Goal: Task Accomplishment & Management: Use online tool/utility

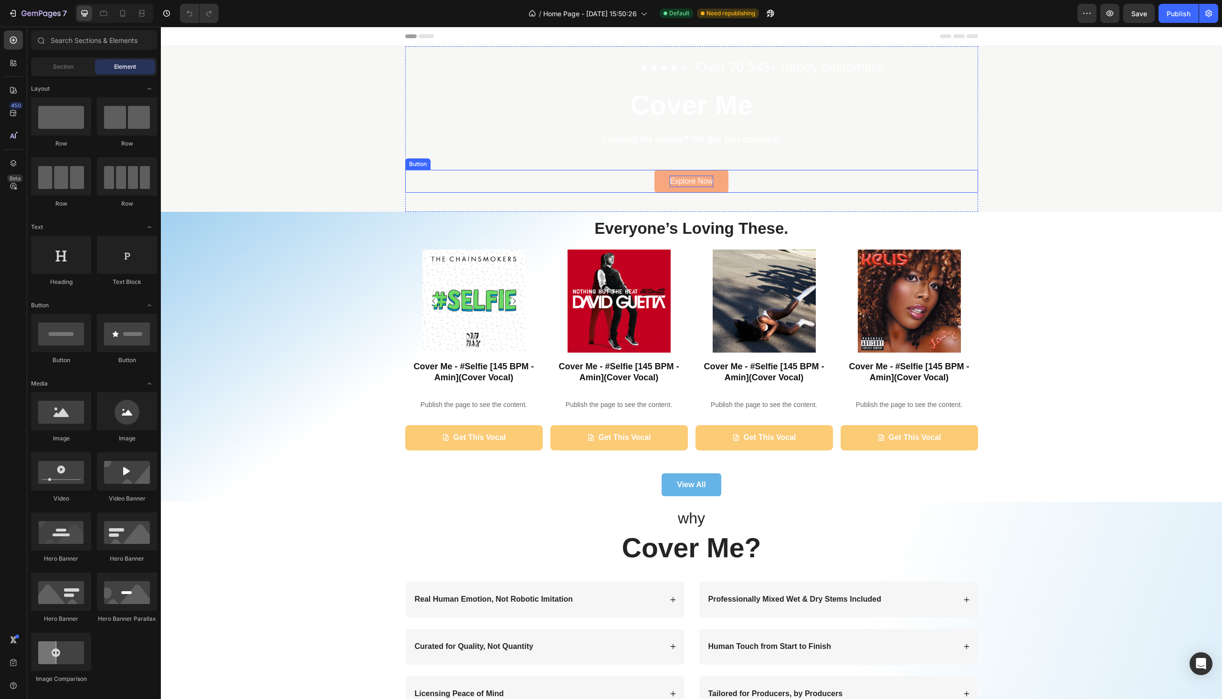
click at [682, 184] on div "Explore Now" at bounding box center [691, 181] width 43 height 11
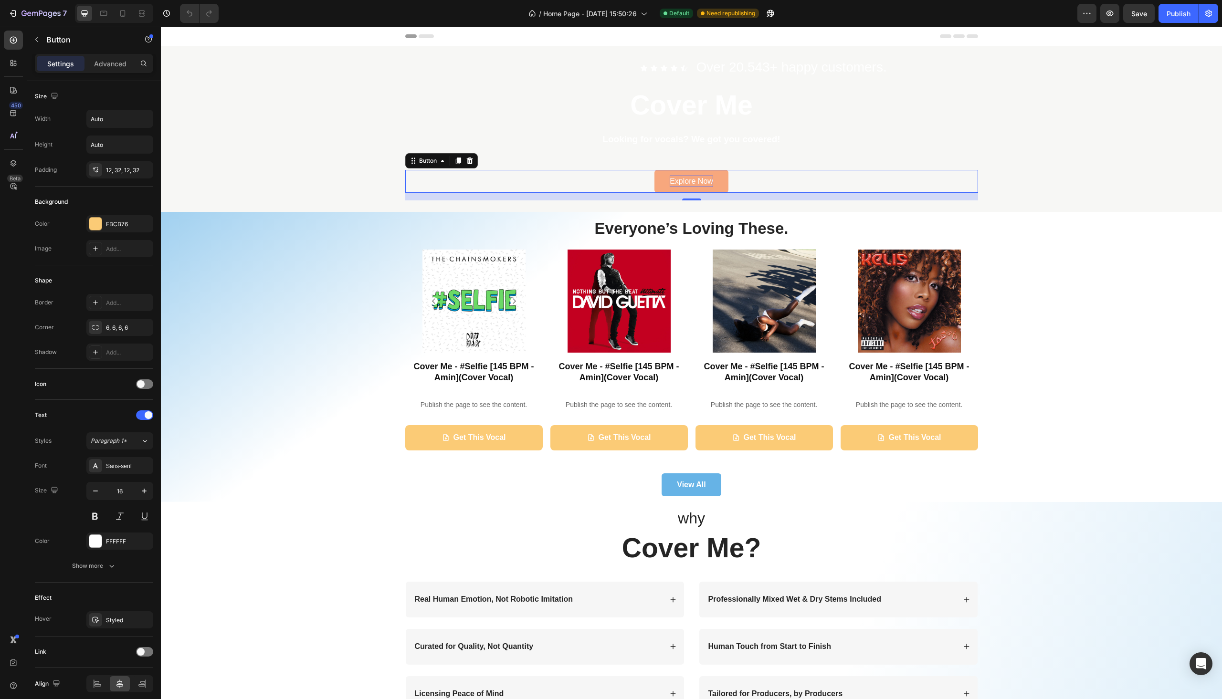
click at [685, 183] on div "Explore Now" at bounding box center [691, 181] width 43 height 11
click at [685, 183] on p "Explore Now" at bounding box center [691, 181] width 43 height 11
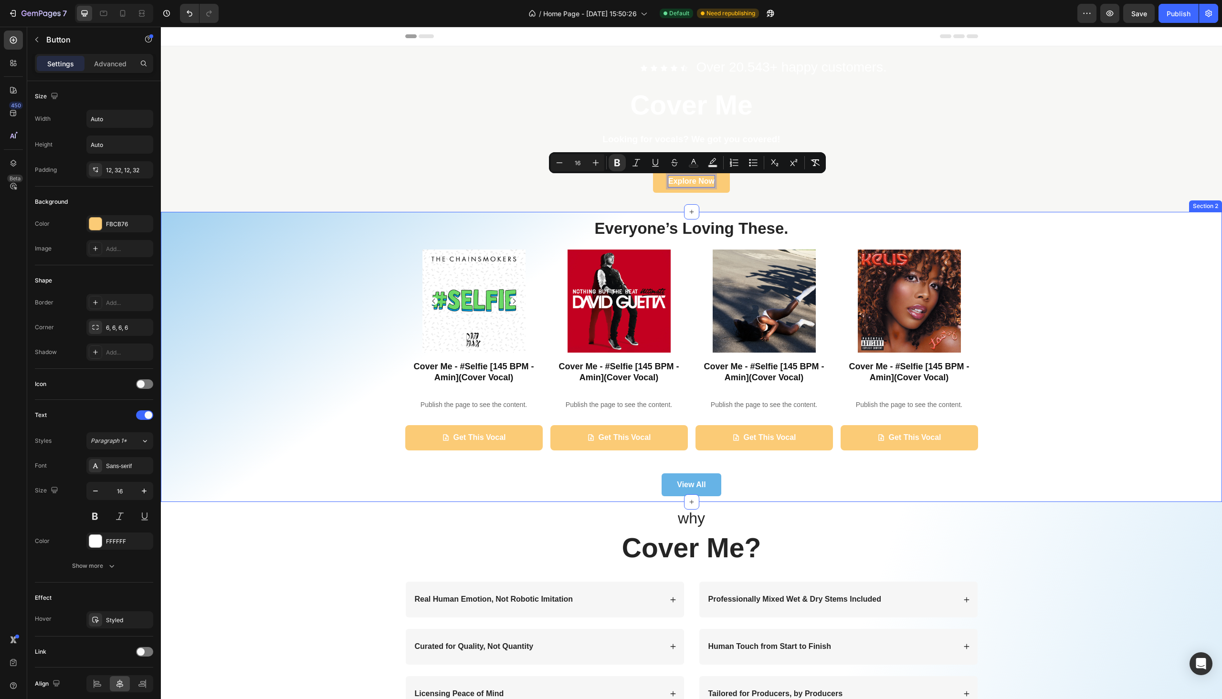
click at [1073, 321] on div "Everyone’s Loving These. Heading Product Images Cover Me - #Selfie [145 BPM - A…" at bounding box center [691, 357] width 1047 height 279
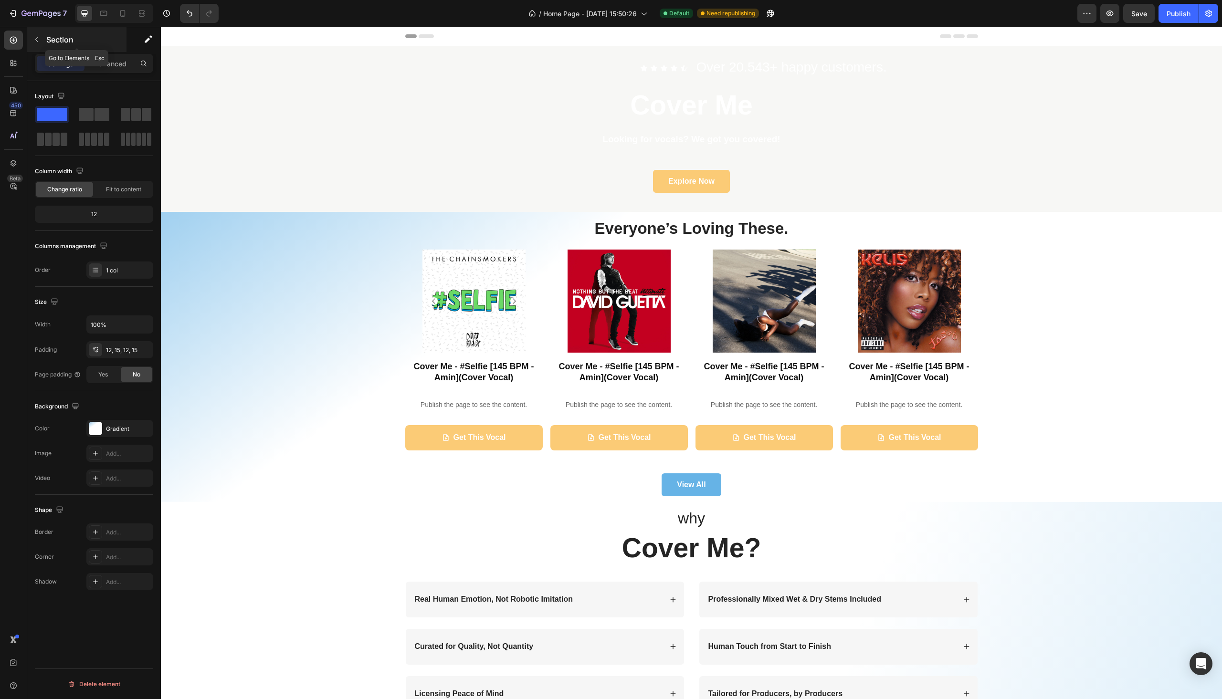
click at [34, 42] on icon "button" at bounding box center [37, 40] width 8 height 8
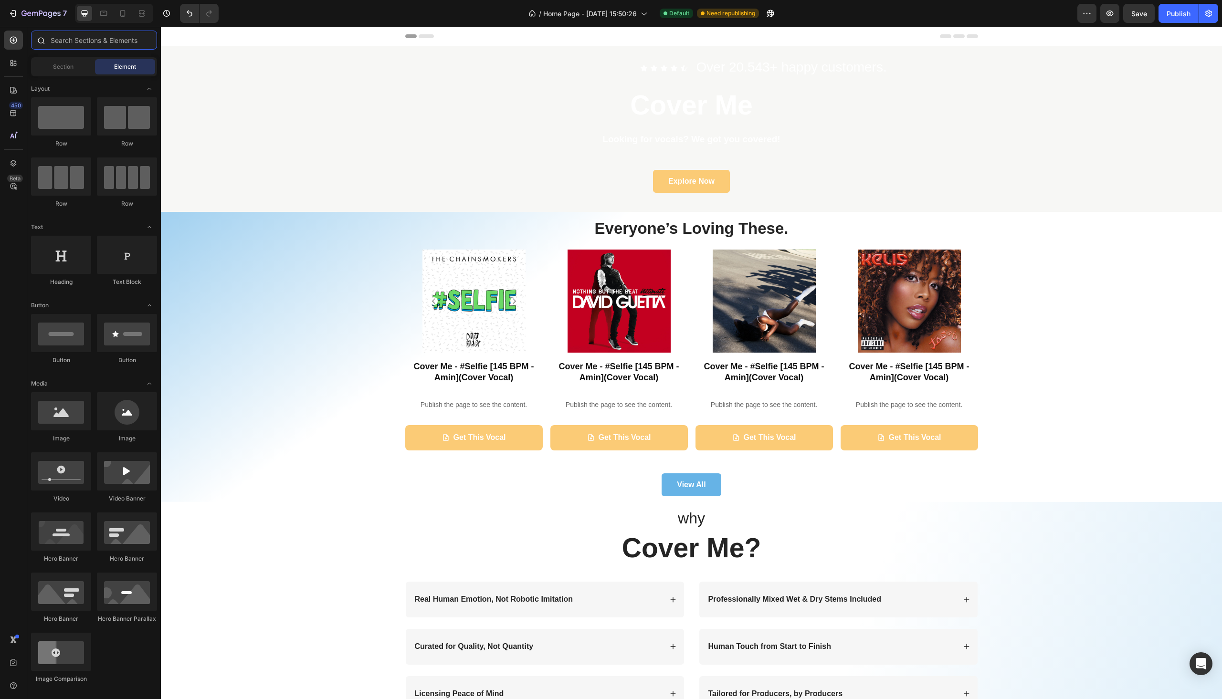
click at [53, 45] on input "text" at bounding box center [94, 40] width 126 height 19
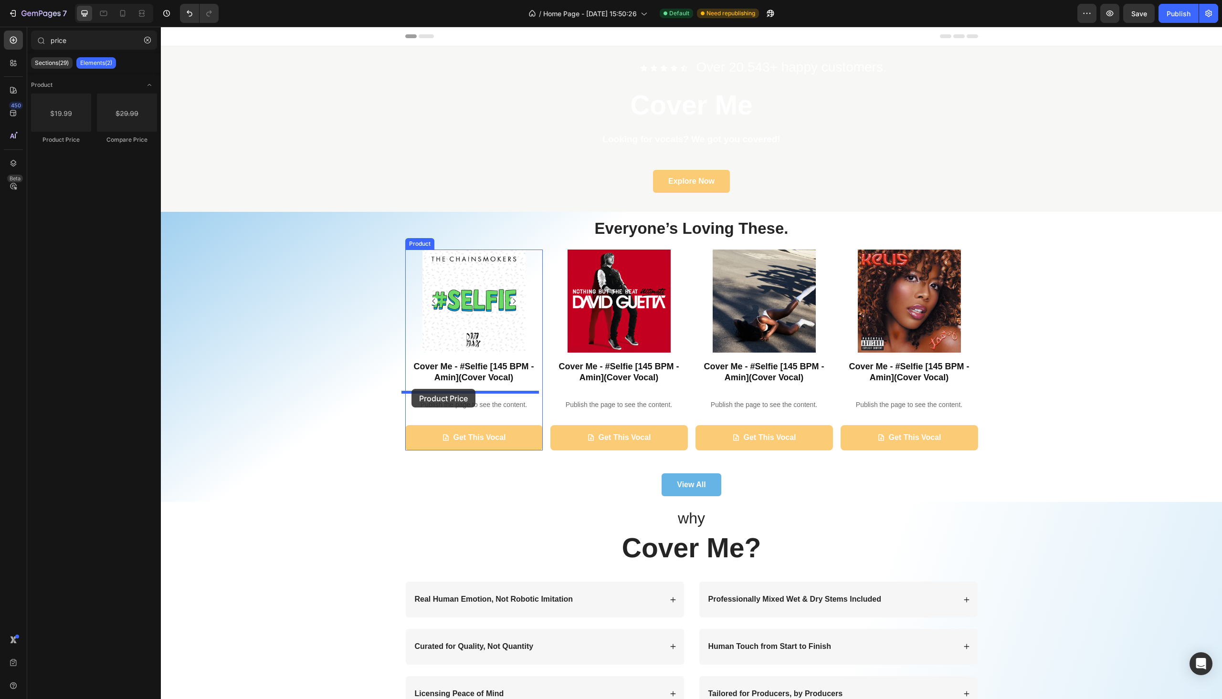
drag, startPoint x: 233, startPoint y: 148, endPoint x: 412, endPoint y: 389, distance: 300.0
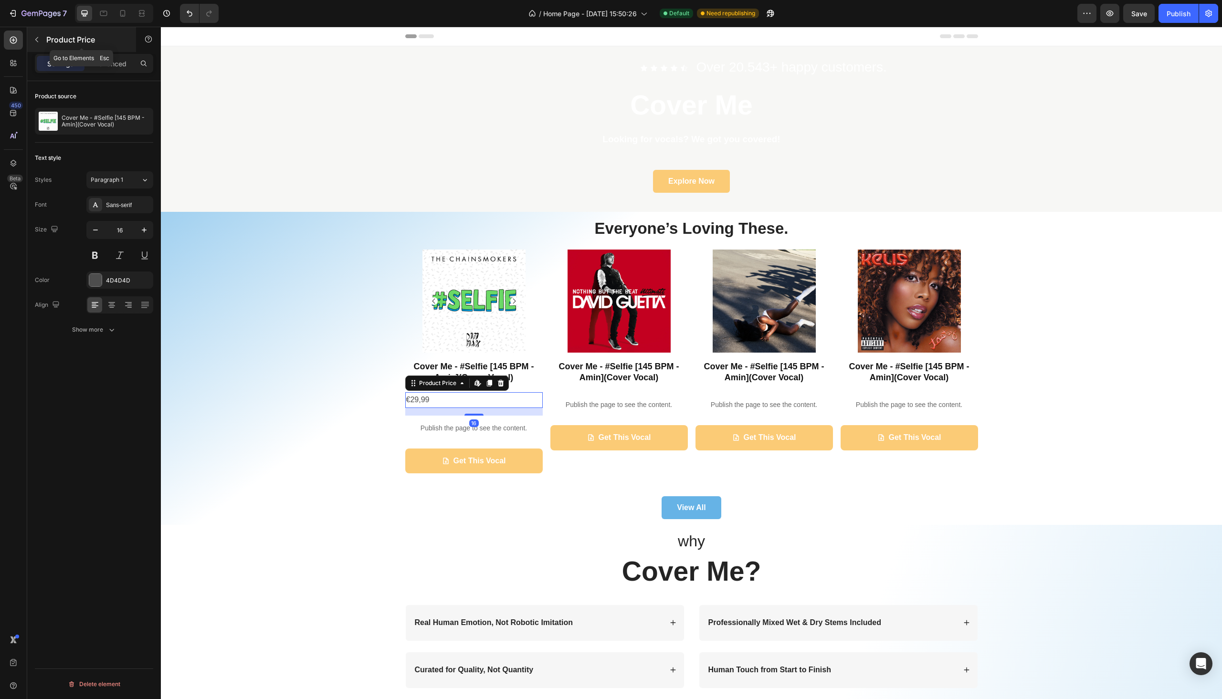
click at [37, 42] on icon "button" at bounding box center [37, 40] width 8 height 8
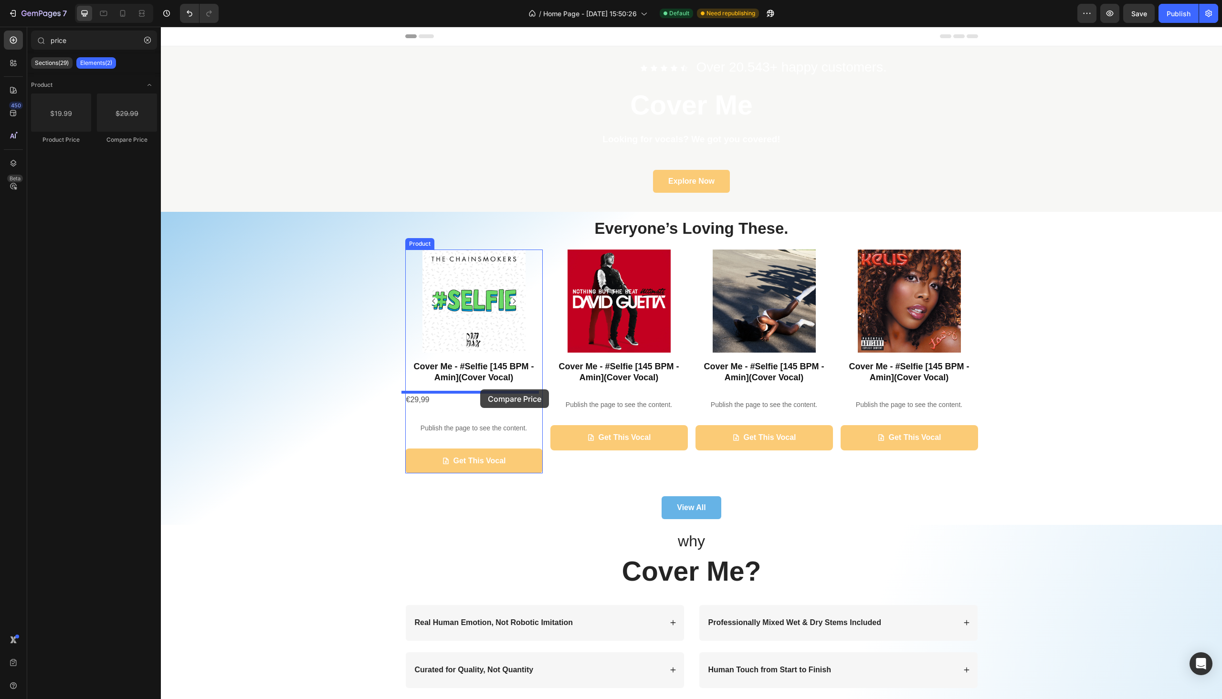
drag, startPoint x: 286, startPoint y: 144, endPoint x: 480, endPoint y: 390, distance: 313.4
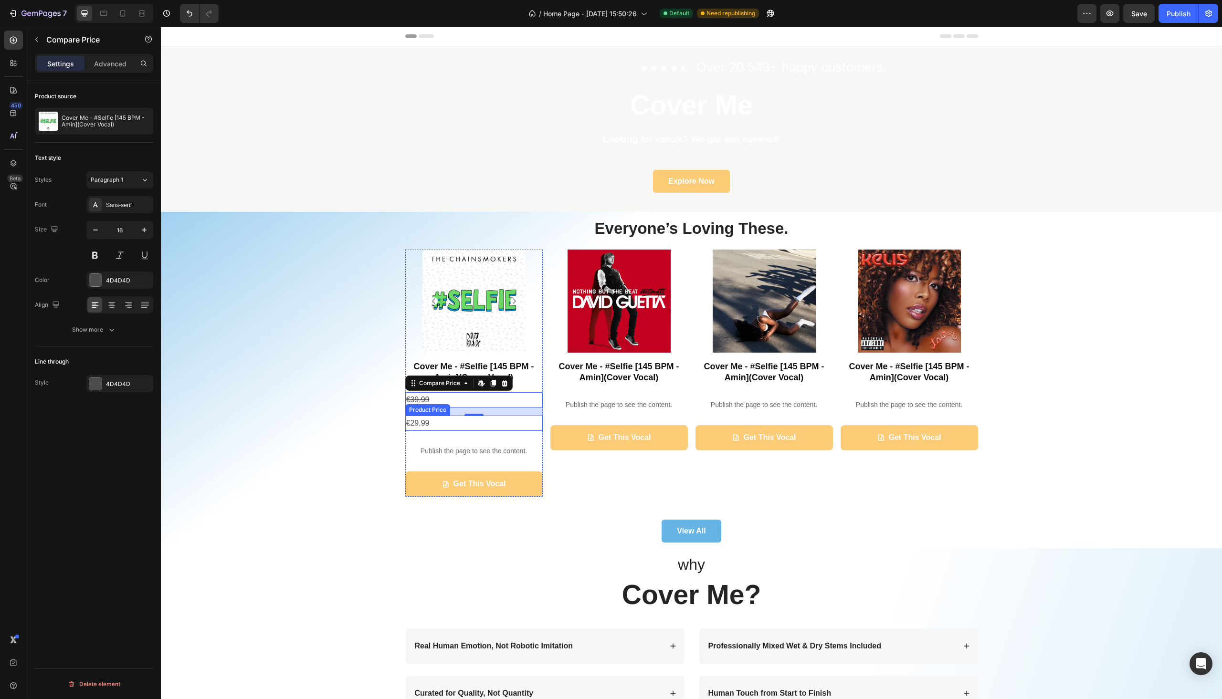
click at [462, 423] on div "€29,99" at bounding box center [474, 424] width 138 height 16
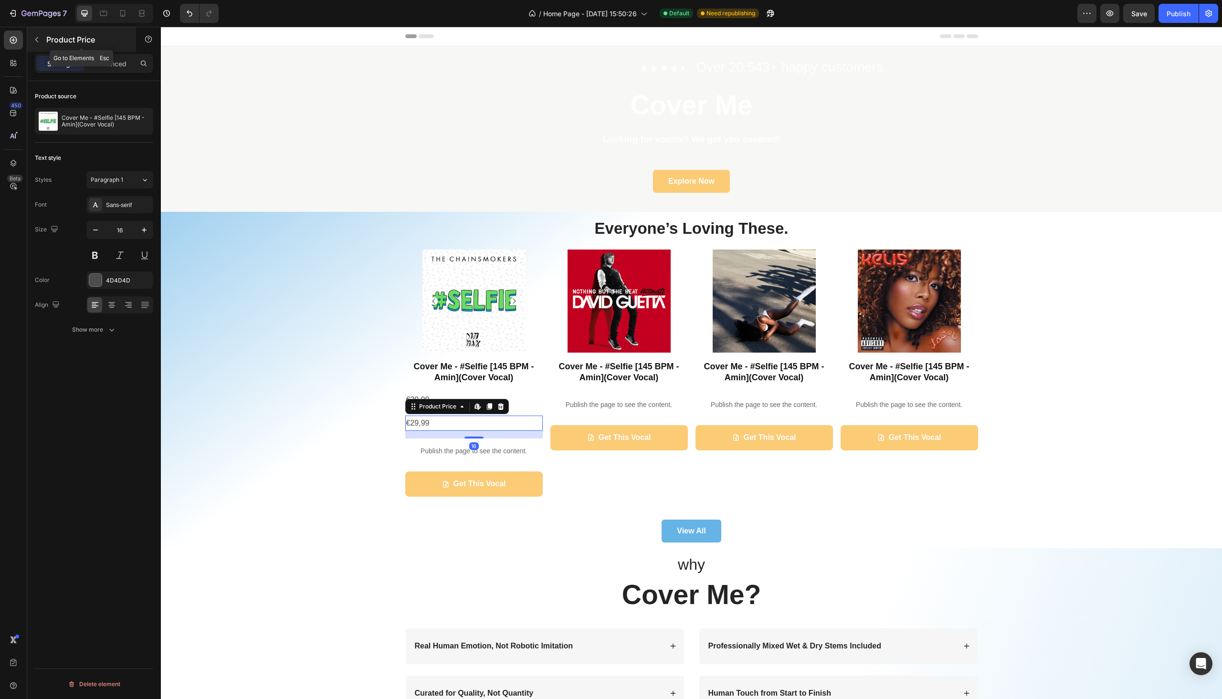
click at [42, 42] on button "button" at bounding box center [36, 39] width 15 height 15
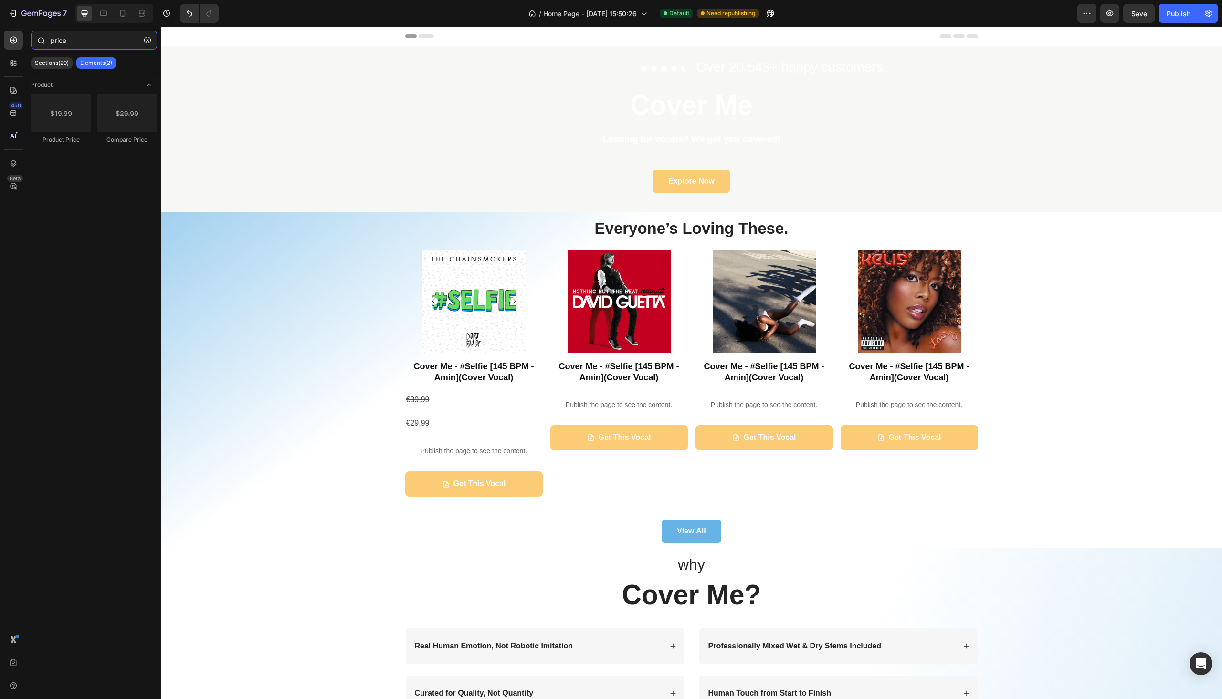
click at [91, 34] on input "price" at bounding box center [94, 40] width 126 height 19
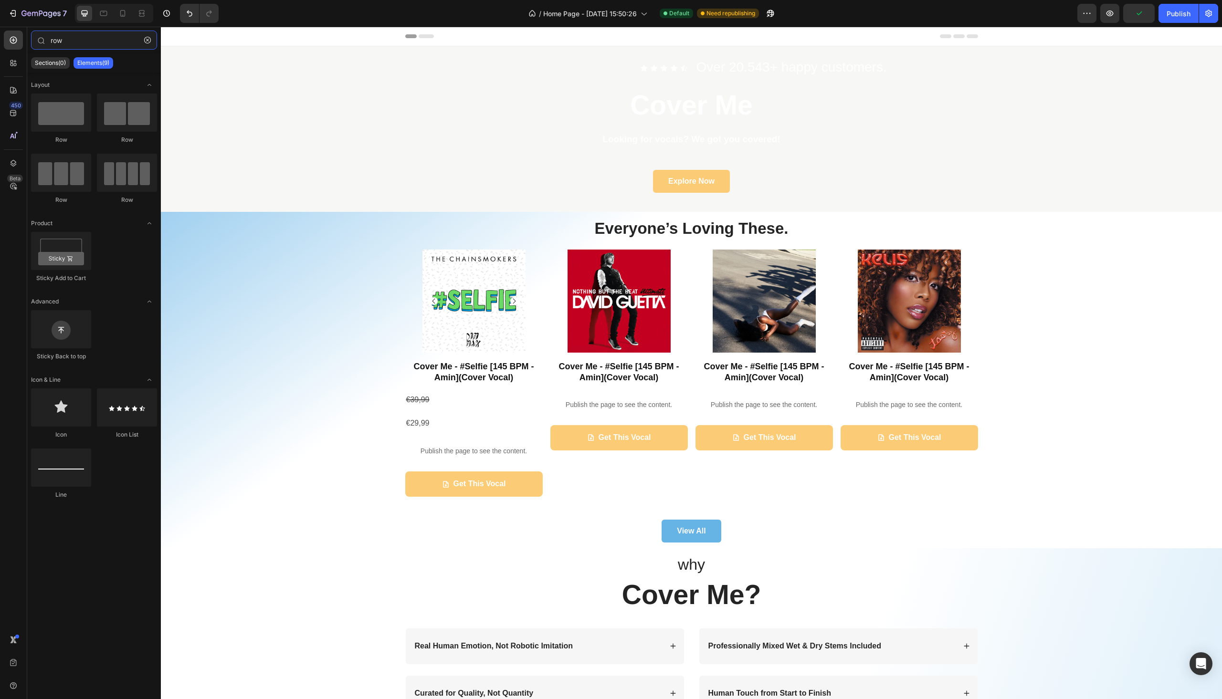
type input "row"
drag, startPoint x: 276, startPoint y: 159, endPoint x: 427, endPoint y: 390, distance: 276.0
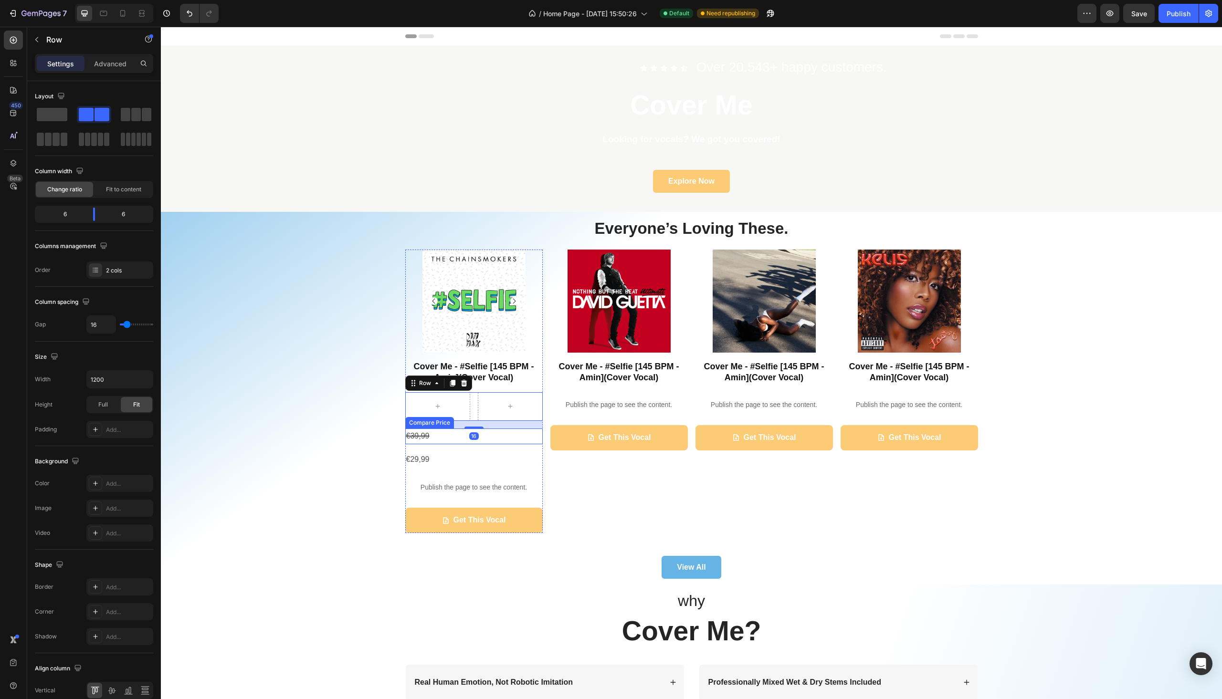
click at [420, 438] on div "€39,99" at bounding box center [474, 437] width 138 height 16
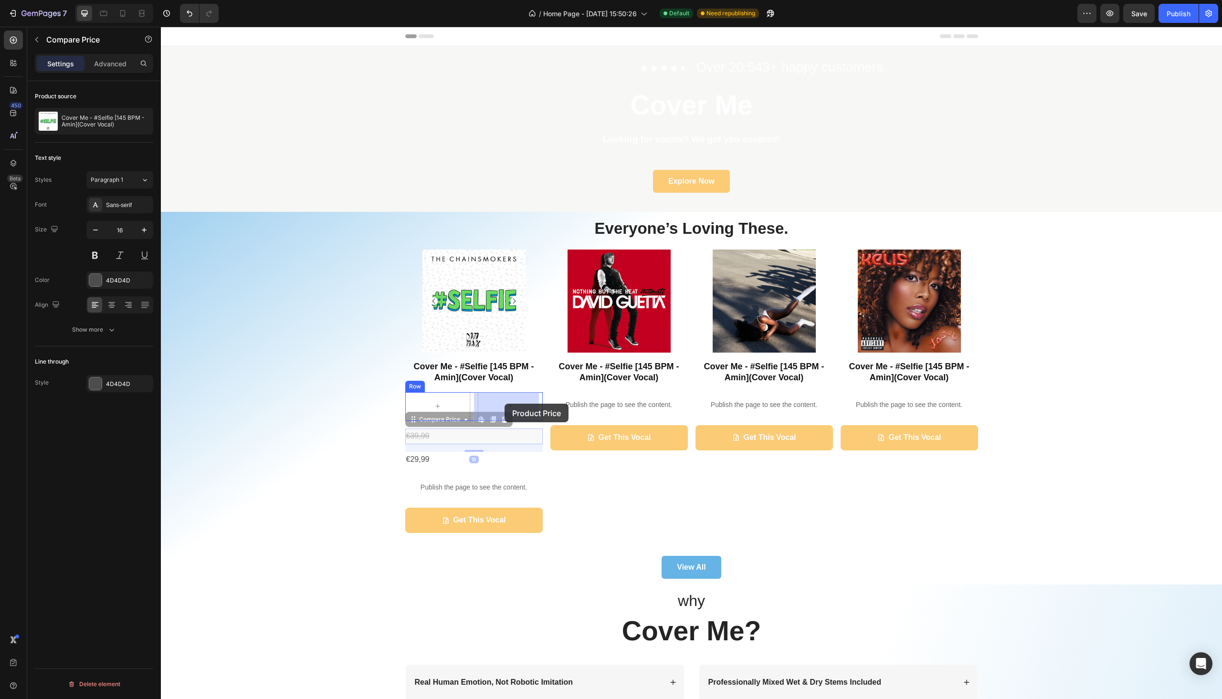
drag, startPoint x: 410, startPoint y: 419, endPoint x: 504, endPoint y: 404, distance: 94.7
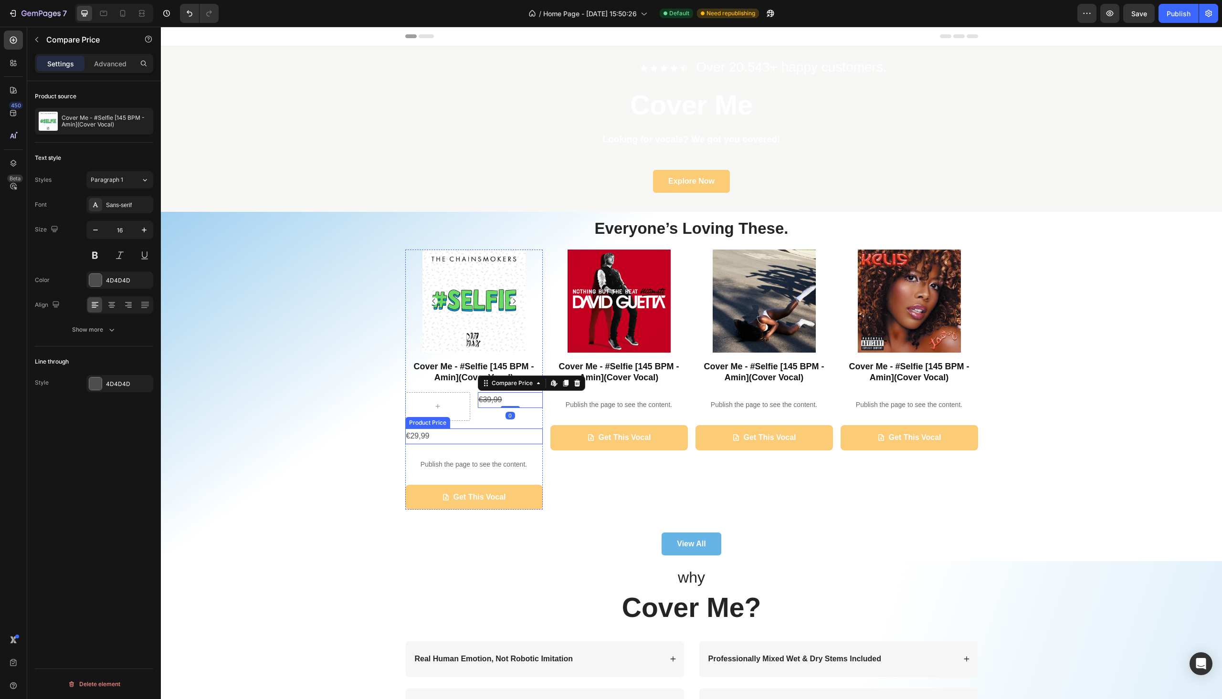
click at [413, 434] on div "€29,99" at bounding box center [474, 437] width 138 height 16
drag, startPoint x: 410, startPoint y: 422, endPoint x: 420, endPoint y: 411, distance: 14.9
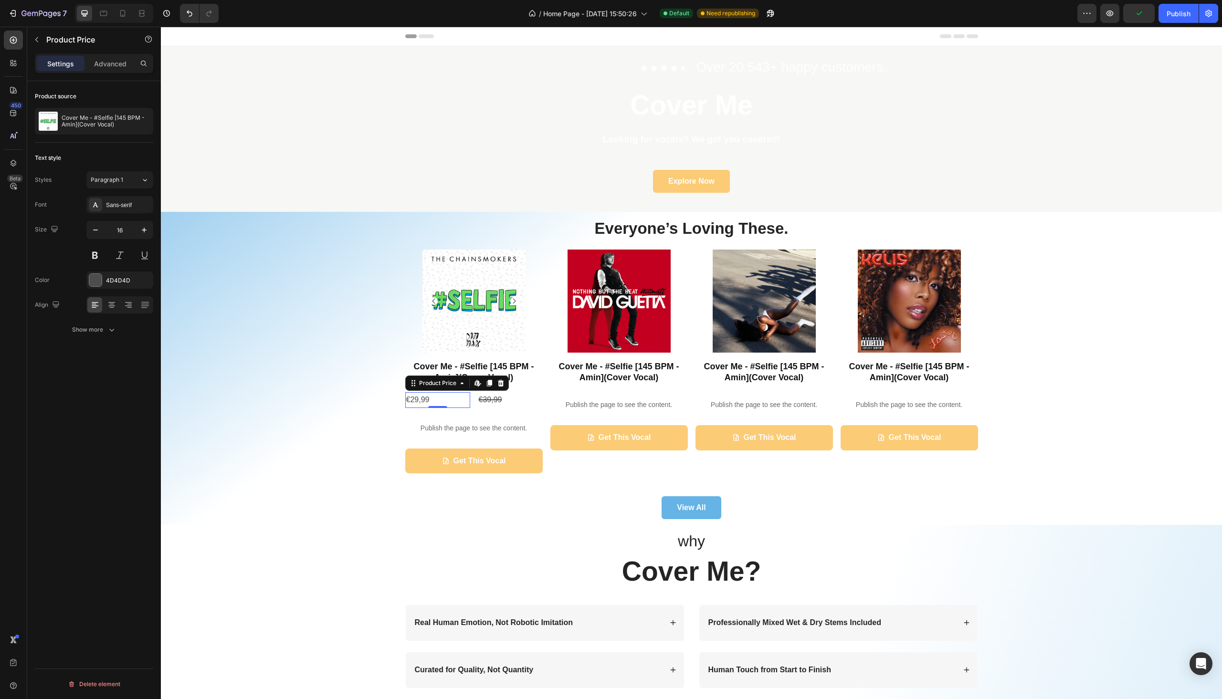
click at [449, 400] on div "€29,99" at bounding box center [437, 400] width 65 height 16
click at [484, 399] on div "€39,99" at bounding box center [510, 400] width 65 height 16
click at [10, 58] on icon at bounding box center [14, 63] width 10 height 10
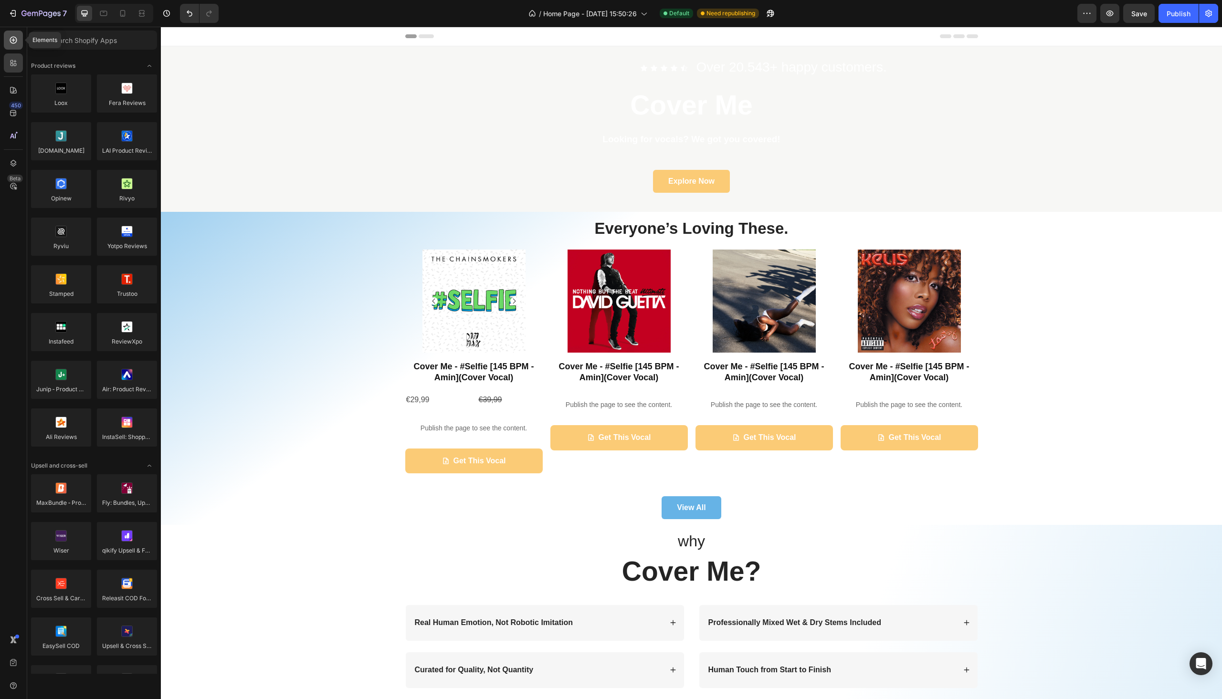
click at [14, 41] on icon at bounding box center [14, 40] width 10 height 10
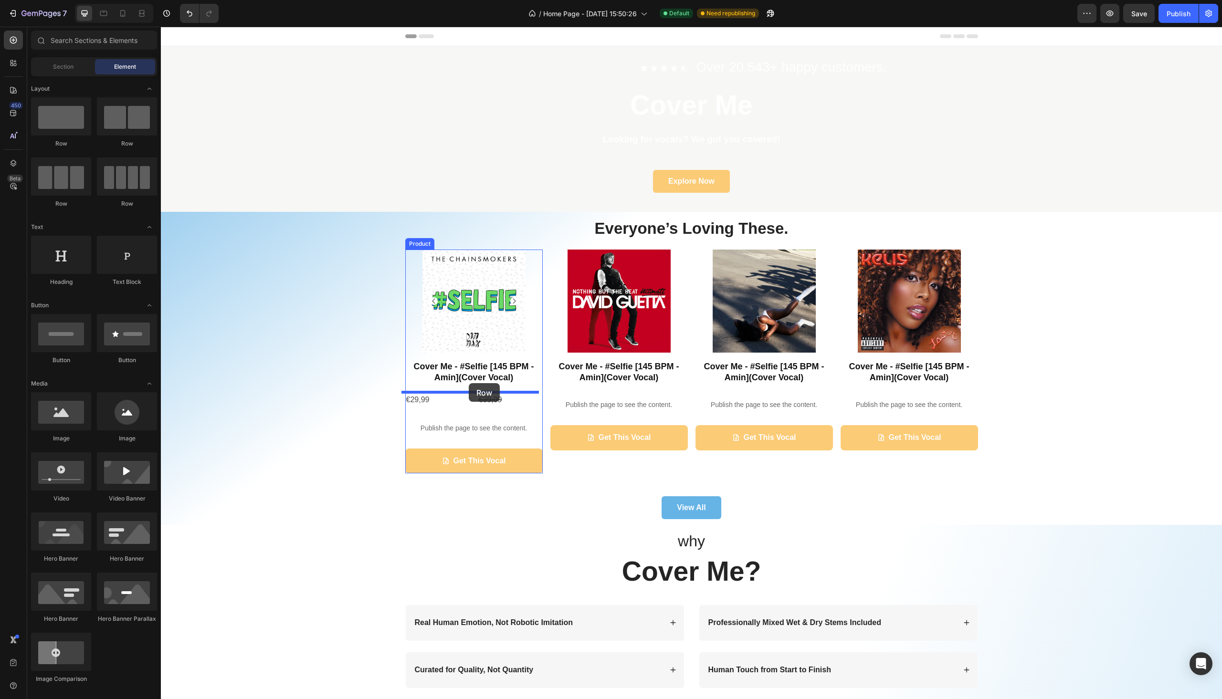
drag, startPoint x: 291, startPoint y: 210, endPoint x: 468, endPoint y: 383, distance: 248.2
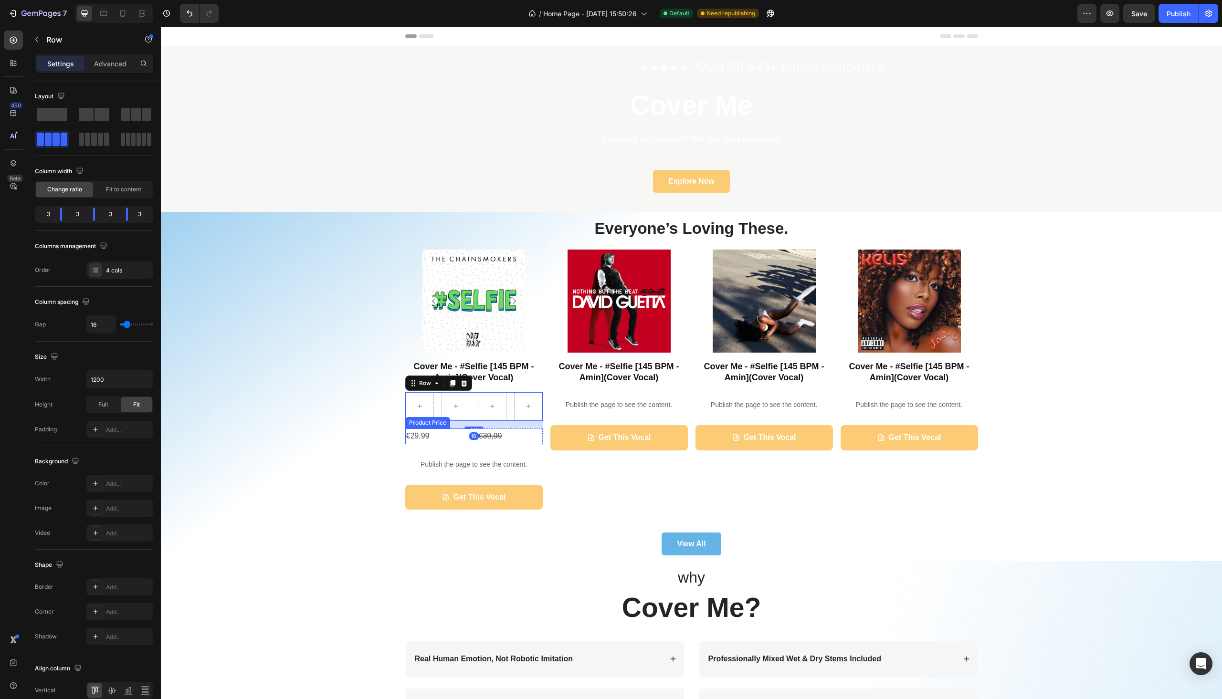
click at [412, 438] on div "€29,99" at bounding box center [437, 437] width 65 height 16
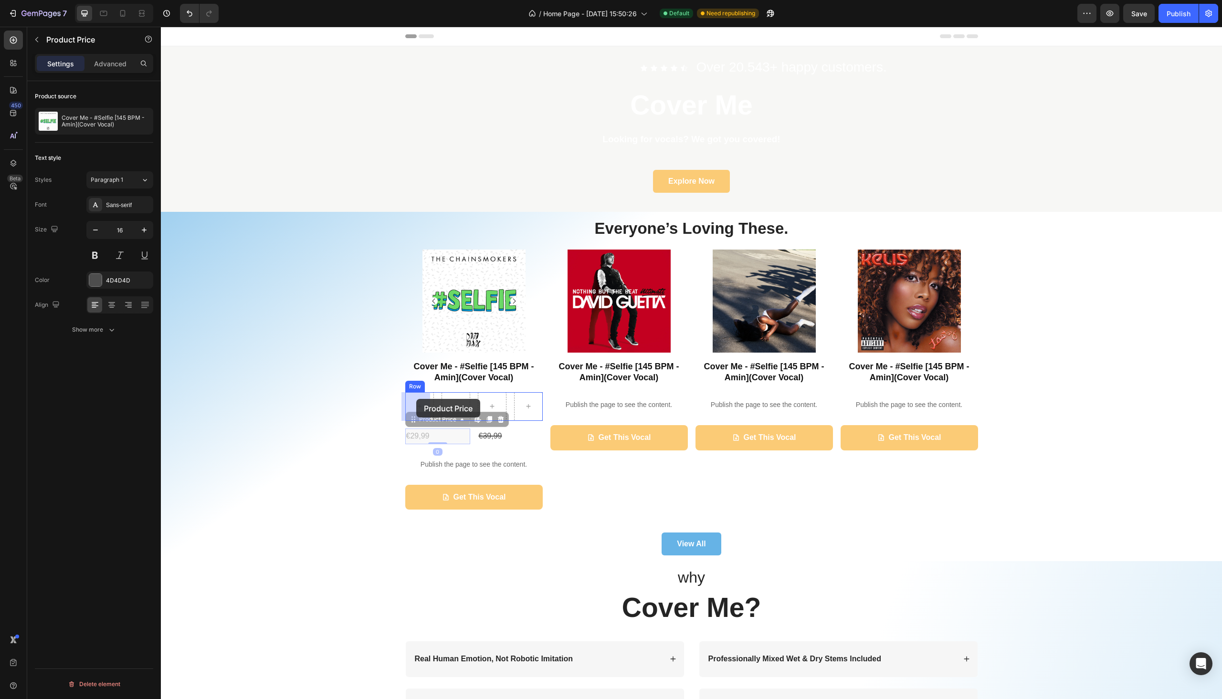
drag, startPoint x: 408, startPoint y: 420, endPoint x: 416, endPoint y: 400, distance: 21.8
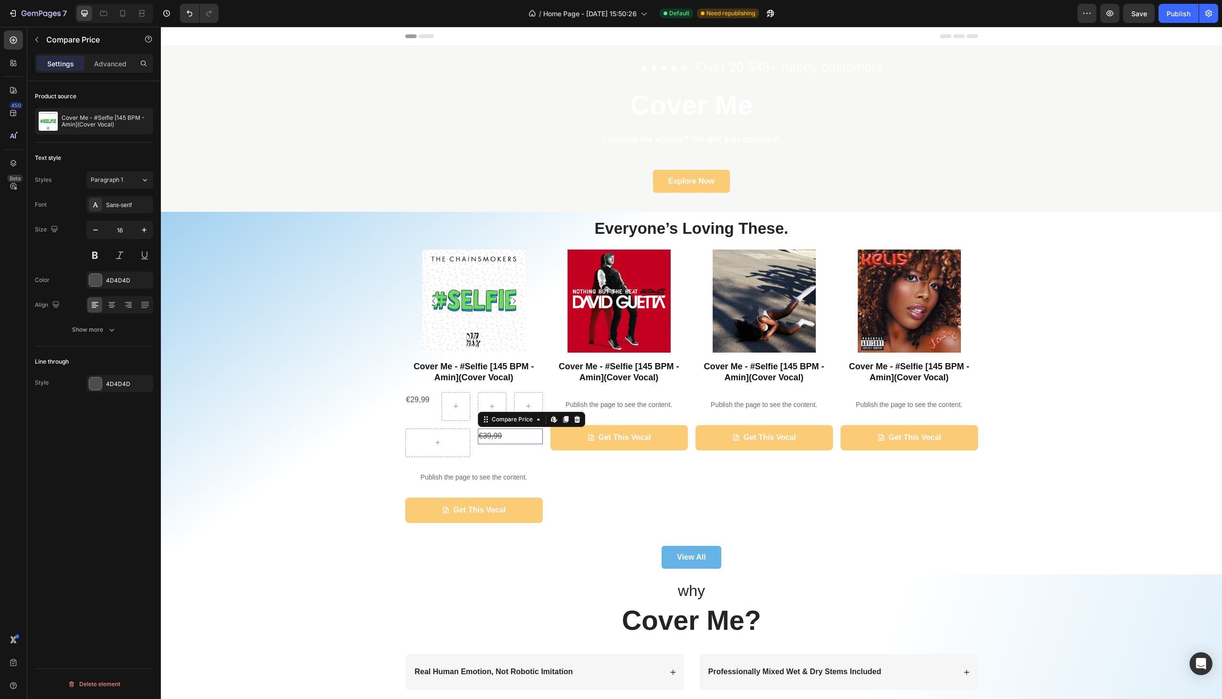
click at [495, 434] on div "€39,99" at bounding box center [510, 437] width 65 height 16
drag, startPoint x: 482, startPoint y: 422, endPoint x: 462, endPoint y: 408, distance: 24.6
click at [458, 434] on div at bounding box center [437, 443] width 65 height 29
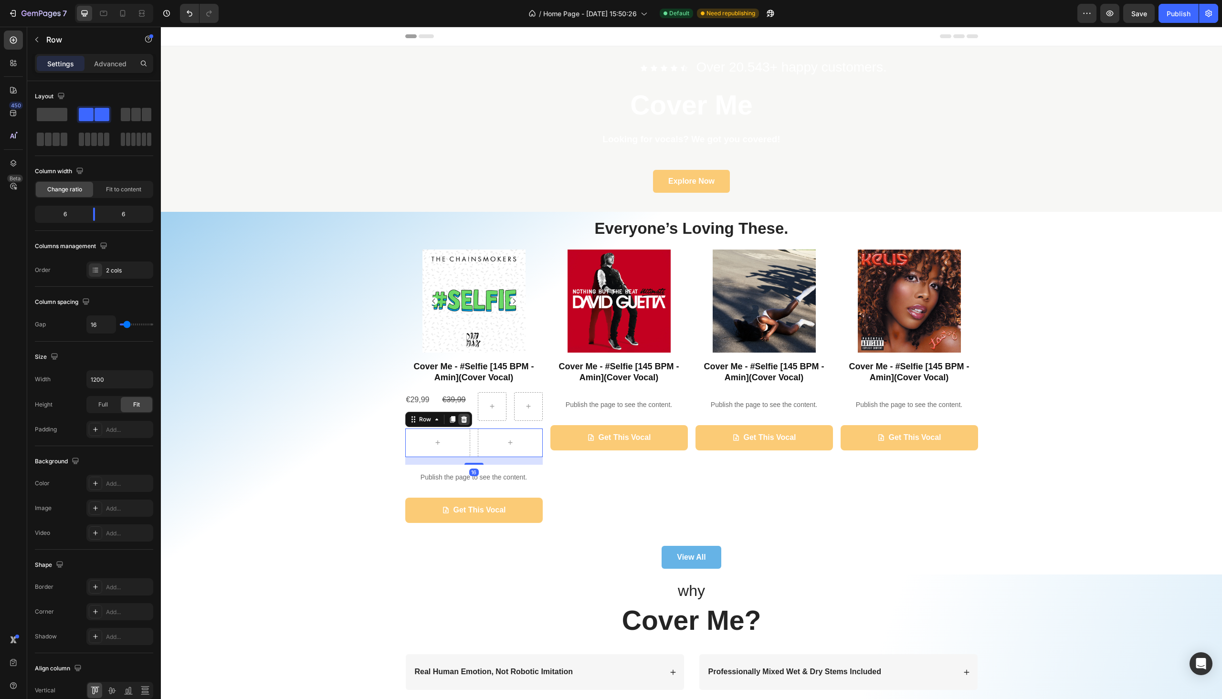
click at [461, 417] on icon at bounding box center [464, 419] width 6 height 7
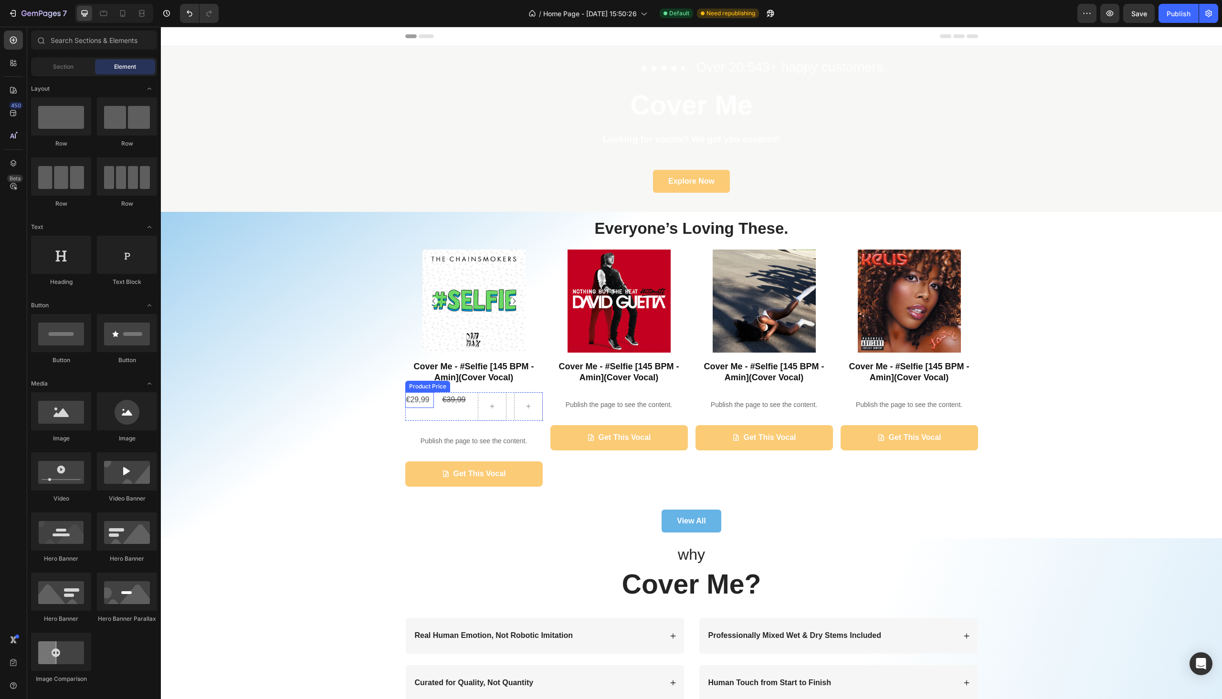
click at [417, 397] on div "€29,99" at bounding box center [419, 400] width 29 height 16
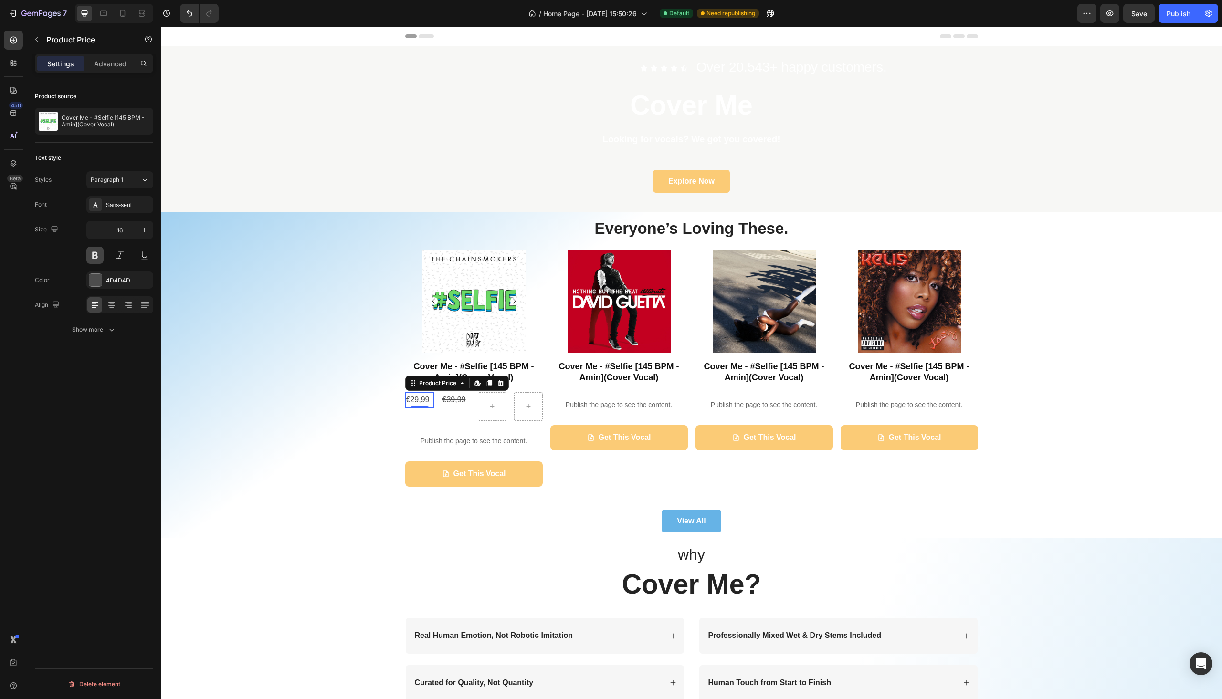
click at [96, 258] on button at bounding box center [94, 255] width 17 height 17
click at [114, 176] on span "Paragraph 1" at bounding box center [107, 180] width 32 height 9
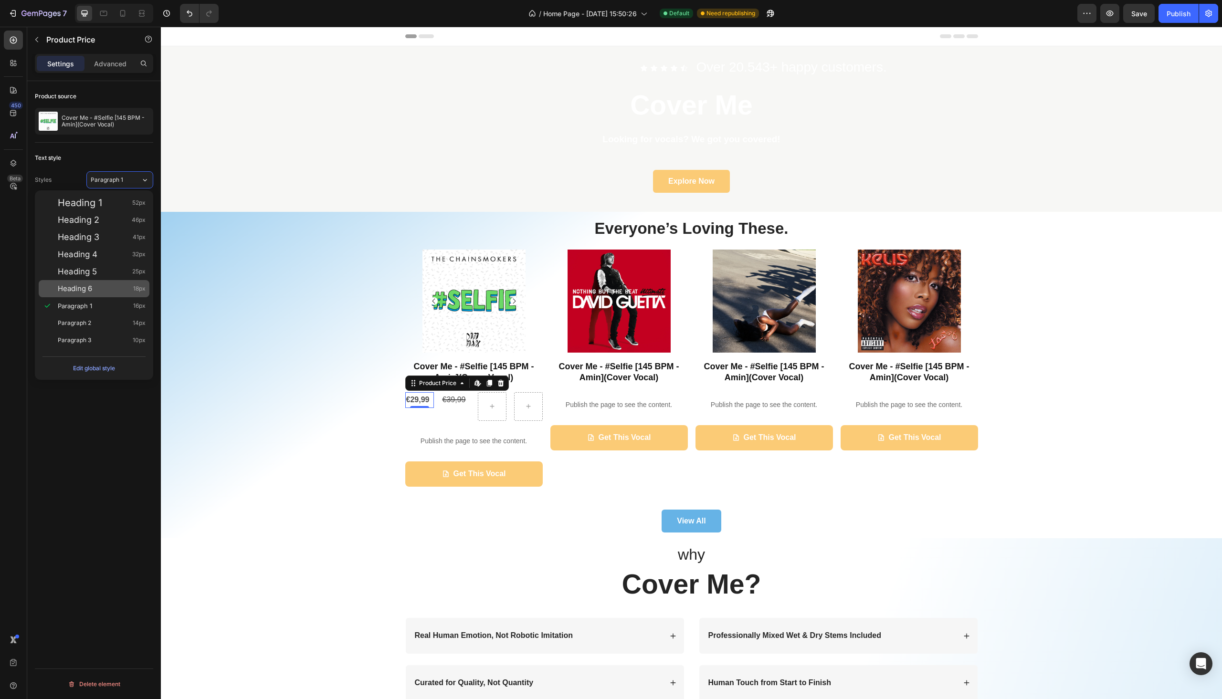
click at [99, 284] on div "Heading 6 18px" at bounding box center [102, 289] width 88 height 10
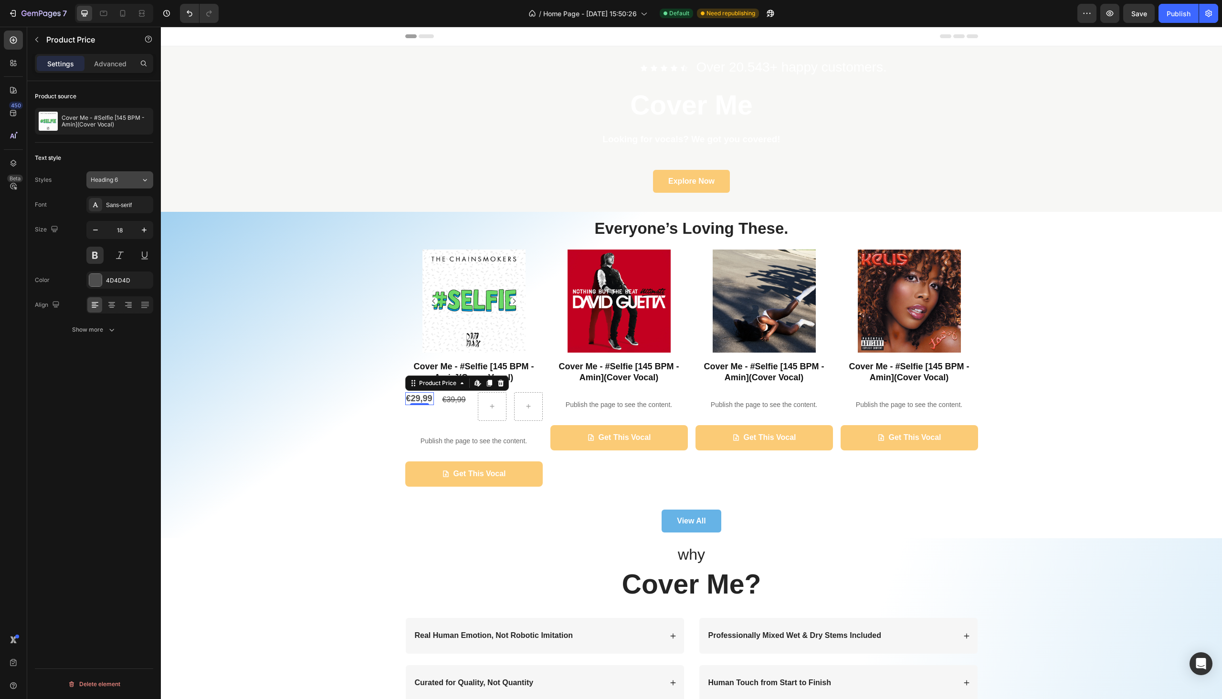
click at [132, 175] on button "Heading 6" at bounding box center [119, 179] width 67 height 17
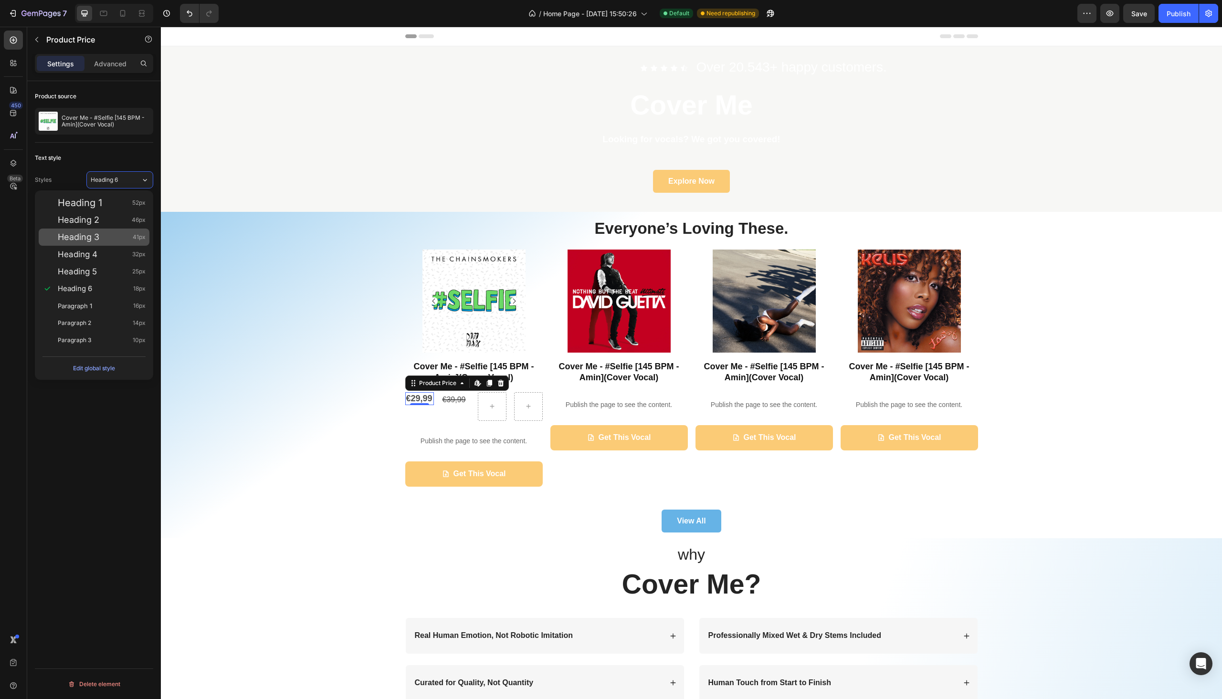
click at [114, 244] on div "Heading 3 41px" at bounding box center [94, 237] width 111 height 17
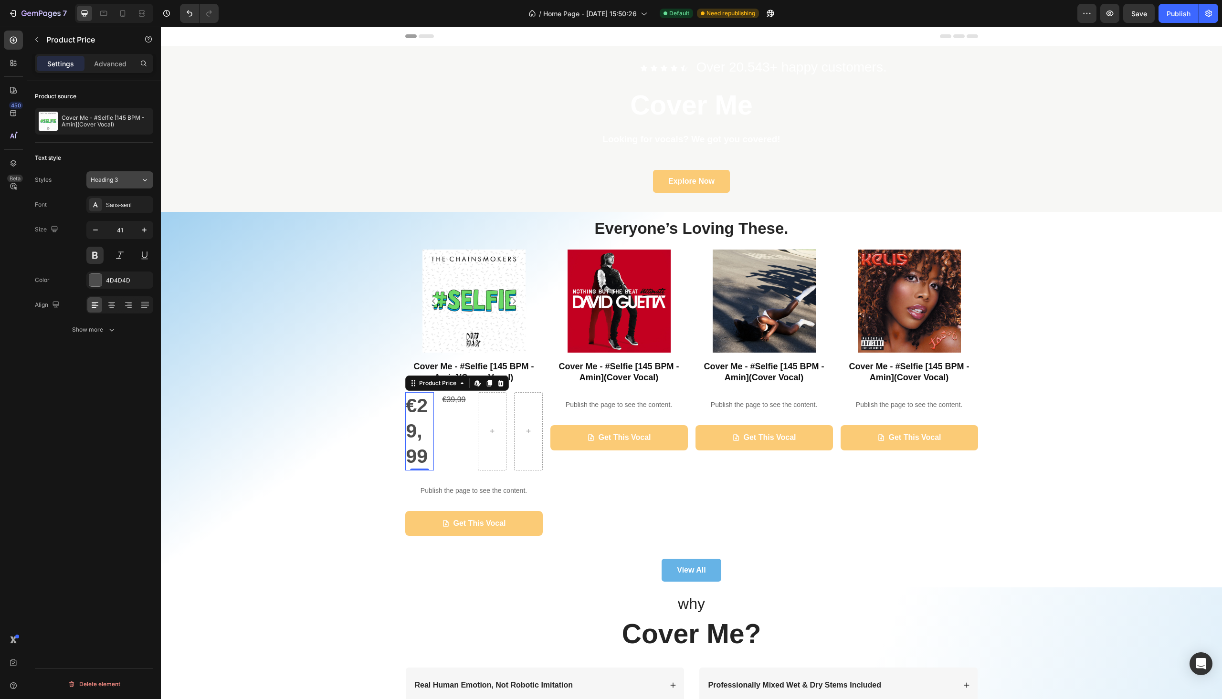
click at [143, 178] on icon at bounding box center [145, 180] width 8 height 10
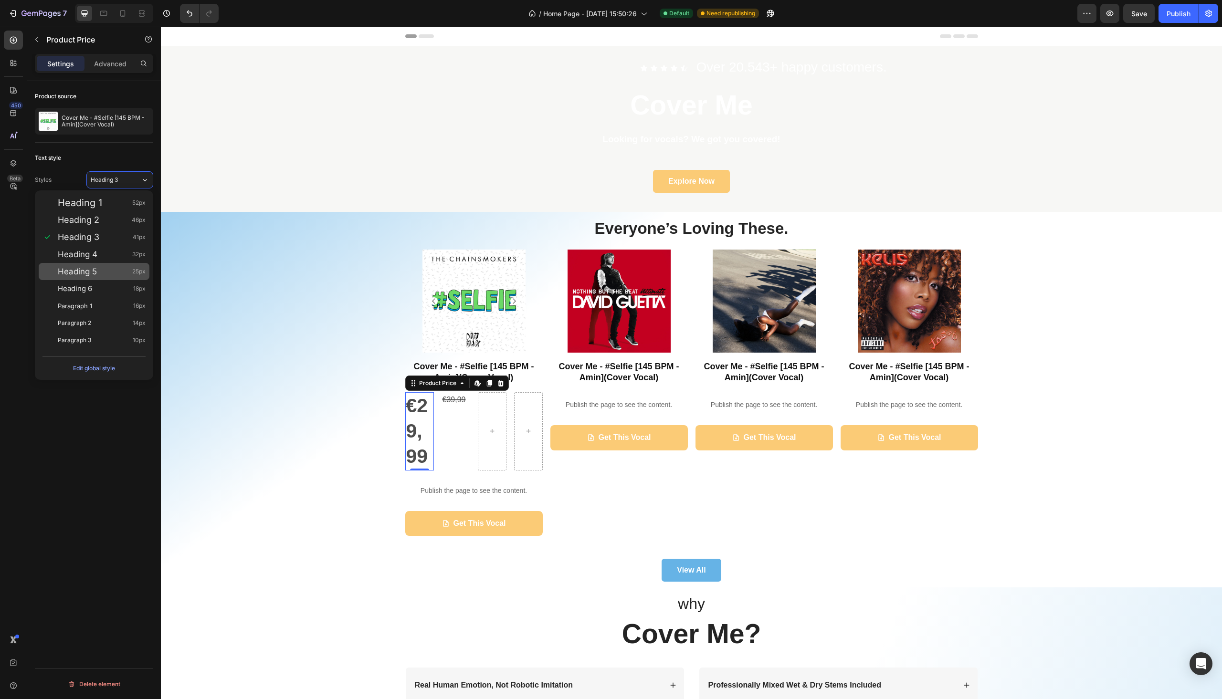
click at [116, 274] on div "Heading 5 25px" at bounding box center [102, 272] width 88 height 10
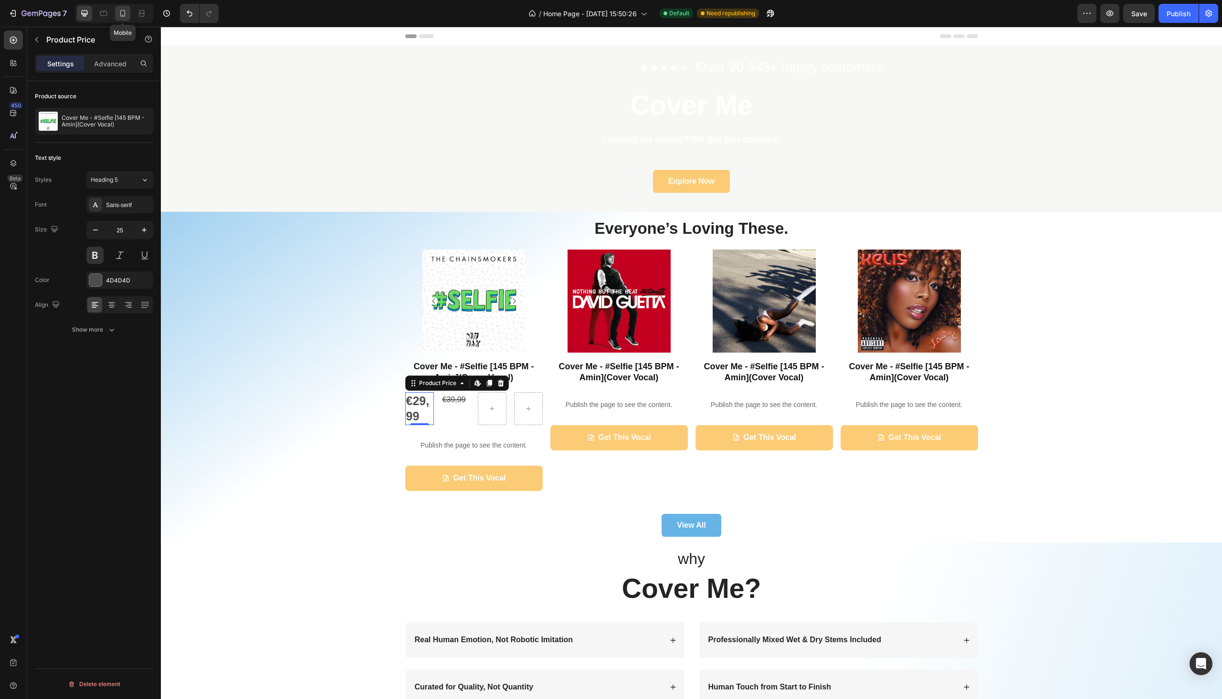
click at [121, 10] on icon at bounding box center [123, 14] width 10 height 10
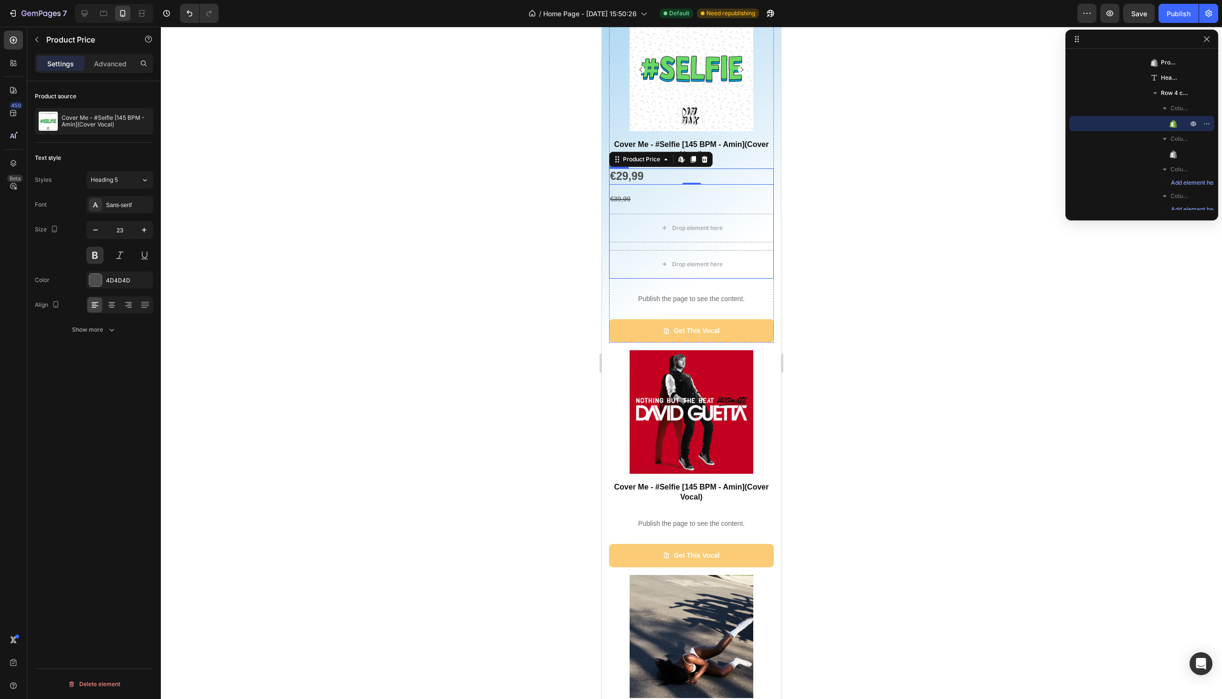
scroll to position [332, 0]
click at [90, 14] on div at bounding box center [84, 13] width 15 height 15
type input "25"
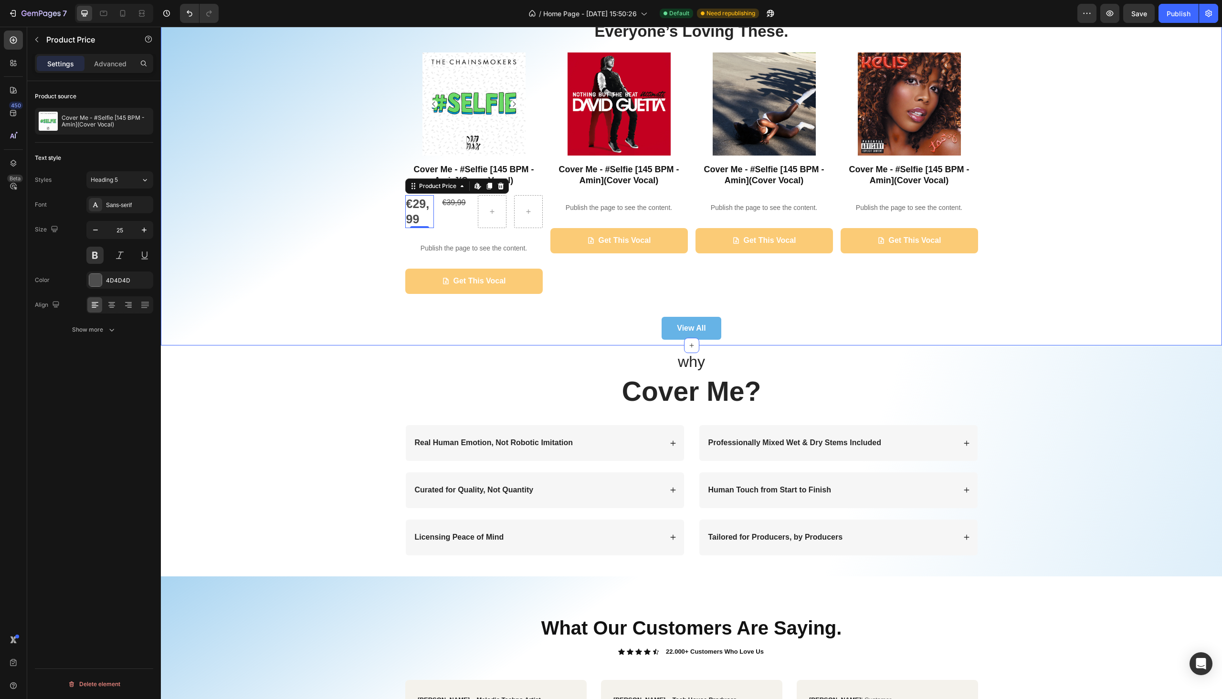
scroll to position [233, 0]
click at [35, 34] on button "button" at bounding box center [36, 39] width 15 height 15
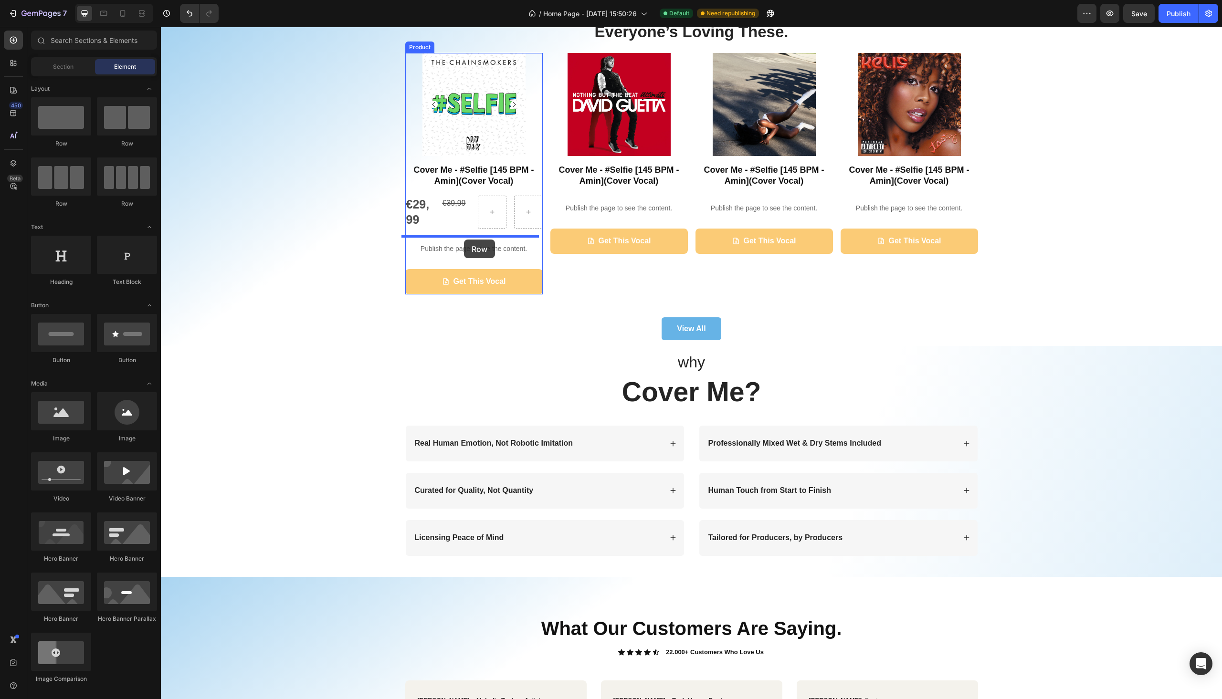
drag, startPoint x: 275, startPoint y: 159, endPoint x: 465, endPoint y: 239, distance: 206.3
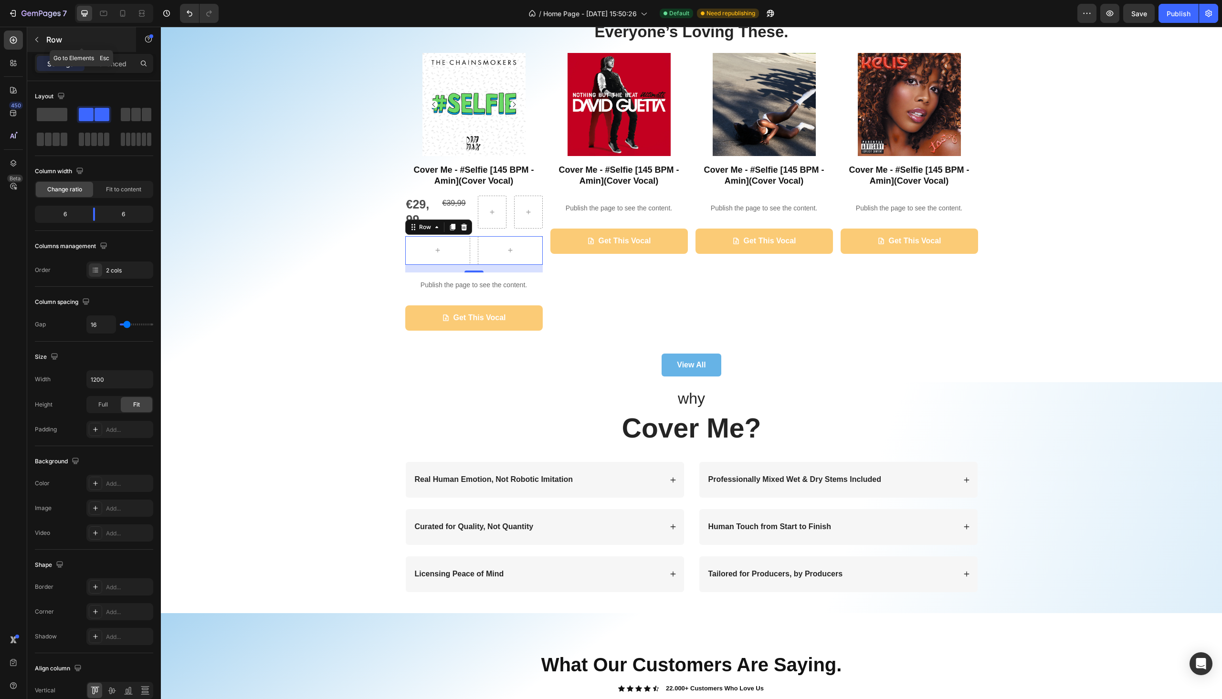
click at [40, 37] on icon "button" at bounding box center [37, 40] width 8 height 8
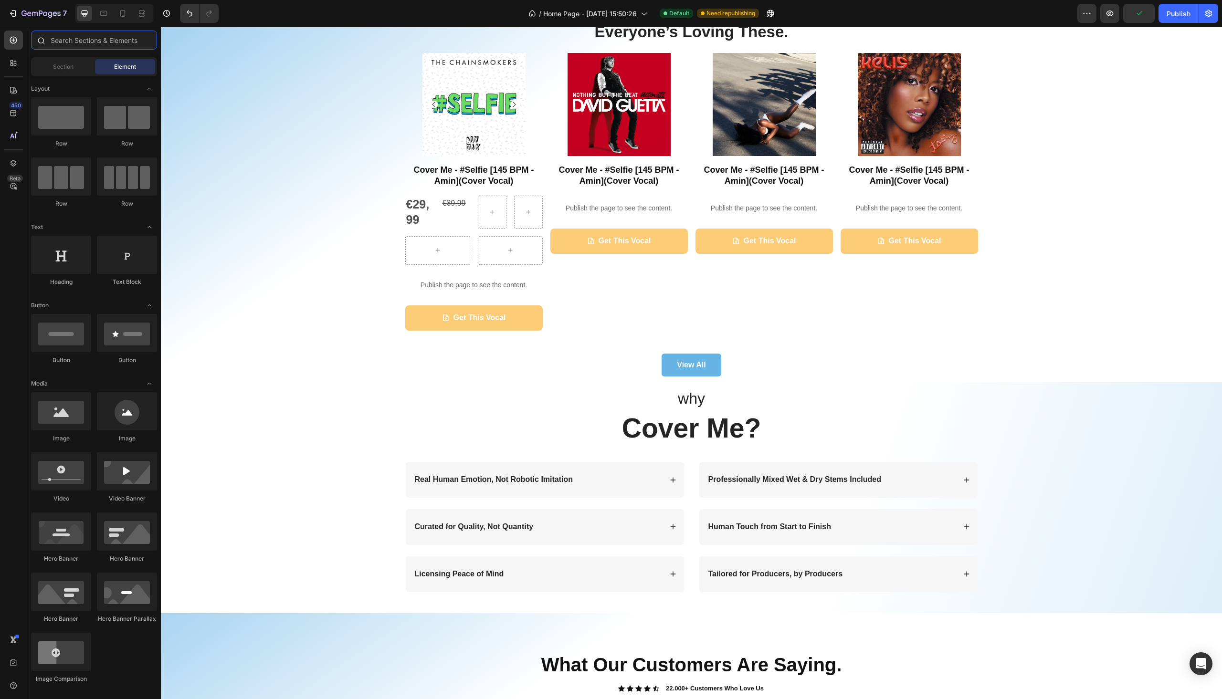
click at [119, 46] on input "text" at bounding box center [94, 40] width 126 height 19
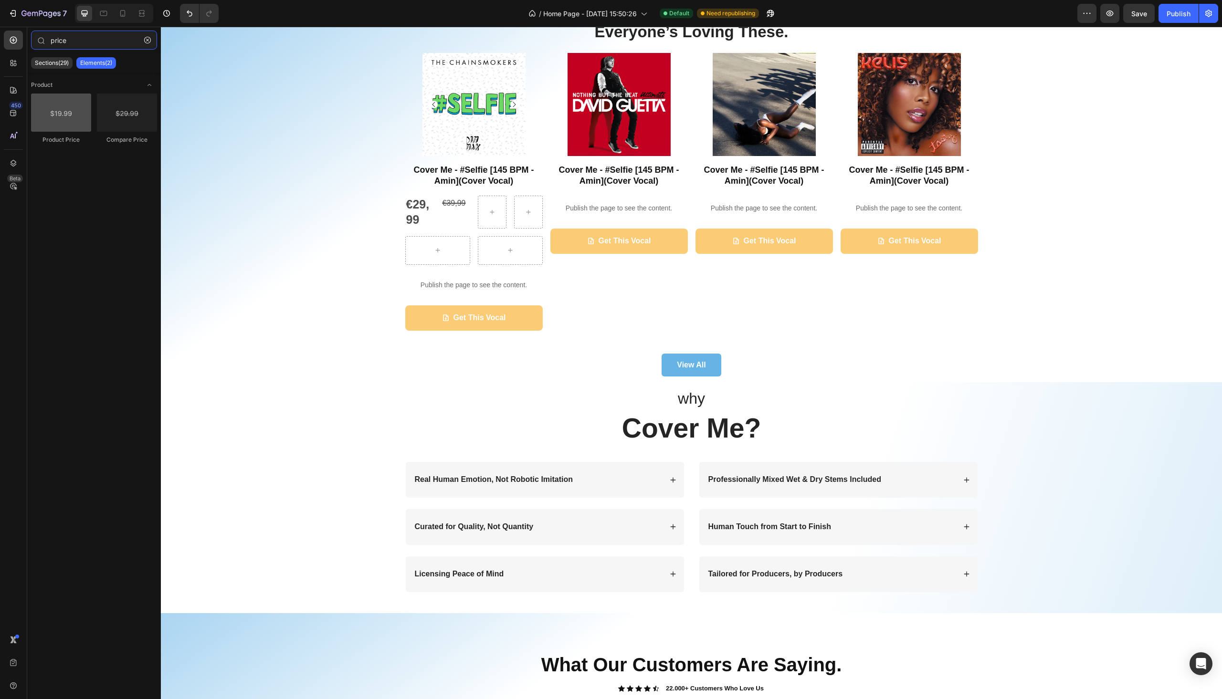
type input "price"
drag, startPoint x: 233, startPoint y: 135, endPoint x: 423, endPoint y: 242, distance: 217.8
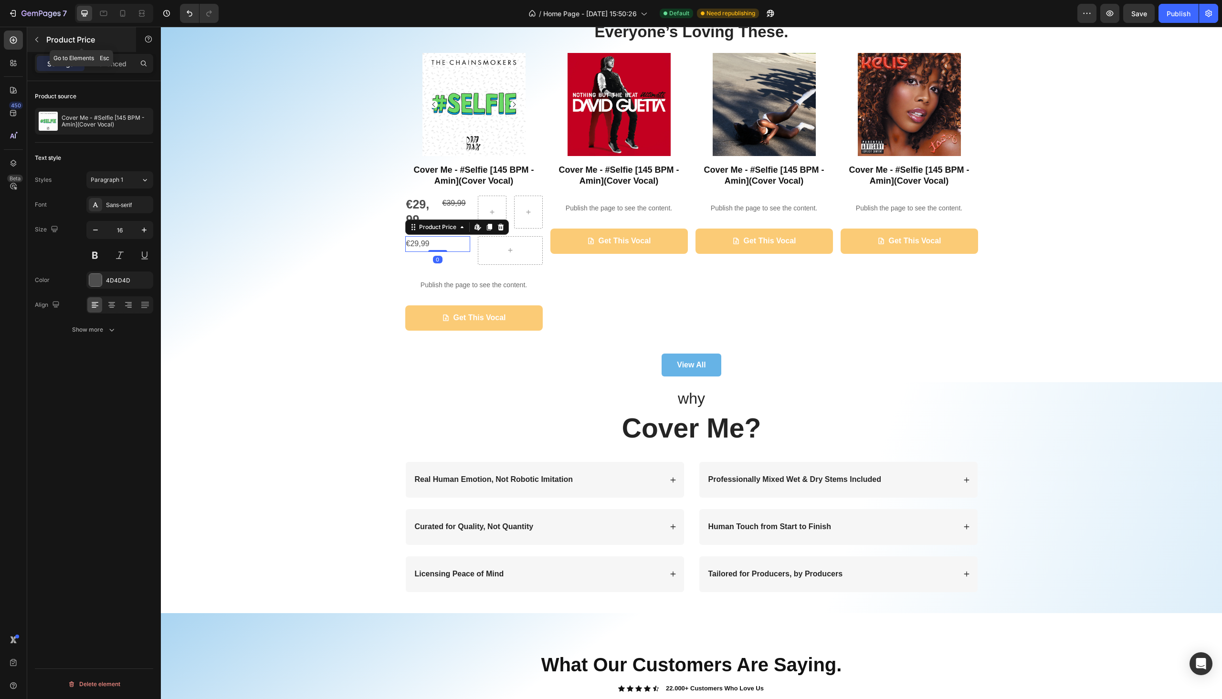
click at [47, 38] on p "Product Price" at bounding box center [86, 39] width 81 height 11
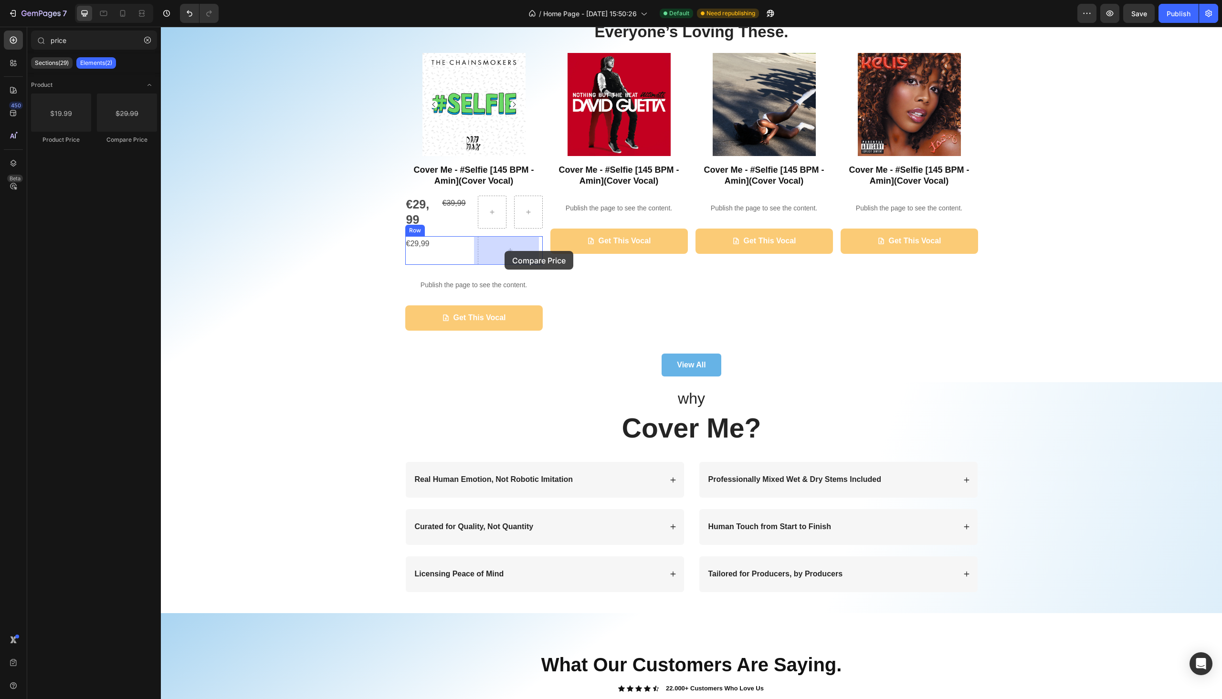
drag, startPoint x: 292, startPoint y: 137, endPoint x: 505, endPoint y: 251, distance: 241.4
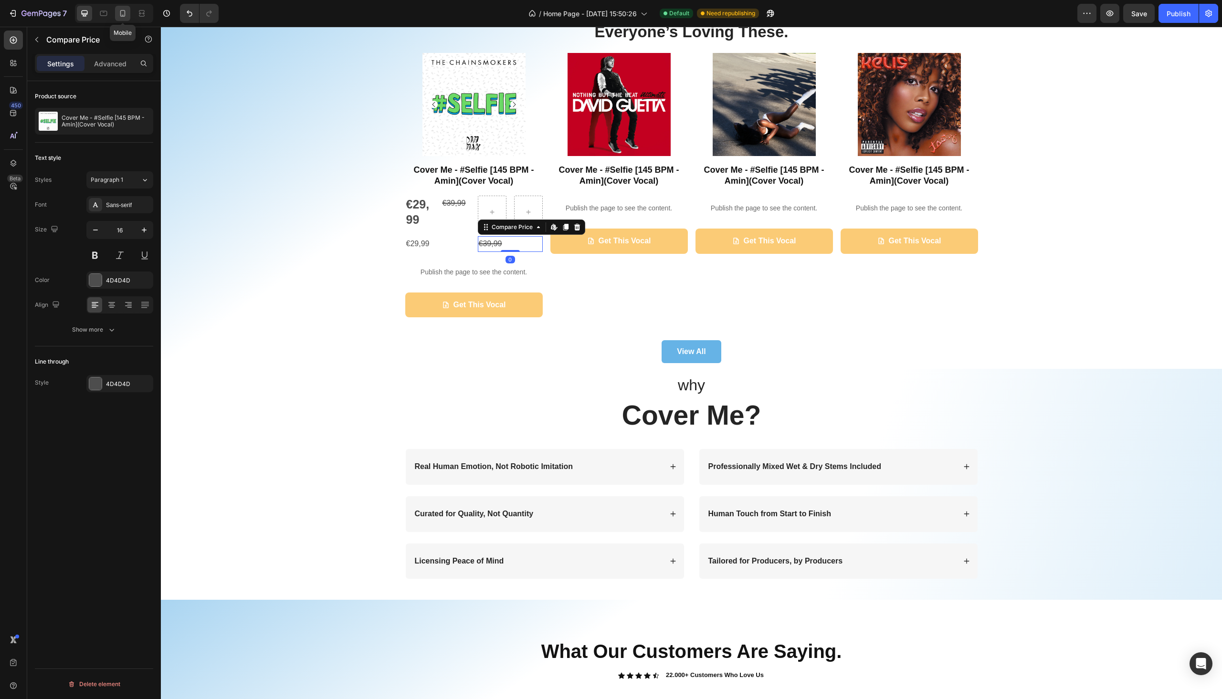
click at [123, 10] on icon at bounding box center [122, 13] width 5 height 7
type input "14"
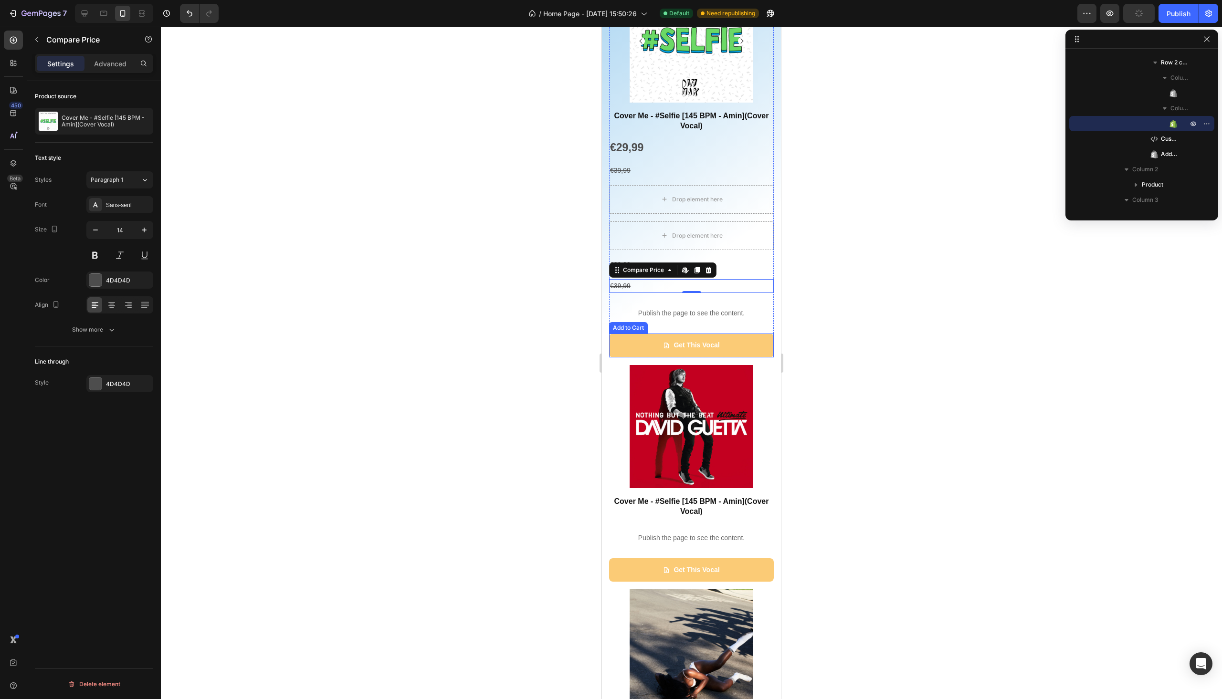
scroll to position [360, 0]
click at [847, 257] on div at bounding box center [691, 363] width 1061 height 673
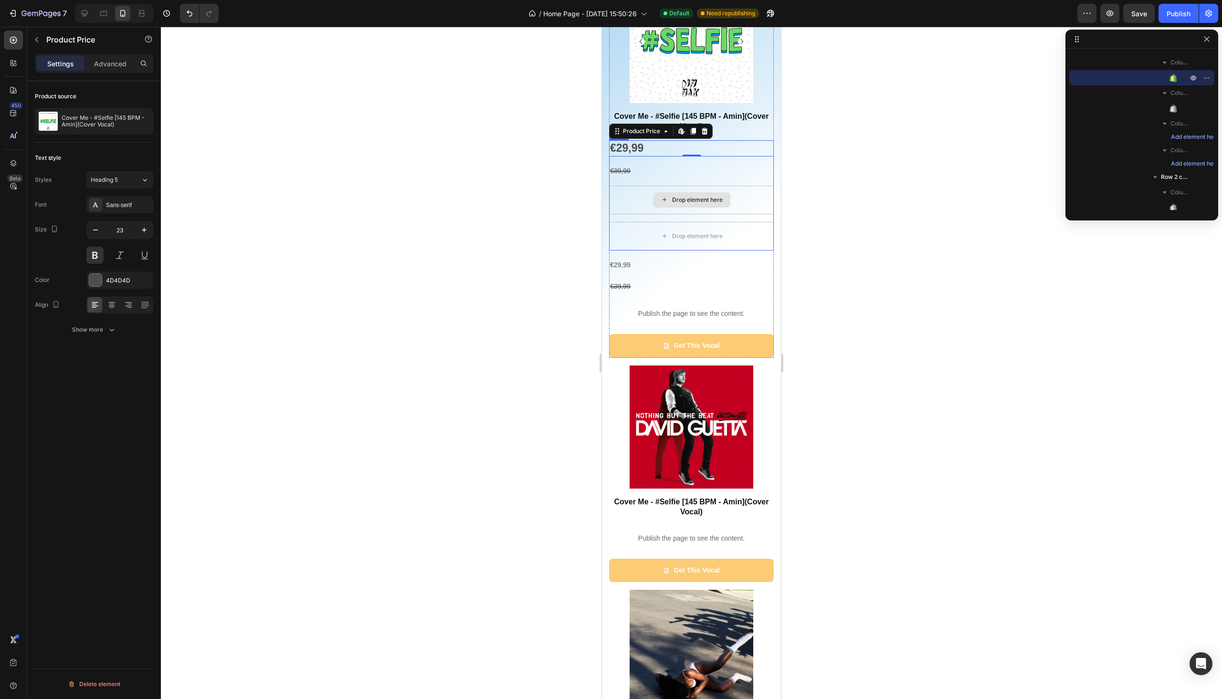
scroll to position [120, 0]
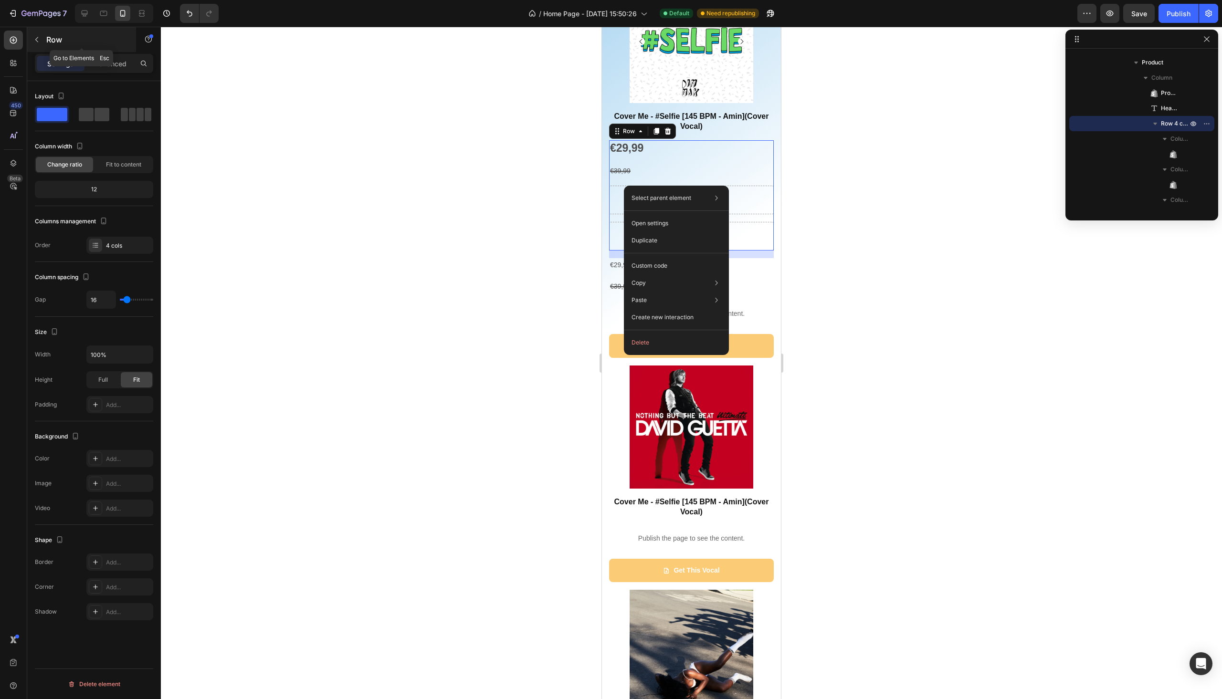
click at [42, 37] on button "button" at bounding box center [36, 39] width 15 height 15
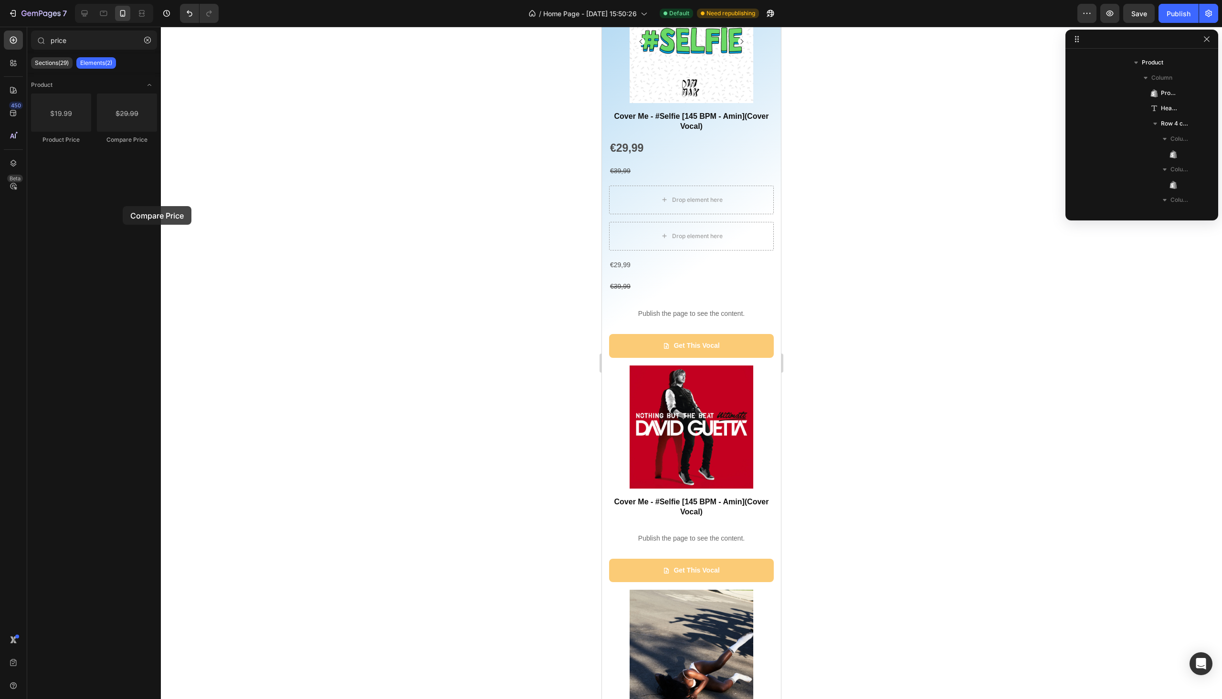
drag, startPoint x: 139, startPoint y: 122, endPoint x: 122, endPoint y: 206, distance: 85.7
click at [122, 206] on div "Product Product Price Compare Price" at bounding box center [94, 383] width 134 height 621
click at [632, 140] on div "€29,99" at bounding box center [691, 148] width 165 height 16
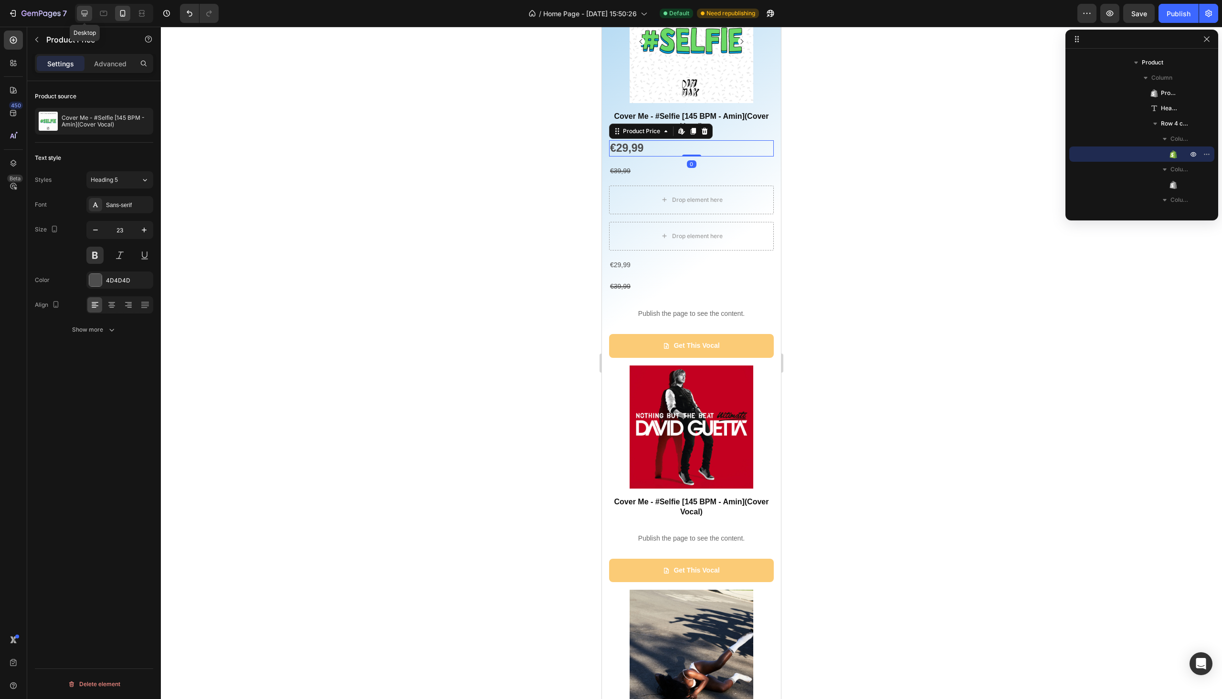
click at [82, 14] on icon at bounding box center [85, 14] width 6 height 6
type input "25"
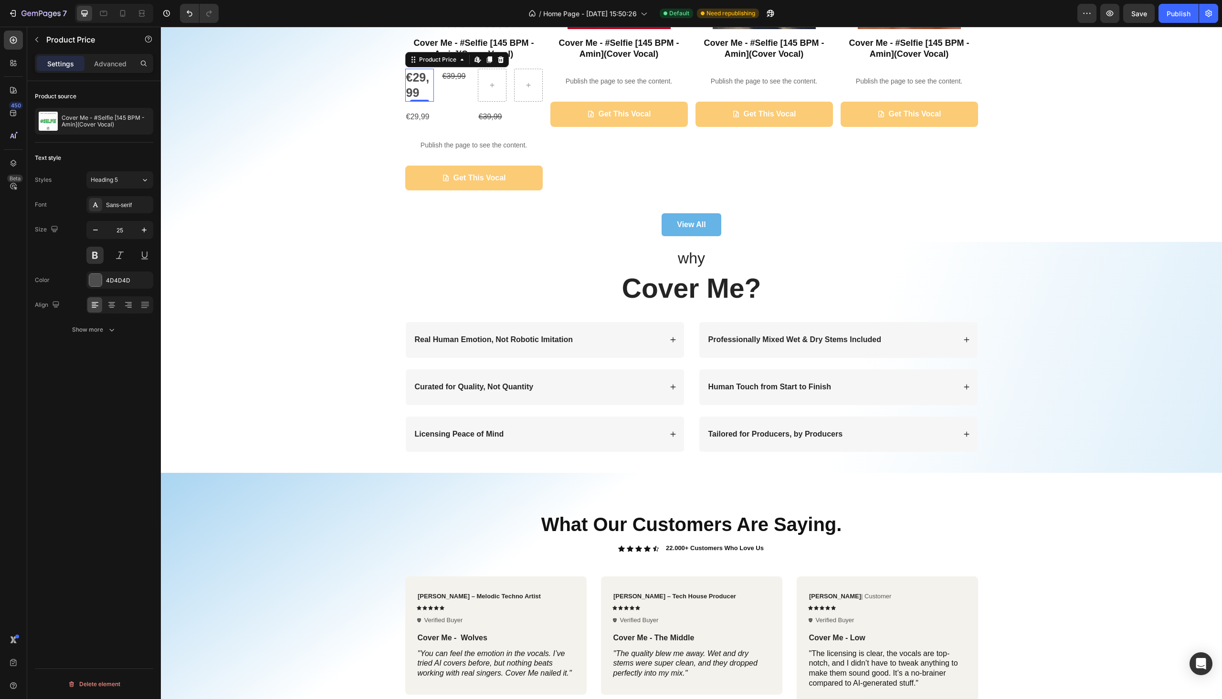
scroll to position [369, 0]
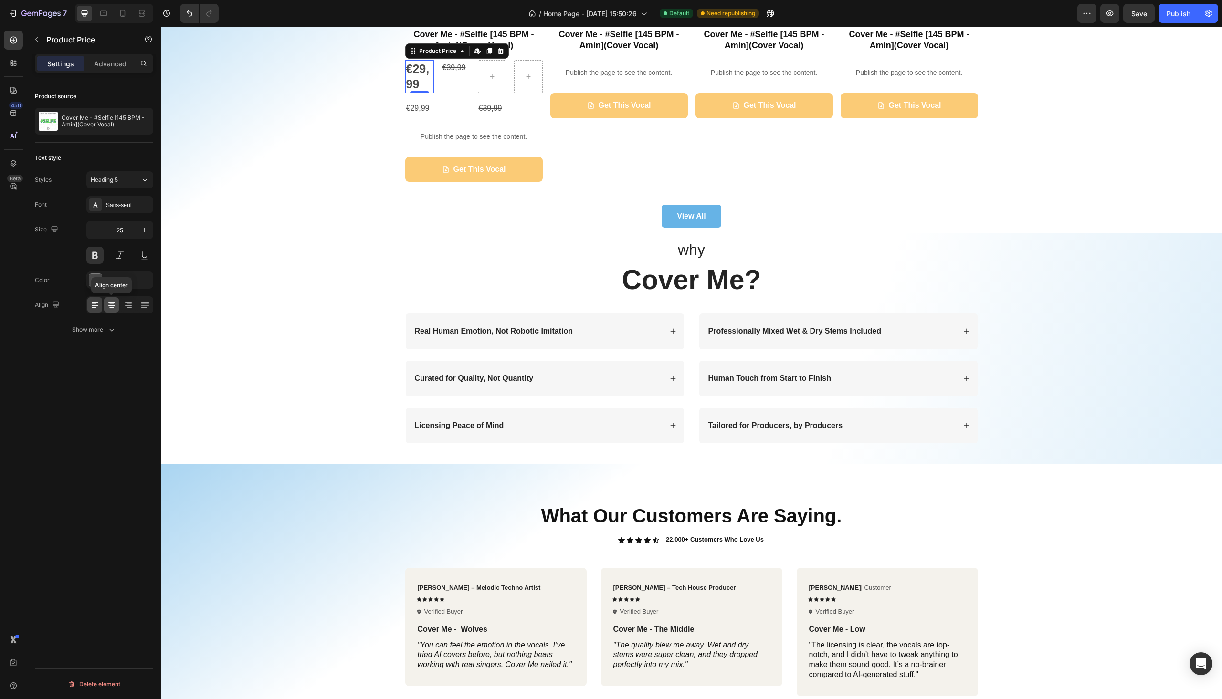
click at [111, 307] on icon at bounding box center [111, 307] width 5 height 1
click at [449, 78] on div "€39,99 Compare Price Compare Price" at bounding box center [456, 76] width 29 height 33
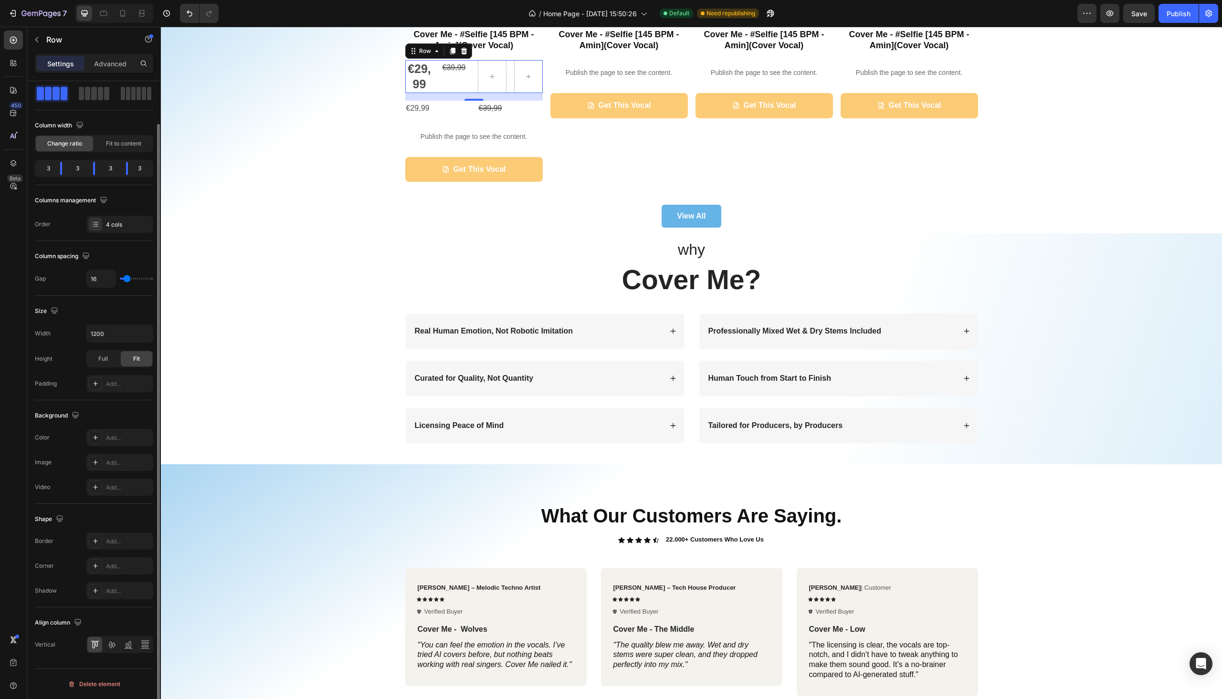
scroll to position [0, 0]
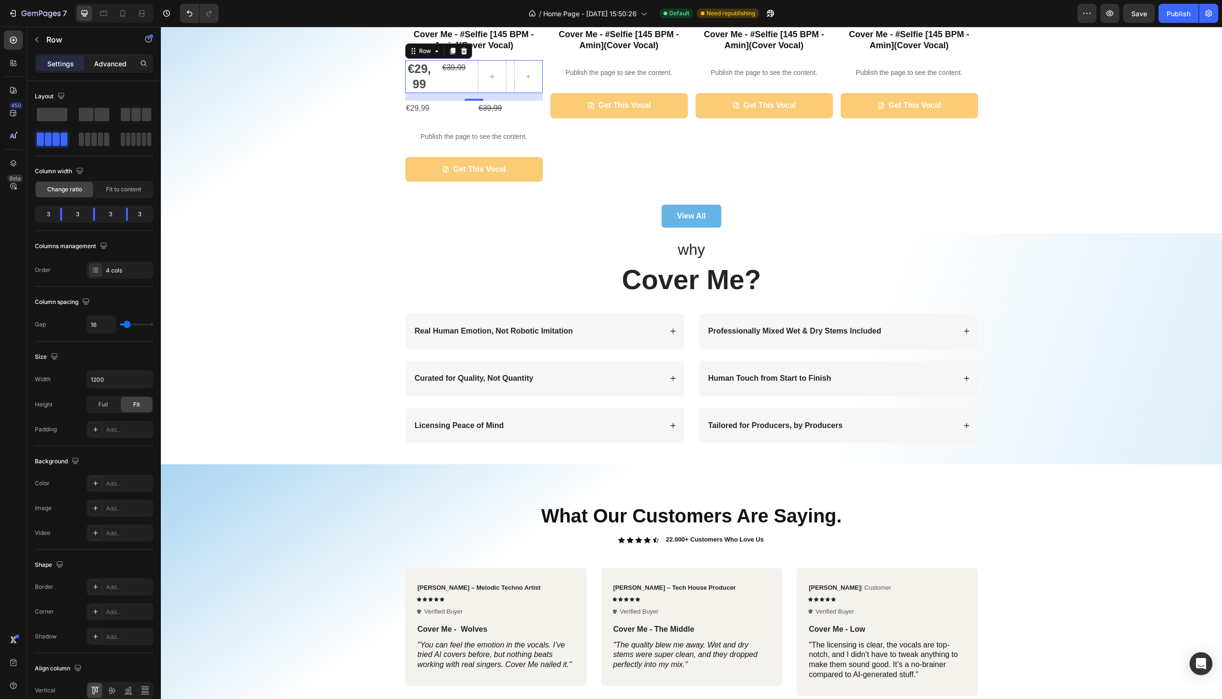
click at [106, 61] on p "Advanced" at bounding box center [110, 64] width 32 height 10
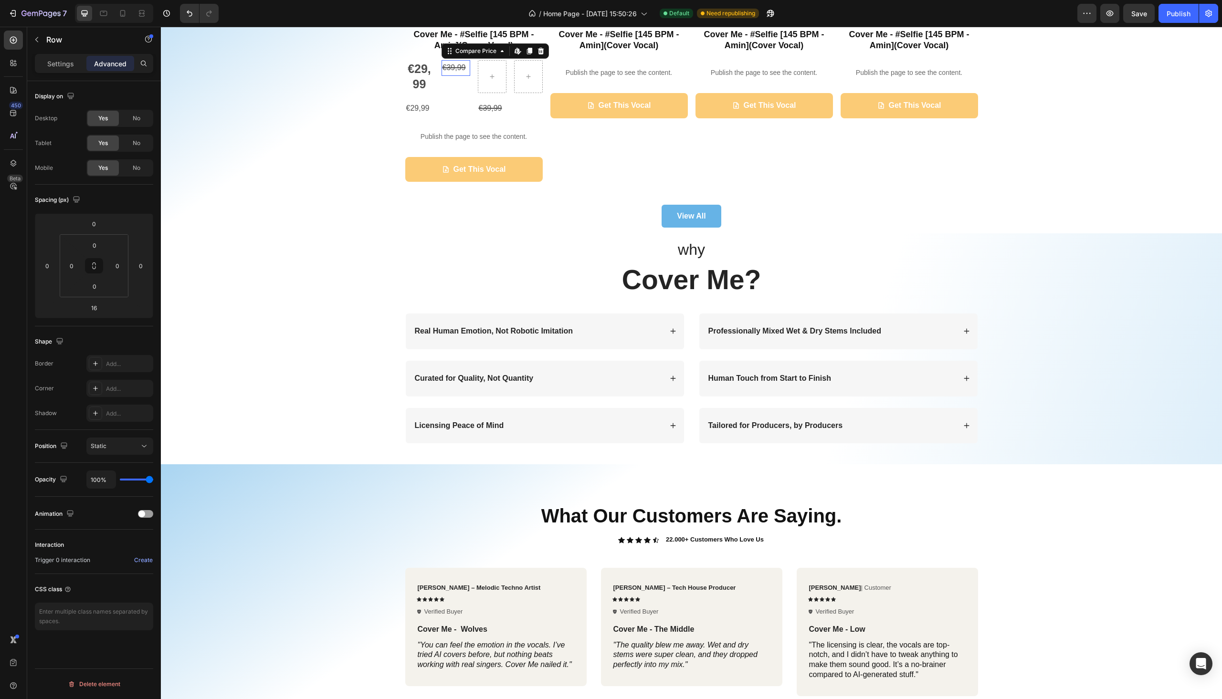
click at [453, 67] on div "€39,99" at bounding box center [456, 68] width 29 height 16
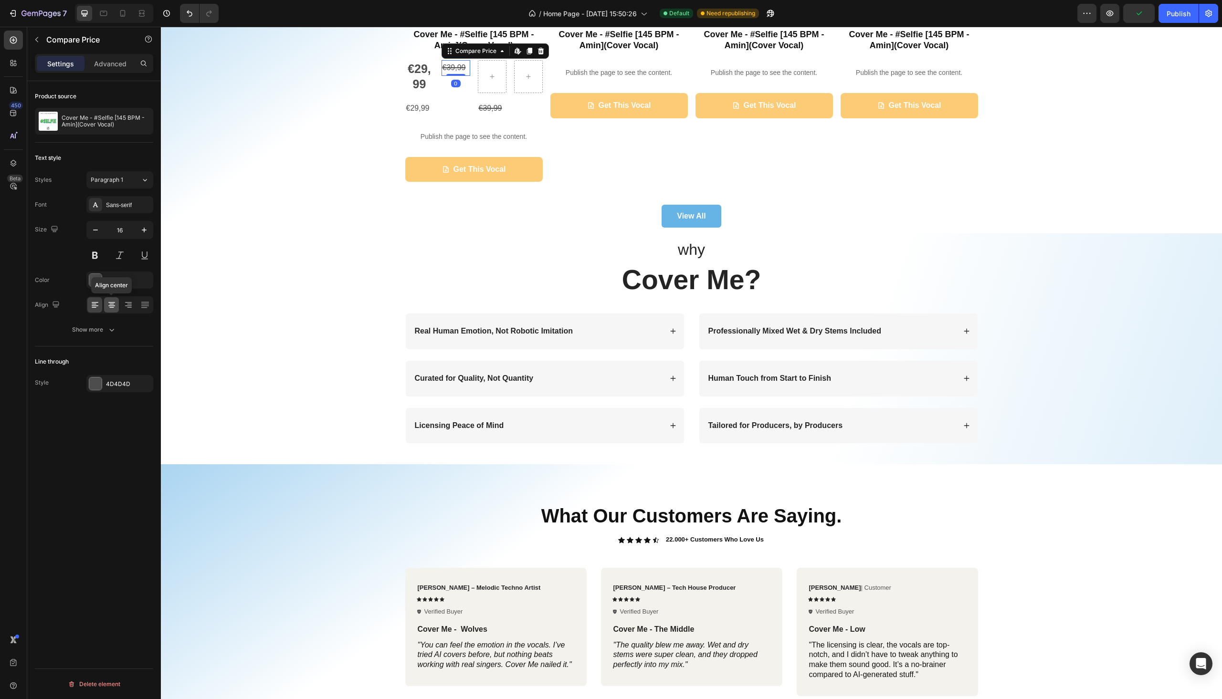
click at [113, 303] on icon at bounding box center [112, 305] width 10 height 10
click at [128, 11] on div at bounding box center [122, 13] width 15 height 15
type input "14"
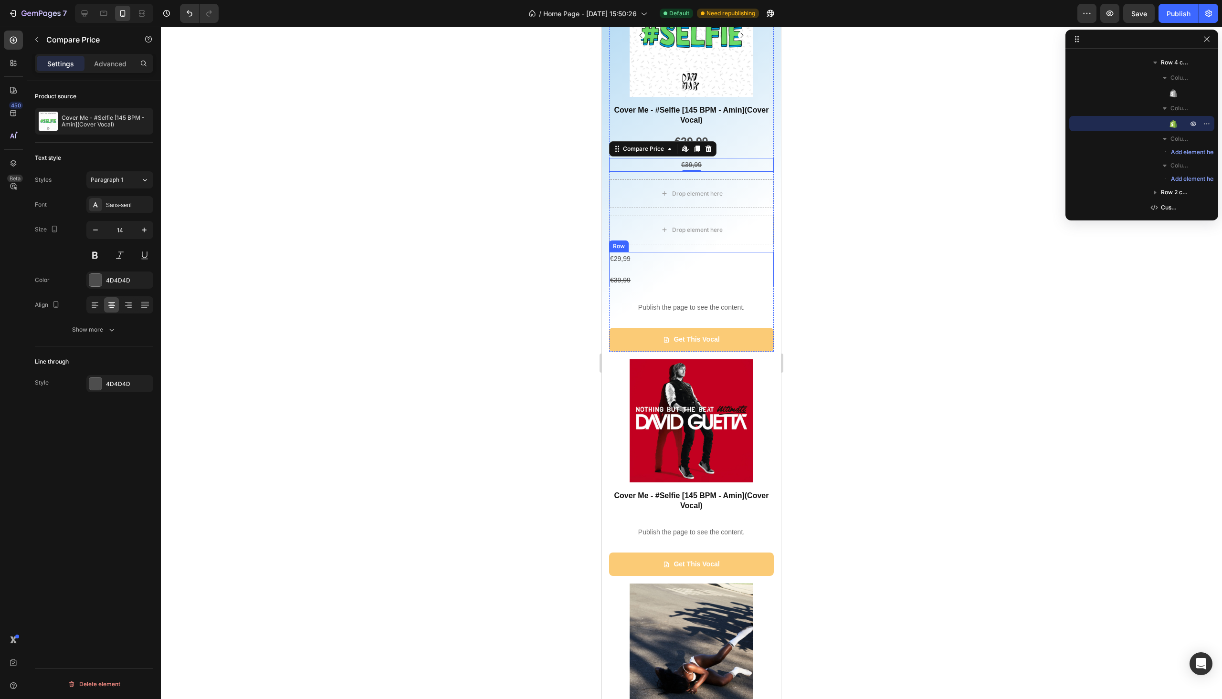
scroll to position [366, 0]
click at [557, 201] on div at bounding box center [691, 363] width 1061 height 673
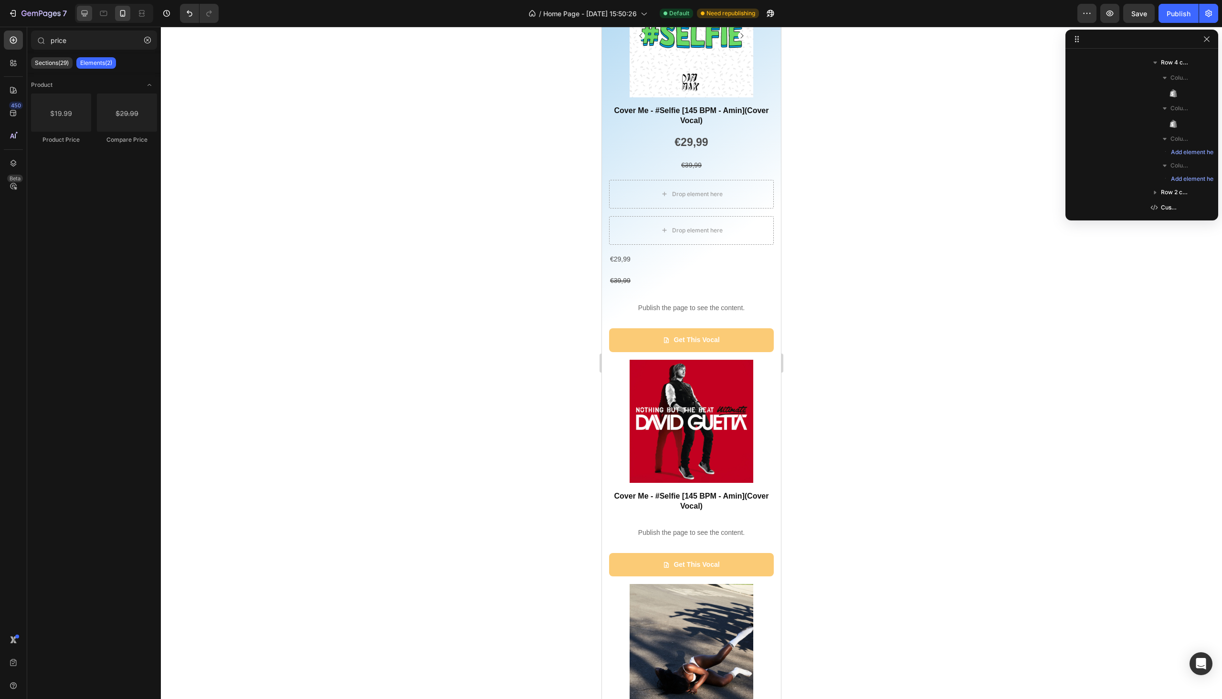
click at [79, 11] on div at bounding box center [84, 13] width 15 height 15
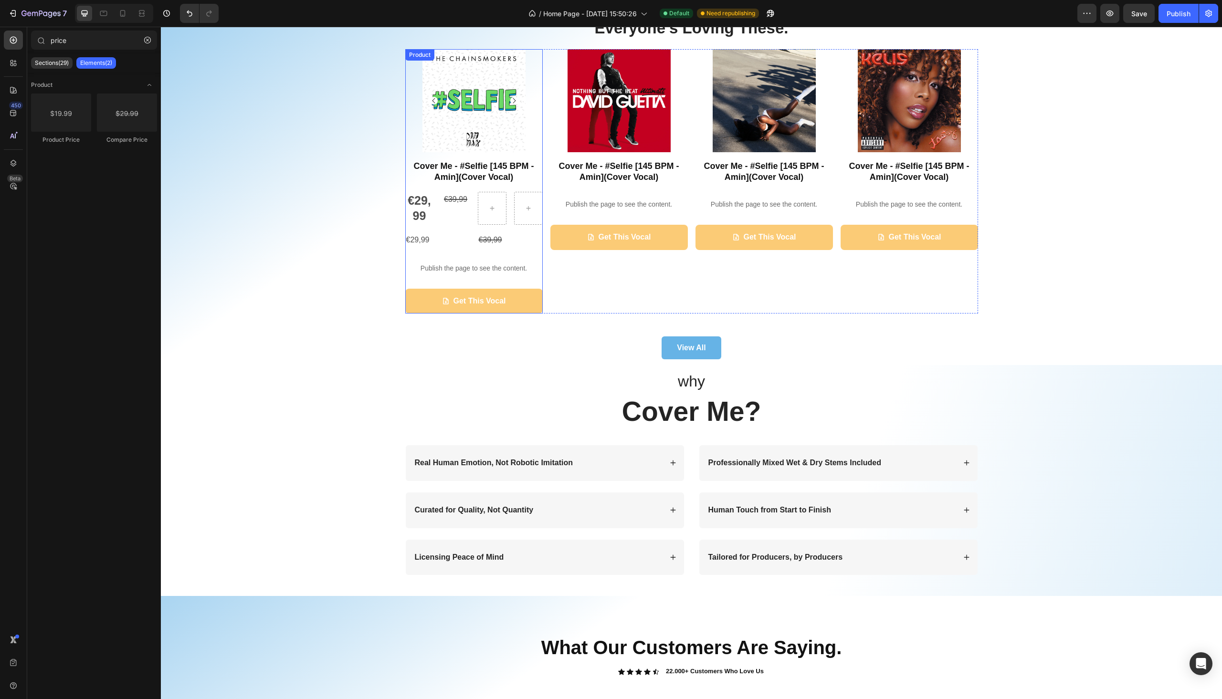
scroll to position [199, 0]
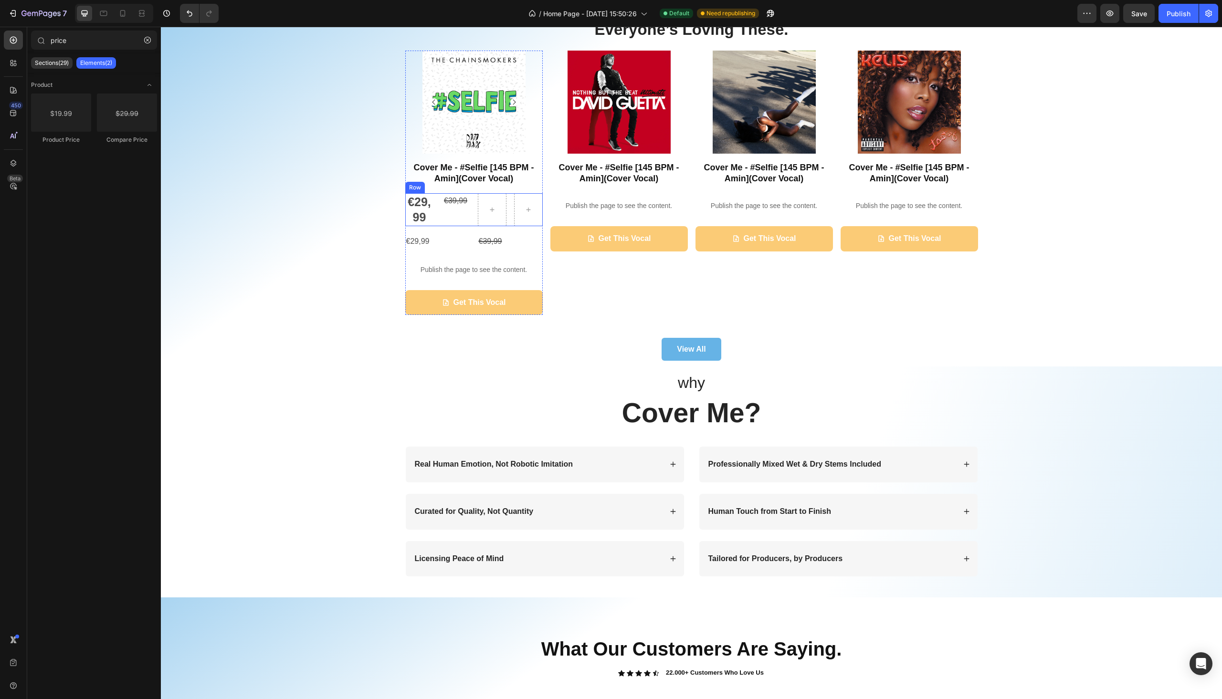
click at [461, 222] on div "€39,99 Compare Price Compare Price" at bounding box center [456, 209] width 29 height 33
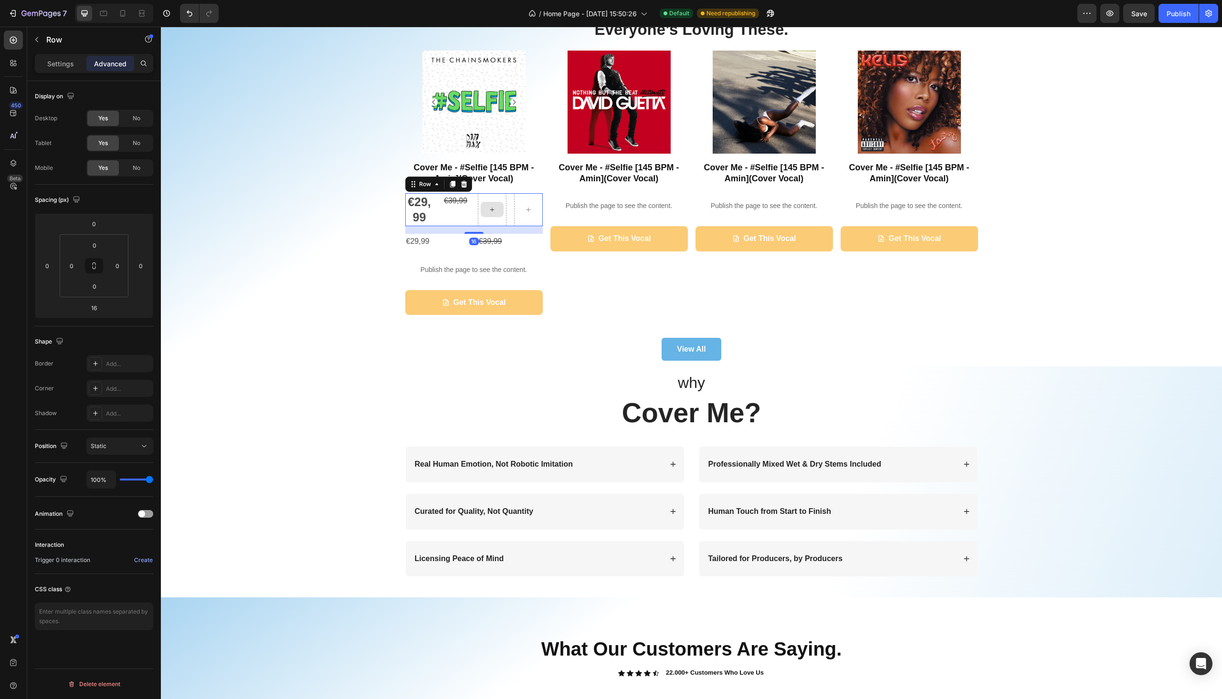
click at [498, 219] on div at bounding box center [492, 209] width 29 height 33
click at [61, 69] on div "Settings" at bounding box center [61, 63] width 48 height 15
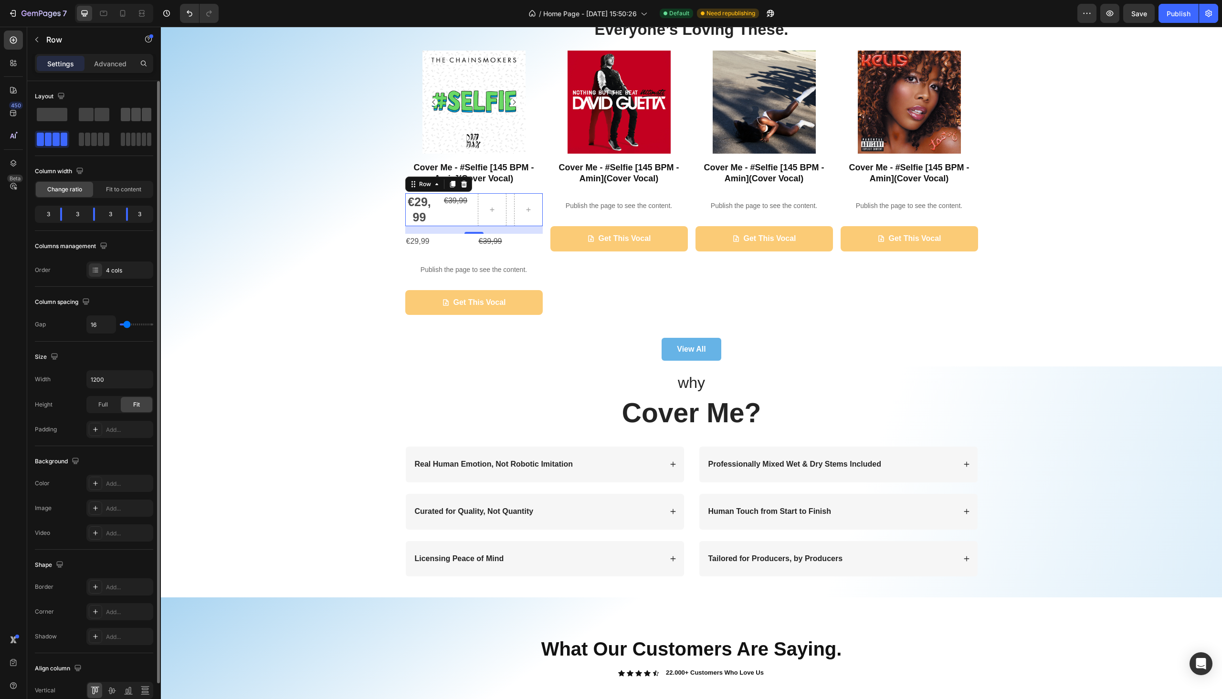
click at [128, 116] on span at bounding box center [126, 114] width 10 height 13
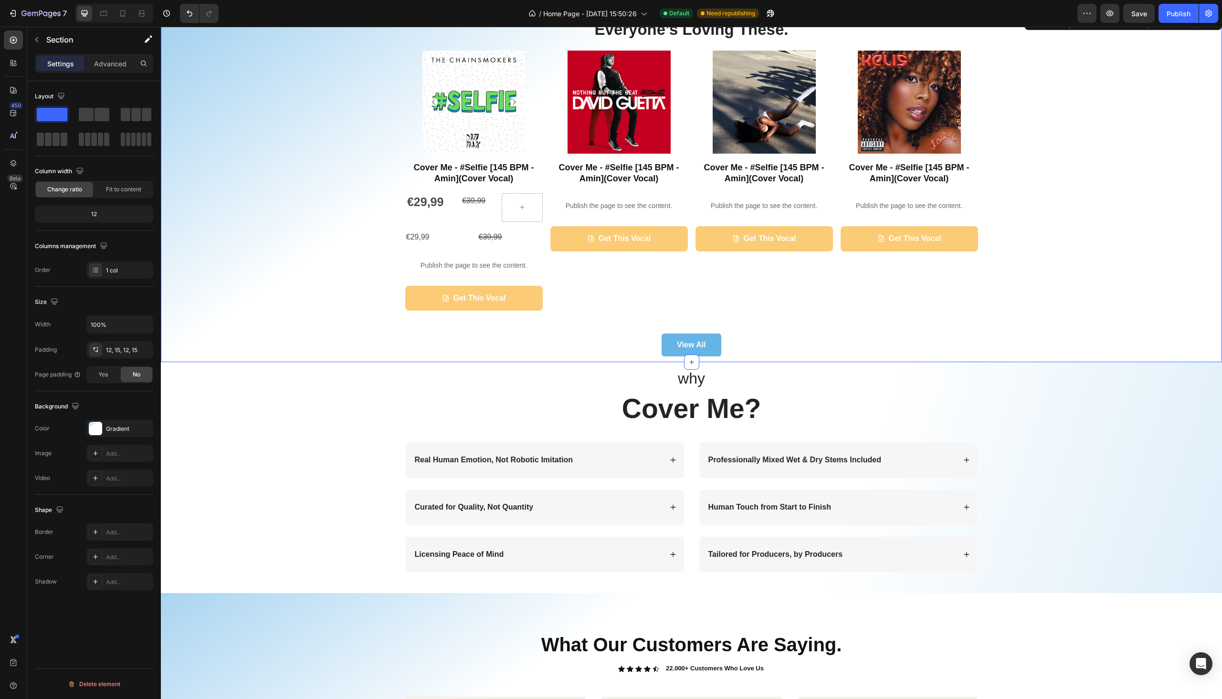
click at [255, 201] on div "Everyone’s Loving These. Heading Product Images Cover Me - #Selfie [145 BPM - A…" at bounding box center [691, 188] width 1047 height 338
click at [452, 240] on div "€29,99" at bounding box center [437, 238] width 65 height 16
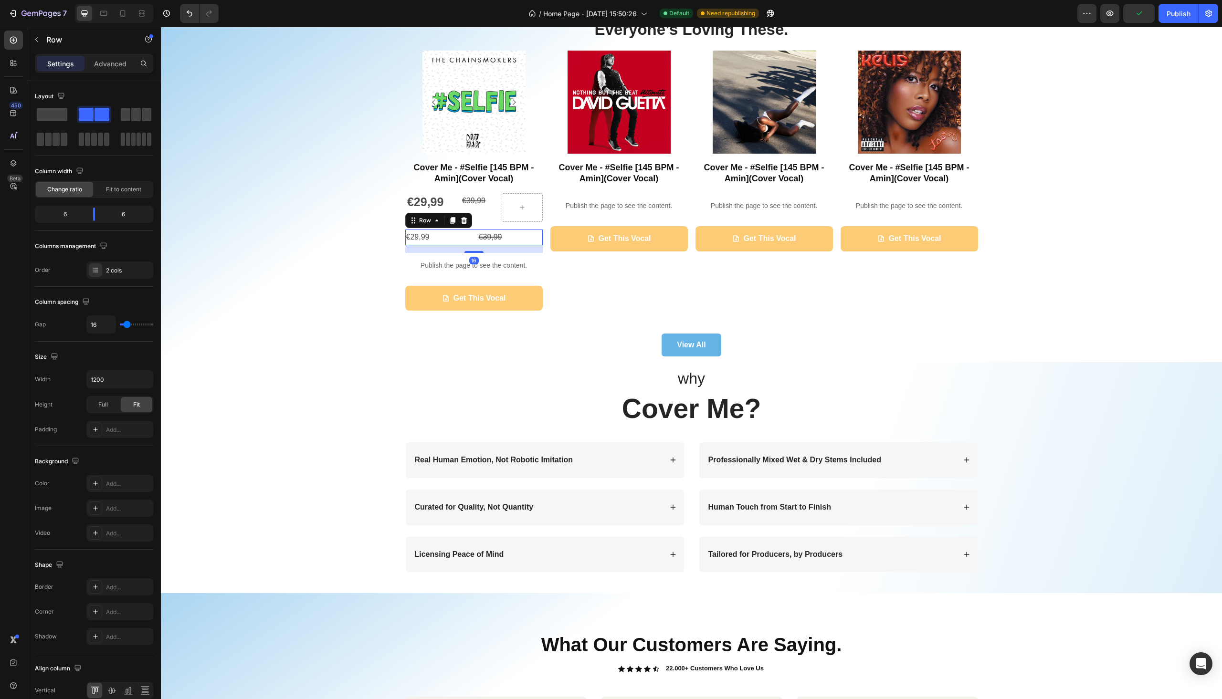
click at [467, 245] on div "€29,99 Product Price Product Price €39,99 Compare Price Compare Price Row 16" at bounding box center [474, 238] width 138 height 16
click at [457, 226] on div "Row" at bounding box center [438, 220] width 67 height 15
click at [461, 219] on icon at bounding box center [464, 220] width 6 height 7
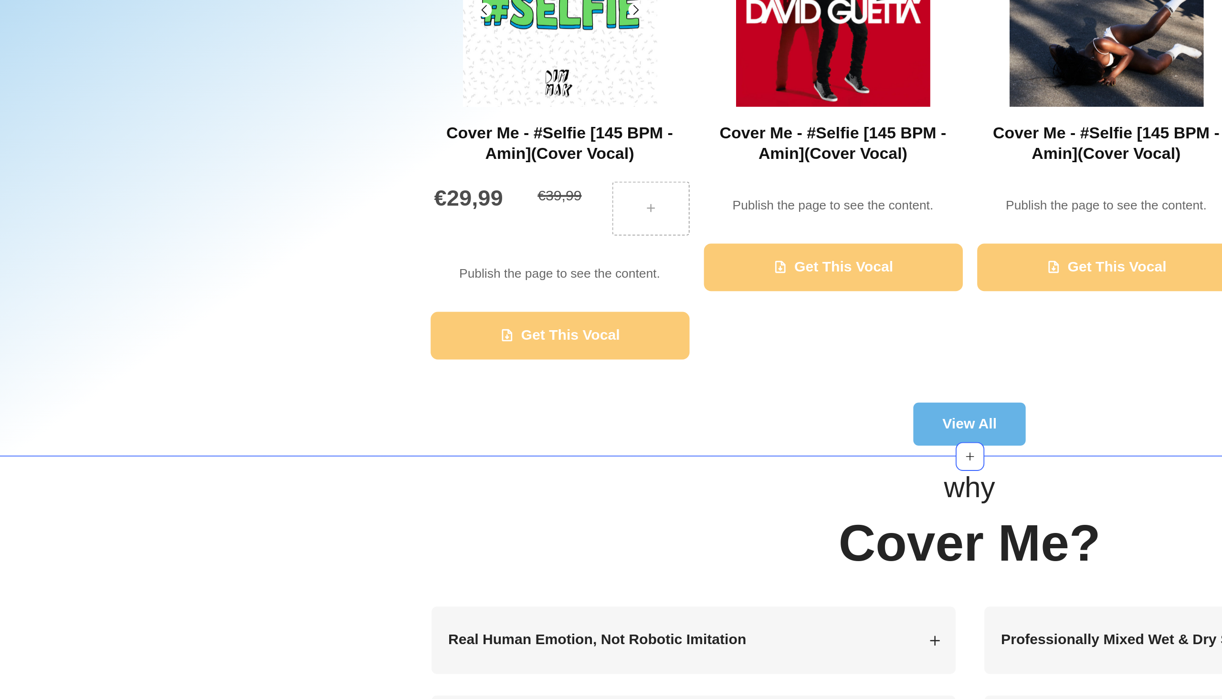
scroll to position [170, 0]
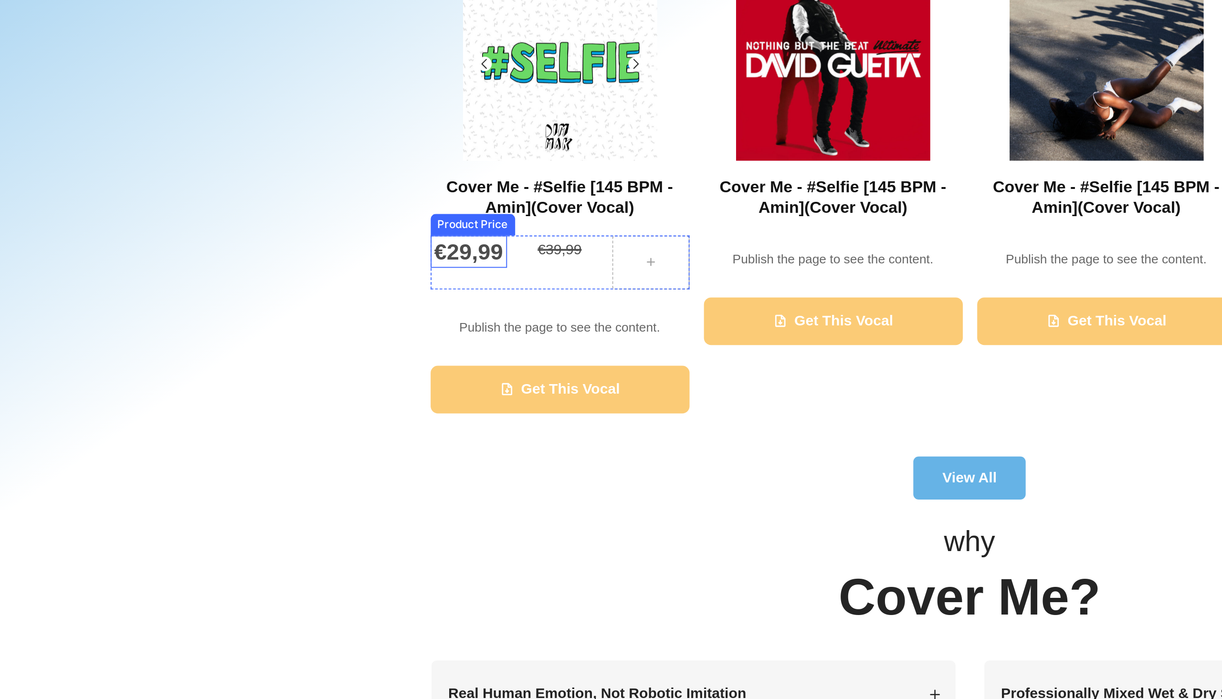
click at [226, 71] on div "€29,99" at bounding box center [235, 73] width 41 height 18
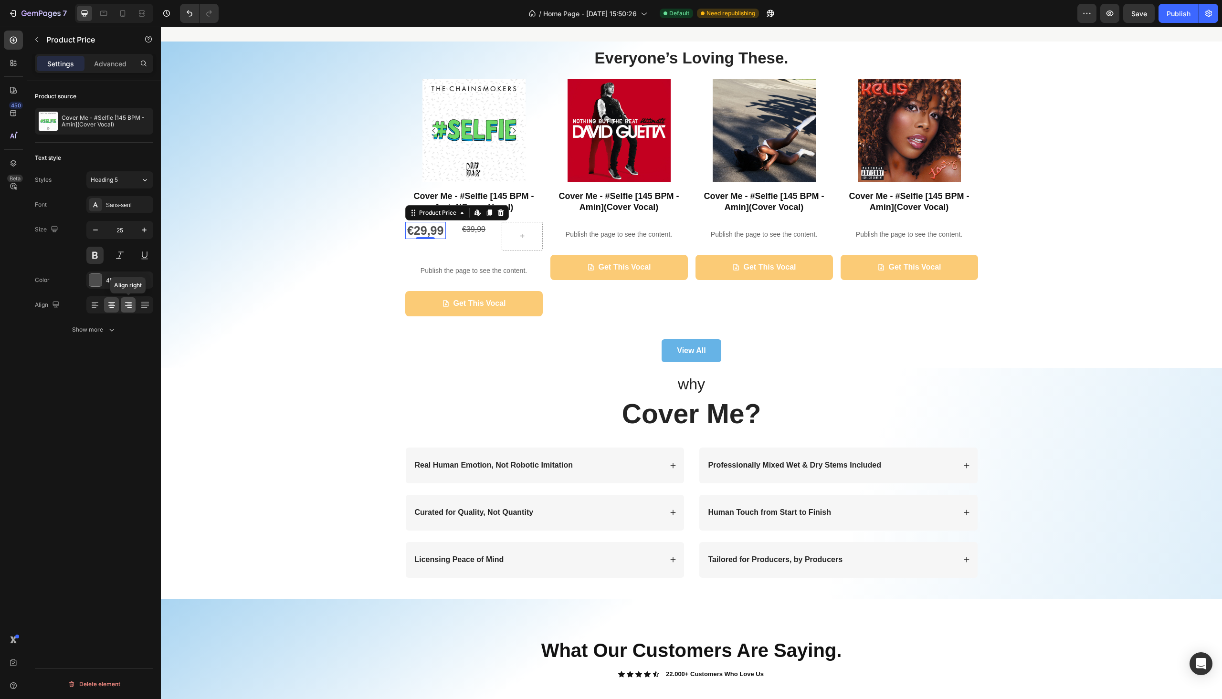
click at [131, 306] on icon at bounding box center [128, 306] width 7 height 1
click at [378, 267] on div "Everyone’s Loving These. Heading Product Images Cover Me - #Selfie [145 BPM - A…" at bounding box center [691, 204] width 1047 height 315
click at [427, 235] on div "€29,99" at bounding box center [425, 231] width 41 height 18
click at [107, 305] on icon at bounding box center [112, 305] width 10 height 10
click at [423, 233] on div "€29,99" at bounding box center [425, 231] width 41 height 18
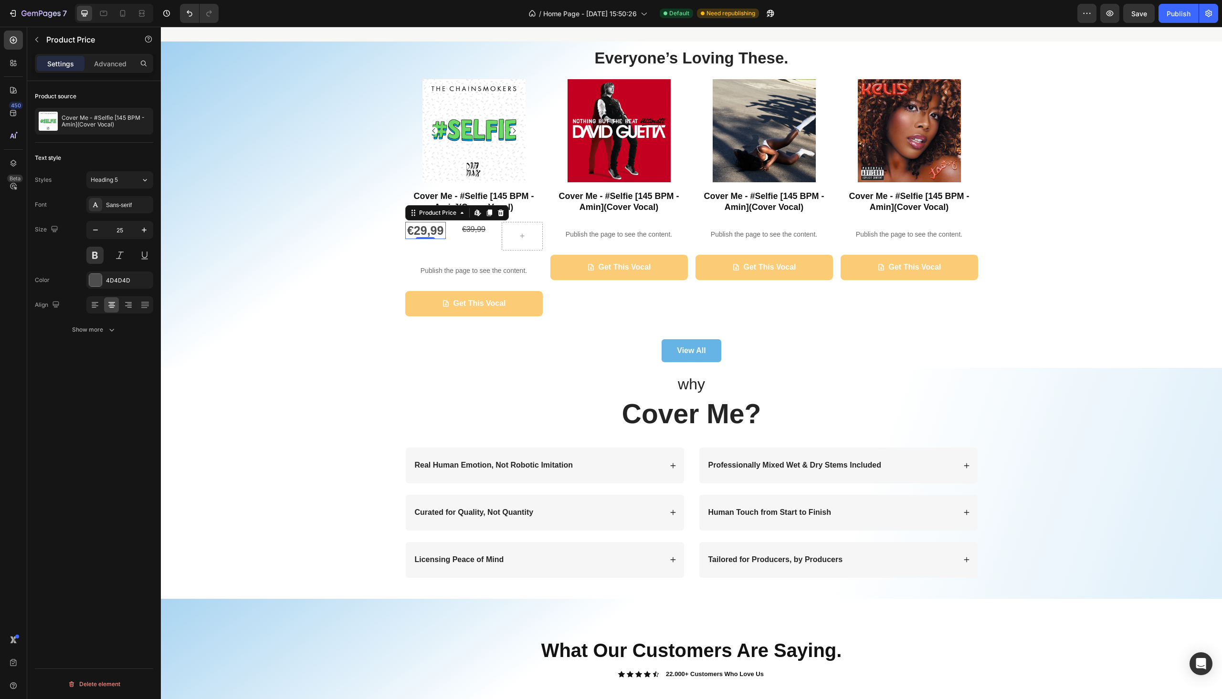
click at [422, 232] on div "€29,99" at bounding box center [425, 231] width 41 height 18
click at [95, 61] on p "Advanced" at bounding box center [110, 64] width 32 height 10
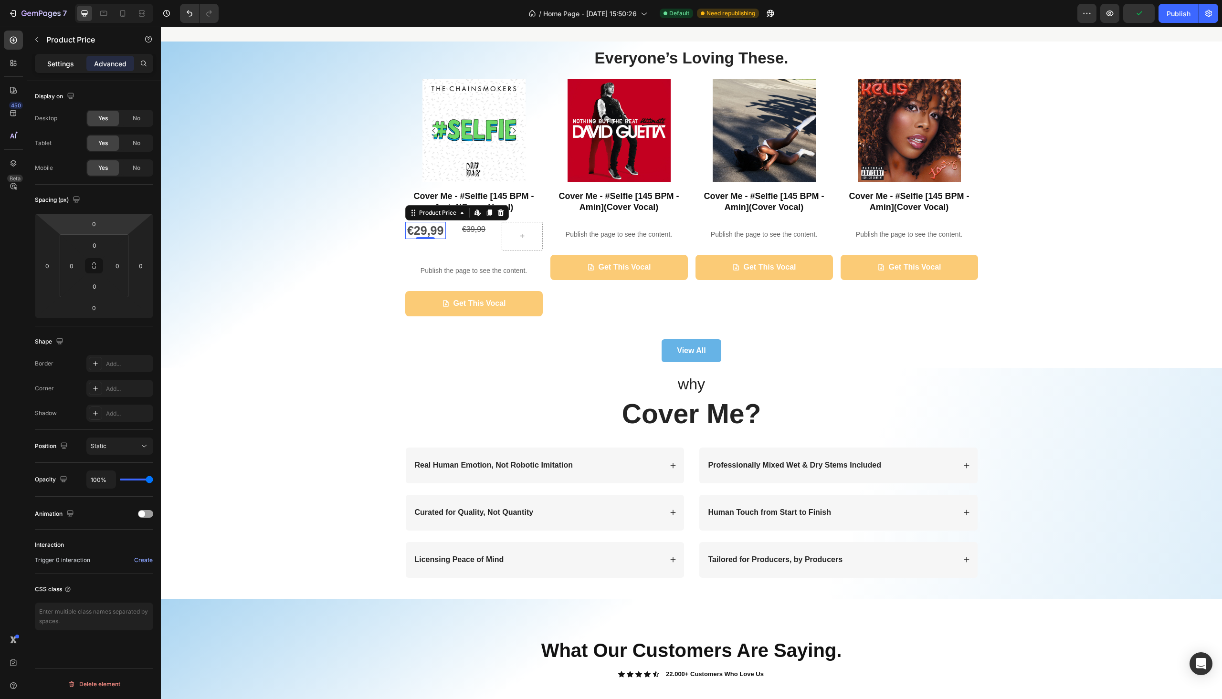
click at [48, 67] on p "Settings" at bounding box center [60, 64] width 27 height 10
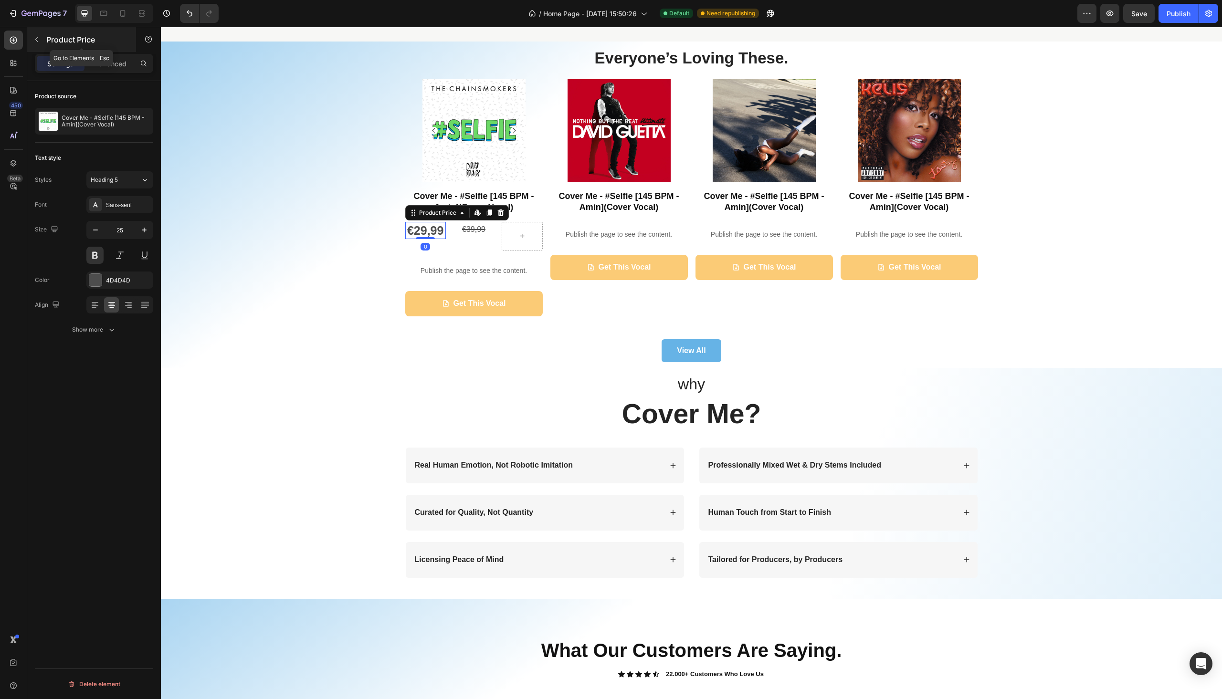
click at [42, 39] on button "button" at bounding box center [36, 39] width 15 height 15
click at [426, 230] on div "€29,99" at bounding box center [425, 231] width 41 height 18
click at [99, 286] on div at bounding box center [95, 280] width 13 height 13
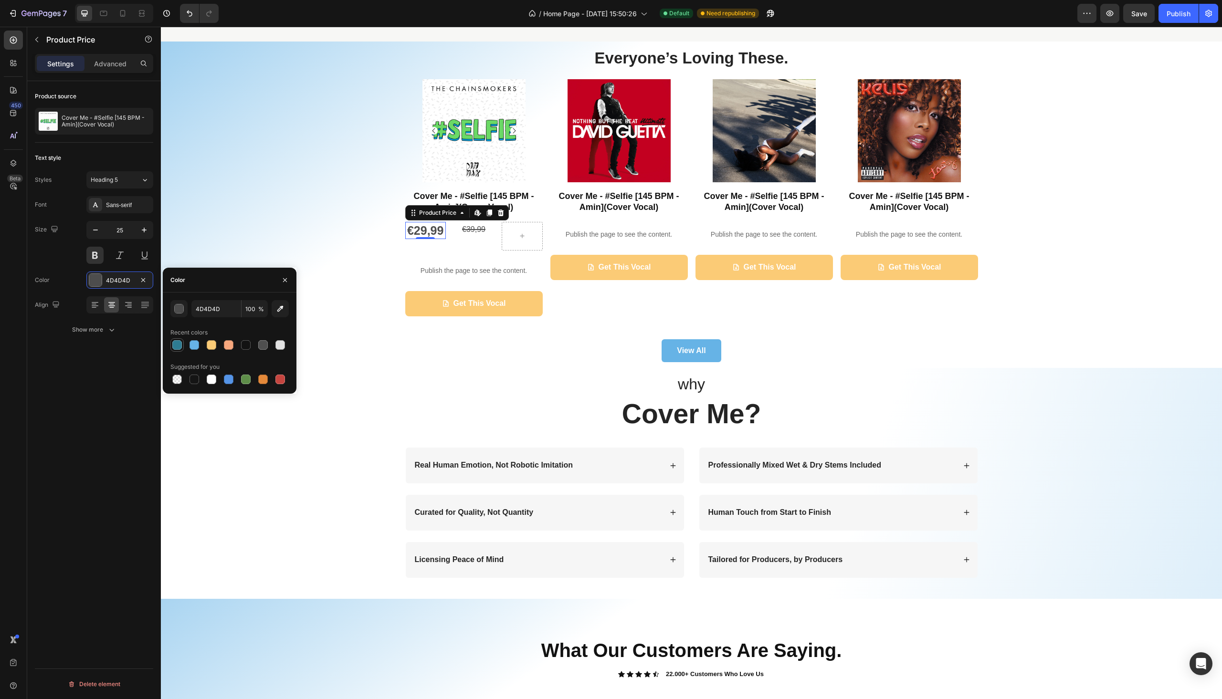
click at [180, 346] on div at bounding box center [177, 345] width 10 height 10
type input "2E7C92"
click at [363, 409] on div "why Text Block Cover Me? Heading Row Real Human Emotion, Not Robotic Imitation …" at bounding box center [691, 484] width 1042 height 220
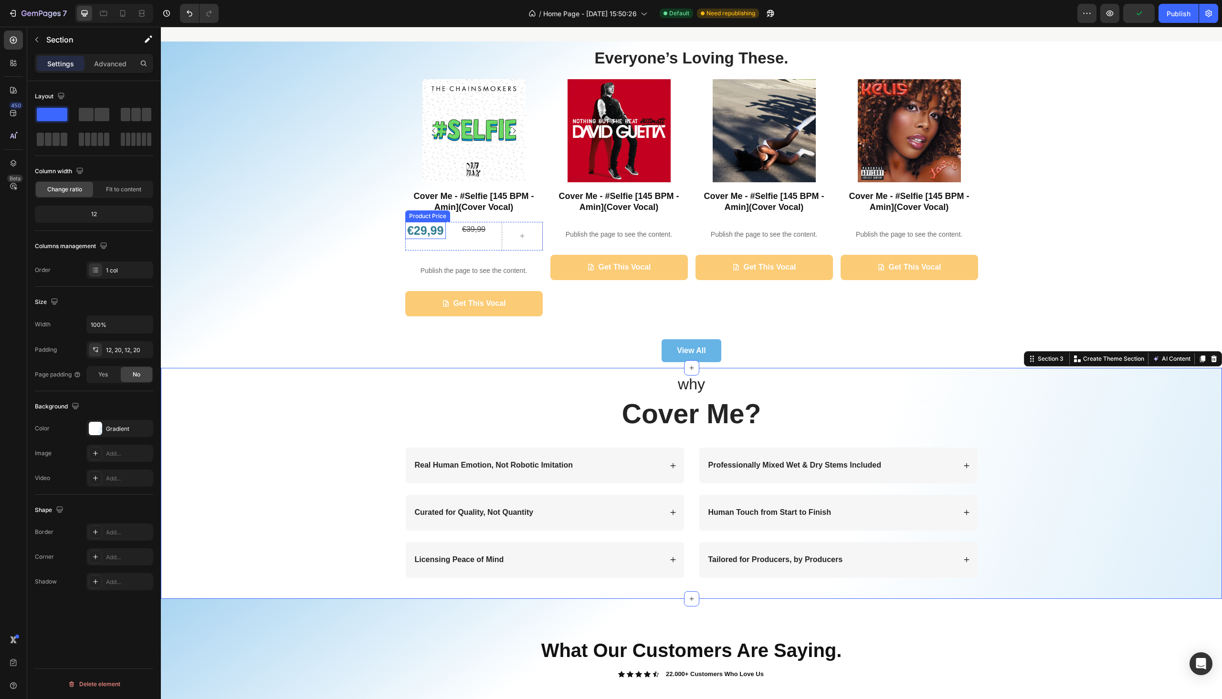
click at [413, 232] on div "€29,99" at bounding box center [425, 231] width 41 height 18
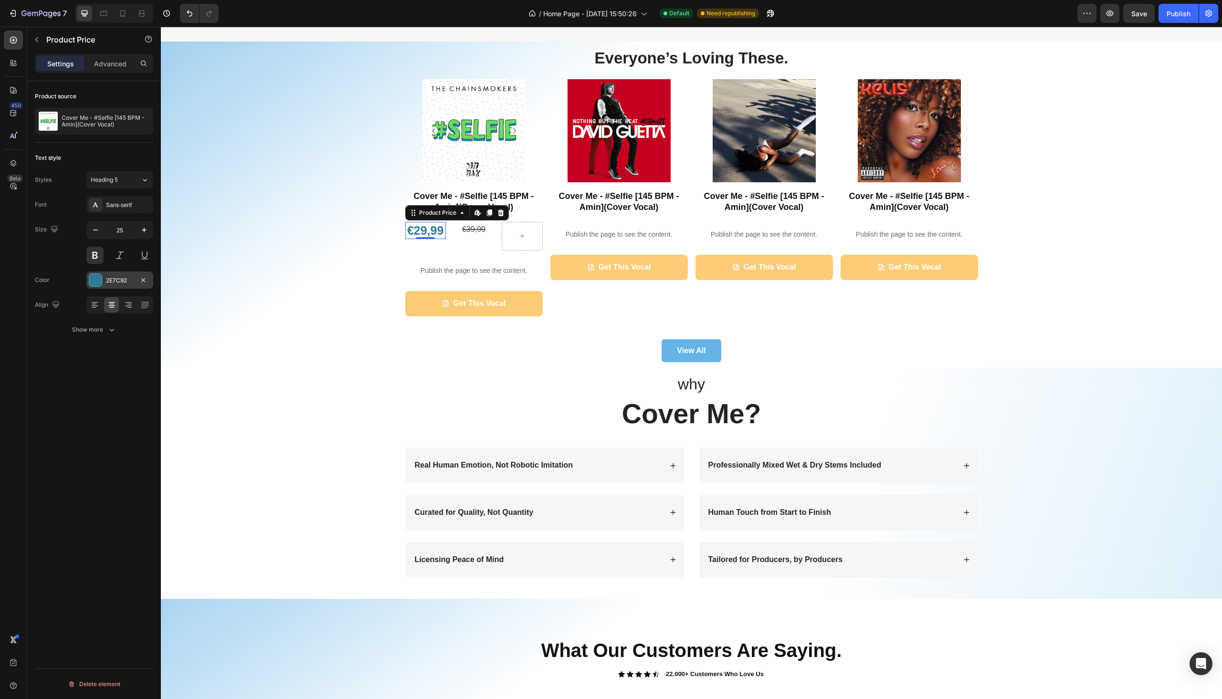
click at [104, 276] on div "2E7C92" at bounding box center [119, 280] width 67 height 17
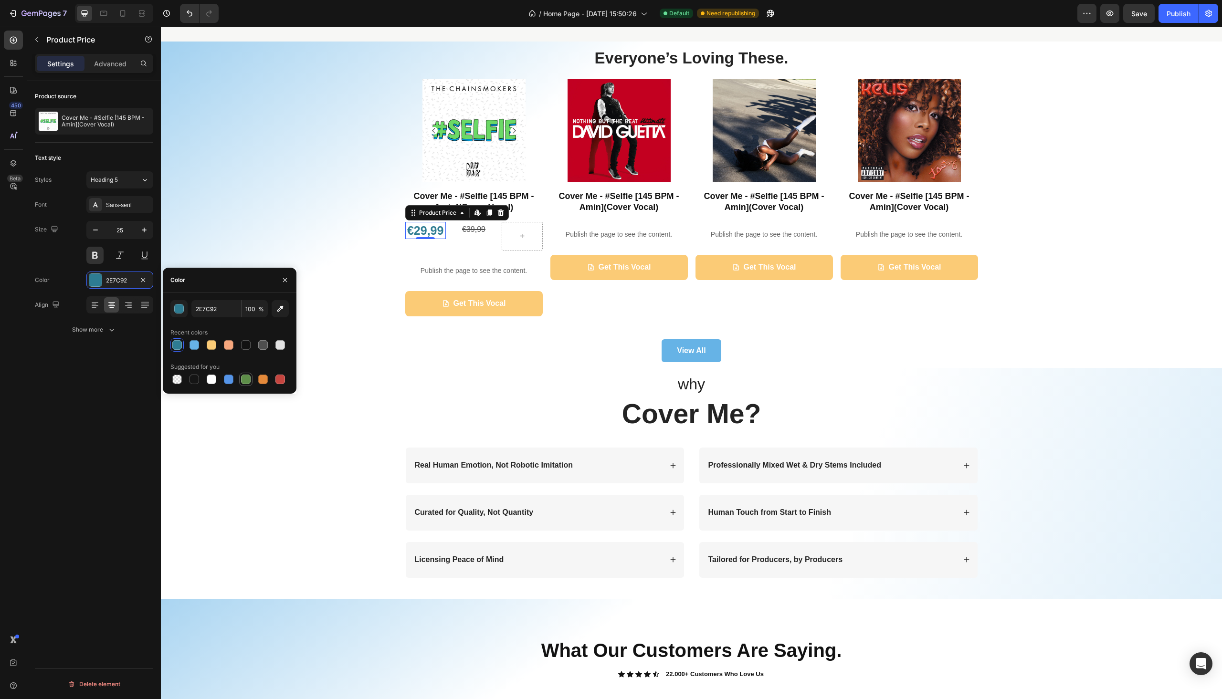
click at [252, 374] on div at bounding box center [245, 379] width 13 height 13
type input "5E8E49"
click at [245, 378] on div at bounding box center [246, 380] width 10 height 10
click at [349, 374] on div "why Text Block Cover Me? Heading Row Real Human Emotion, Not Robotic Imitation …" at bounding box center [691, 484] width 1042 height 220
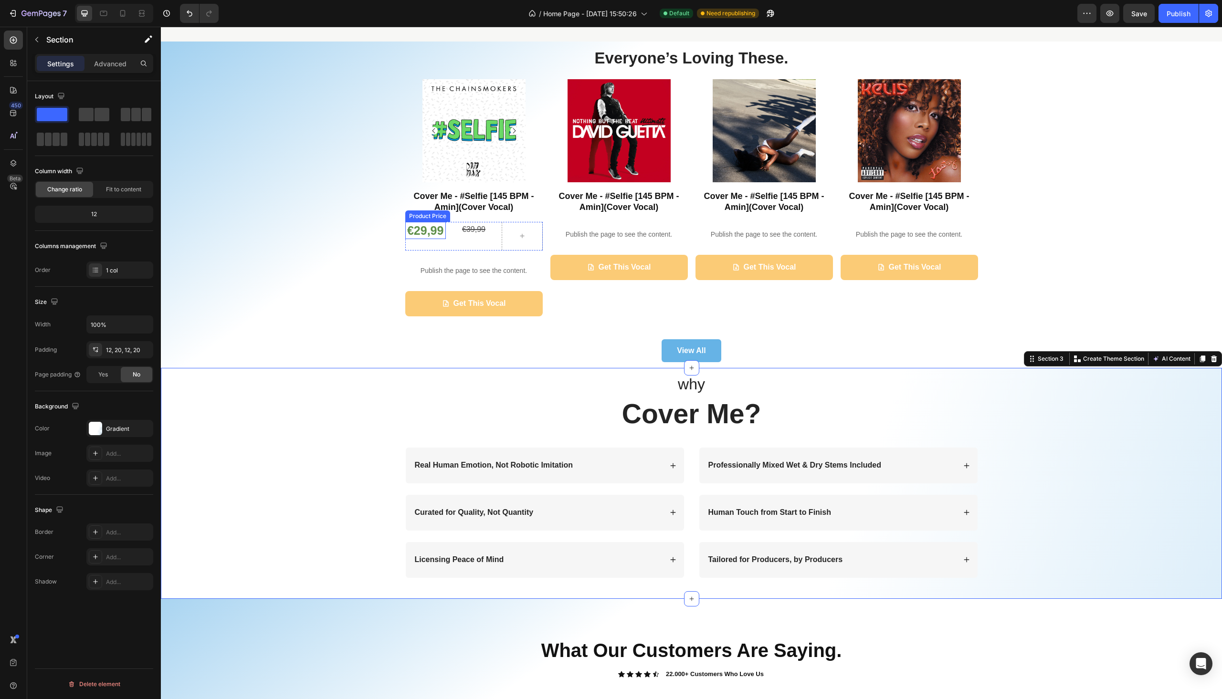
click at [425, 233] on div "€29,99" at bounding box center [425, 231] width 41 height 18
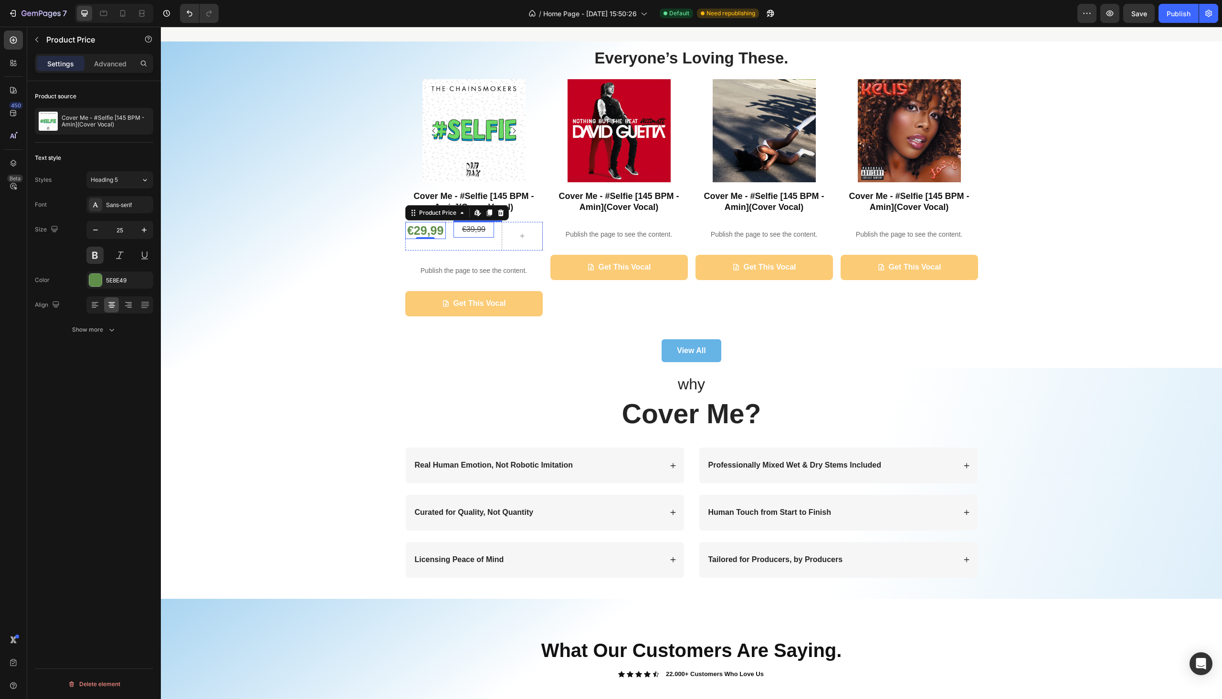
click at [463, 230] on div "€39,99" at bounding box center [474, 230] width 41 height 16
click at [130, 177] on div "Paragraph 1" at bounding box center [116, 180] width 50 height 9
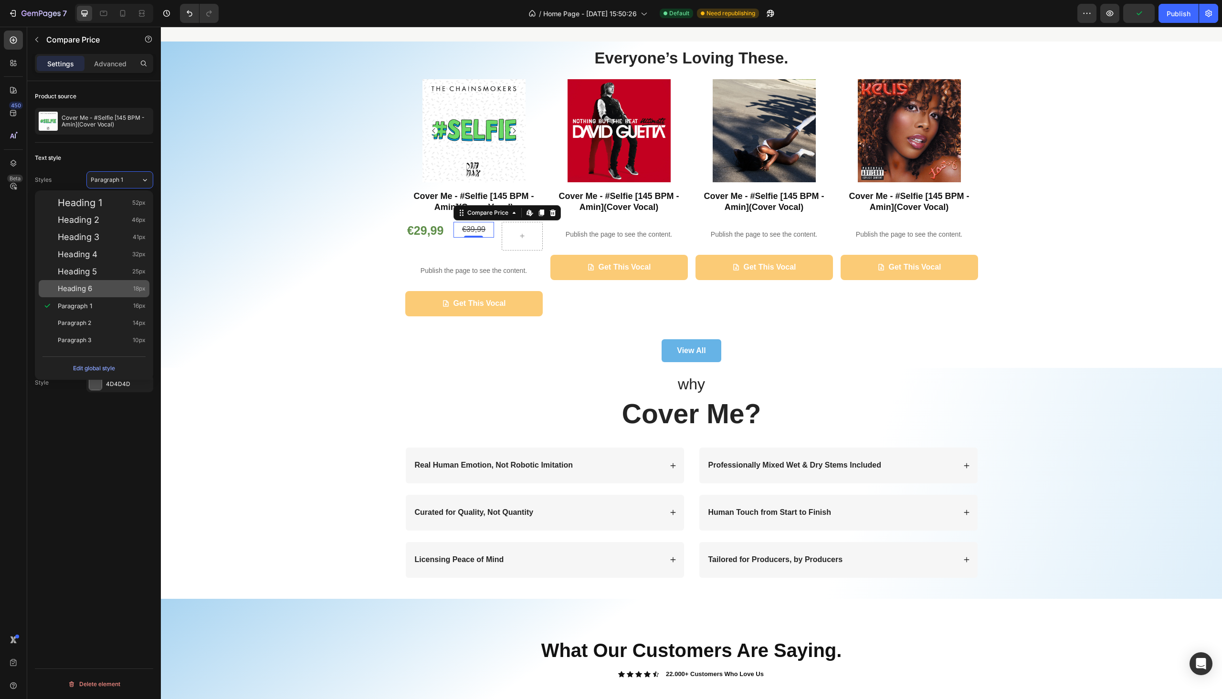
click at [109, 291] on div "Heading 6 18px" at bounding box center [102, 289] width 88 height 10
type input "18"
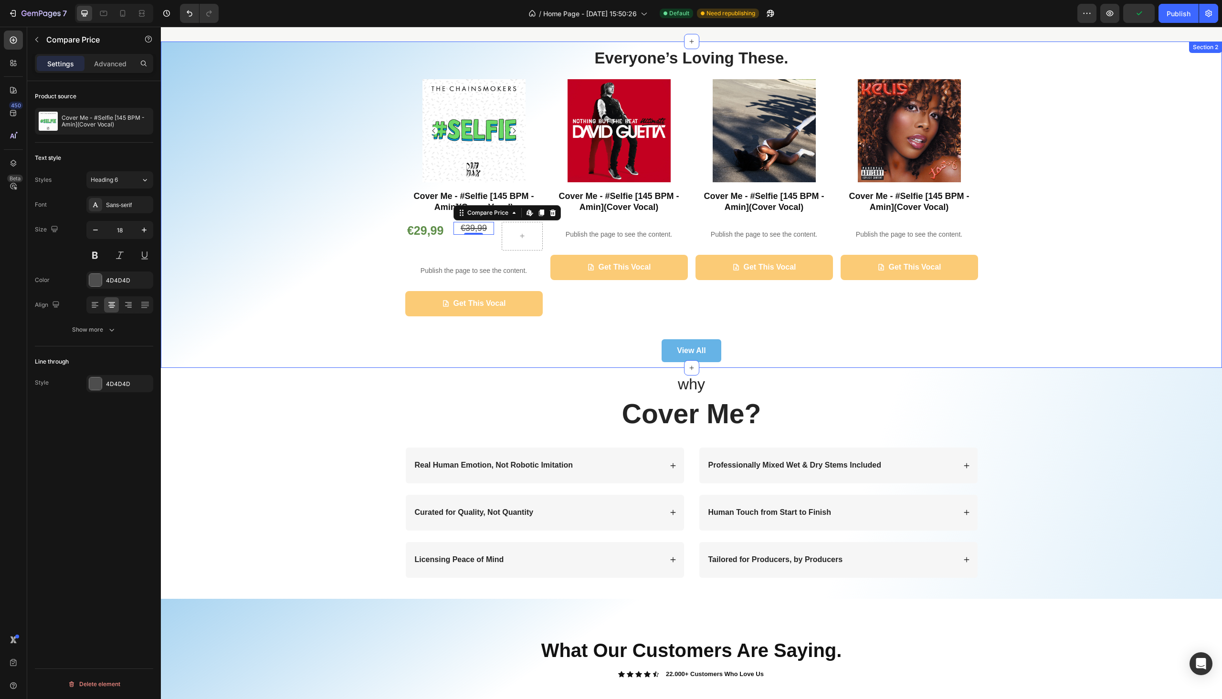
click at [233, 327] on div "Everyone’s Loving These. Heading Product Images Cover Me - #Selfie [145 BPM - A…" at bounding box center [691, 204] width 1047 height 315
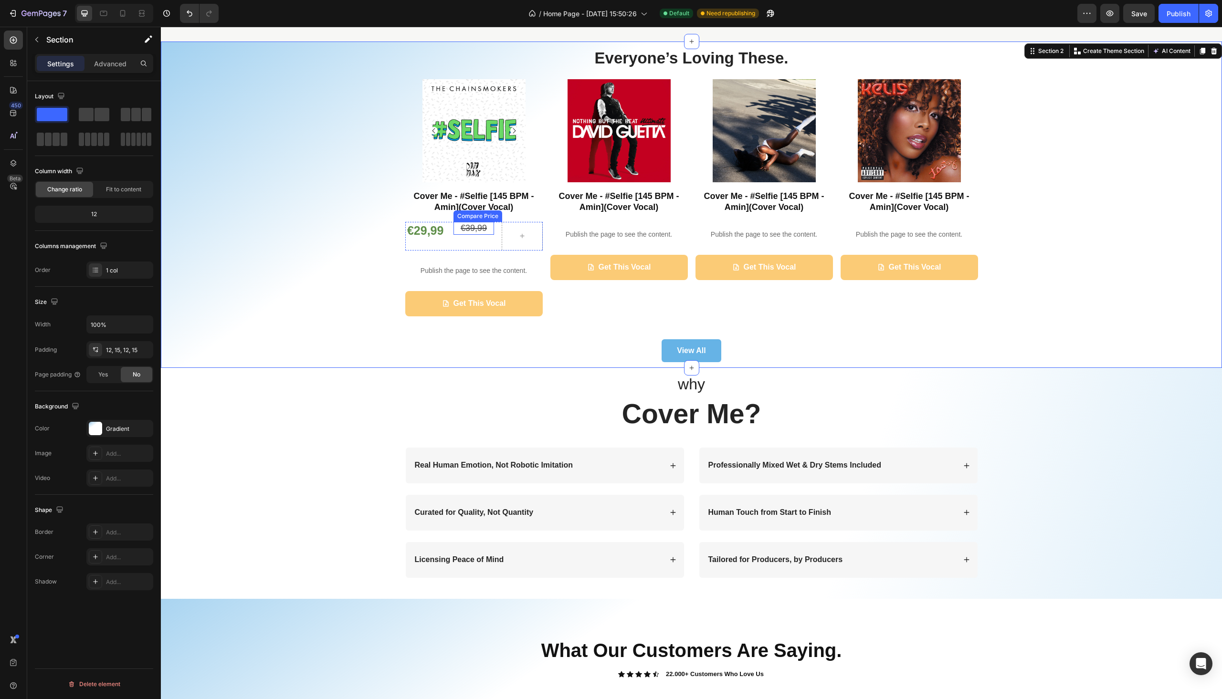
click at [475, 227] on div "€39,99" at bounding box center [474, 228] width 41 height 13
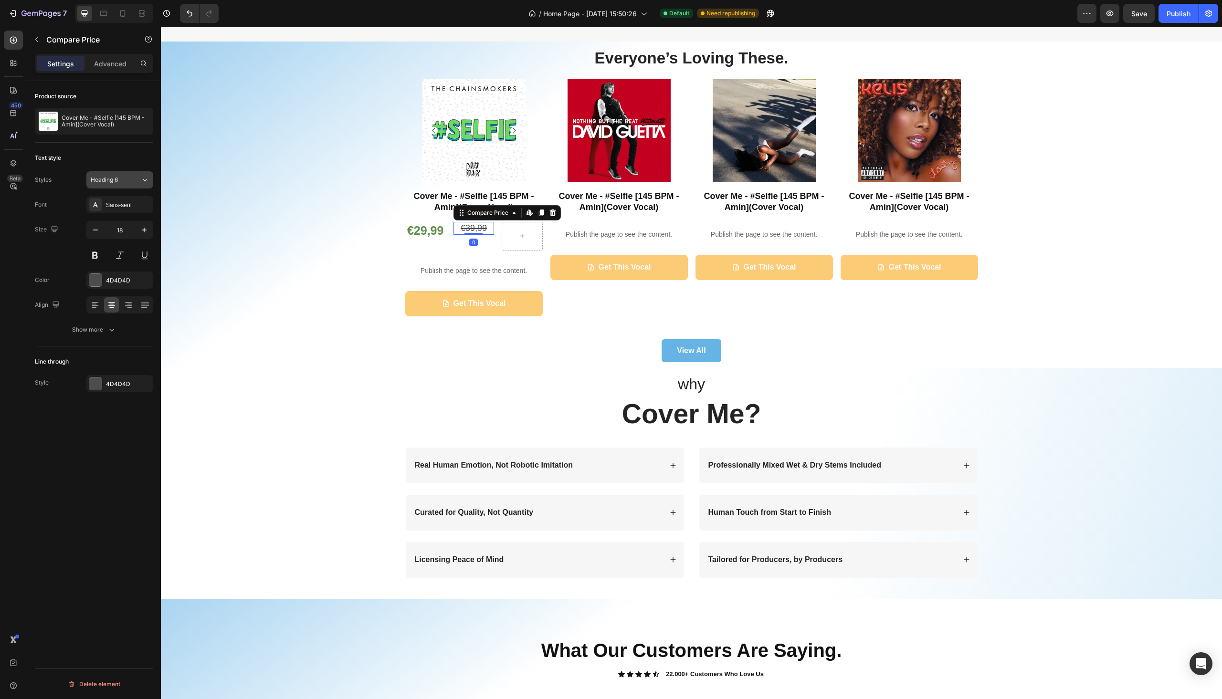
click at [126, 176] on div "Heading 6" at bounding box center [110, 180] width 39 height 9
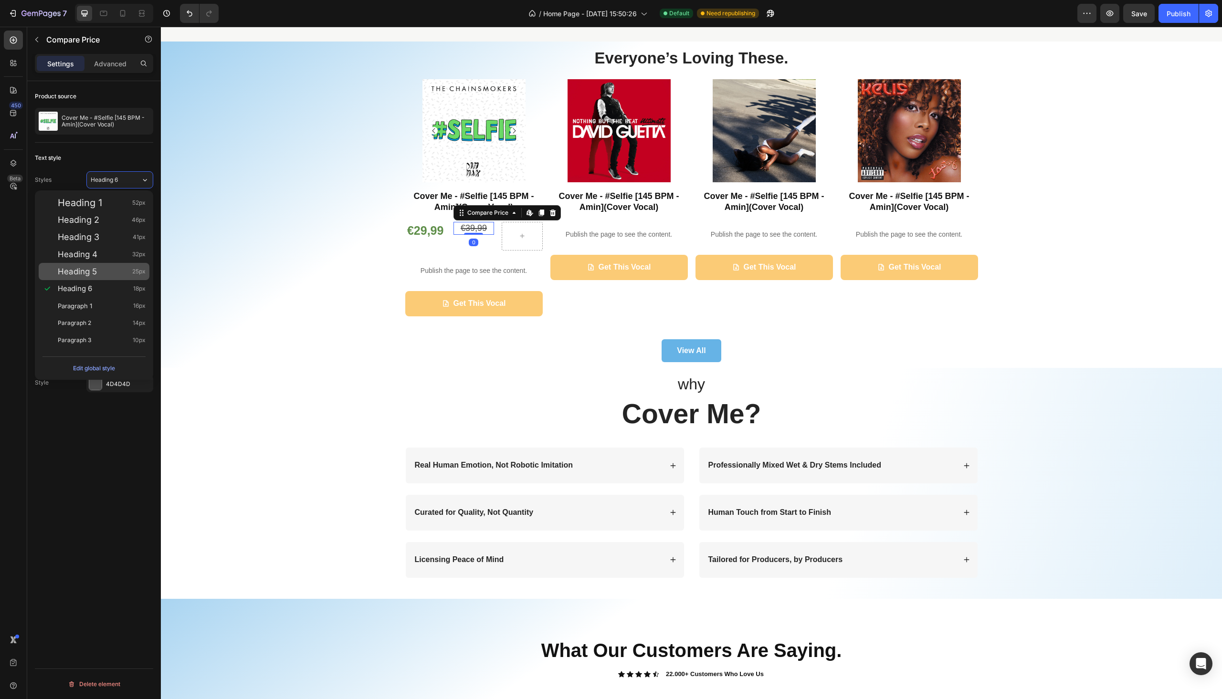
click at [118, 269] on div "Heading 5 25px" at bounding box center [102, 272] width 88 height 10
type input "25"
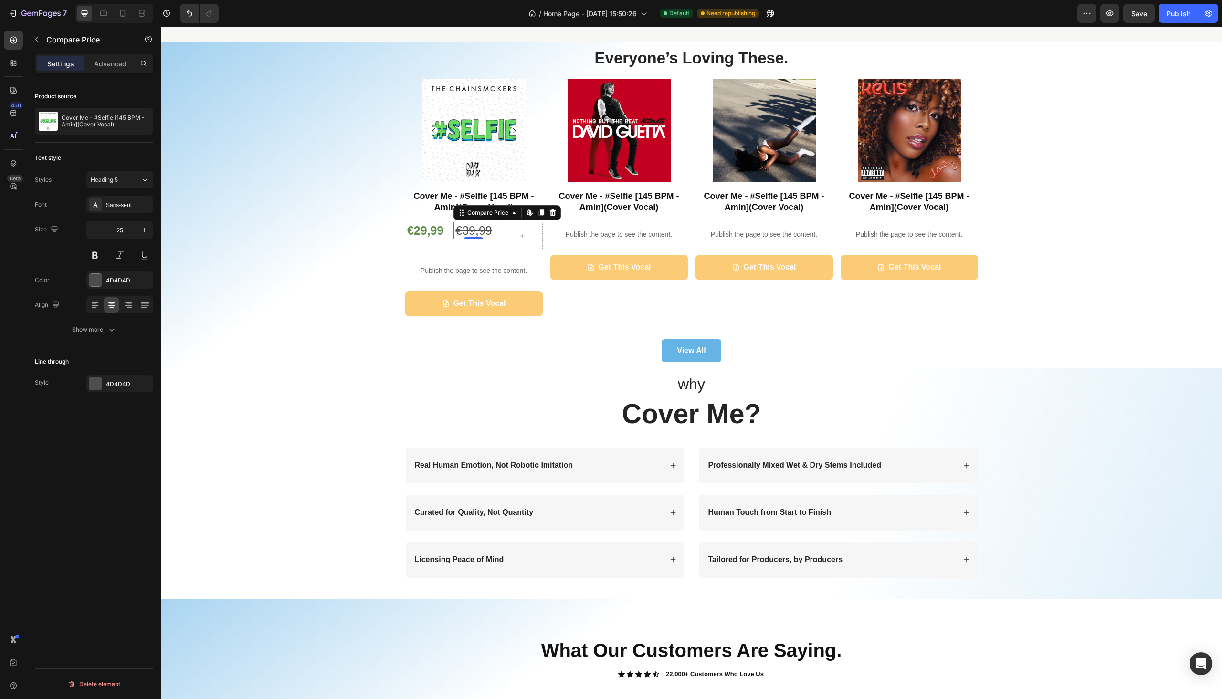
click at [478, 229] on div "€39,99" at bounding box center [474, 231] width 41 height 18
click at [98, 254] on button at bounding box center [94, 255] width 17 height 17
click at [298, 294] on div "Everyone’s Loving These. Heading Product Images Cover Me - #Selfie [145 BPM - A…" at bounding box center [691, 204] width 1047 height 315
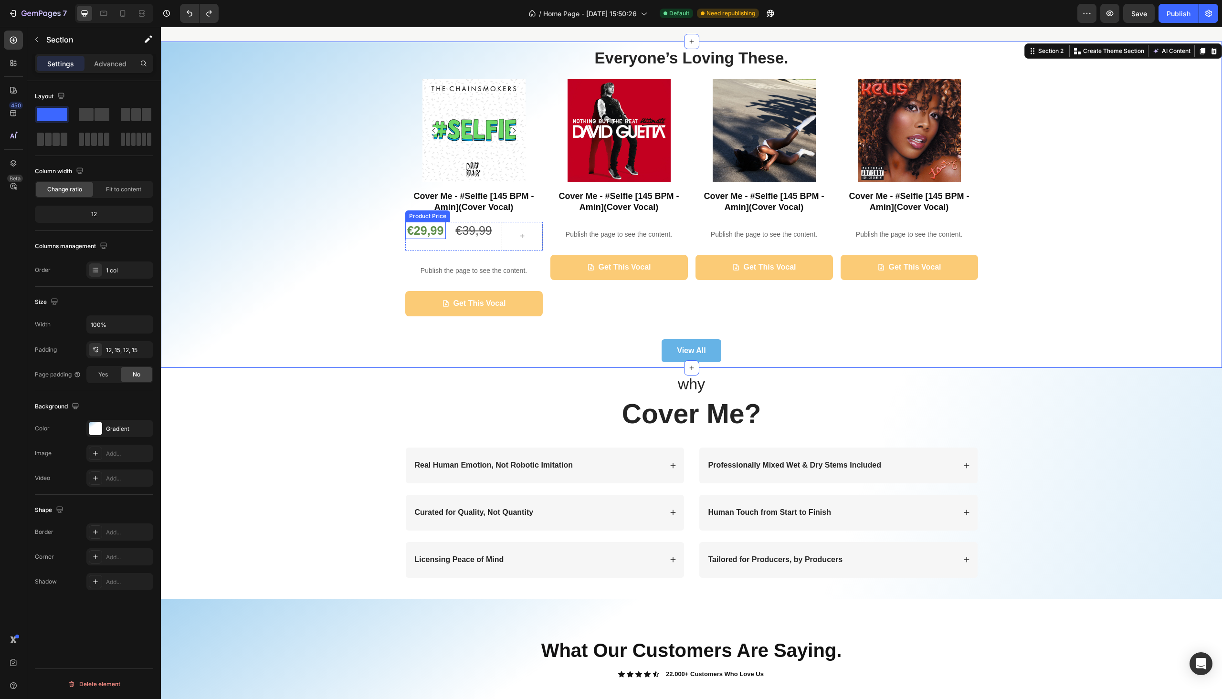
click at [432, 234] on div "€29,99" at bounding box center [425, 231] width 41 height 18
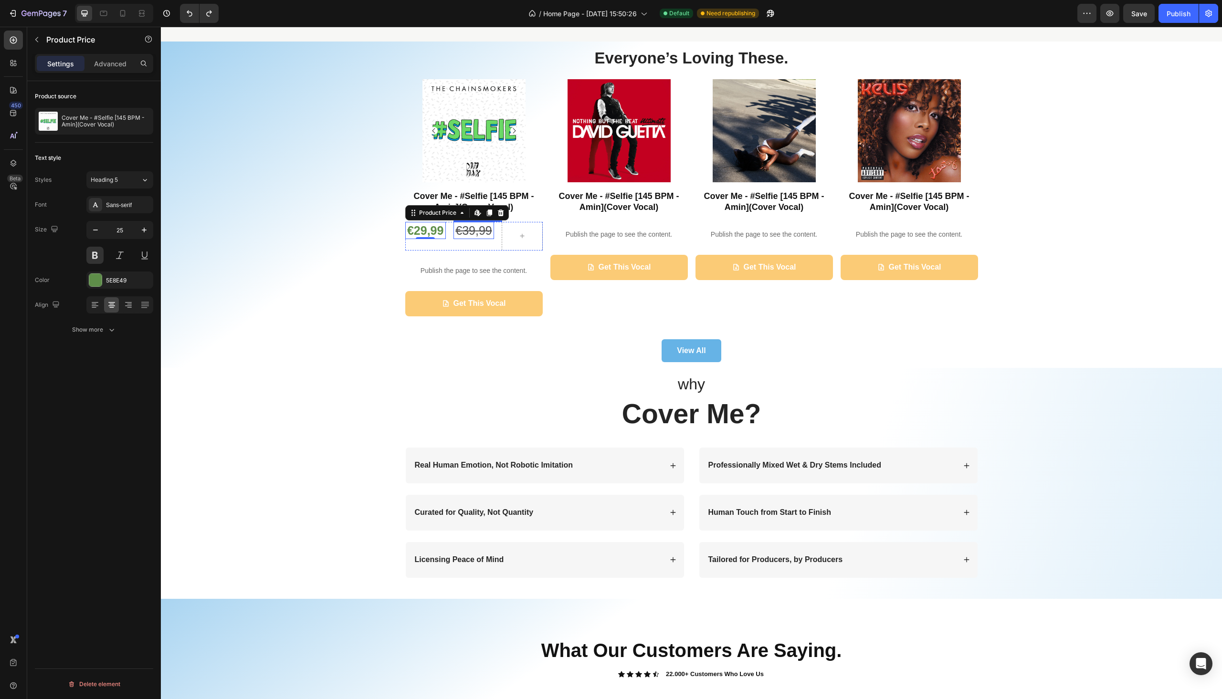
click at [468, 228] on div "€39,99" at bounding box center [474, 231] width 41 height 18
click at [122, 255] on button at bounding box center [119, 255] width 17 height 17
click at [257, 271] on div "Everyone’s Loving These. Heading Product Images Cover Me - #Selfie [145 BPM - A…" at bounding box center [691, 204] width 1047 height 315
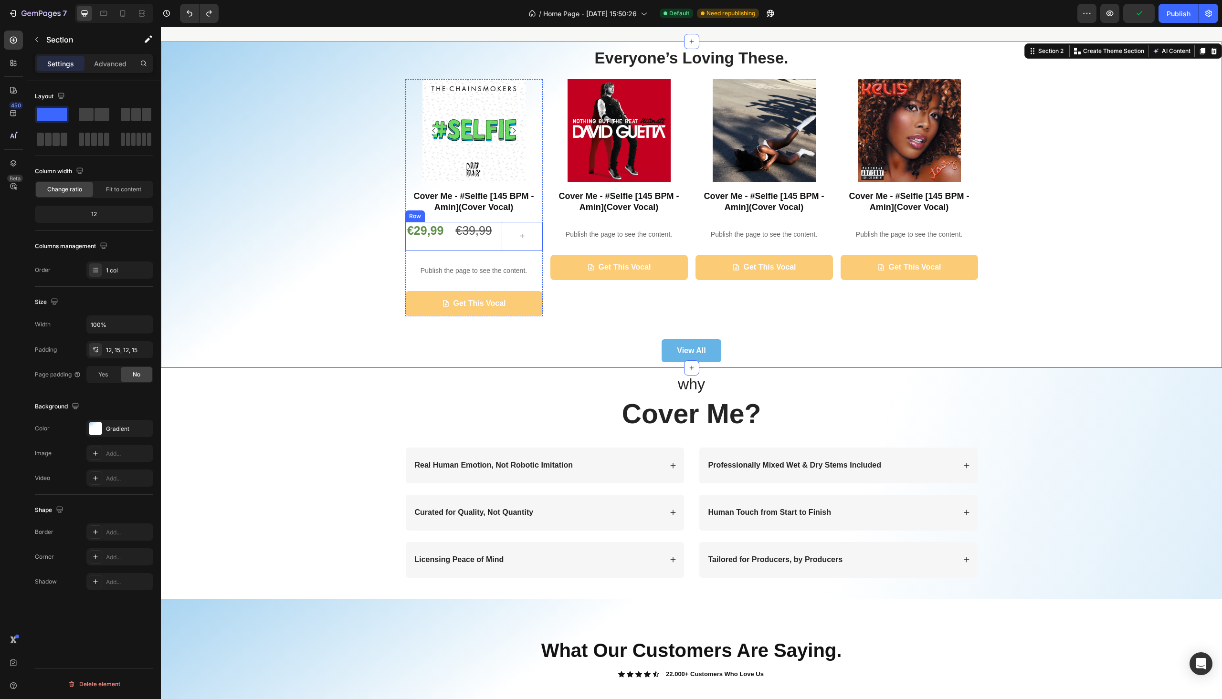
click at [448, 246] on div "€29,99 Product Price Product Price €39,99 Compare Price Compare Price Row" at bounding box center [474, 236] width 138 height 29
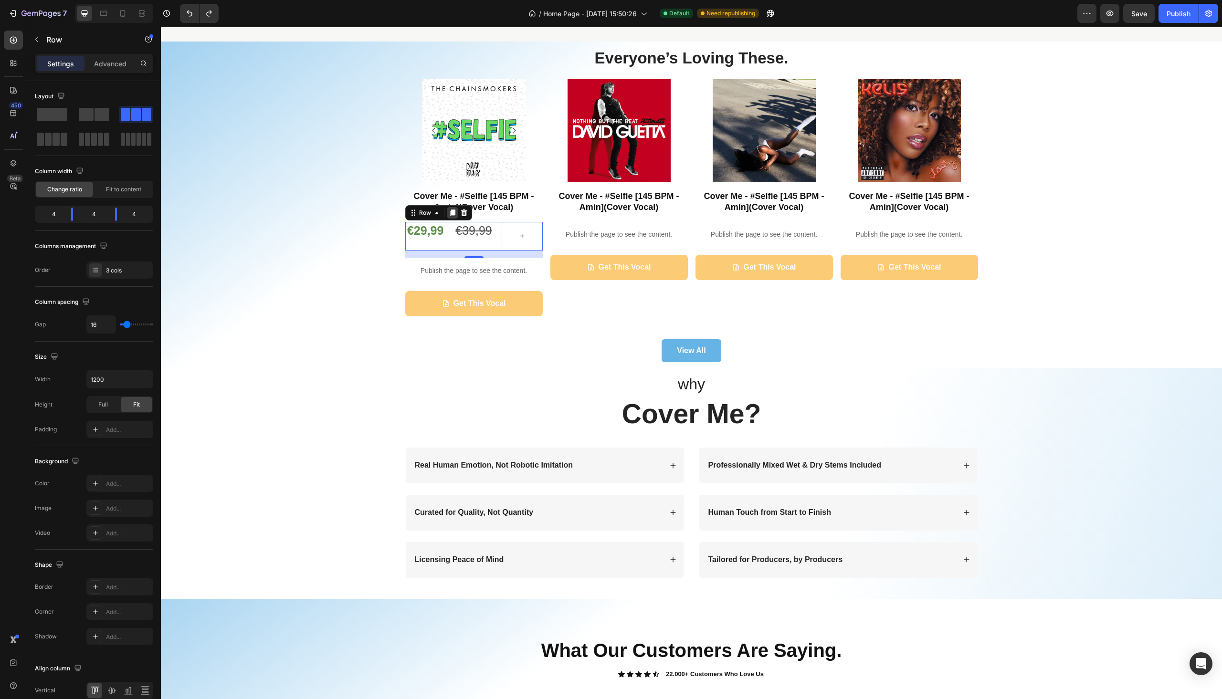
click at [450, 214] on icon at bounding box center [452, 213] width 5 height 7
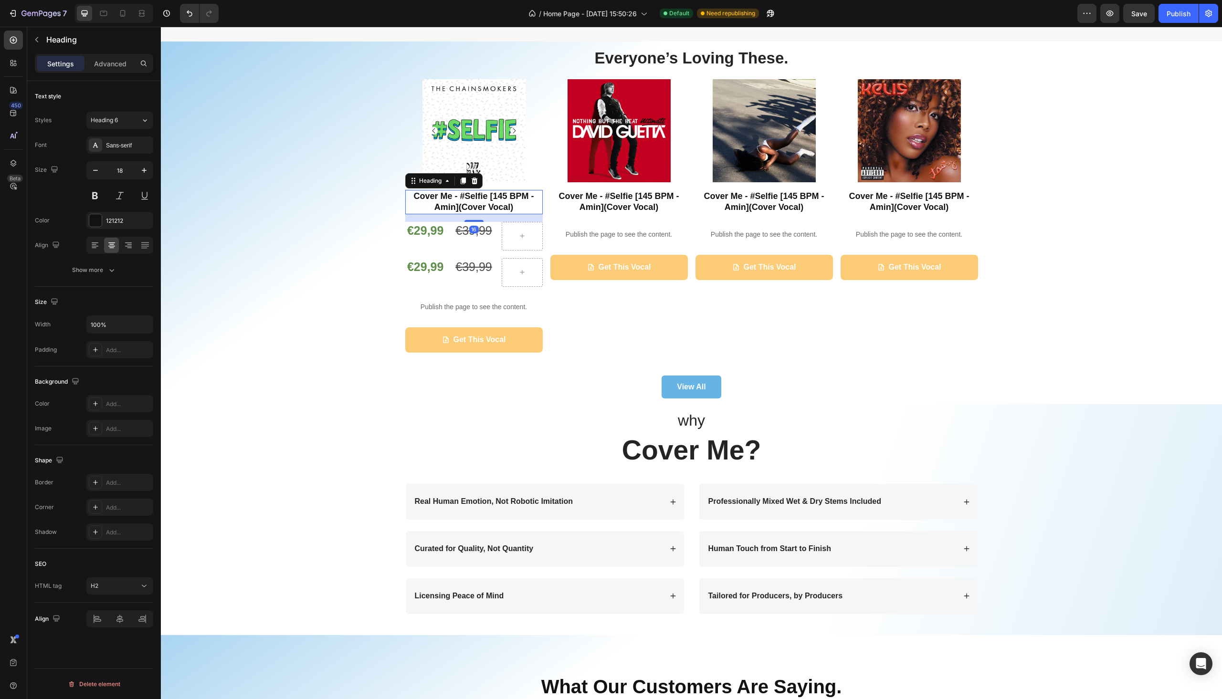
click at [446, 214] on div "Cover Me - #Selfie [145 BPM - Amin](Cover Vocal) Heading 16" at bounding box center [474, 202] width 138 height 24
click at [454, 261] on div "€39,99" at bounding box center [474, 267] width 41 height 18
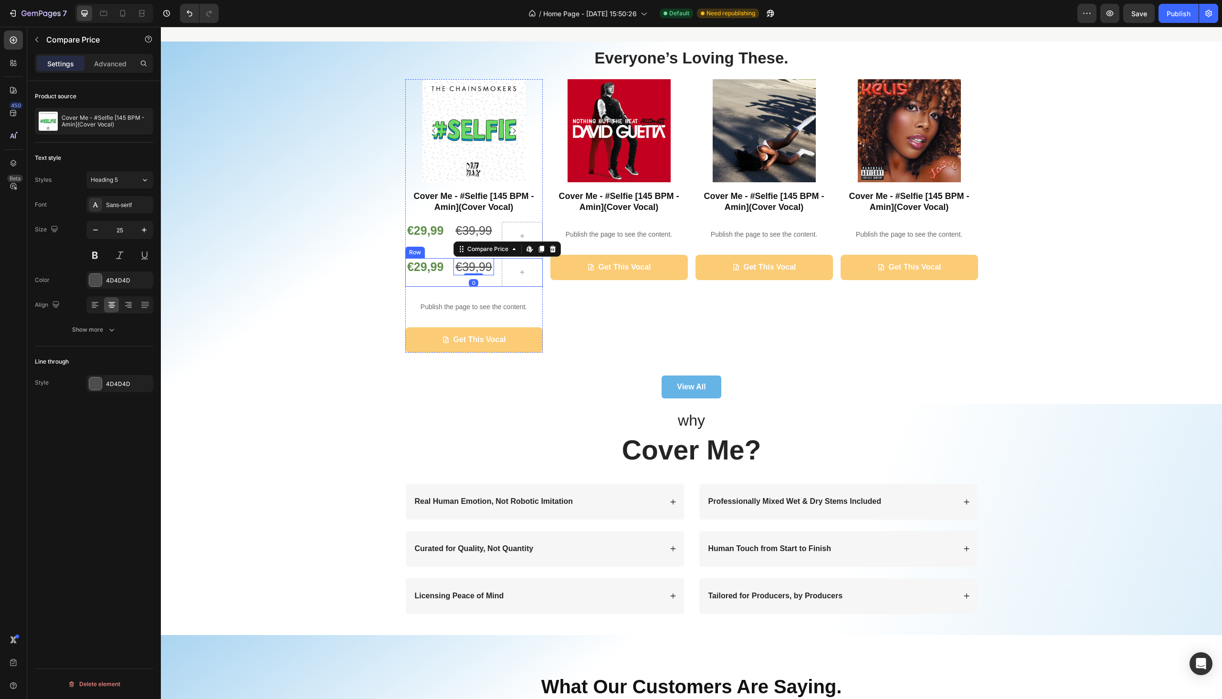
click at [449, 277] on div "€29,99 Product Price Product Price €39,99 Compare Price Edit content in Shopify…" at bounding box center [474, 272] width 138 height 29
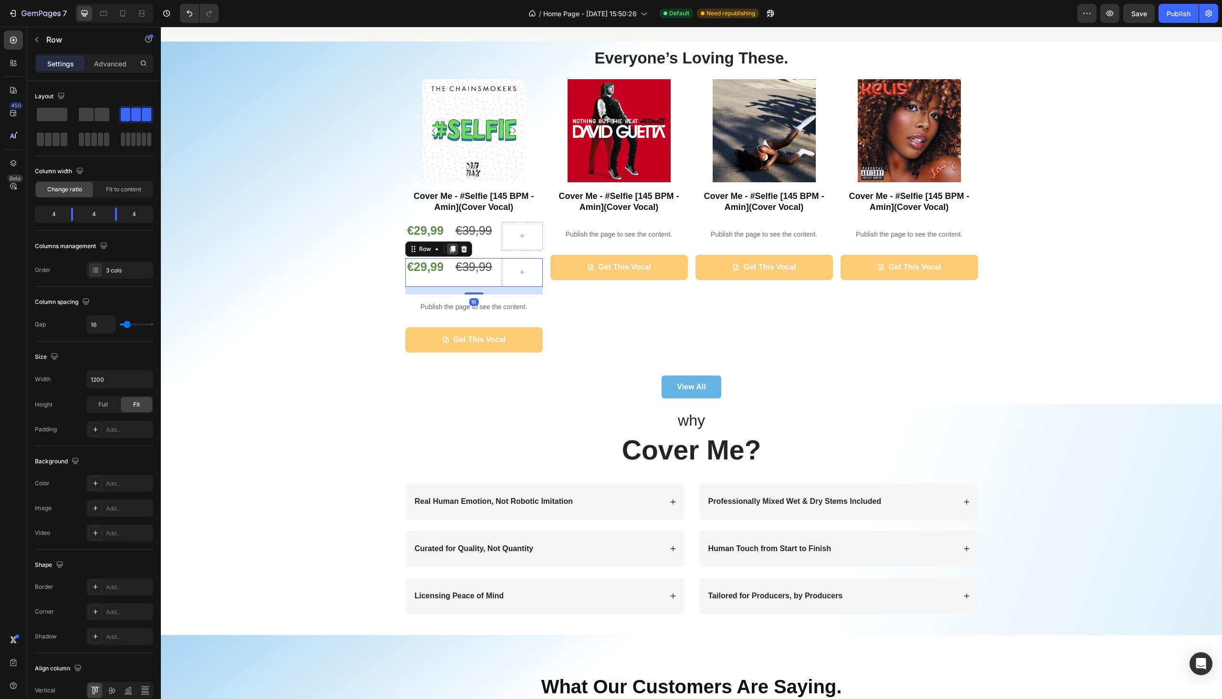
click at [450, 251] on icon at bounding box center [452, 249] width 5 height 7
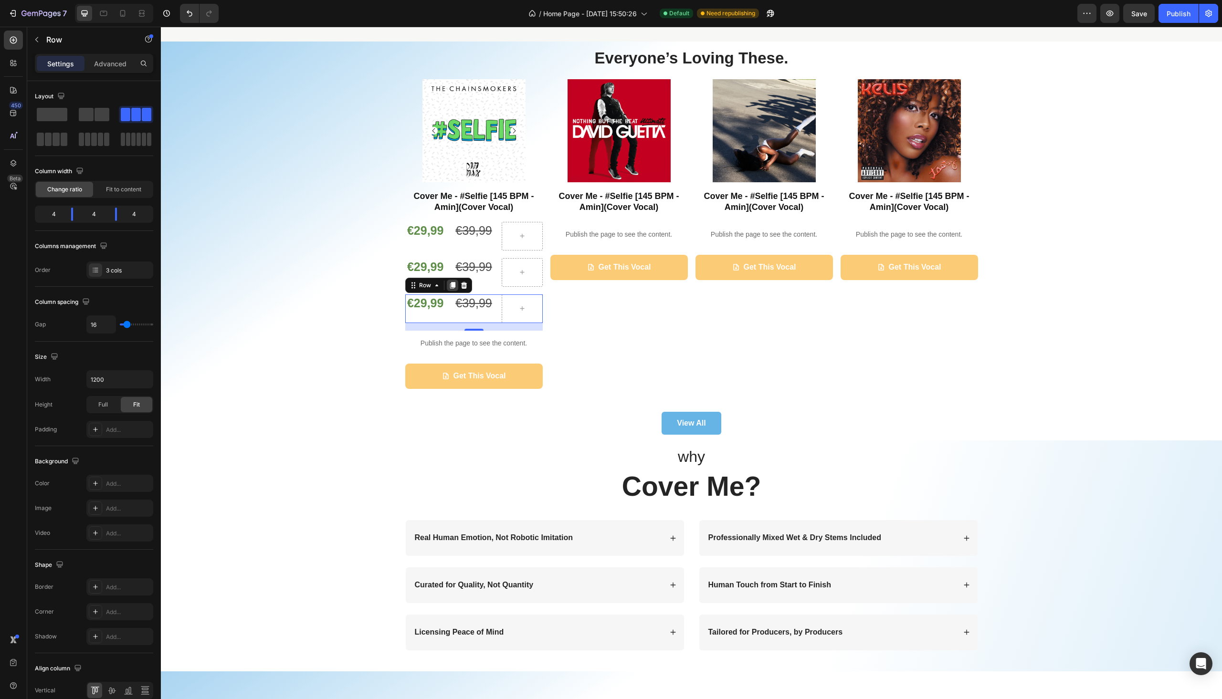
click at [450, 286] on icon at bounding box center [452, 285] width 5 height 7
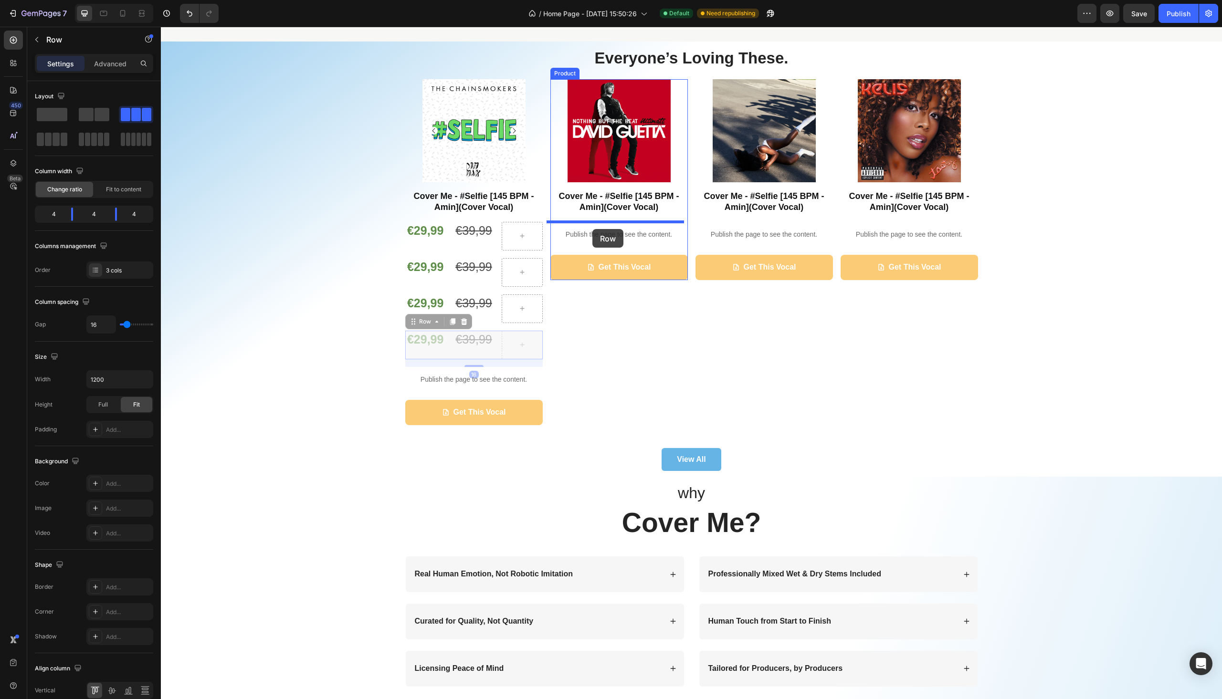
drag, startPoint x: 409, startPoint y: 323, endPoint x: 593, endPoint y: 229, distance: 206.5
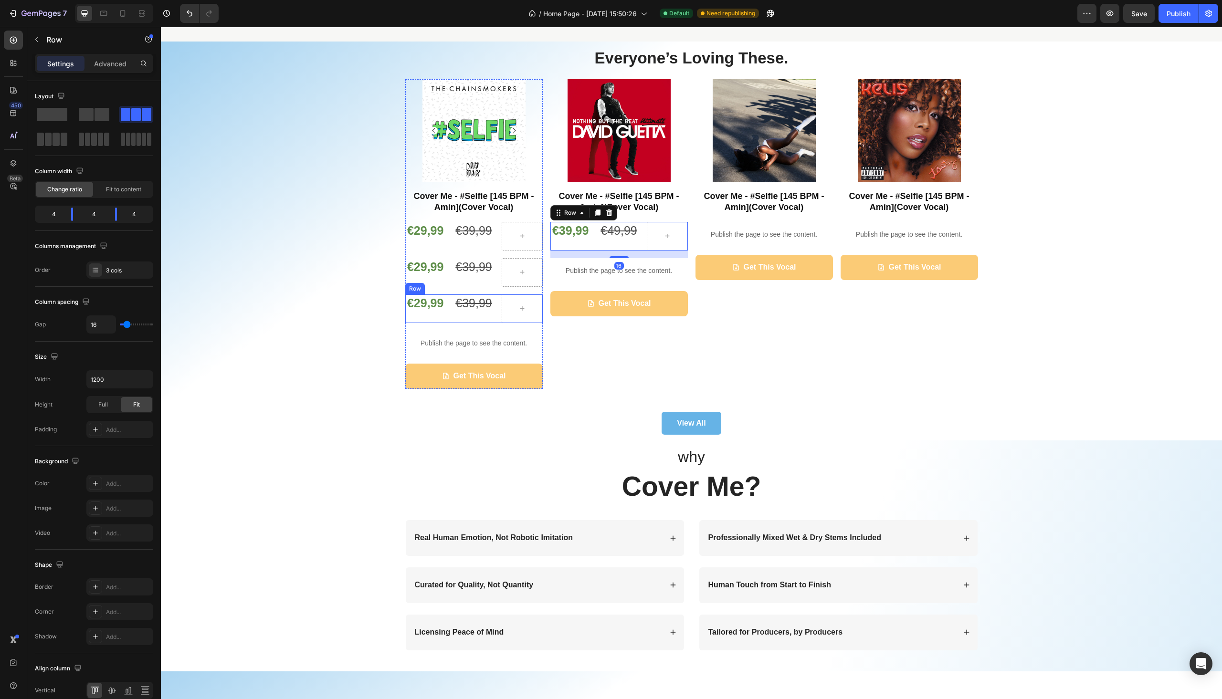
click at [454, 316] on div "€39,99 Compare Price Compare Price" at bounding box center [474, 309] width 41 height 29
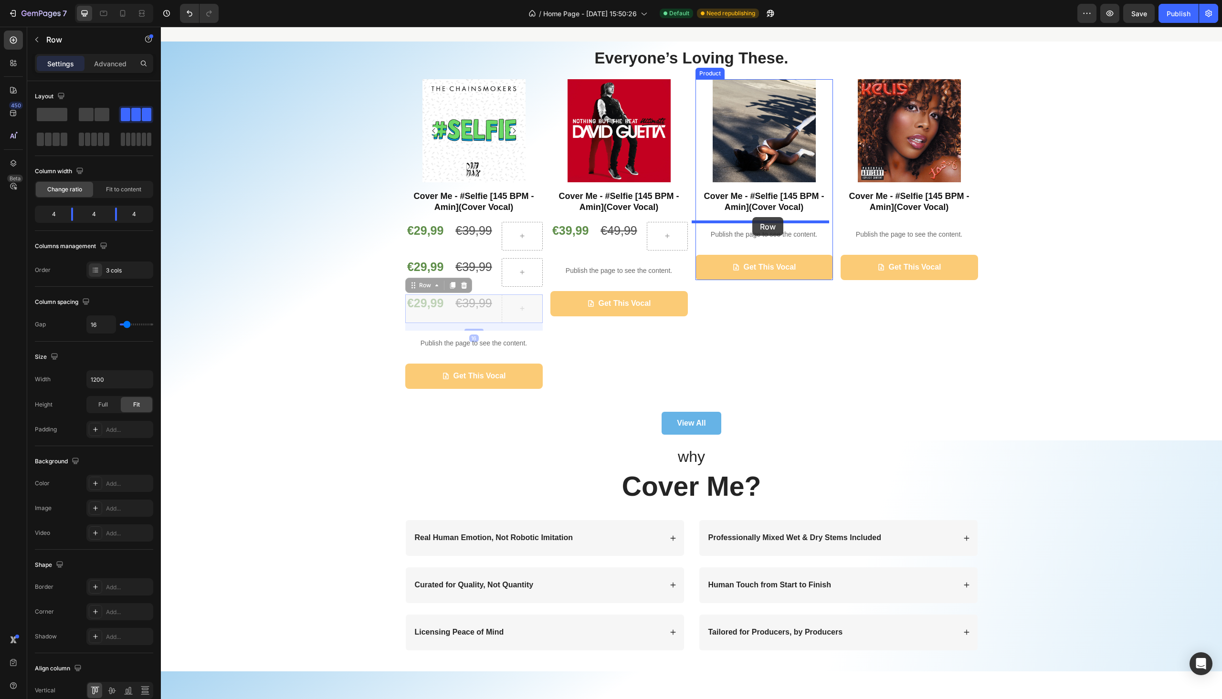
drag, startPoint x: 409, startPoint y: 290, endPoint x: 752, endPoint y: 217, distance: 351.4
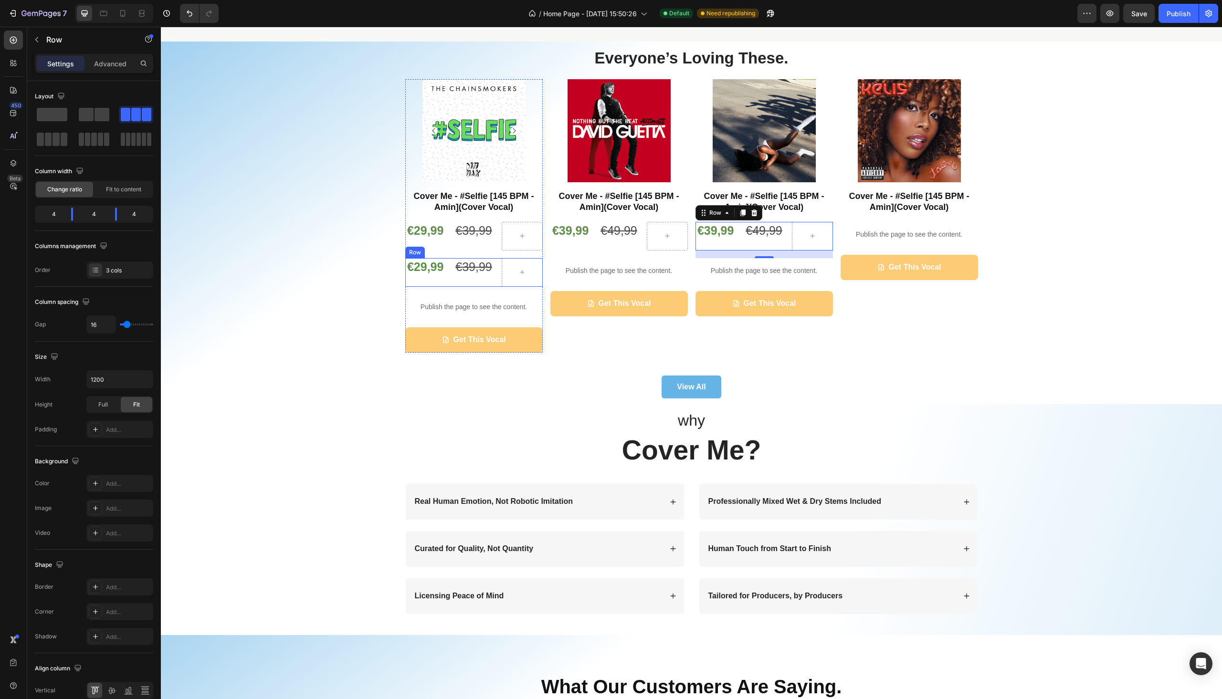
click at [445, 262] on div "€29,99 Product Price Product Price €39,99 Compare Price Compare Price Row" at bounding box center [474, 272] width 138 height 29
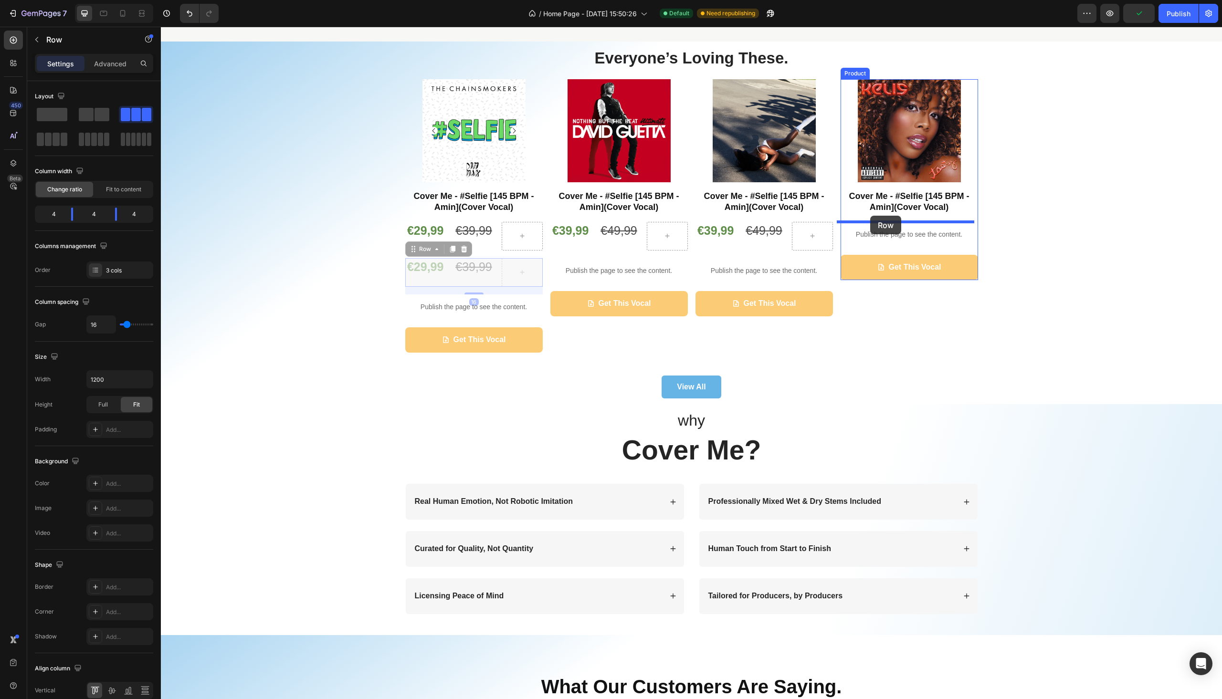
drag, startPoint x: 408, startPoint y: 251, endPoint x: 871, endPoint y: 216, distance: 464.4
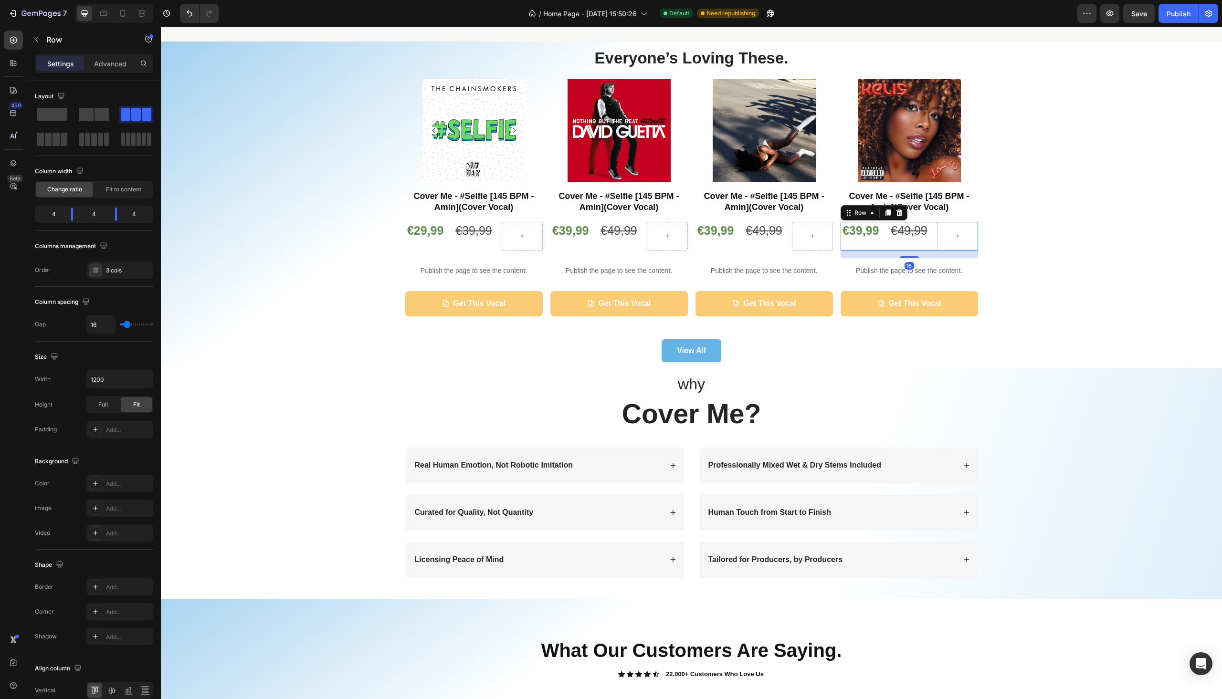
click at [1077, 272] on div "Everyone’s Loving These. Heading Product Images Cover Me - #Selfie [145 BPM - A…" at bounding box center [691, 204] width 1047 height 315
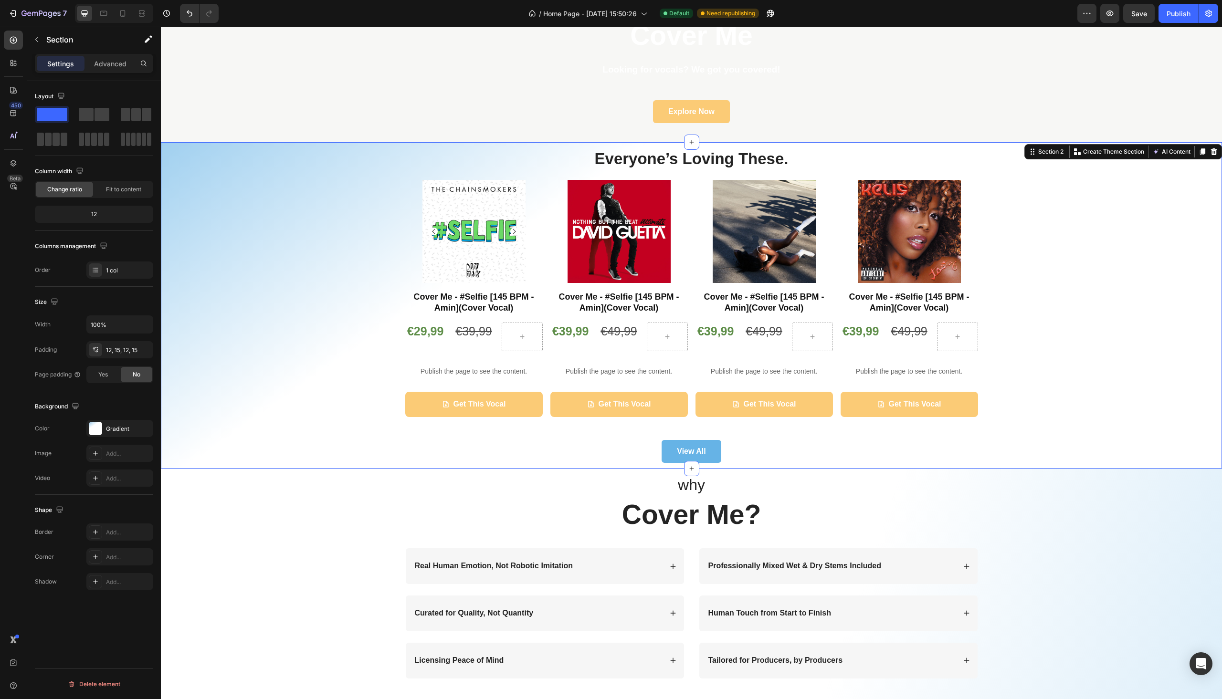
scroll to position [0, 0]
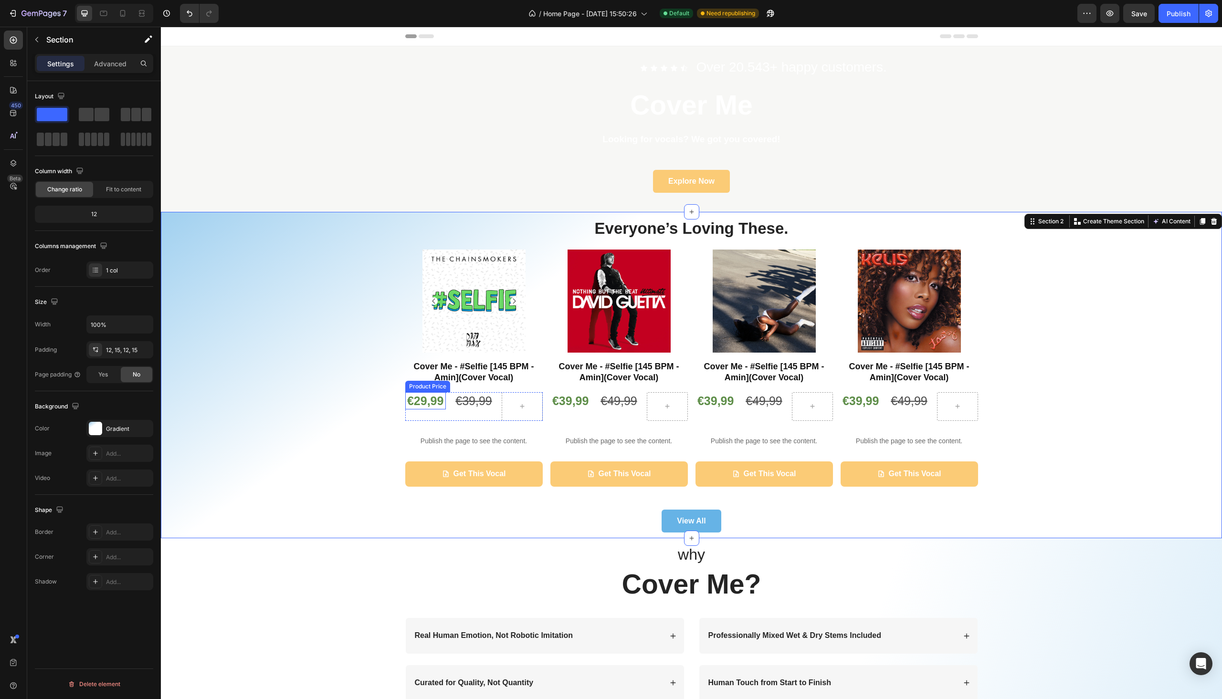
click at [424, 403] on div "€29,99" at bounding box center [425, 401] width 41 height 18
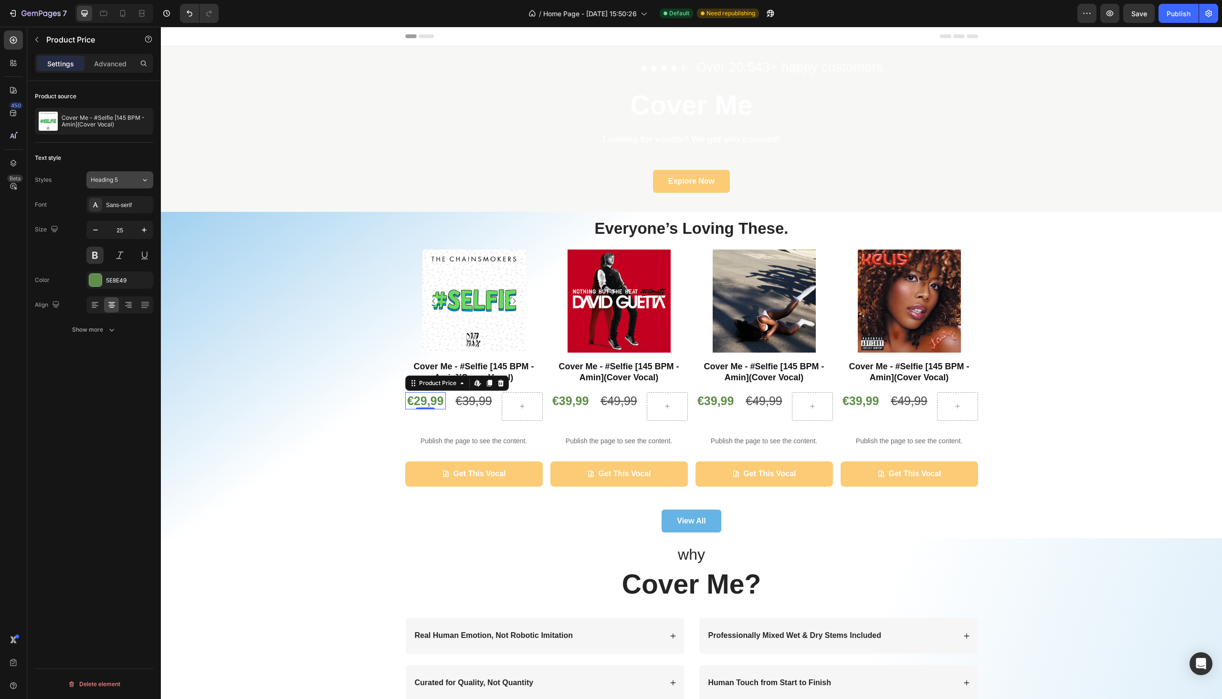
click at [119, 183] on div "Heading 5" at bounding box center [110, 180] width 39 height 9
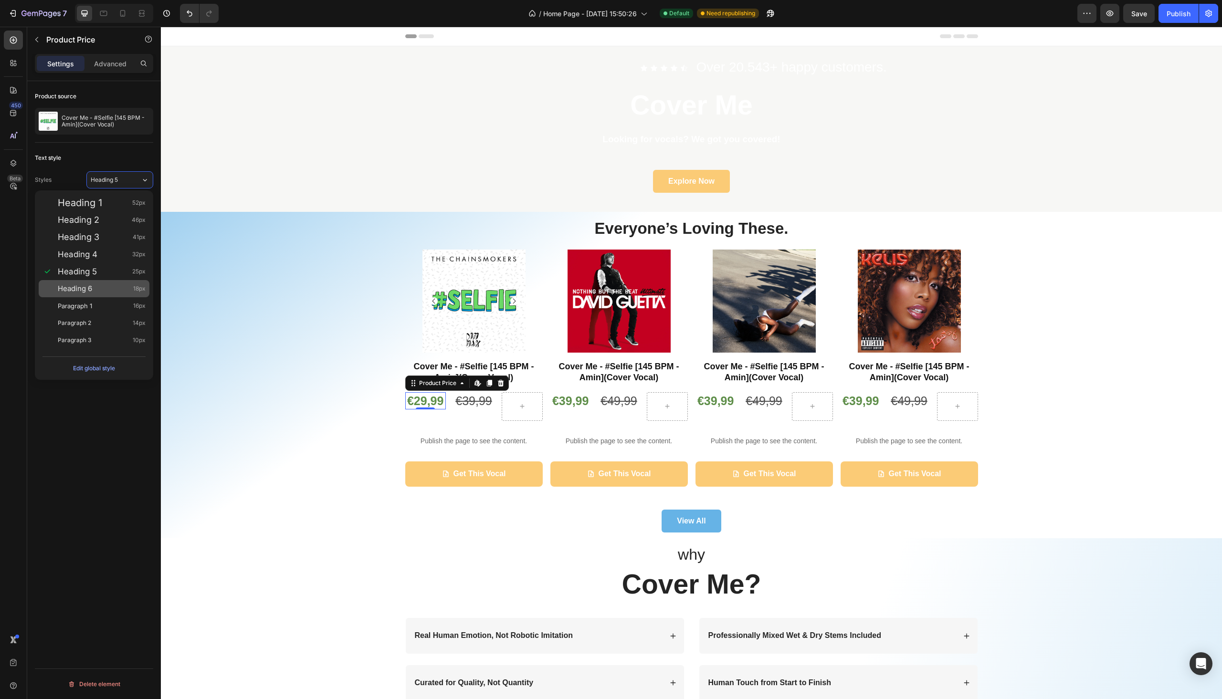
click at [106, 283] on div "Heading 6 18px" at bounding box center [94, 288] width 111 height 17
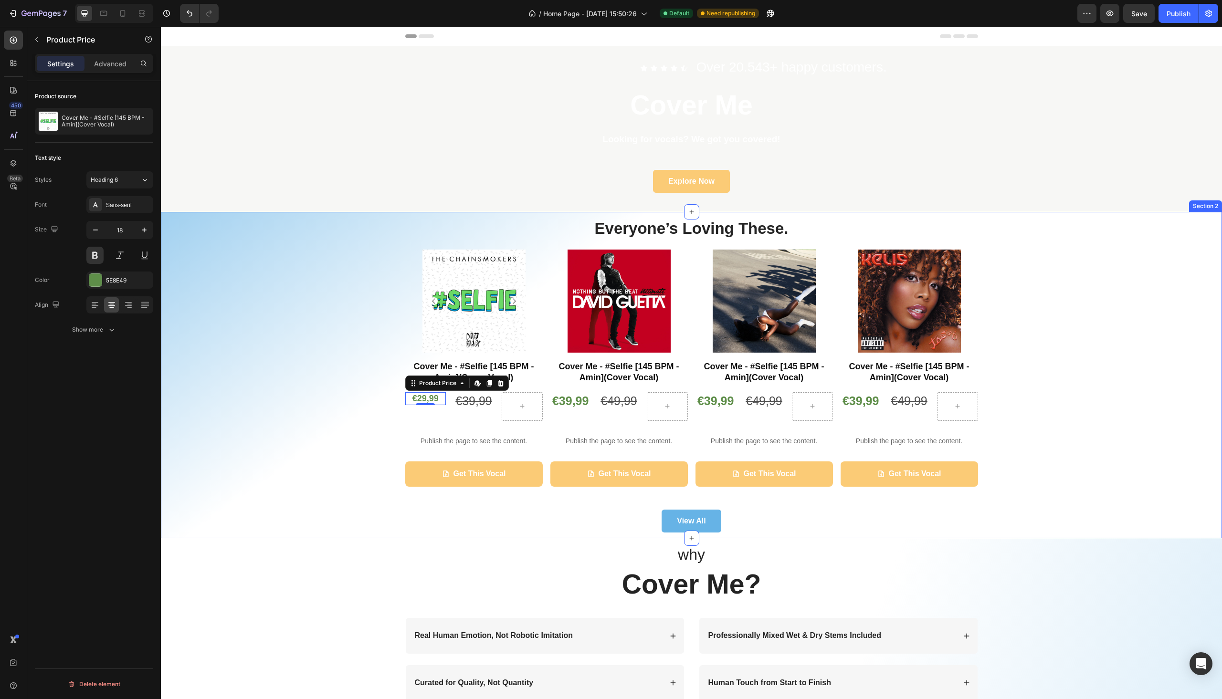
type input "25"
click at [1112, 401] on div "Everyone’s Loving These. Heading Product Images Cover Me - #Selfie [145 BPM - A…" at bounding box center [691, 375] width 1047 height 315
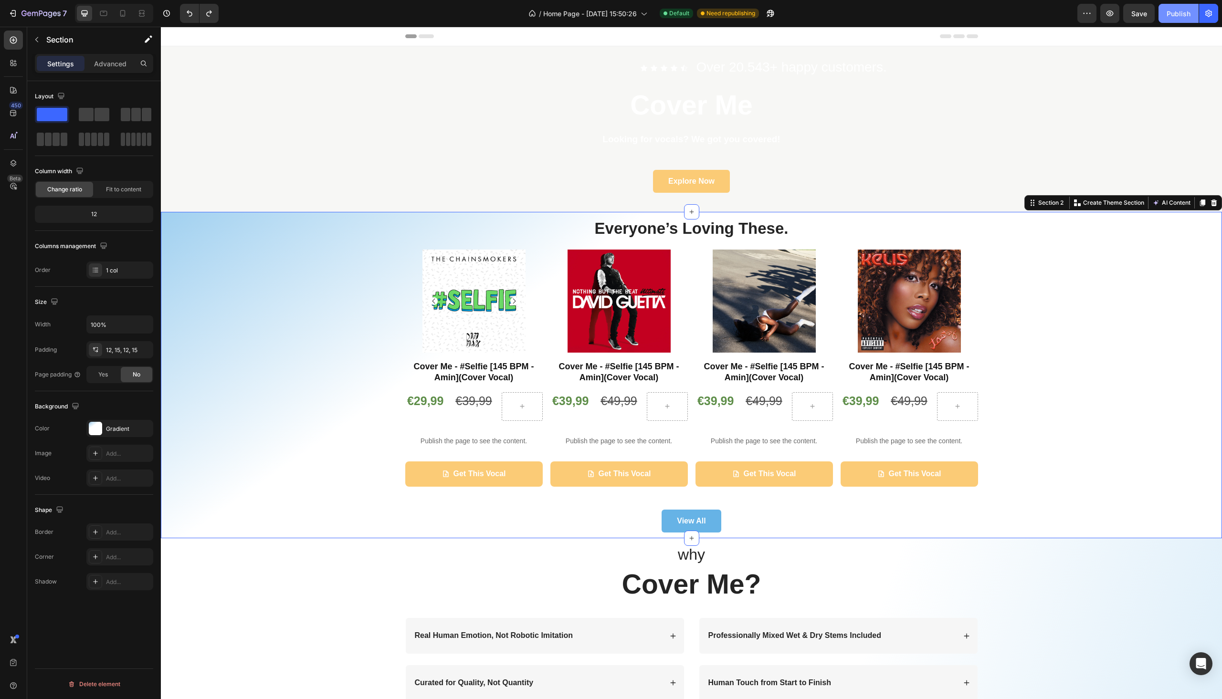
click at [1180, 13] on div "Publish" at bounding box center [1179, 14] width 24 height 10
click at [1112, 8] on button "button" at bounding box center [1110, 13] width 19 height 19
click at [271, 298] on div "Everyone’s Loving These. Heading Product Images Cover Me - #Selfie [145 BPM - A…" at bounding box center [691, 375] width 1047 height 315
click at [1199, 200] on icon at bounding box center [1203, 203] width 8 height 8
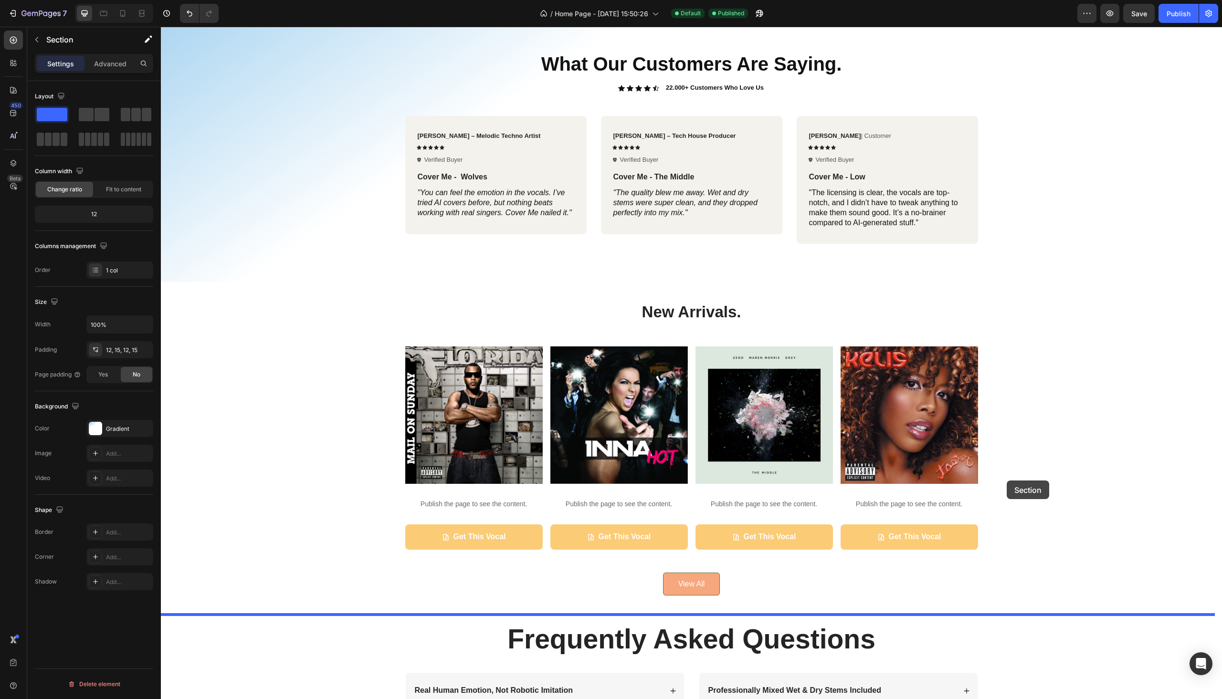
scroll to position [1105, 0]
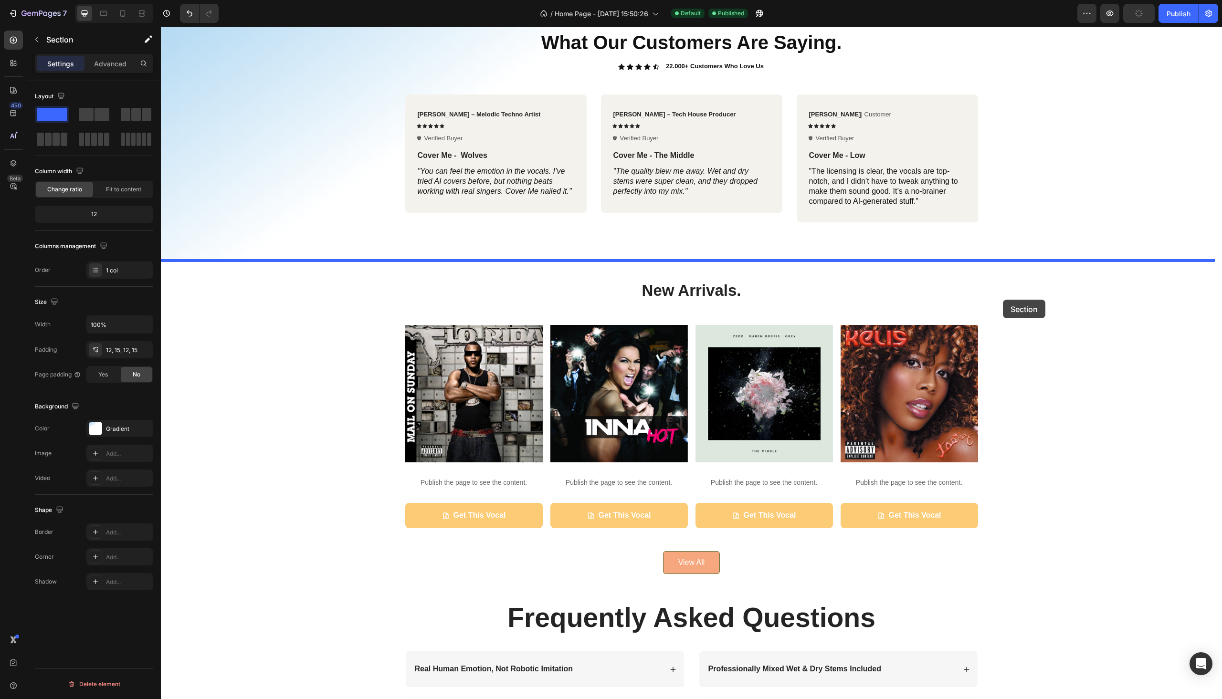
drag, startPoint x: 1023, startPoint y: 53, endPoint x: 1003, endPoint y: 299, distance: 247.7
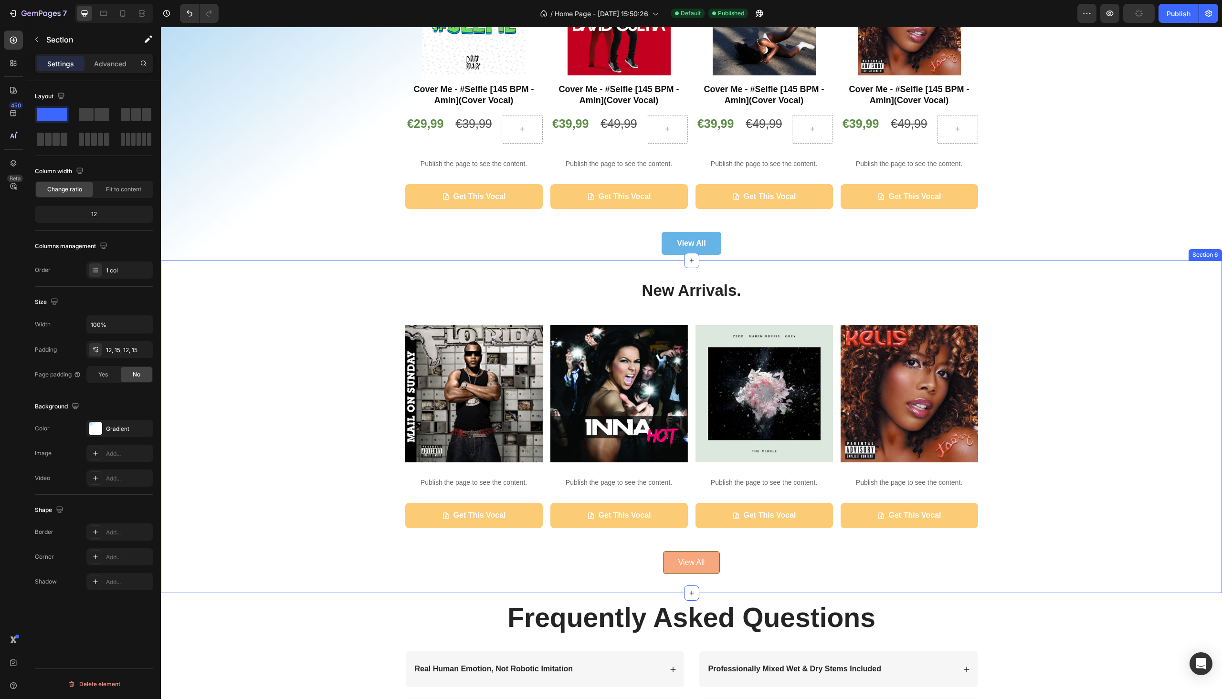
scroll to position [779, 0]
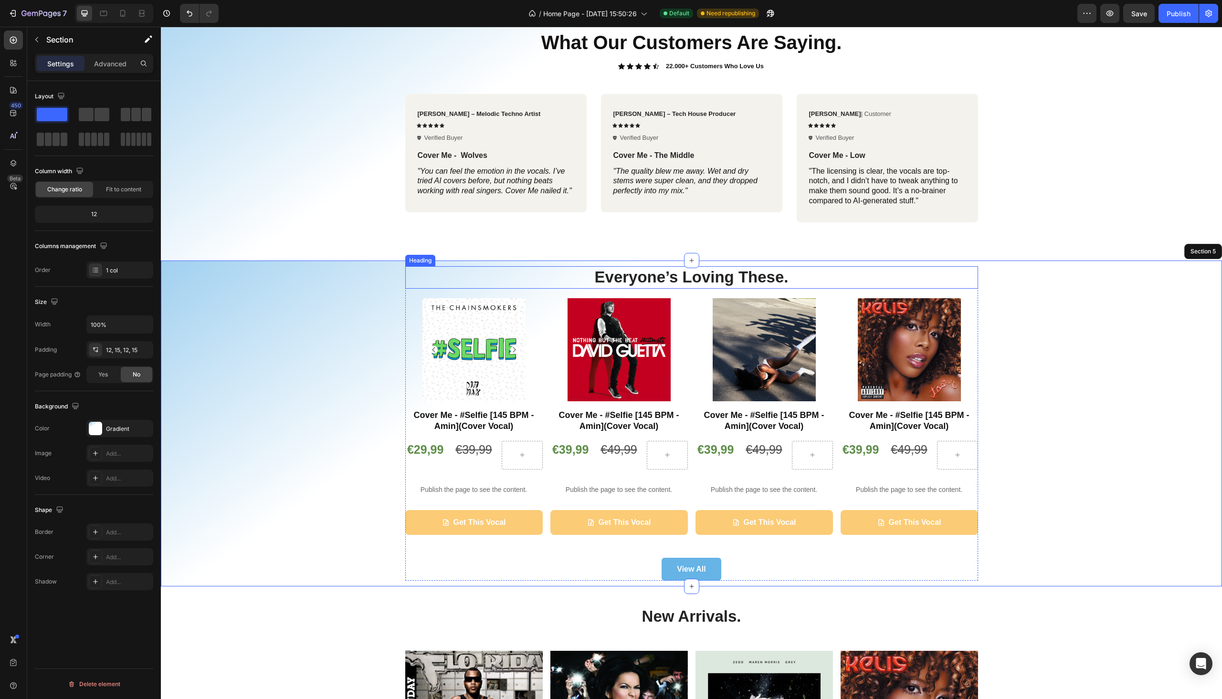
click at [685, 276] on h2 "Everyone’s Loving These." at bounding box center [691, 277] width 573 height 22
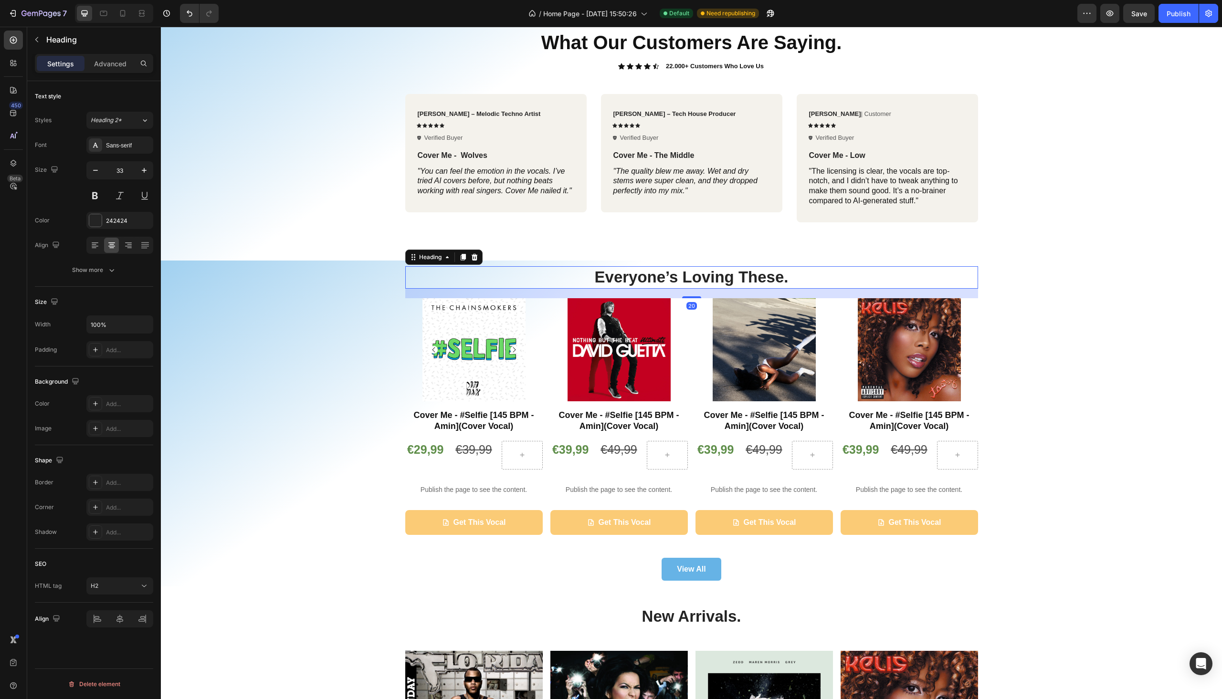
click at [685, 276] on h2 "Everyone’s Loving These." at bounding box center [691, 277] width 573 height 22
click at [685, 276] on p "Everyone’s Loving These." at bounding box center [691, 277] width 571 height 21
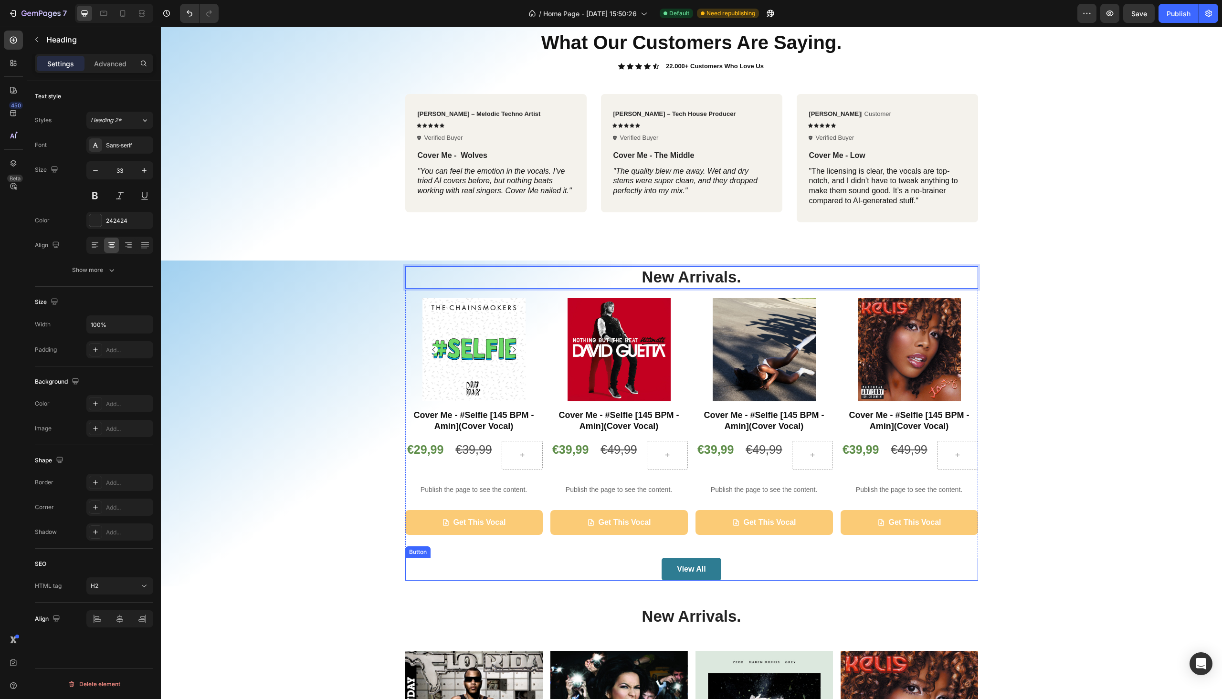
click at [685, 576] on button "View All" at bounding box center [691, 569] width 59 height 23
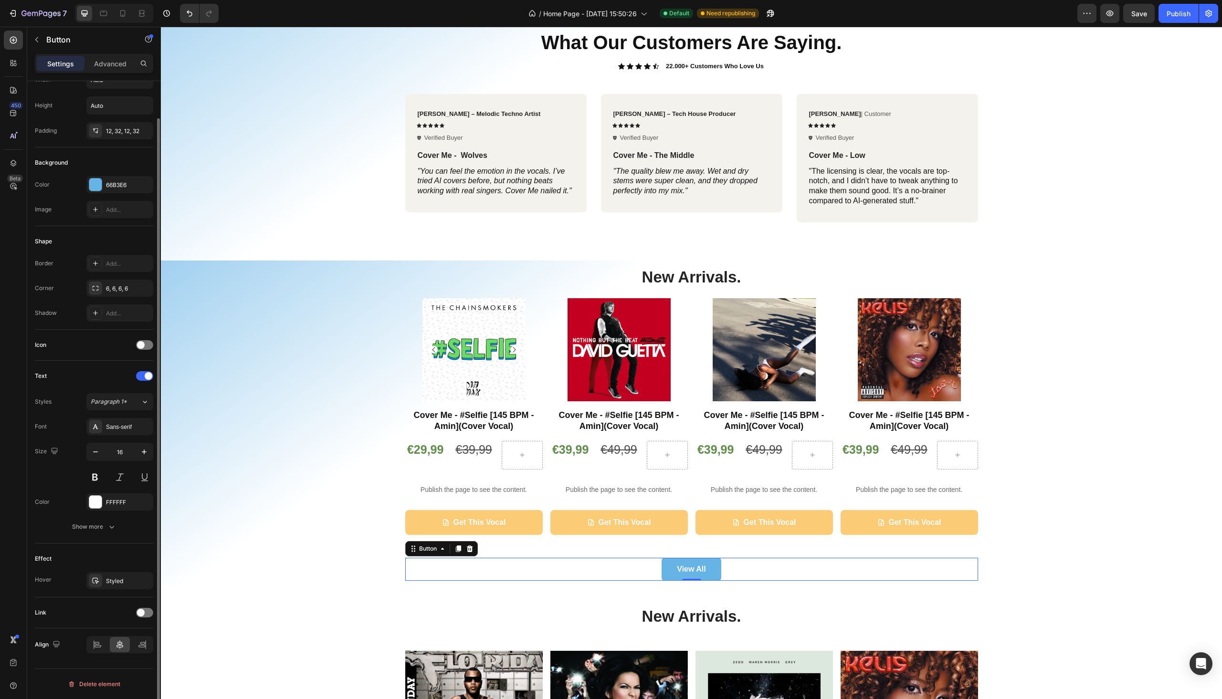
scroll to position [0, 0]
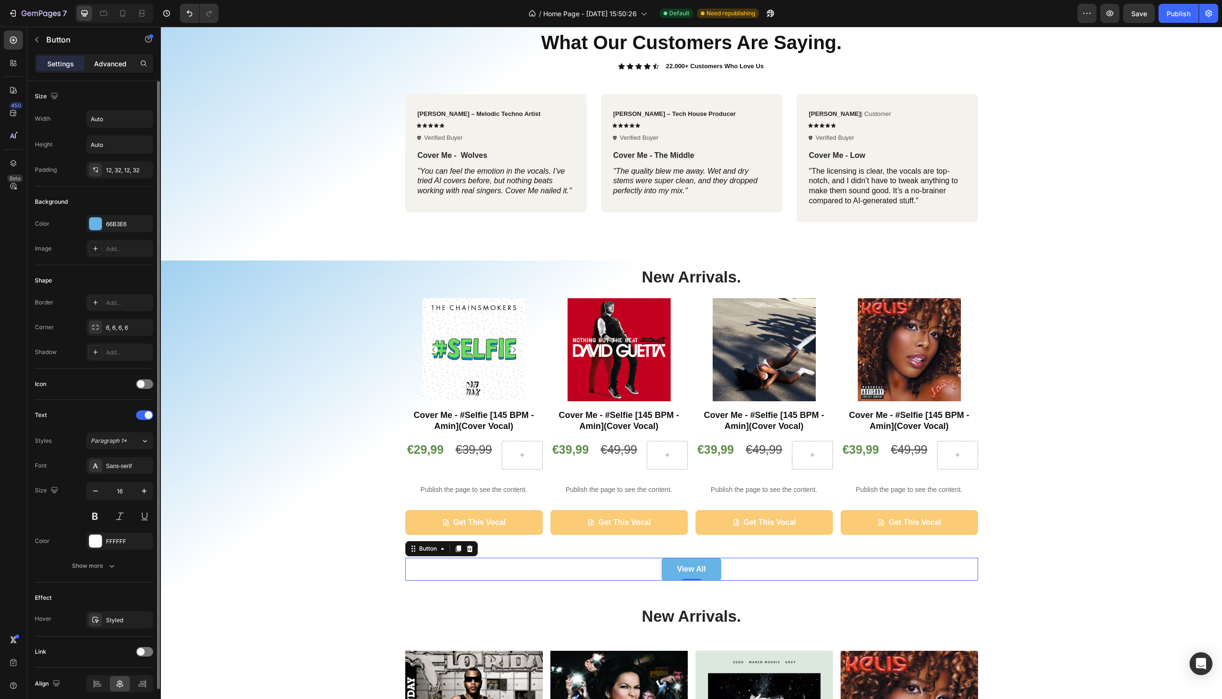
click at [116, 62] on p "Advanced" at bounding box center [110, 64] width 32 height 10
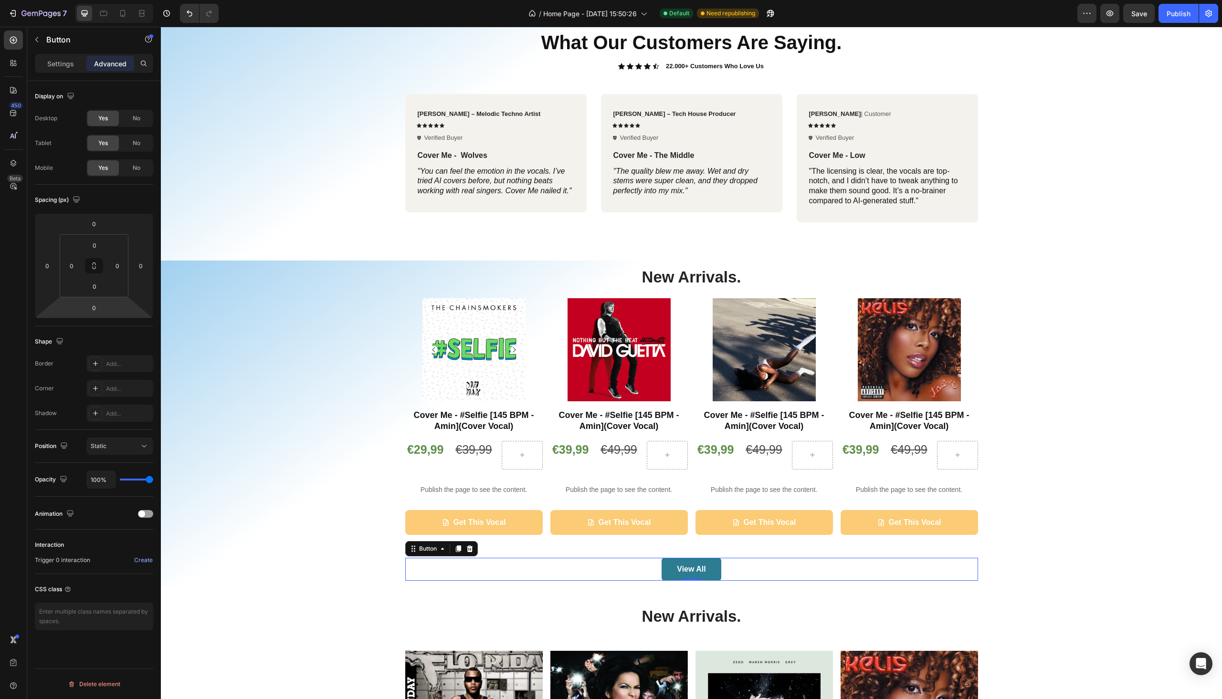
click at [672, 571] on button "View All" at bounding box center [691, 569] width 59 height 23
click at [65, 67] on p "Settings" at bounding box center [60, 64] width 27 height 10
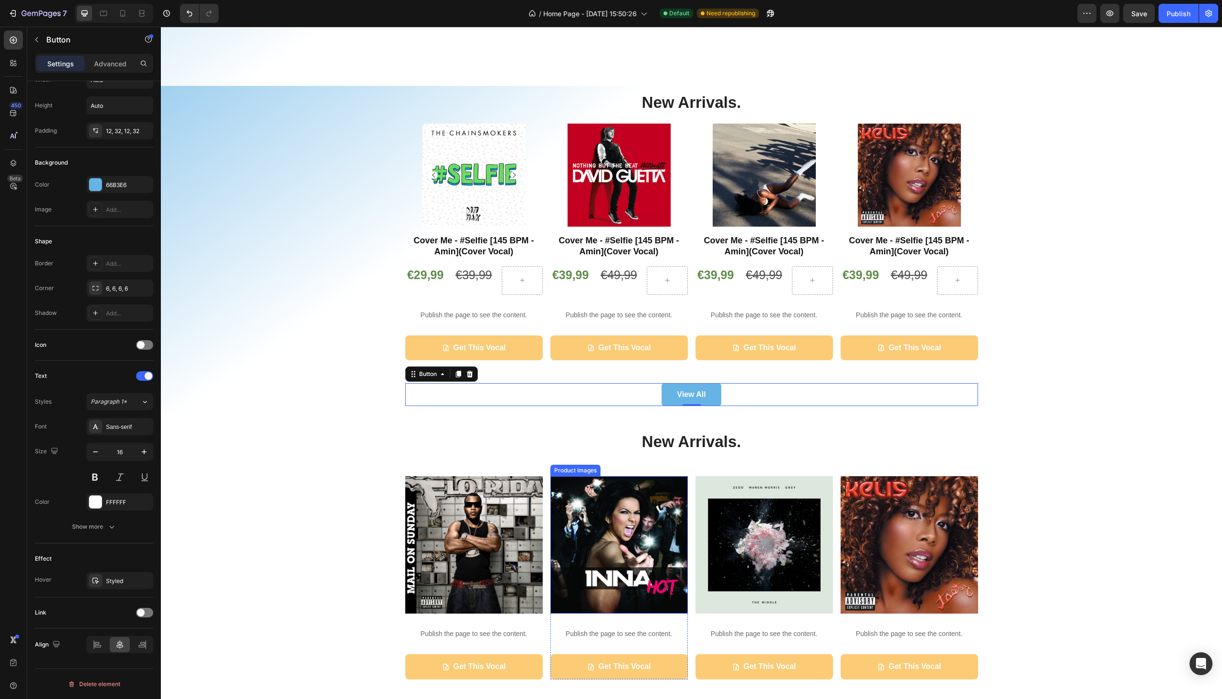
scroll to position [1076, 0]
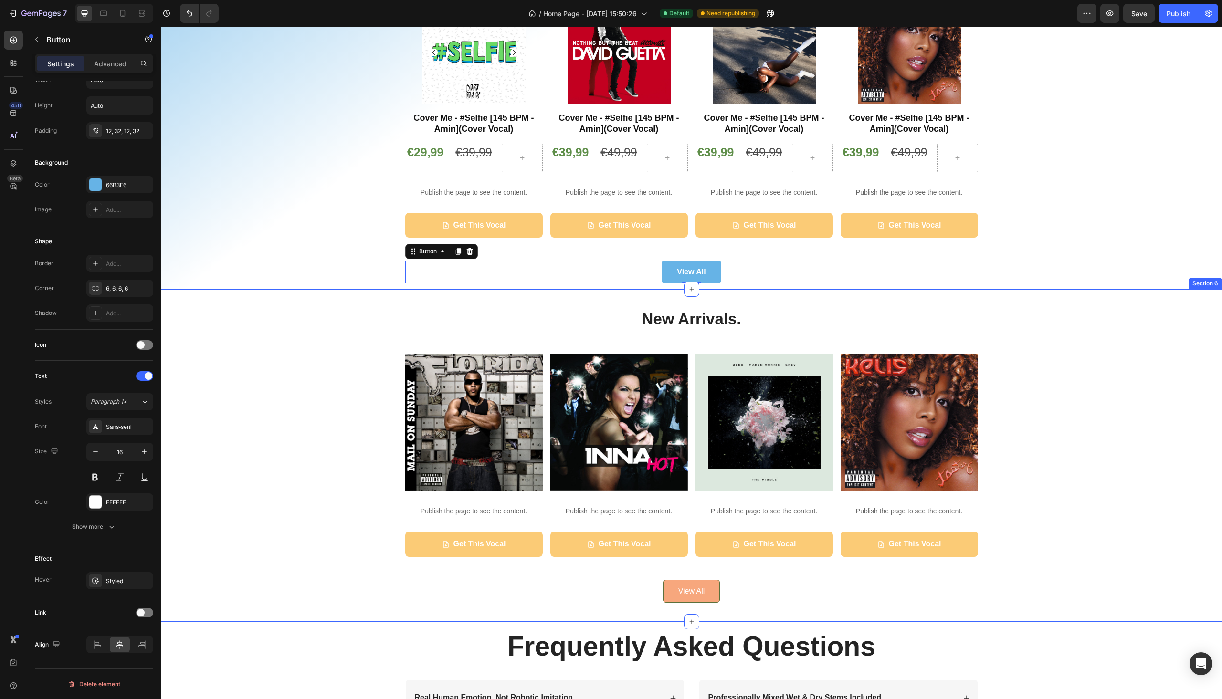
click at [1004, 465] on div "New Arrivals. Heading Product Images Publish the page to see the content. Custo…" at bounding box center [691, 455] width 1047 height 295
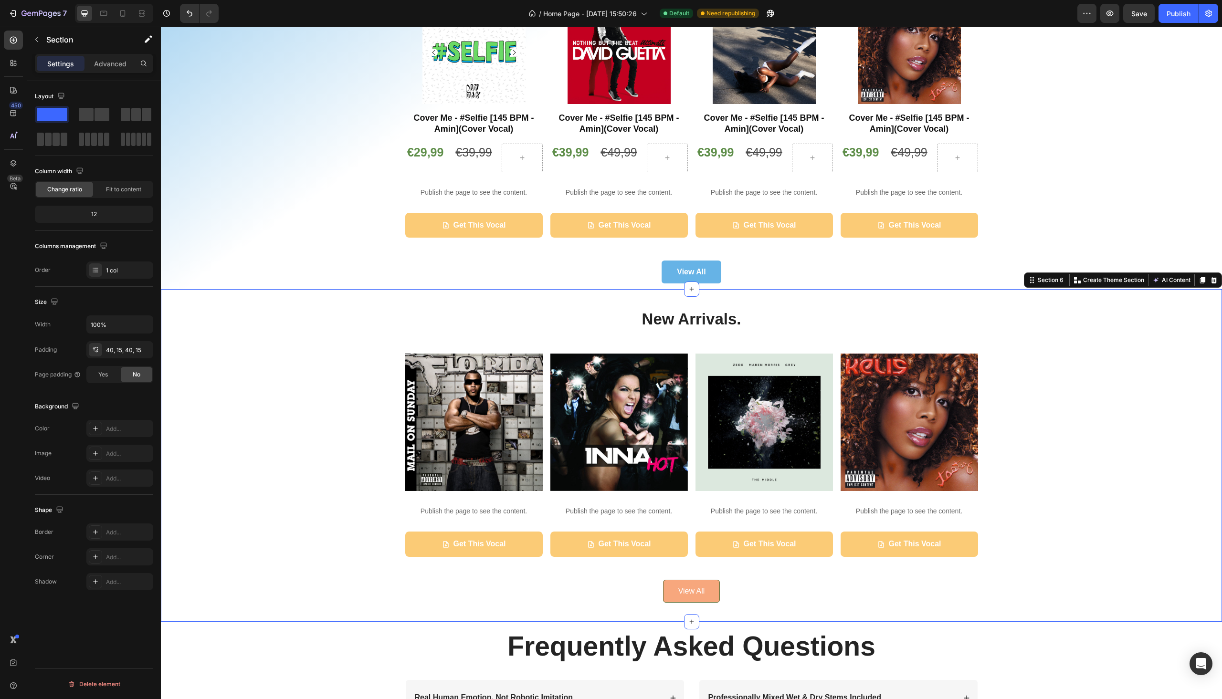
scroll to position [0, 0]
click at [1211, 283] on icon at bounding box center [1214, 280] width 6 height 7
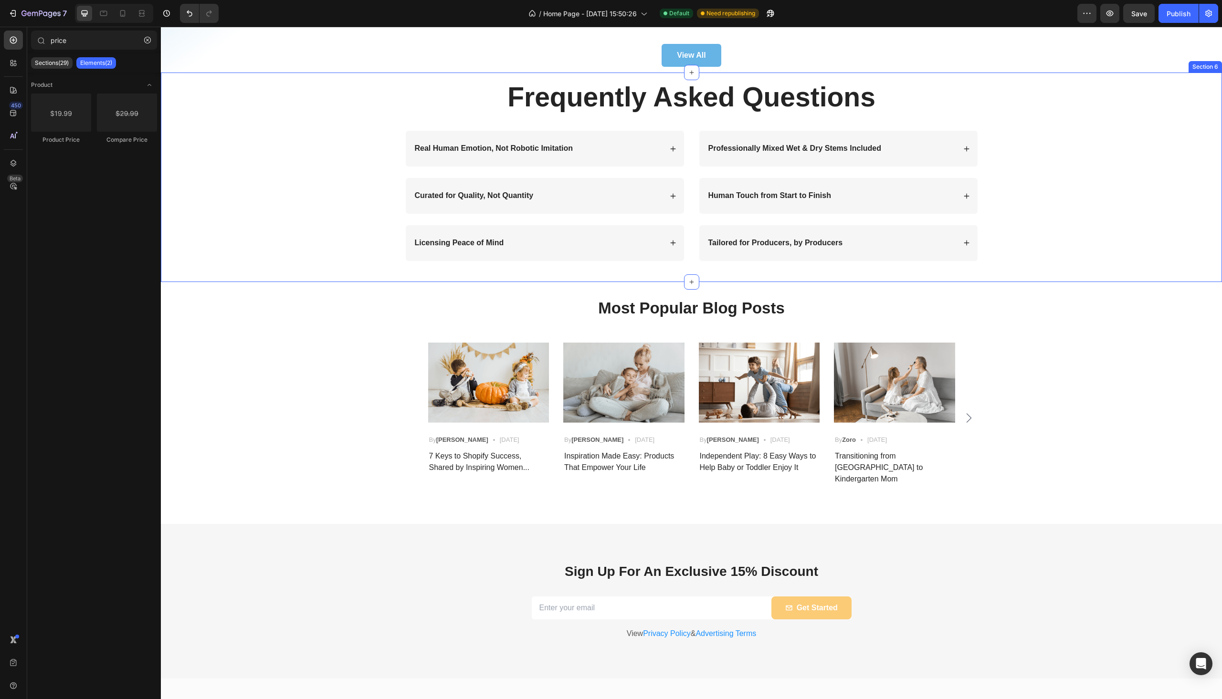
scroll to position [1293, 0]
click at [1037, 387] on div "Most Popular Blog Posts Heading Image By [PERSON_NAME] Text block Icon [DATE] T…" at bounding box center [691, 399] width 1047 height 204
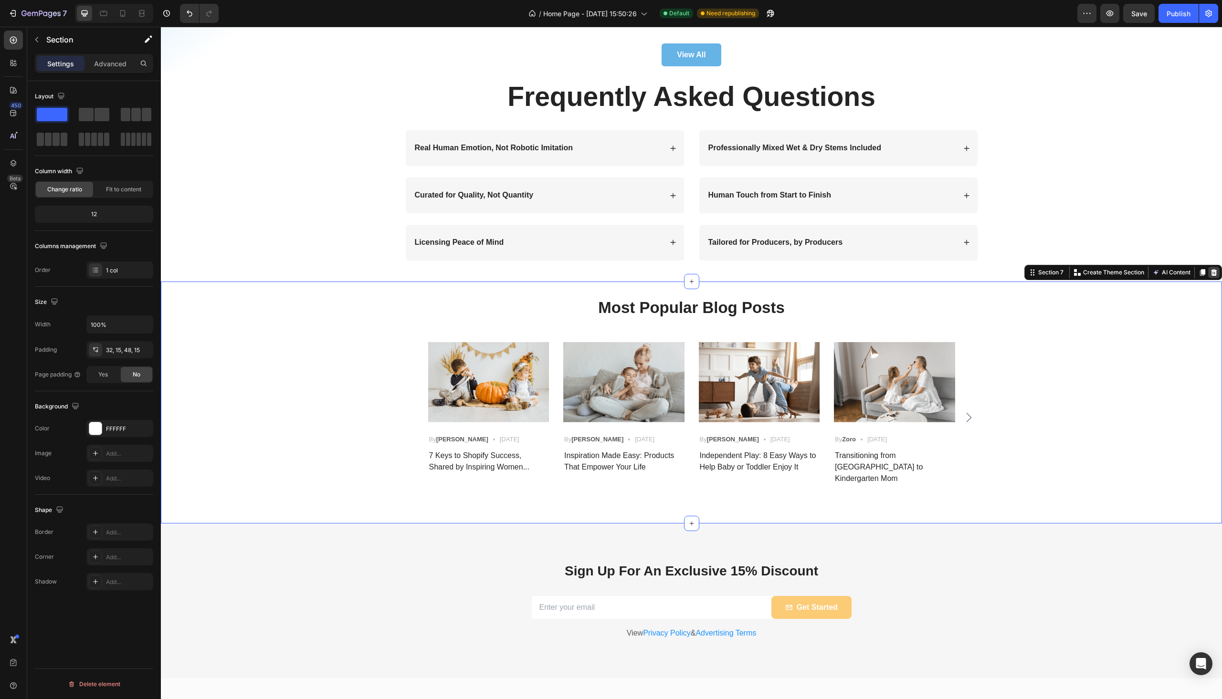
click at [1211, 275] on icon at bounding box center [1214, 272] width 6 height 7
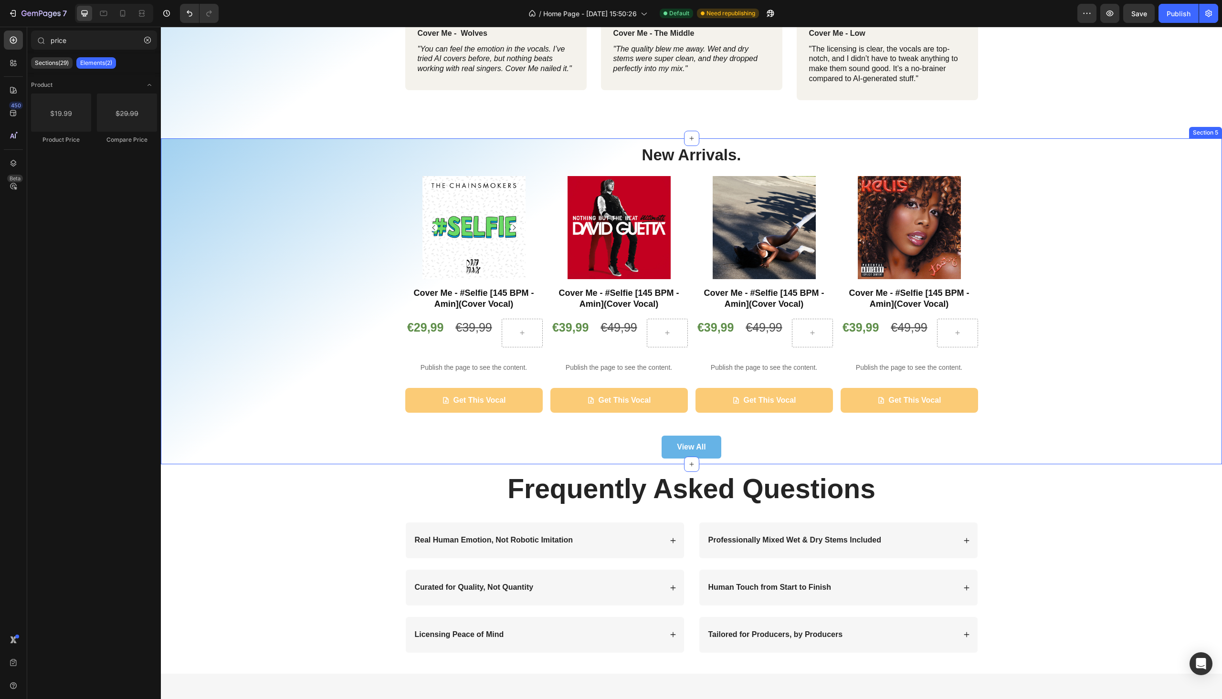
scroll to position [843, 0]
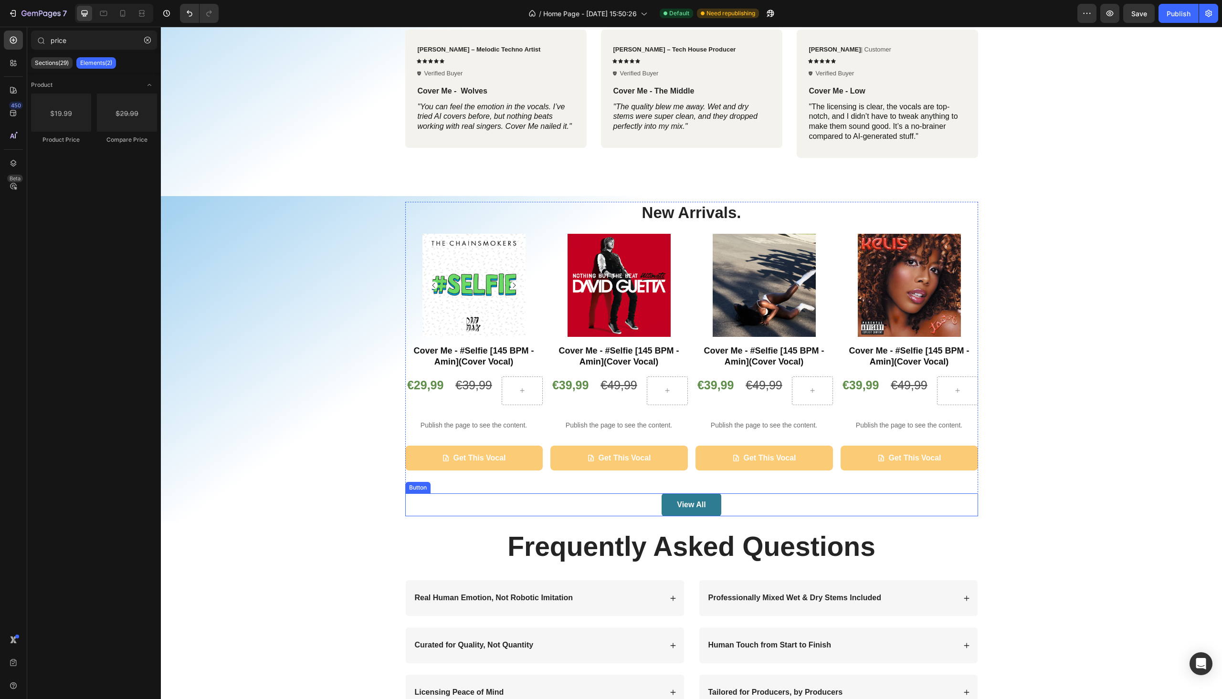
click at [705, 506] on button "View All" at bounding box center [691, 505] width 59 height 23
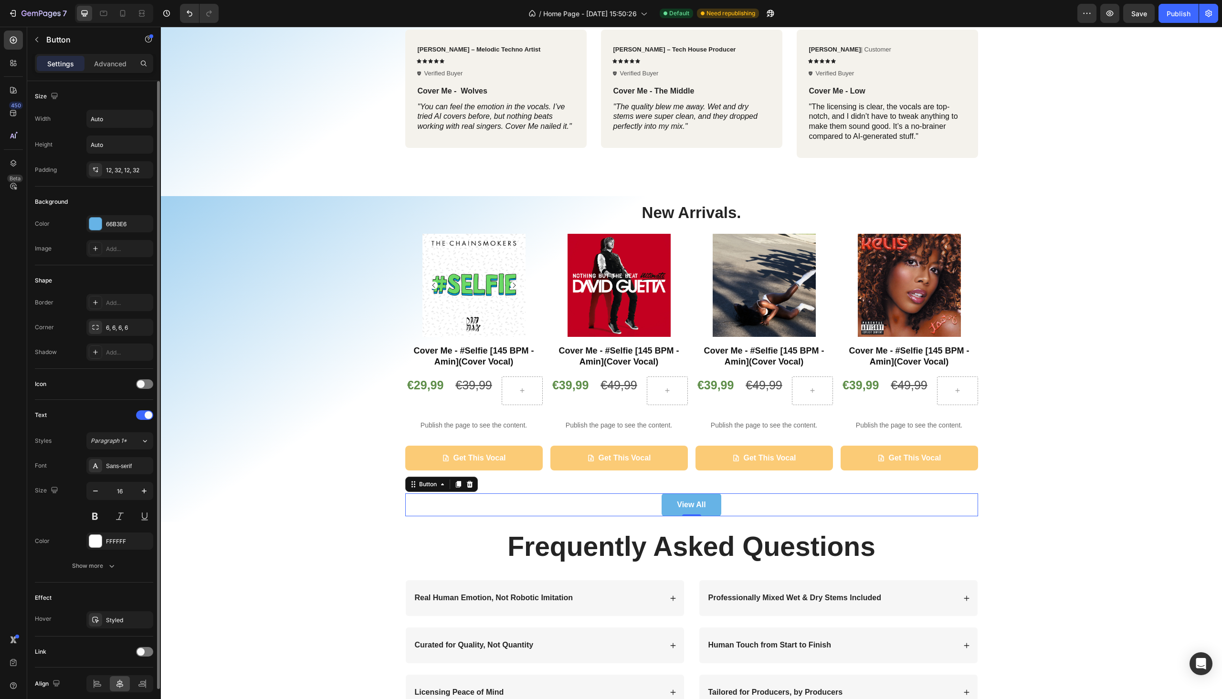
scroll to position [39, 0]
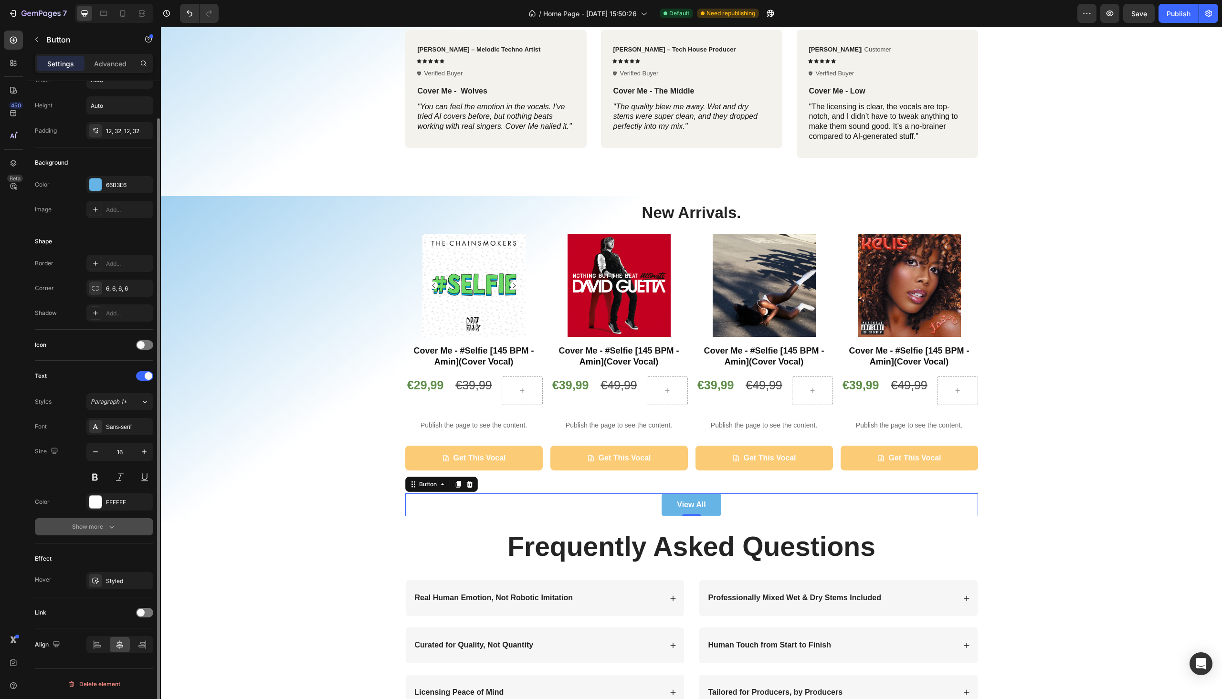
click at [83, 528] on div "Show more" at bounding box center [94, 527] width 44 height 10
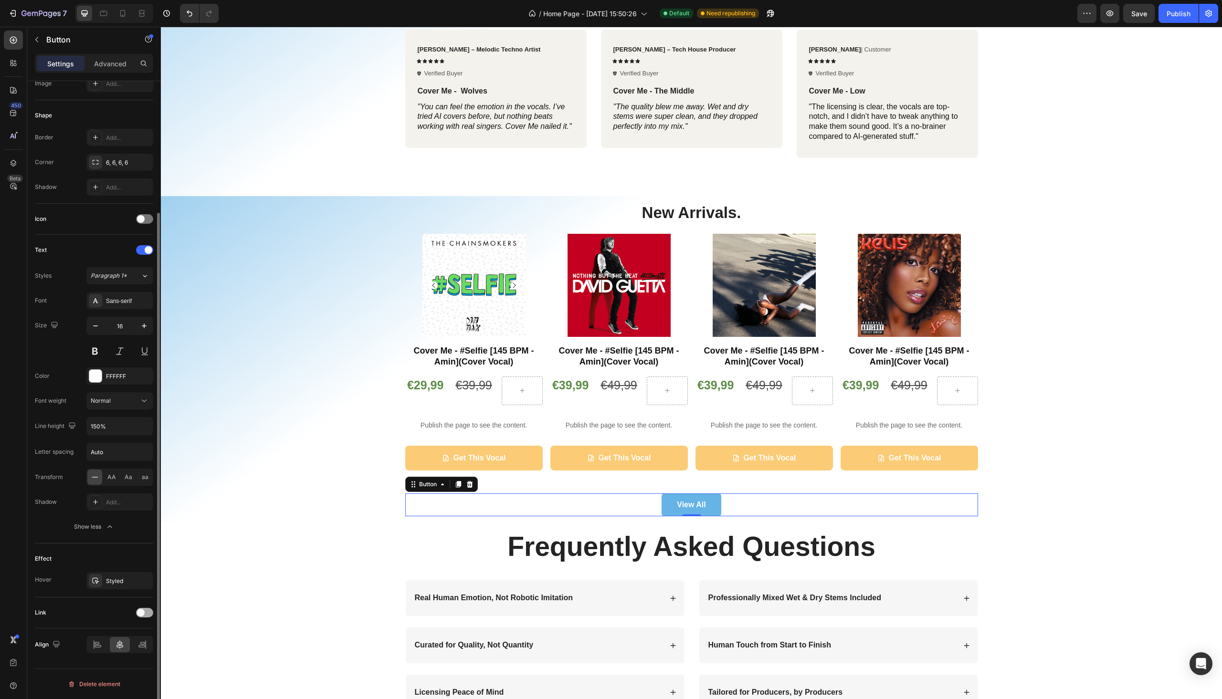
click at [146, 616] on div at bounding box center [144, 613] width 17 height 10
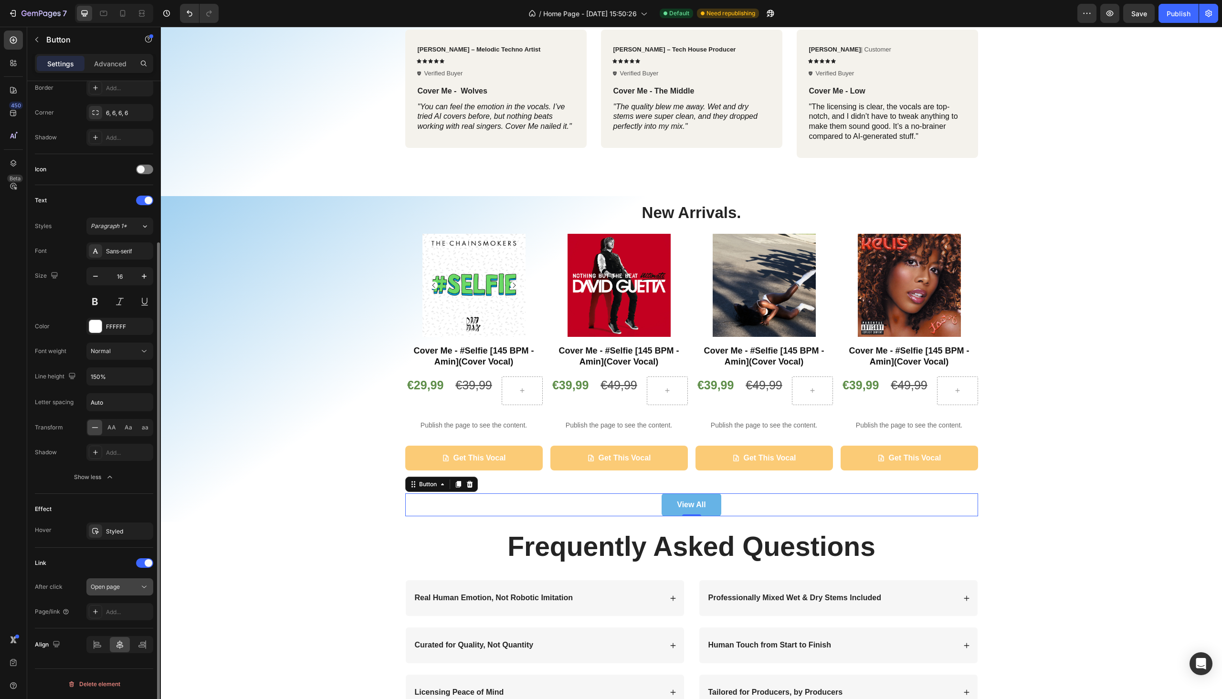
click at [116, 589] on span "Open page" at bounding box center [105, 586] width 29 height 7
click at [58, 564] on div "Link" at bounding box center [94, 563] width 118 height 15
click at [119, 613] on div "Add..." at bounding box center [128, 612] width 45 height 9
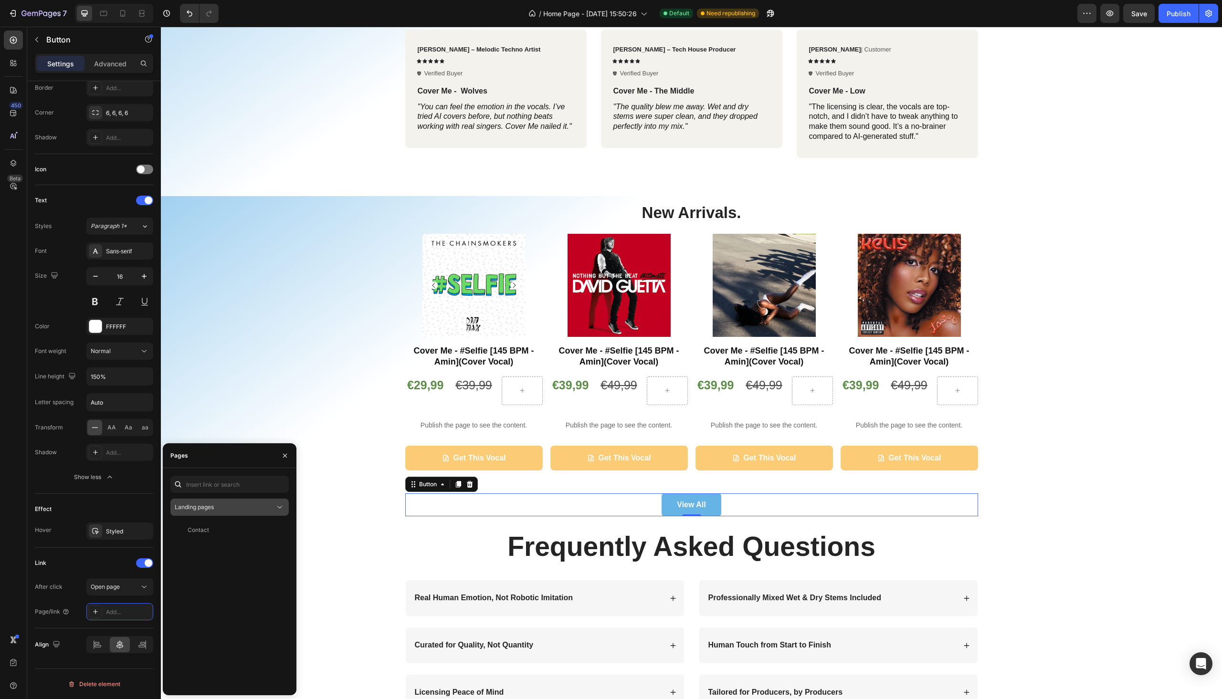
click at [226, 508] on div "Landing pages" at bounding box center [225, 507] width 100 height 9
click at [221, 546] on span "Collection pages" at bounding box center [216, 549] width 45 height 9
click at [235, 529] on div "All Products" at bounding box center [227, 530] width 107 height 9
click at [370, 457] on div "New Arrivals. Heading Product Images Cover Me - #Selfie [145 BPM - Amin](Cover …" at bounding box center [691, 359] width 1047 height 315
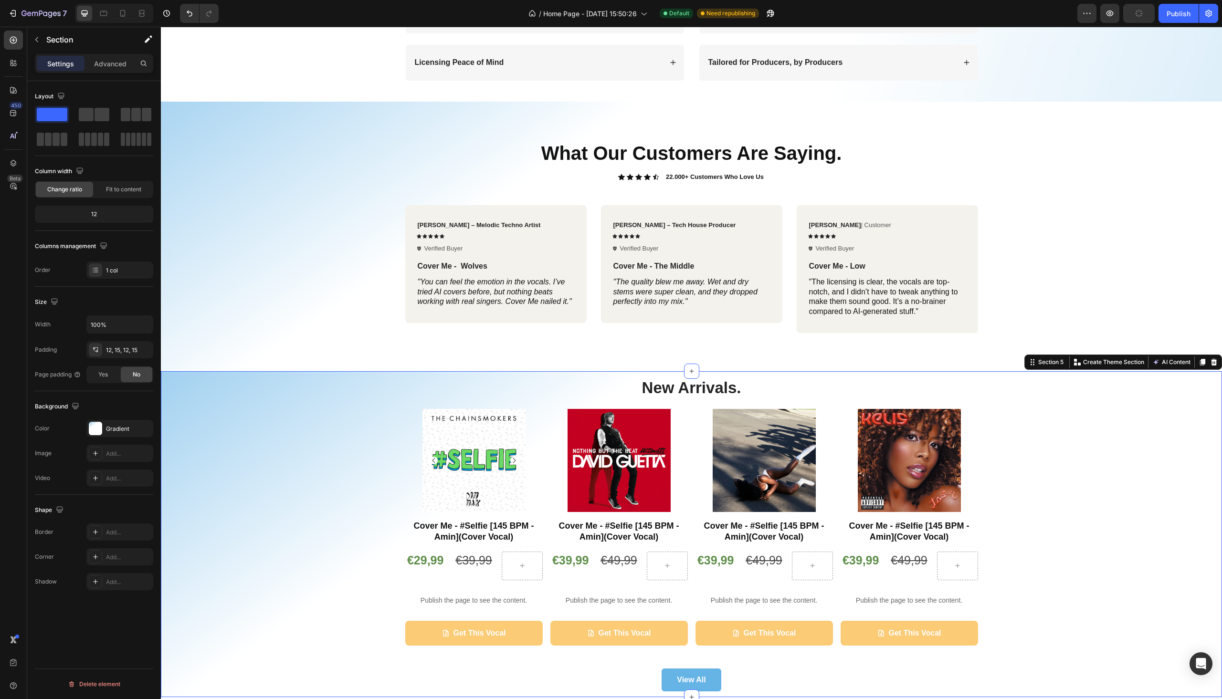
scroll to position [682, 0]
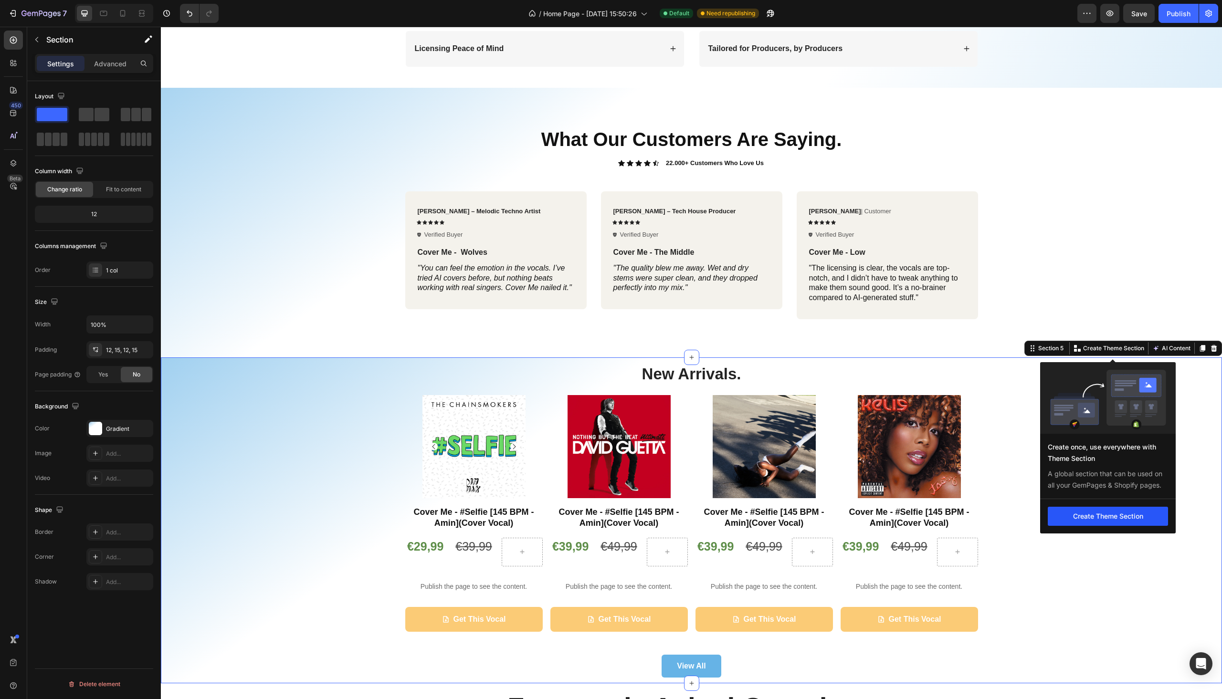
click at [1110, 514] on button "Create Theme Section" at bounding box center [1108, 516] width 120 height 19
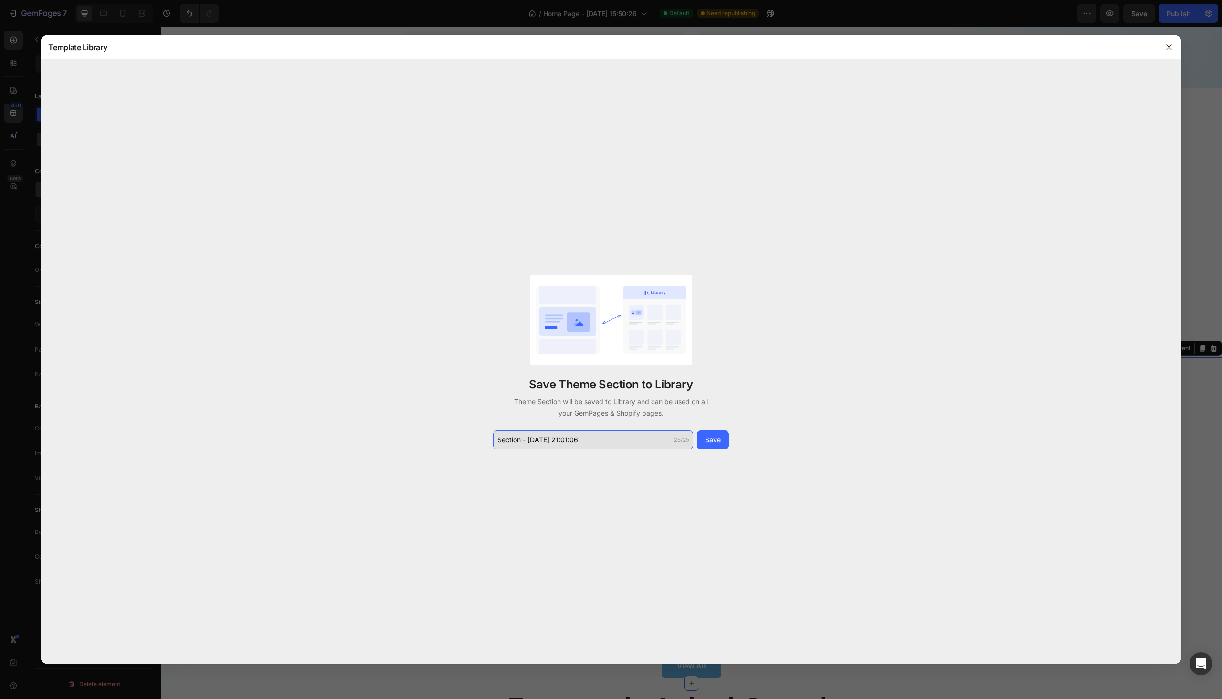
click at [606, 438] on input "Section - [DATE] 21:01:06" at bounding box center [593, 440] width 200 height 19
type input "Product Block"
click at [722, 439] on button "Save" at bounding box center [713, 440] width 32 height 19
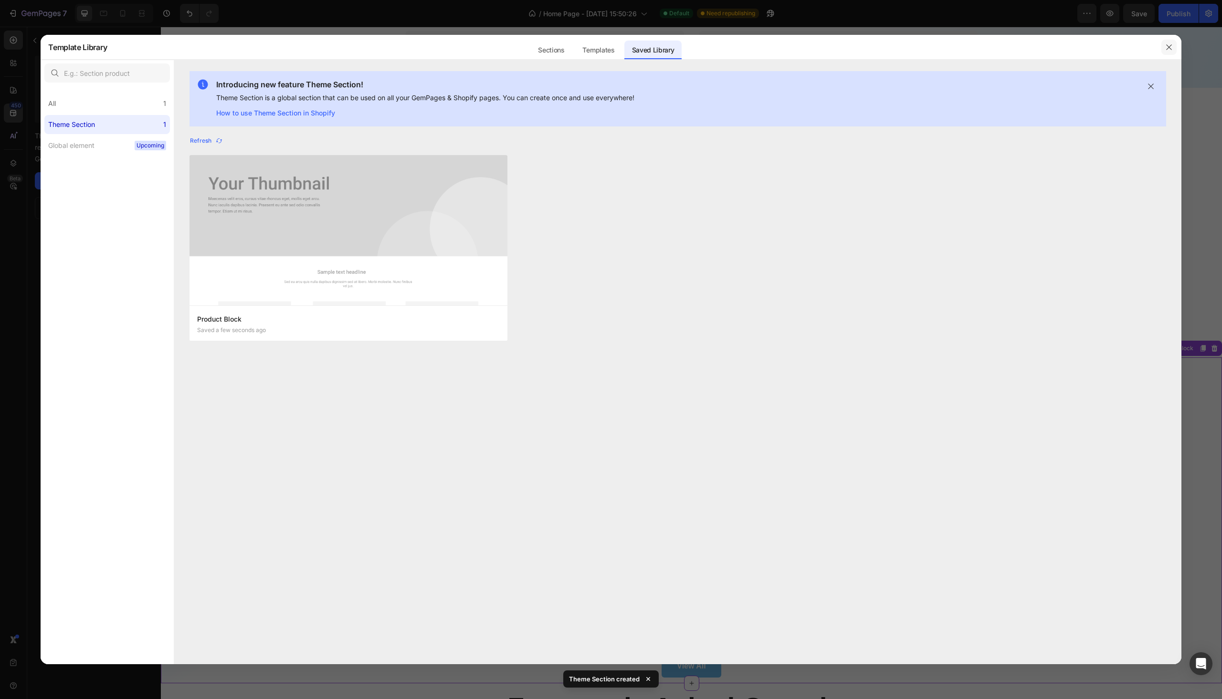
click at [1165, 48] on icon "button" at bounding box center [1169, 47] width 8 height 8
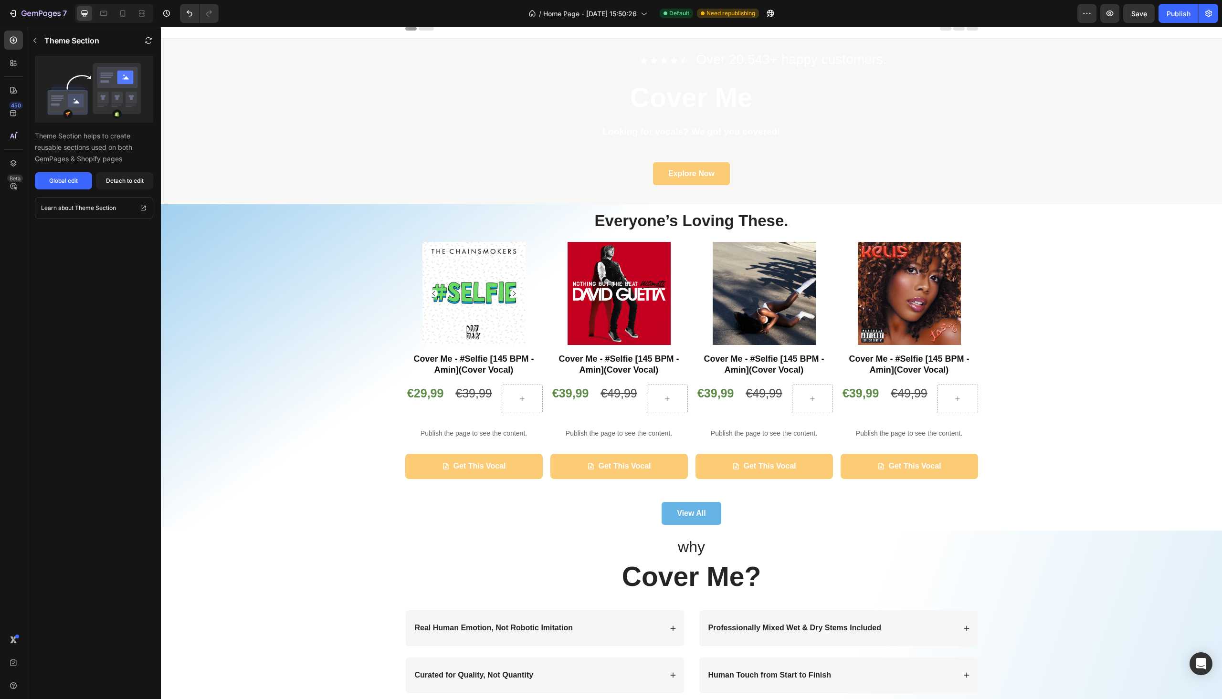
scroll to position [0, 0]
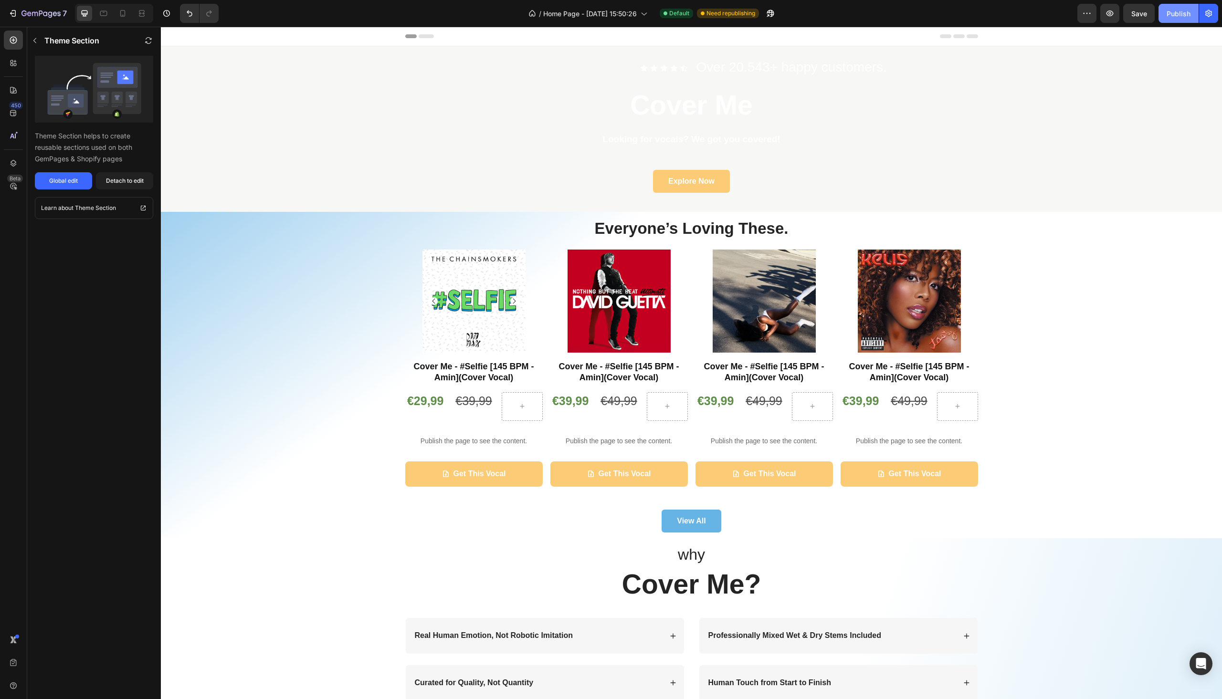
click at [1182, 17] on div "Publish" at bounding box center [1179, 14] width 24 height 10
click at [1107, 12] on icon "button" at bounding box center [1110, 14] width 10 height 10
click at [490, 297] on img at bounding box center [474, 301] width 103 height 103
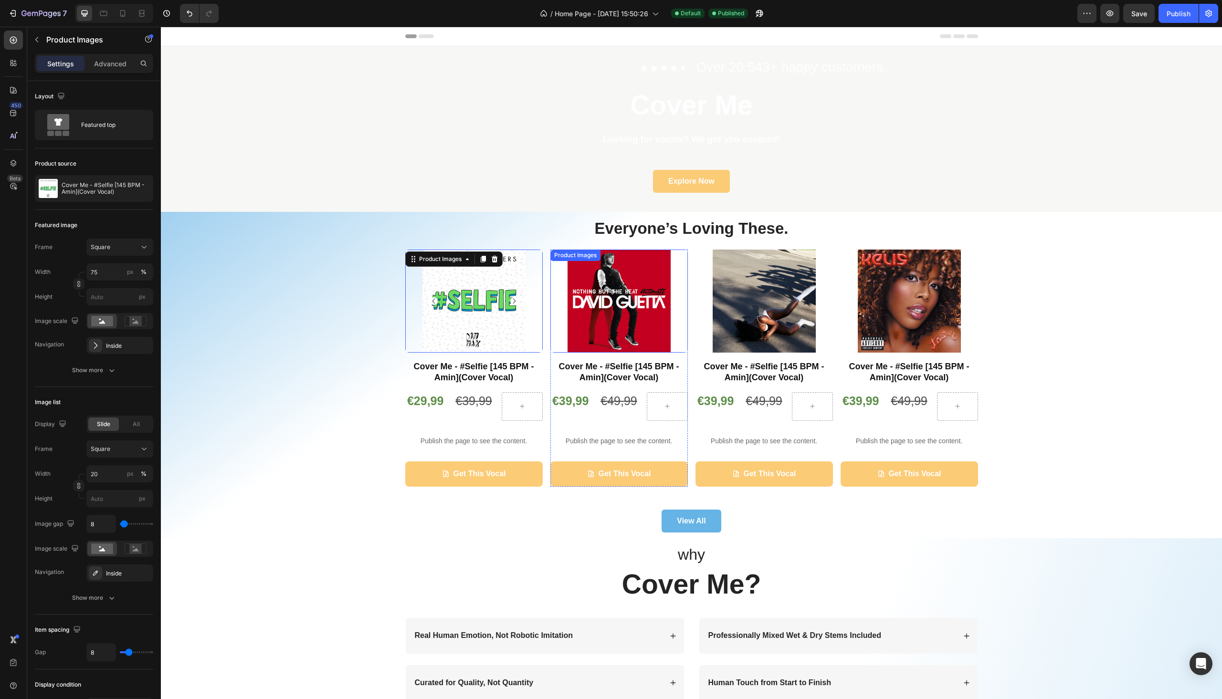
click at [602, 281] on img at bounding box center [619, 301] width 103 height 103
click at [636, 257] on icon at bounding box center [639, 259] width 6 height 7
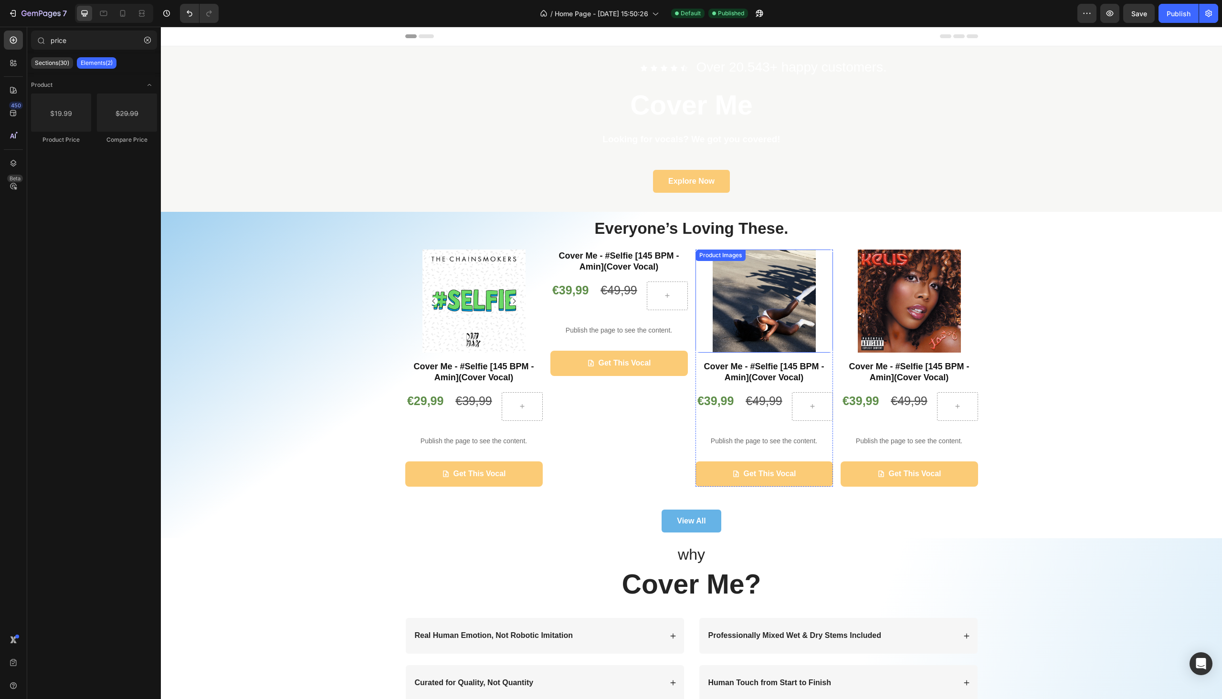
click at [769, 284] on img at bounding box center [764, 301] width 103 height 103
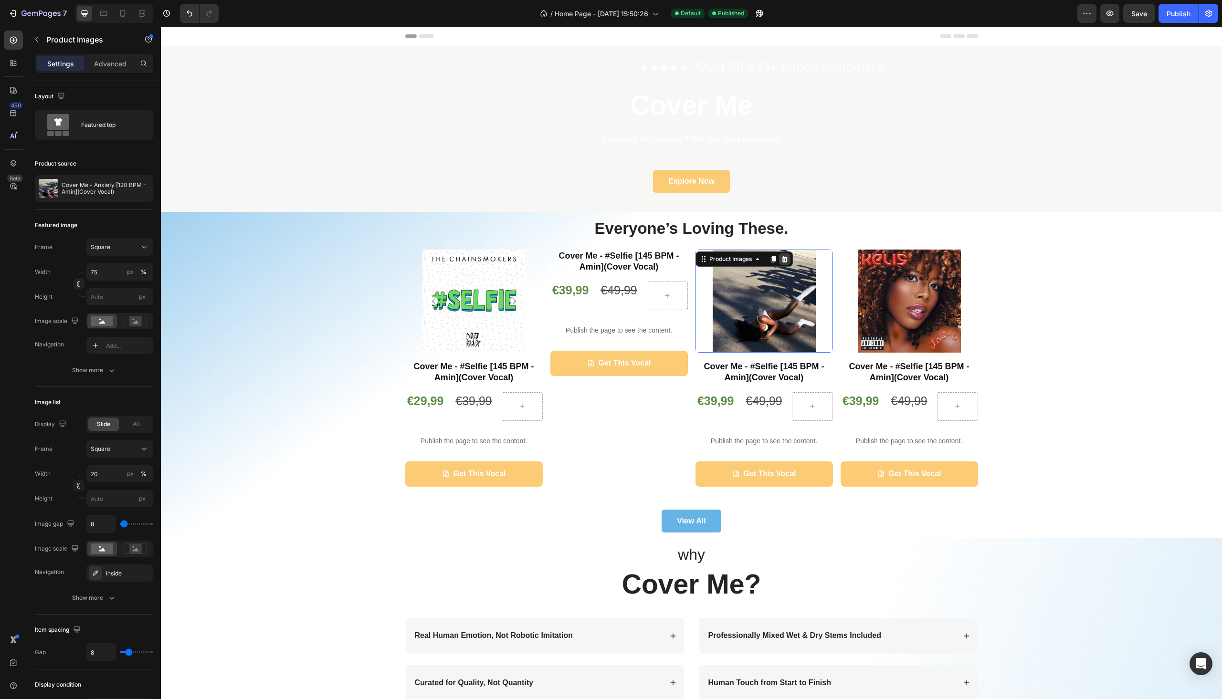
click at [783, 259] on icon at bounding box center [785, 259] width 6 height 7
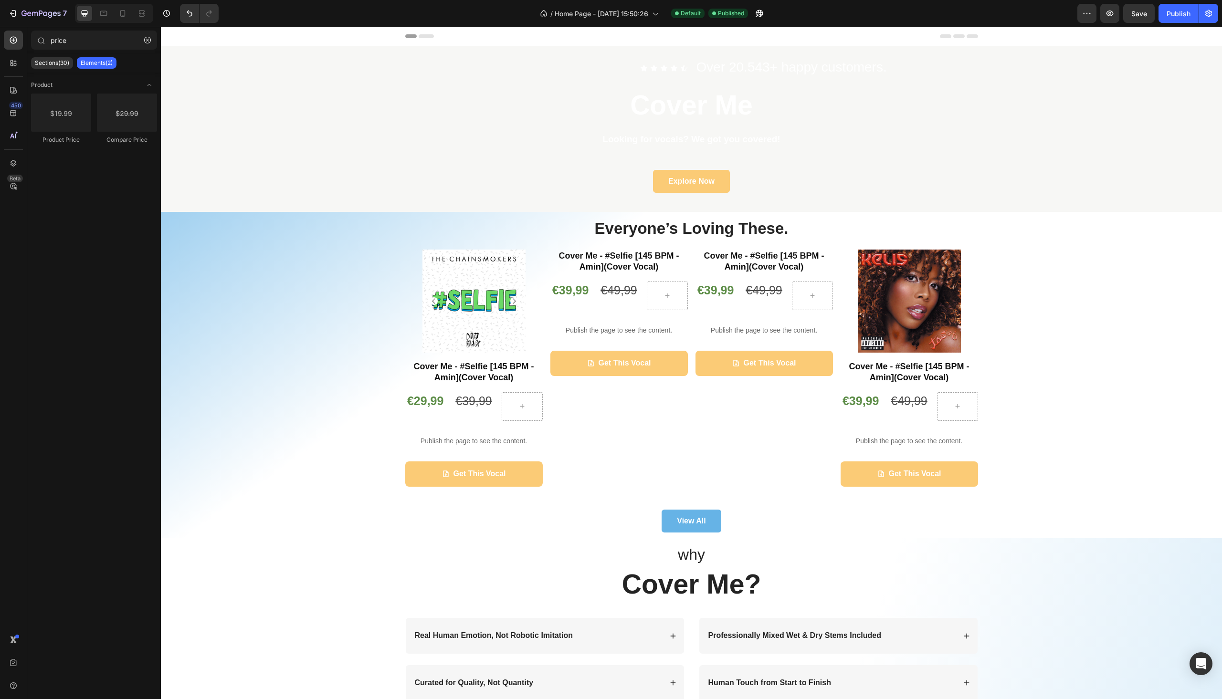
click at [896, 279] on img at bounding box center [909, 301] width 103 height 103
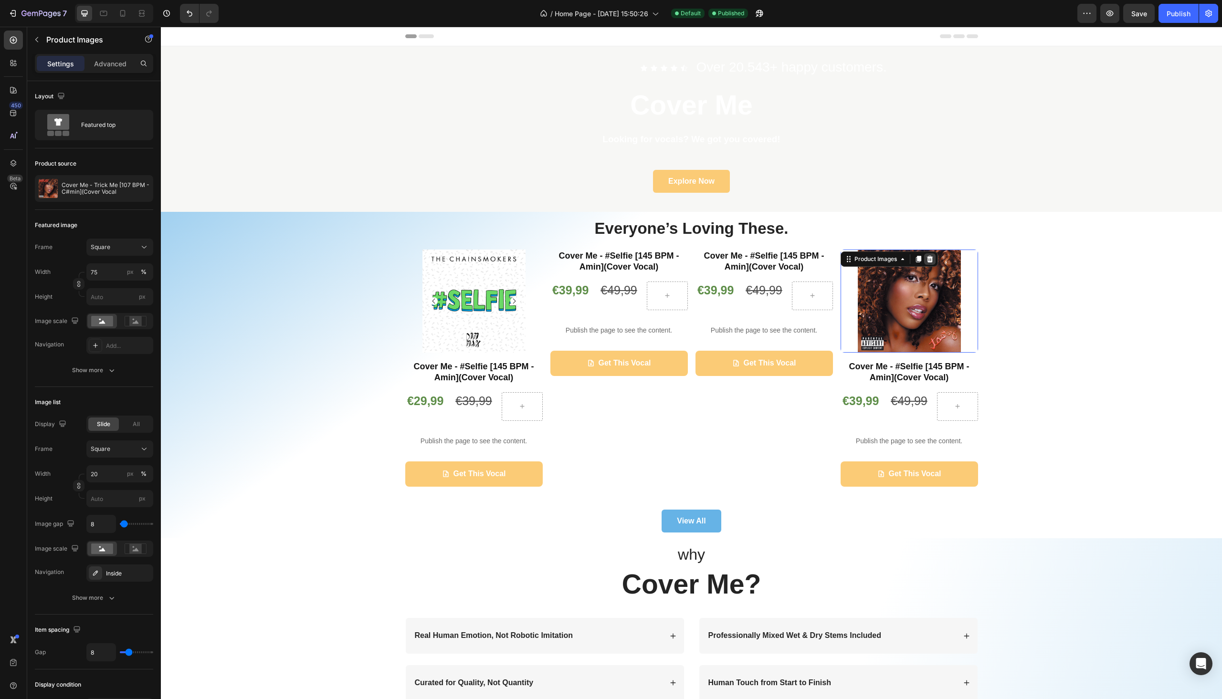
click at [927, 261] on icon at bounding box center [930, 259] width 6 height 7
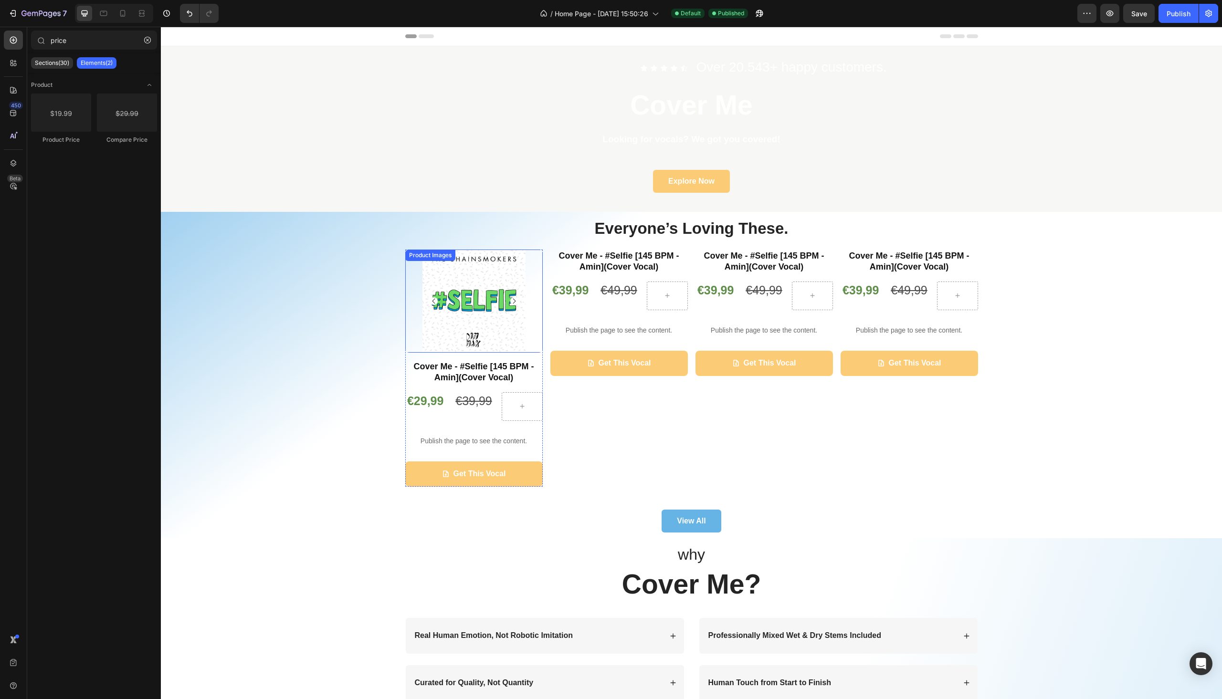
click at [485, 291] on img at bounding box center [474, 301] width 103 height 103
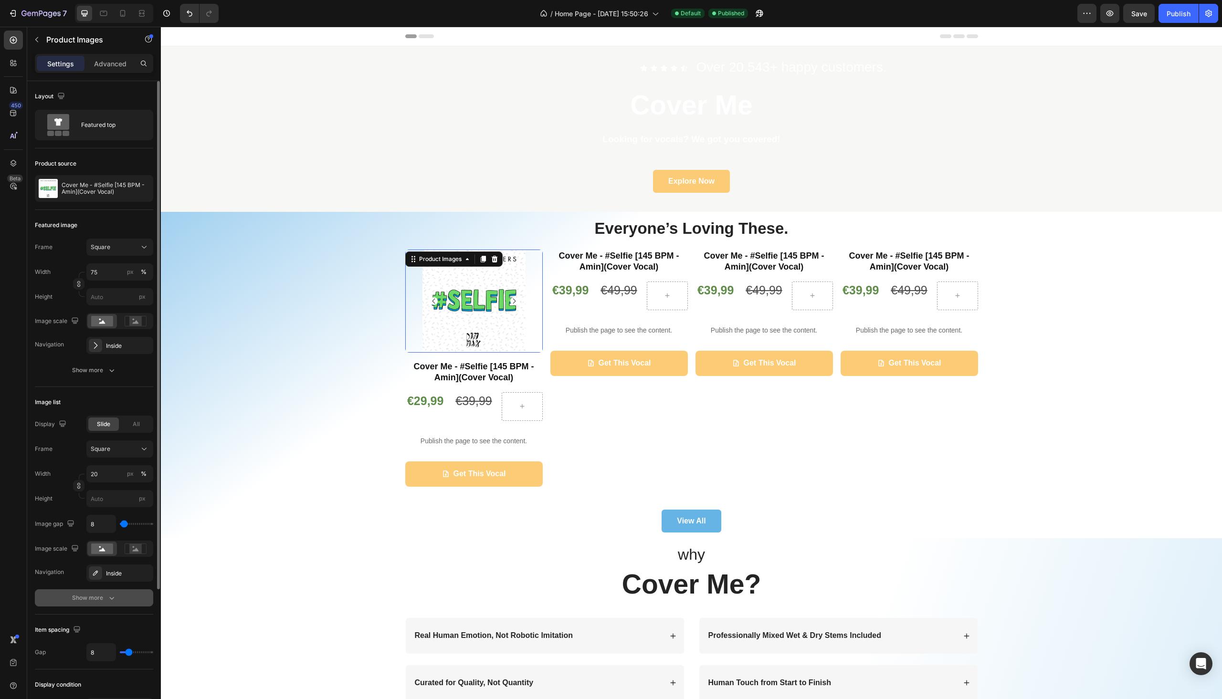
click at [79, 600] on div "Show more" at bounding box center [94, 598] width 44 height 10
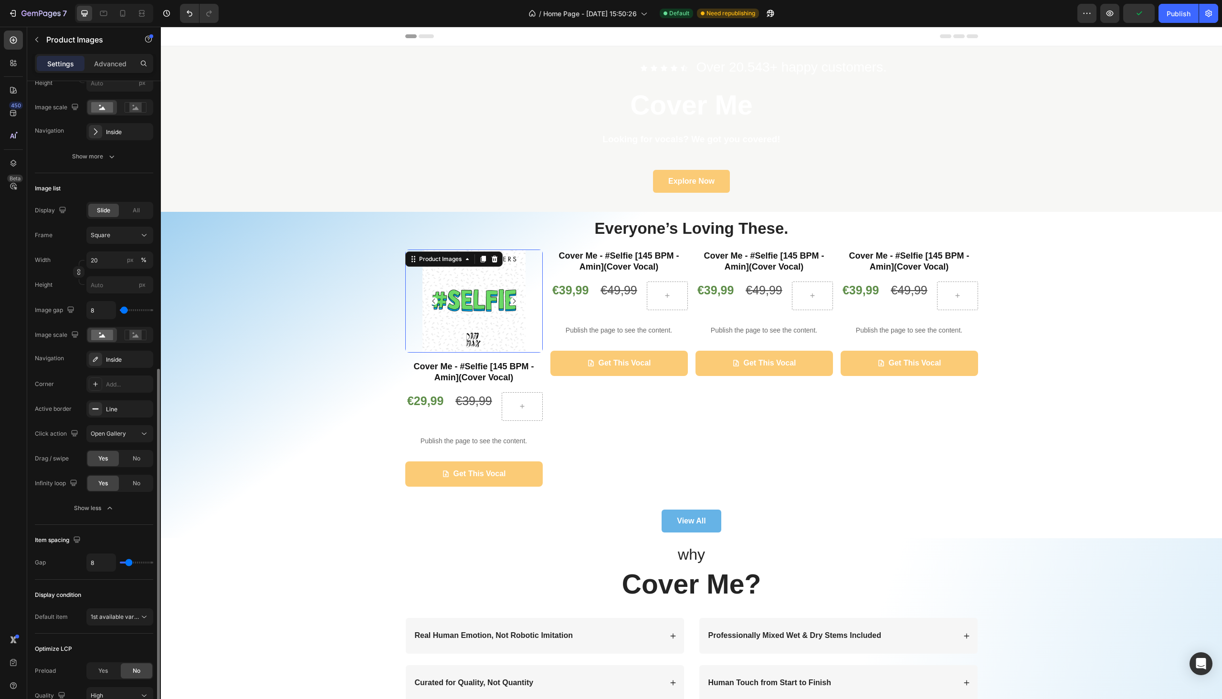
scroll to position [298, 0]
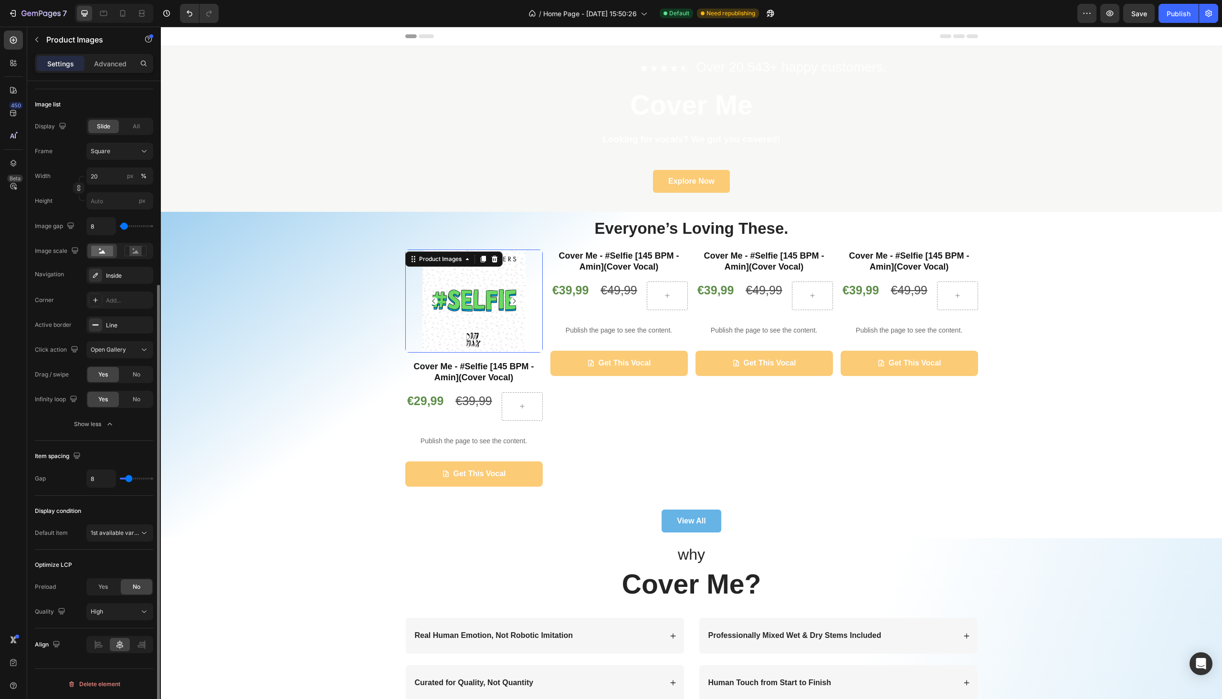
click at [104, 62] on p "Advanced" at bounding box center [110, 64] width 32 height 10
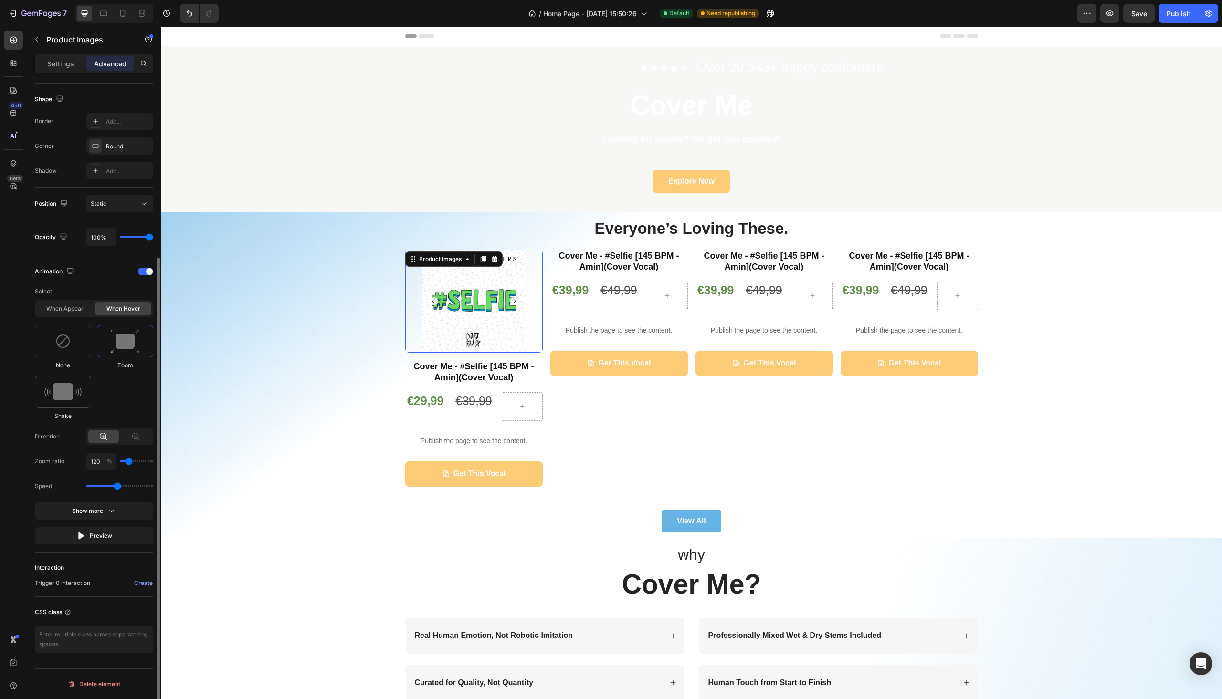
scroll to position [243, 0]
type input "110"
click at [125, 461] on input "range" at bounding box center [136, 462] width 33 height 2
drag, startPoint x: 118, startPoint y: 488, endPoint x: 99, endPoint y: 488, distance: 19.1
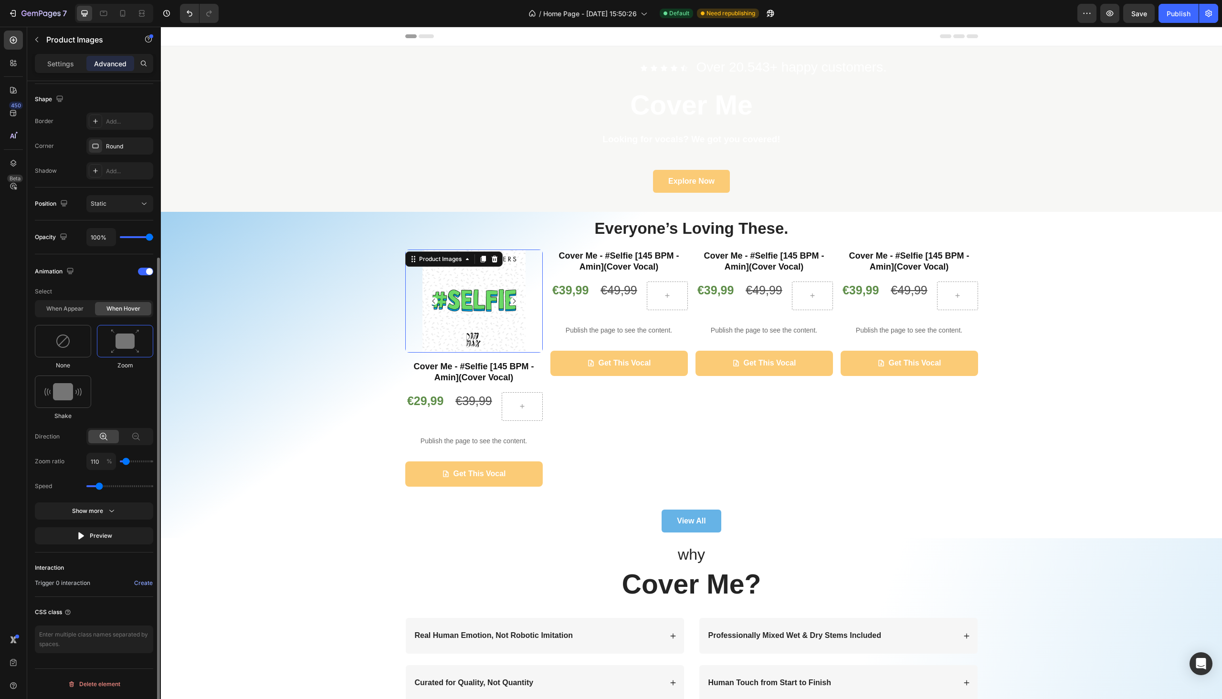
click at [99, 487] on input "range" at bounding box center [119, 487] width 67 height 2
click at [98, 539] on div "Preview" at bounding box center [94, 536] width 36 height 10
drag, startPoint x: 101, startPoint y: 486, endPoint x: 130, endPoint y: 488, distance: 28.7
click at [130, 487] on input "range" at bounding box center [119, 487] width 67 height 2
click at [112, 533] on button "Preview" at bounding box center [94, 536] width 118 height 17
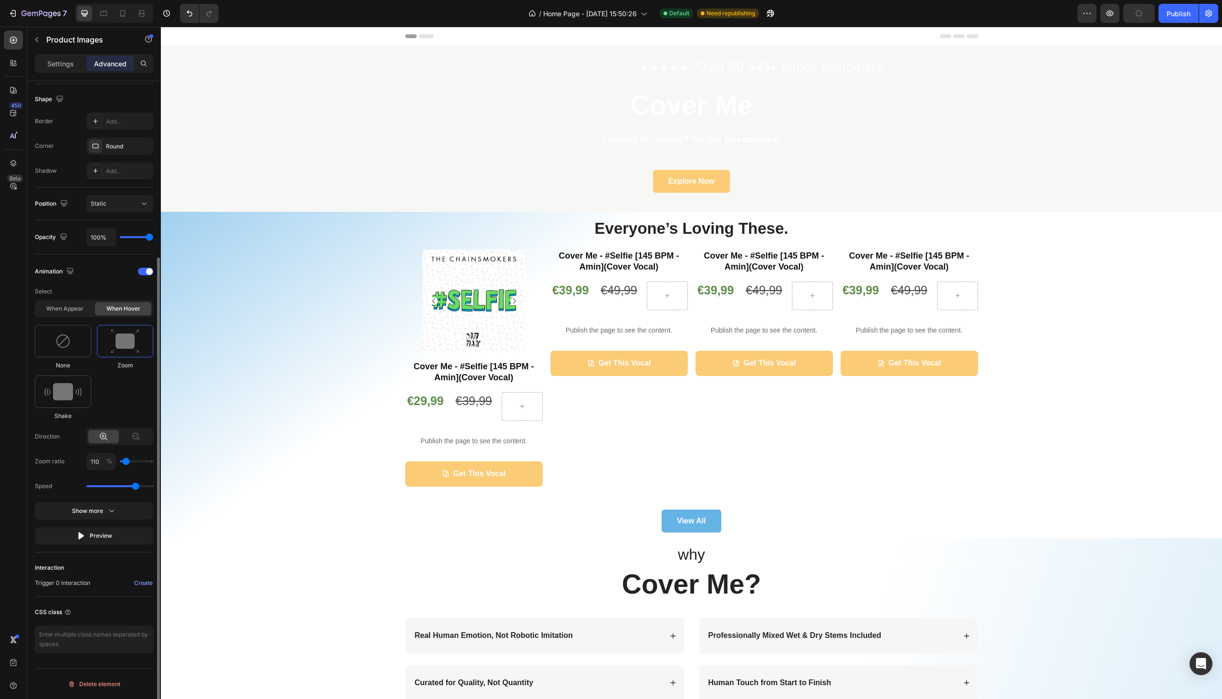
type input "2.5"
click at [136, 486] on input "range" at bounding box center [119, 487] width 67 height 2
click at [113, 537] on button "Preview" at bounding box center [94, 536] width 118 height 17
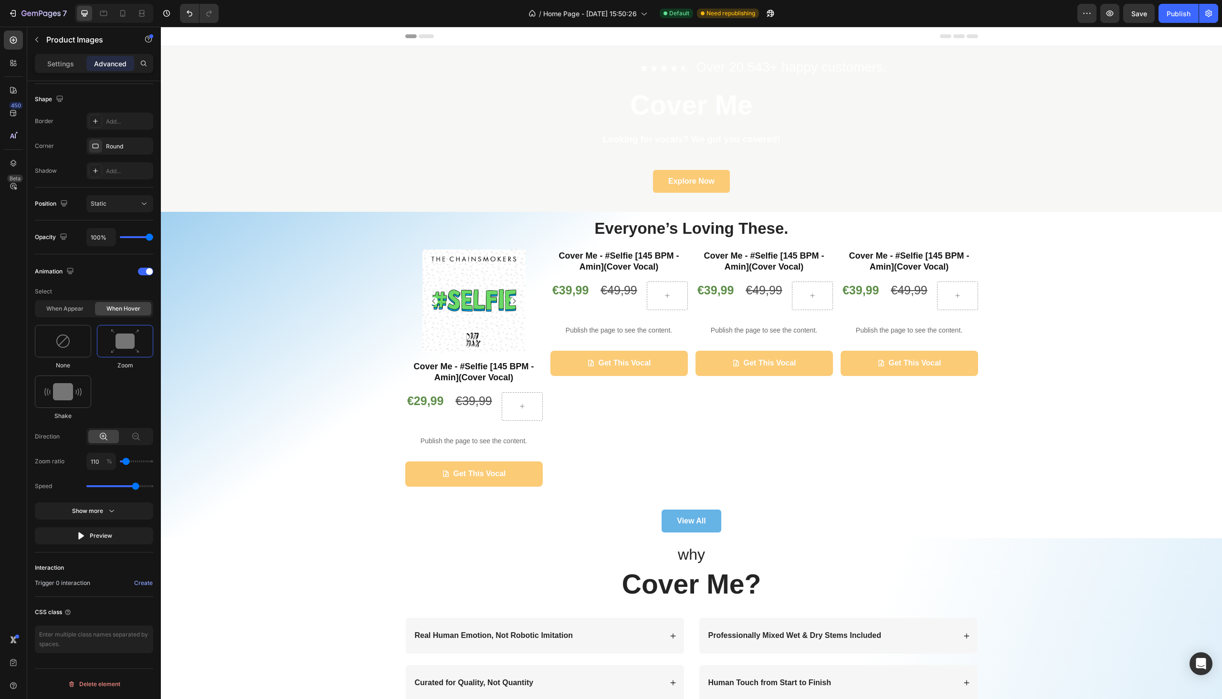
click at [487, 307] on img at bounding box center [474, 301] width 103 height 103
click at [533, 308] on div at bounding box center [474, 301] width 138 height 103
click at [393, 314] on div "Everyone’s Loving These. Heading Product Images 16 Cover Me - #Selfie [145 BPM …" at bounding box center [691, 375] width 1047 height 315
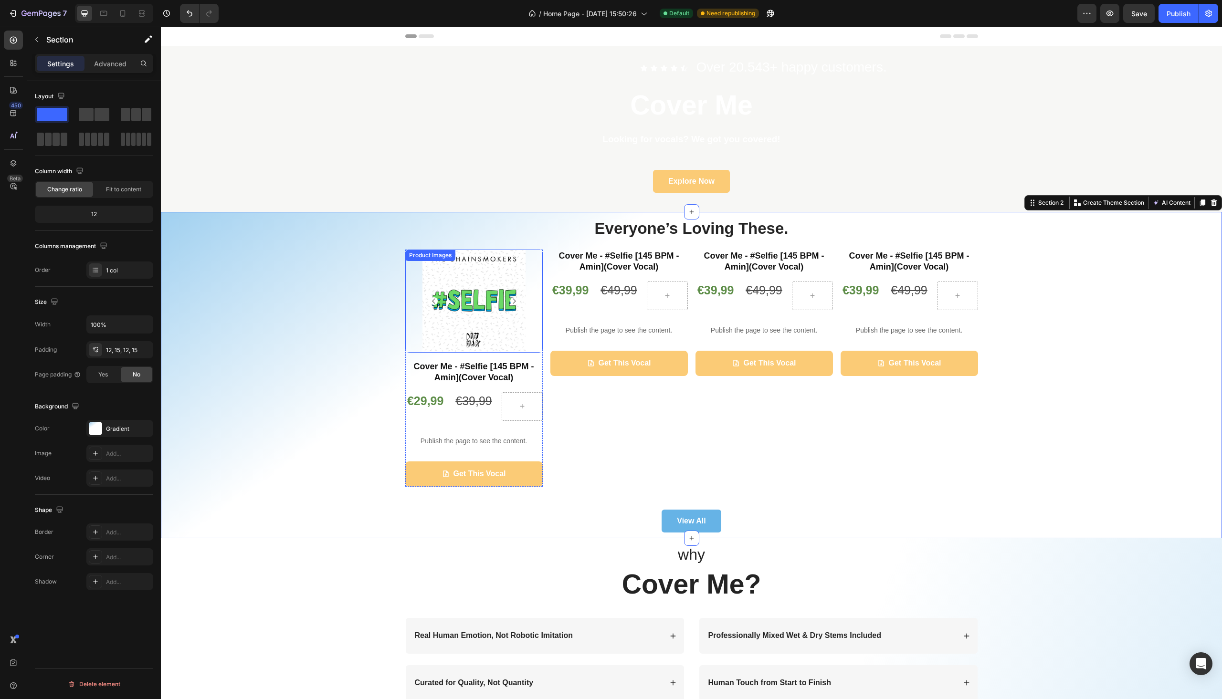
click at [440, 318] on img at bounding box center [474, 301] width 103 height 103
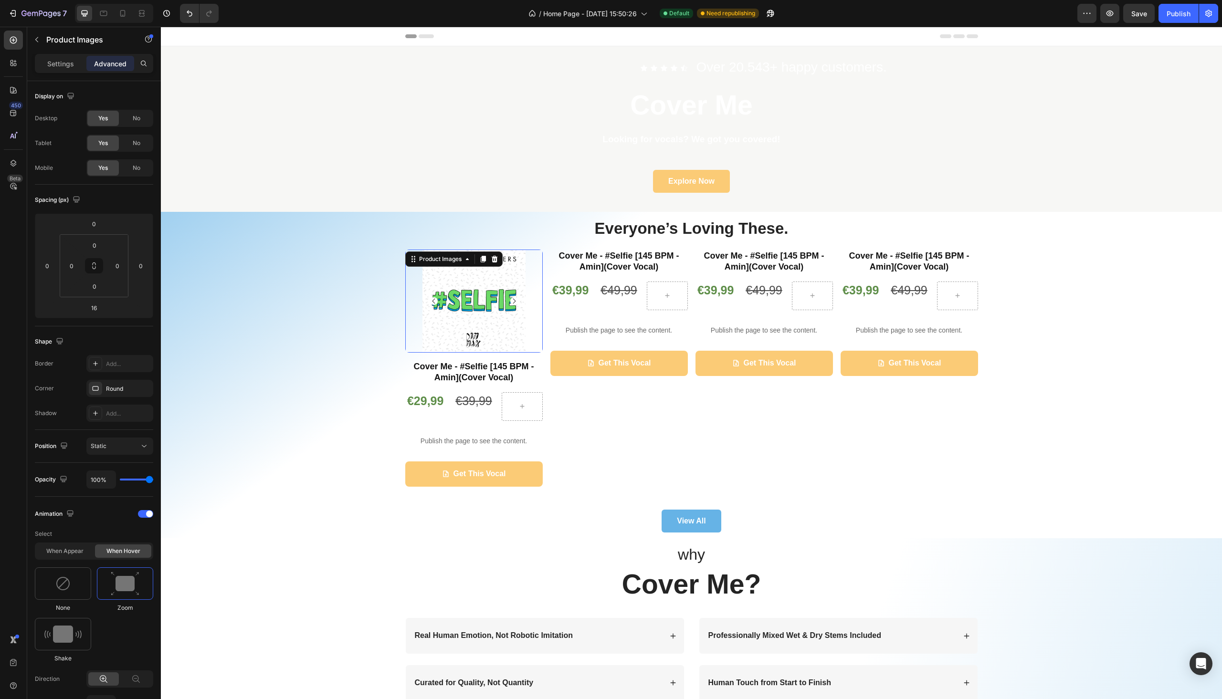
click at [430, 300] on icon "Carousel Back Arrow" at bounding box center [434, 301] width 8 height 8
click at [454, 307] on img at bounding box center [474, 301] width 103 height 103
click at [123, 445] on div "Static" at bounding box center [115, 446] width 49 height 9
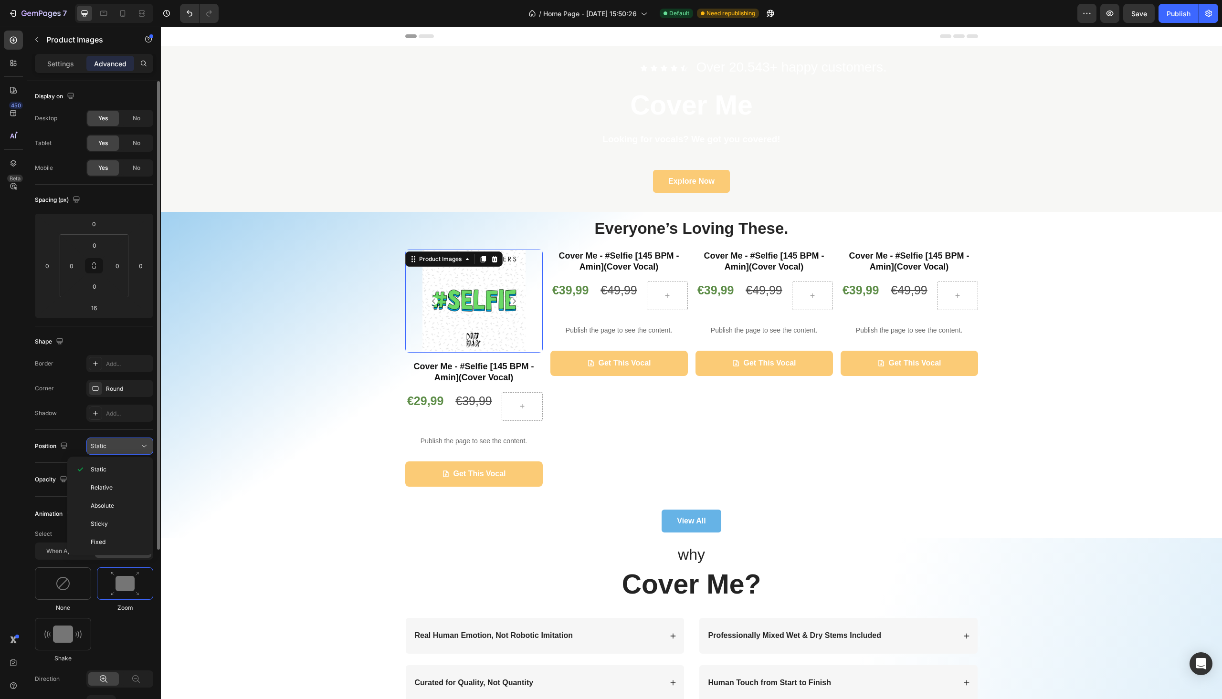
click at [123, 445] on div "Static" at bounding box center [115, 446] width 49 height 9
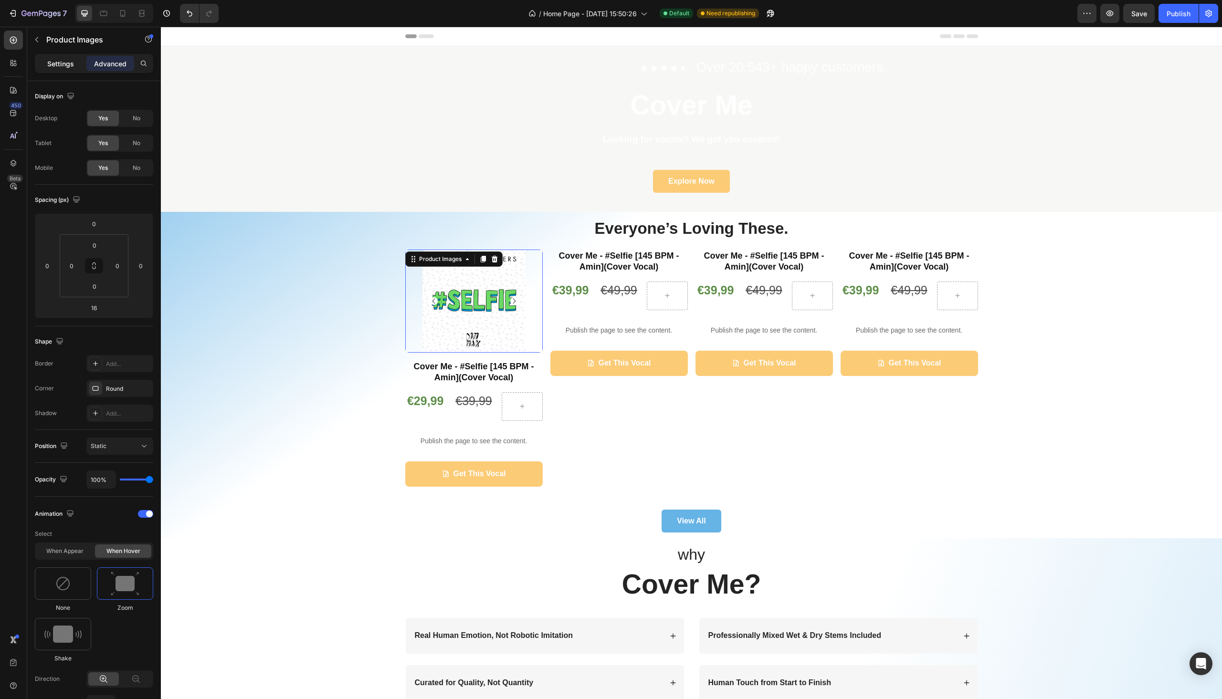
click at [56, 57] on div "Settings" at bounding box center [61, 63] width 48 height 15
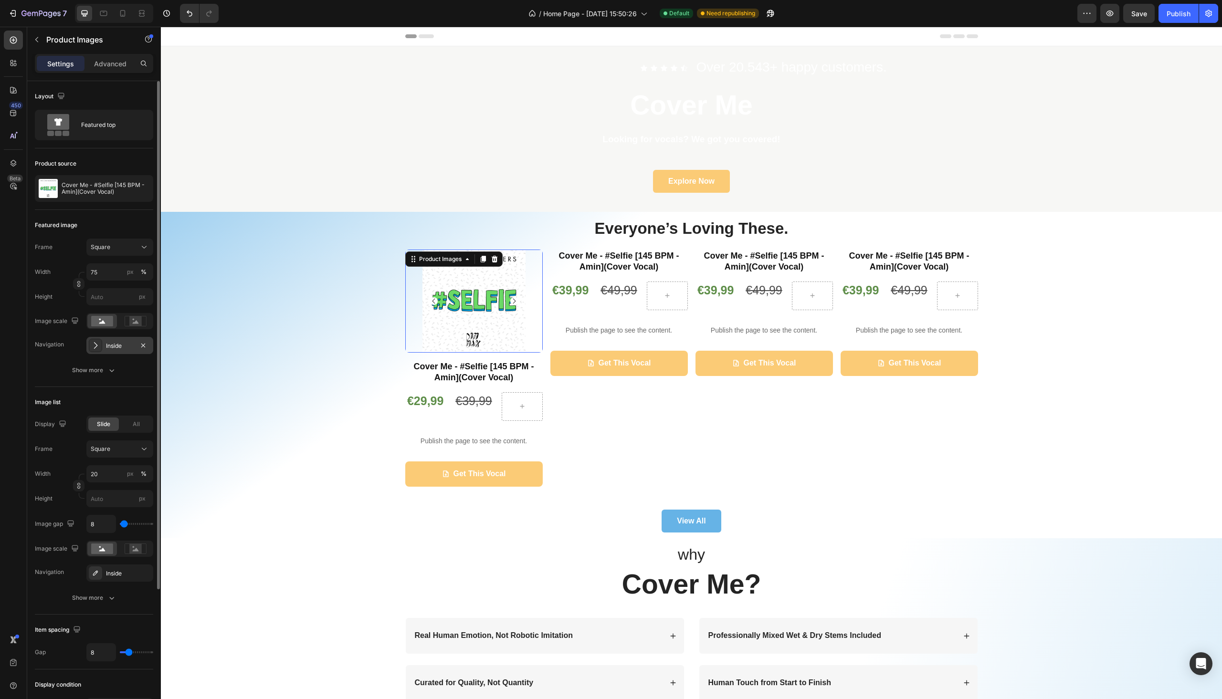
click at [120, 348] on div "Inside" at bounding box center [120, 346] width 28 height 9
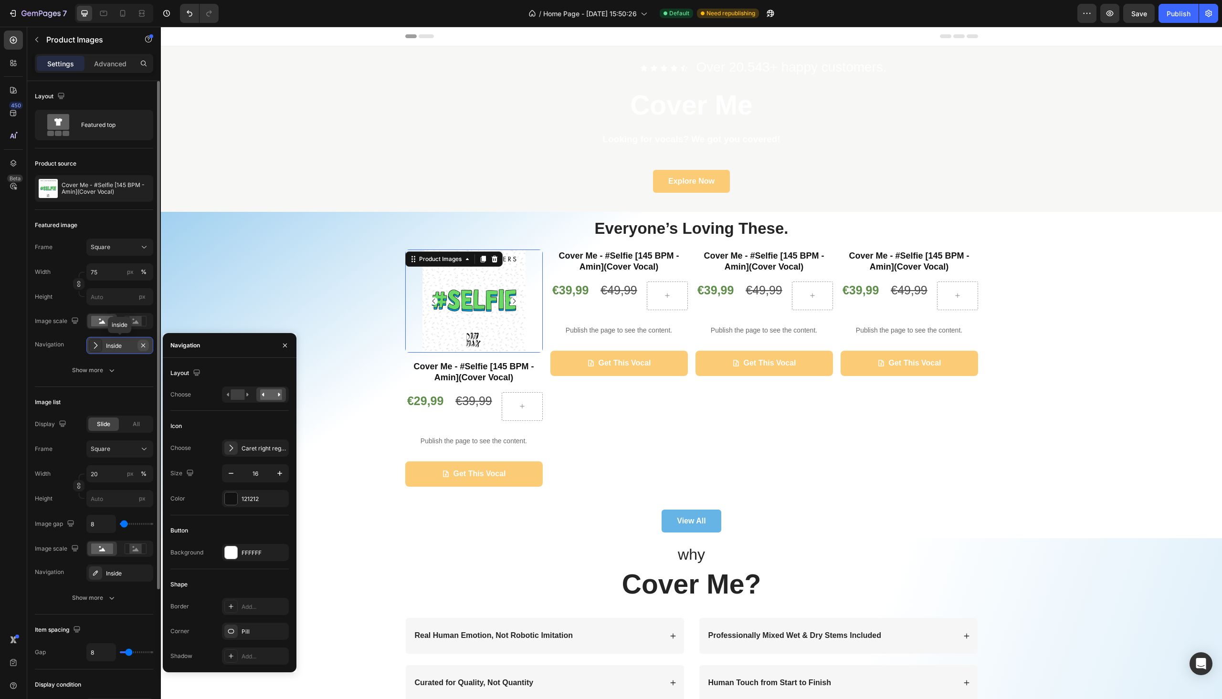
click at [148, 348] on button "button" at bounding box center [143, 345] width 11 height 11
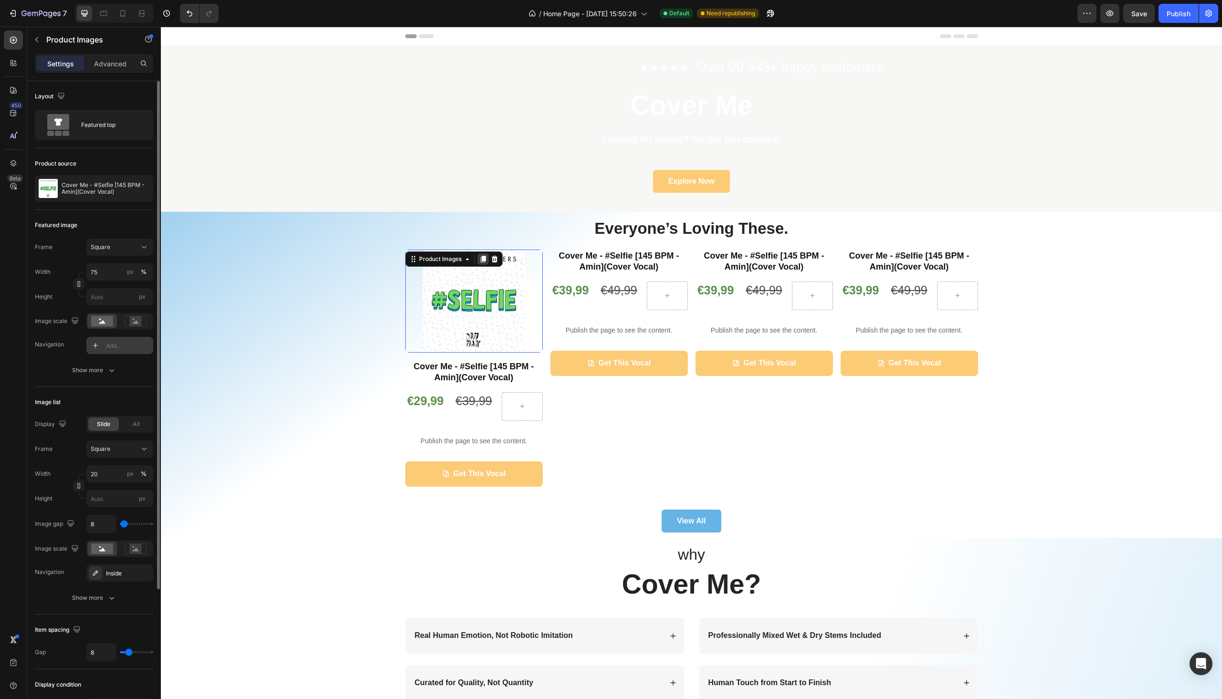
click at [480, 260] on icon at bounding box center [482, 259] width 5 height 7
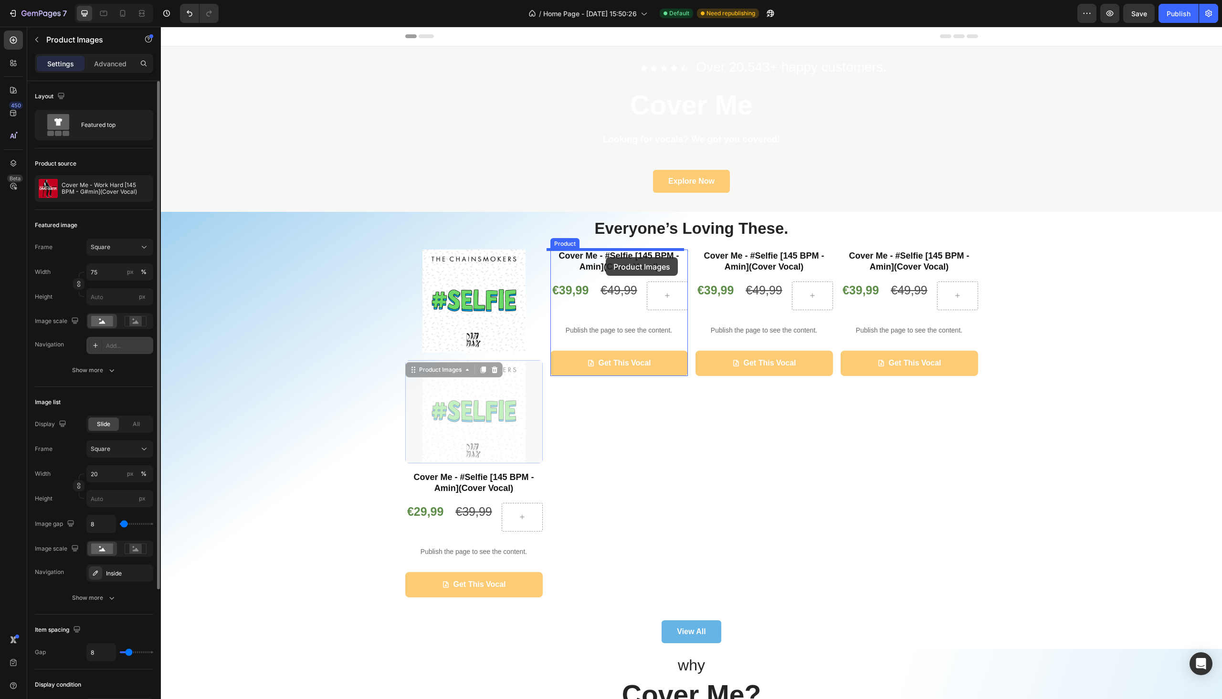
drag, startPoint x: 411, startPoint y: 374, endPoint x: 606, endPoint y: 257, distance: 227.5
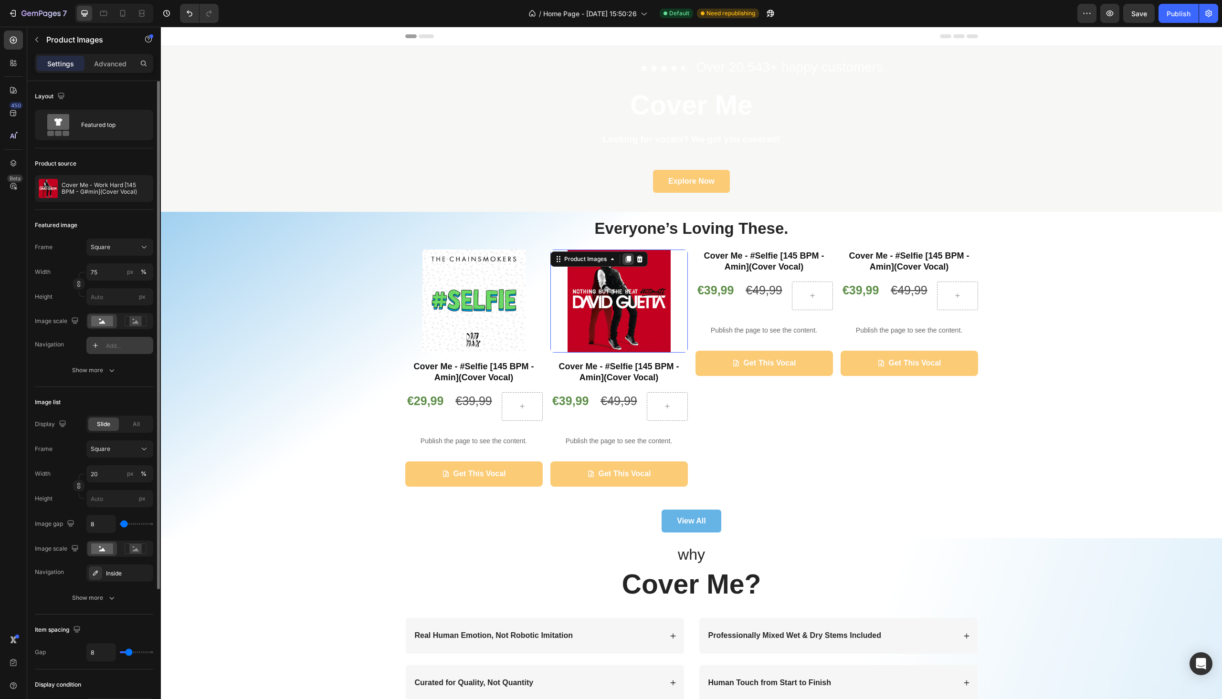
click at [626, 263] on div at bounding box center [628, 259] width 11 height 11
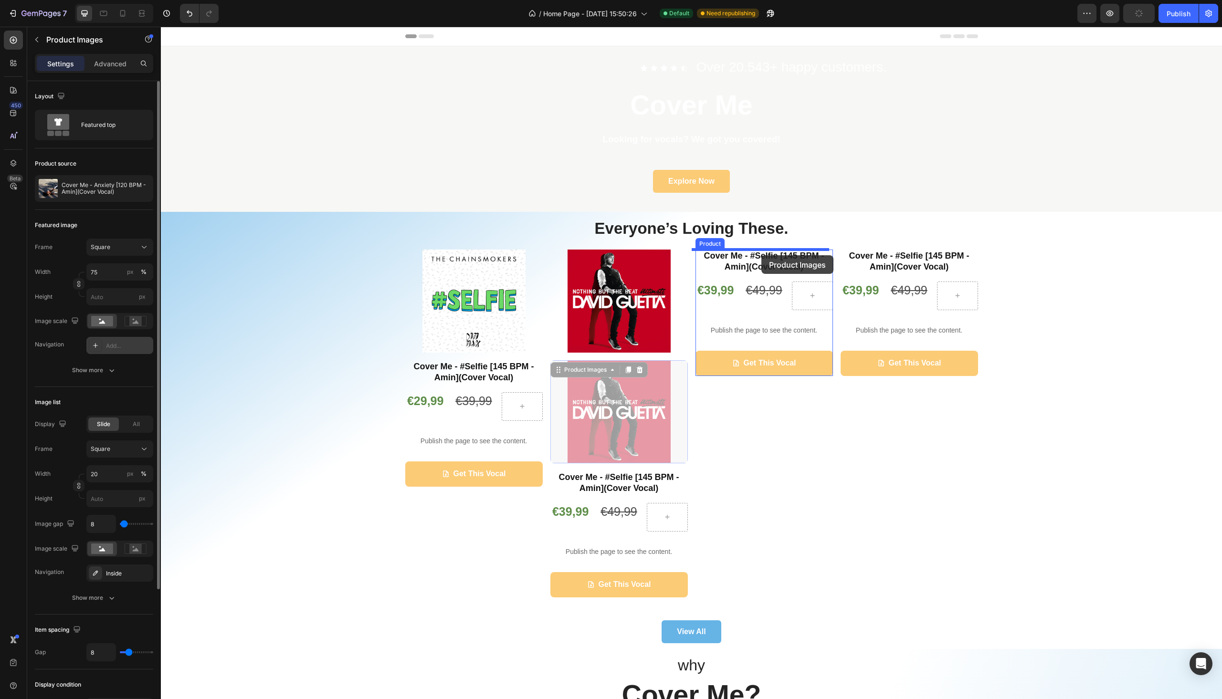
drag, startPoint x: 556, startPoint y: 371, endPoint x: 762, endPoint y: 255, distance: 235.6
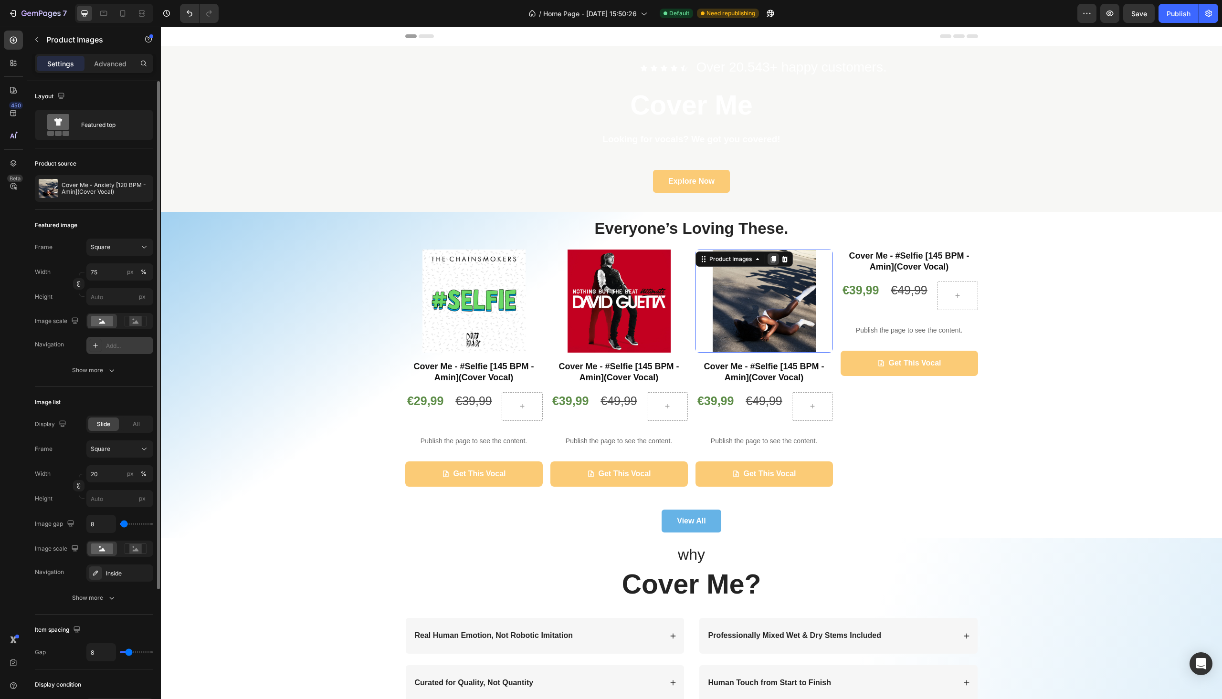
click at [771, 260] on icon at bounding box center [773, 259] width 5 height 7
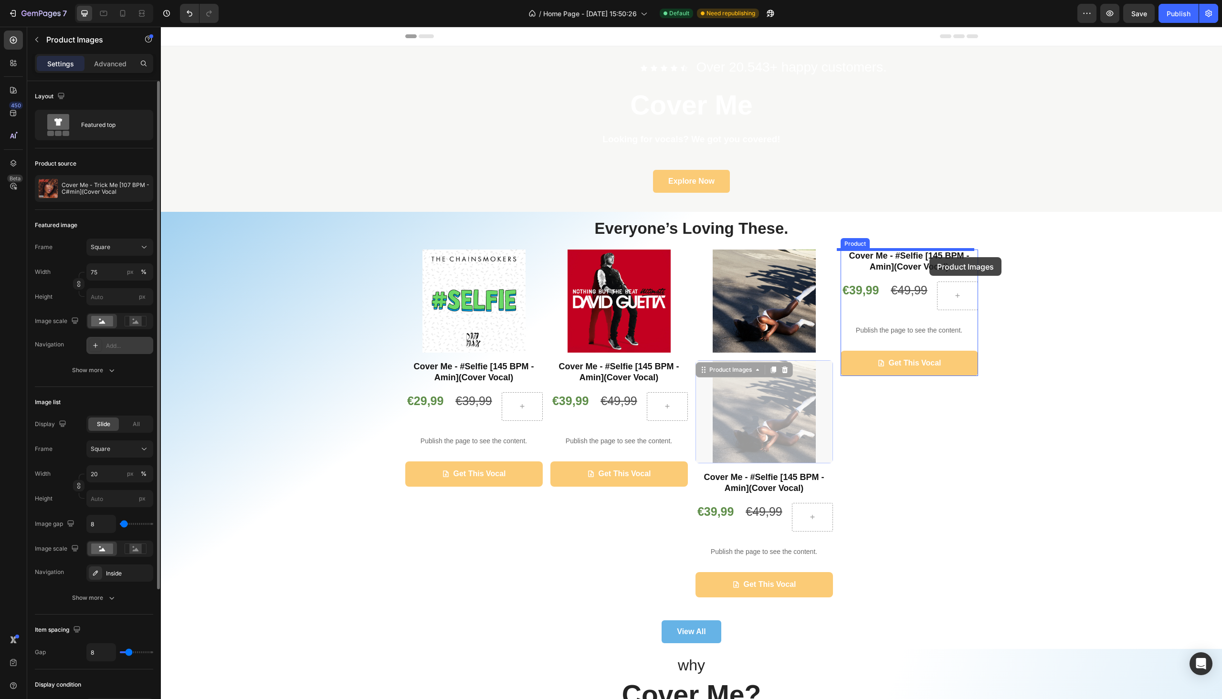
drag, startPoint x: 702, startPoint y: 373, endPoint x: 928, endPoint y: 257, distance: 254.1
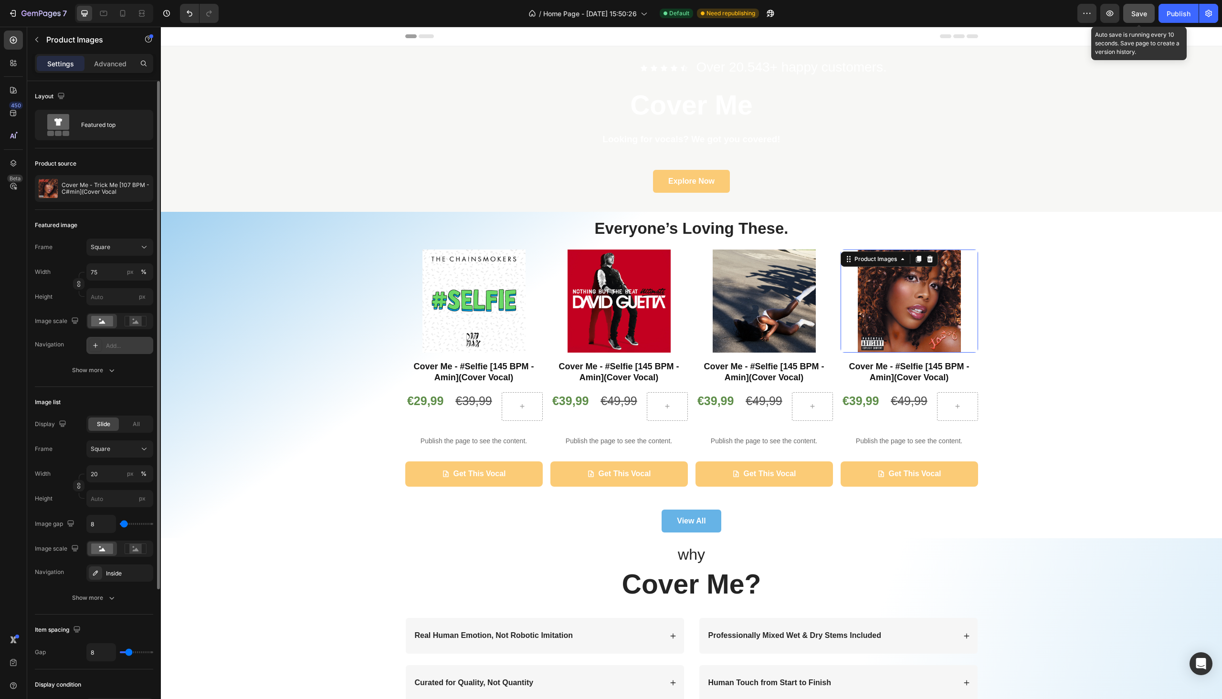
click at [1129, 16] on button "Save" at bounding box center [1139, 13] width 32 height 19
click at [1184, 16] on div "Publish" at bounding box center [1179, 14] width 24 height 10
click at [1117, 17] on button "button" at bounding box center [1110, 13] width 19 height 19
click at [662, 521] on button "View All" at bounding box center [691, 521] width 59 height 23
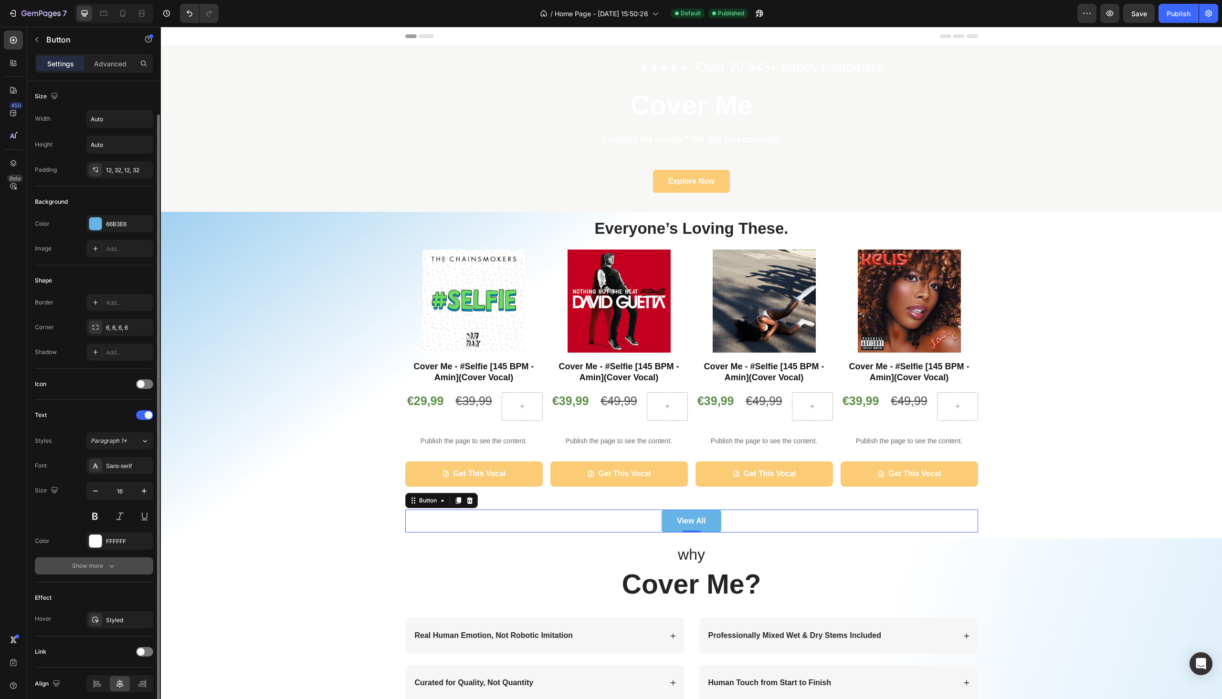
scroll to position [39, 0]
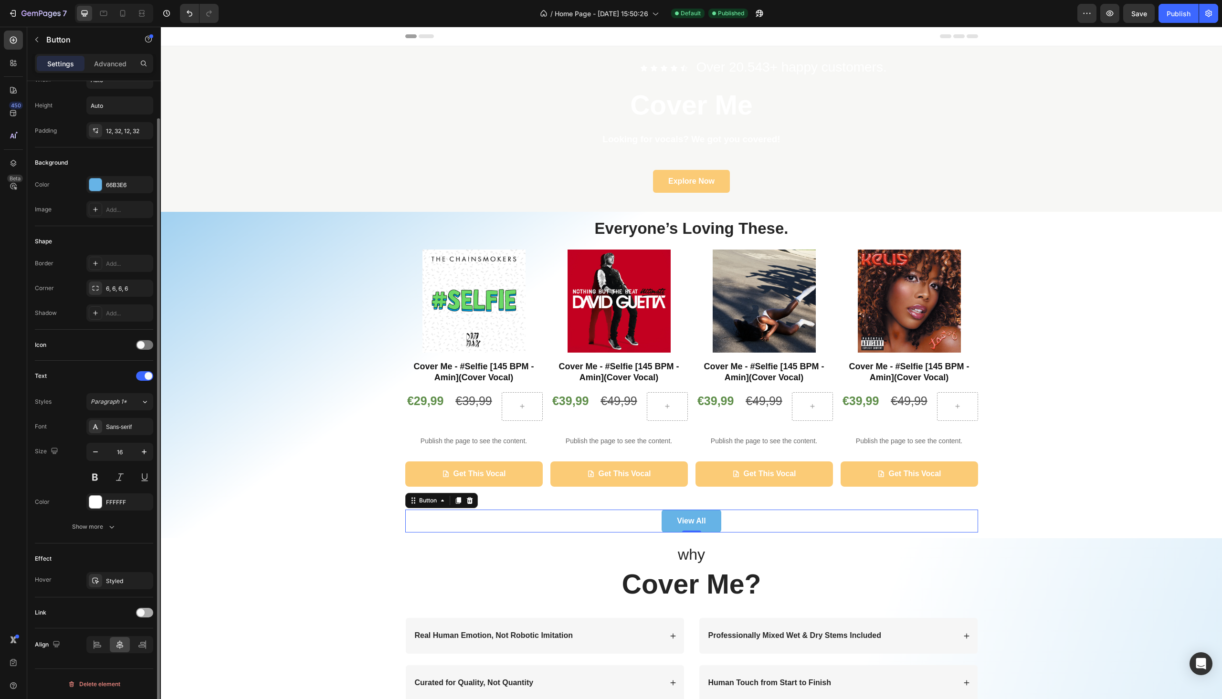
click at [144, 616] on div at bounding box center [144, 613] width 17 height 10
click at [133, 638] on div "Open page" at bounding box center [115, 637] width 49 height 9
click at [117, 659] on div "Add..." at bounding box center [128, 662] width 45 height 9
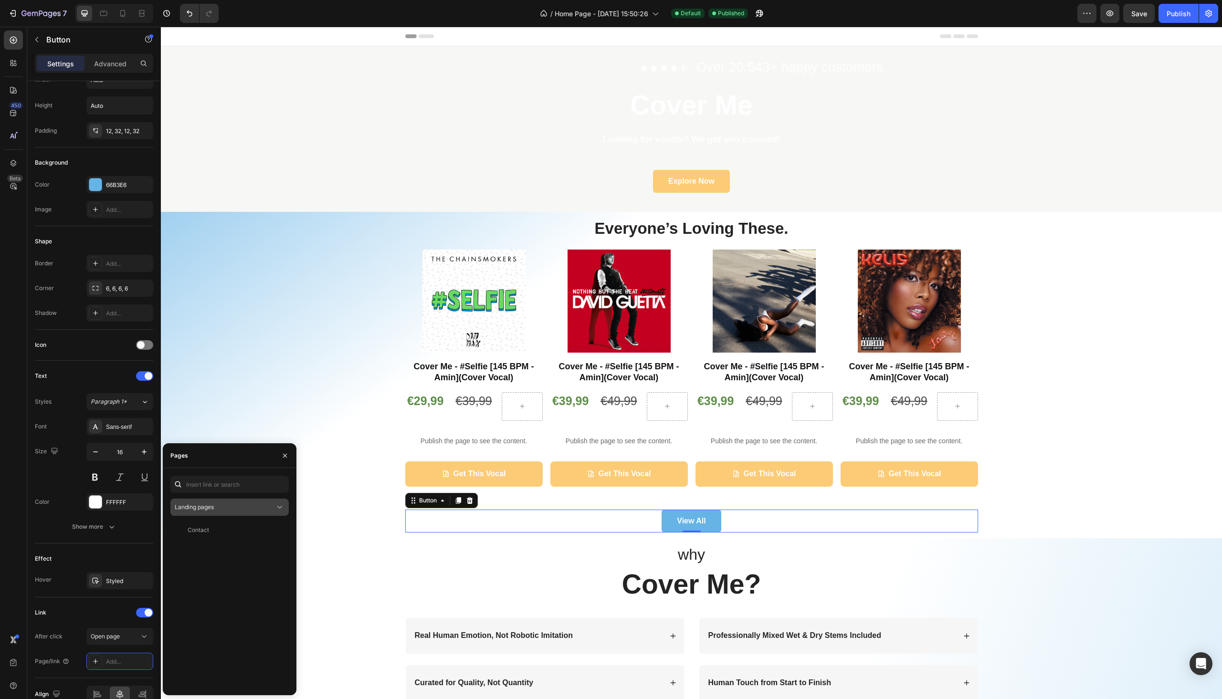
click at [222, 513] on button "Landing pages" at bounding box center [229, 507] width 118 height 17
click at [214, 558] on div "Collection pages" at bounding box center [229, 567] width 111 height 18
click at [214, 539] on div "All Products View" at bounding box center [227, 547] width 115 height 17
click at [363, 493] on div "Everyone’s Loving These. Heading Product Images Cover Me - #Selfie [145 BPM - A…" at bounding box center [691, 375] width 1047 height 315
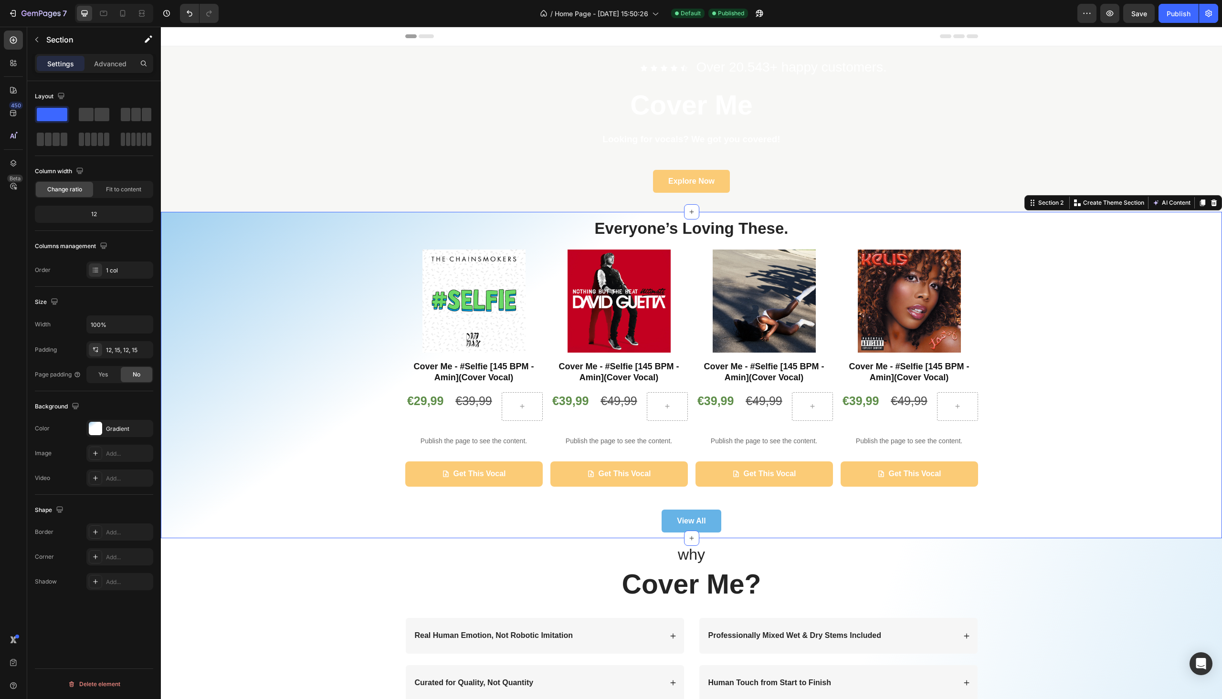
scroll to position [0, 0]
click at [660, 178] on button "Explore Now" at bounding box center [691, 181] width 77 height 23
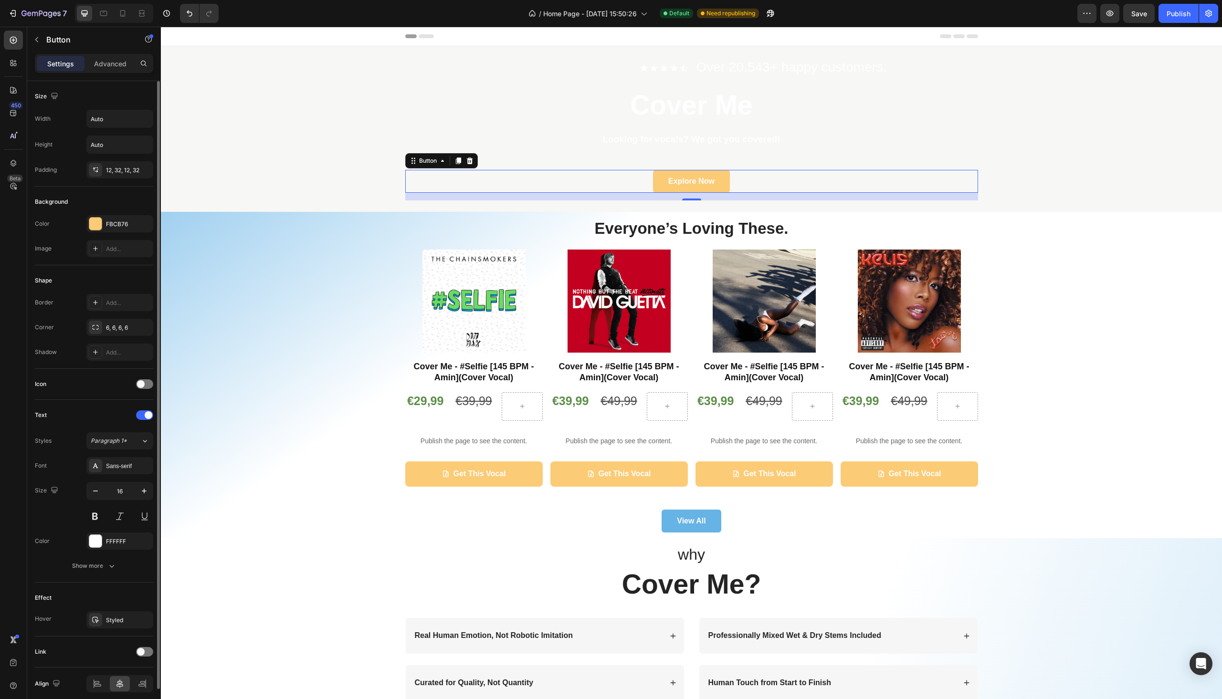
scroll to position [39, 0]
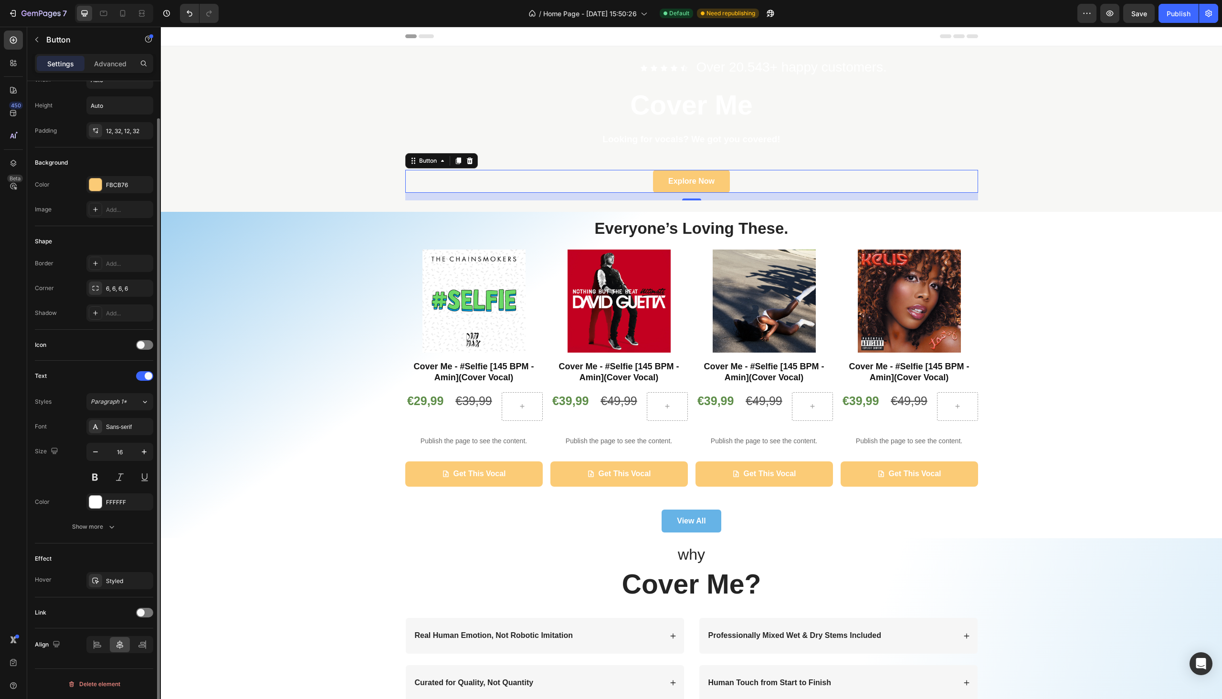
click at [140, 607] on div "Link" at bounding box center [94, 612] width 118 height 15
click at [140, 609] on span at bounding box center [141, 613] width 8 height 8
click at [117, 635] on span "Open page" at bounding box center [105, 636] width 29 height 7
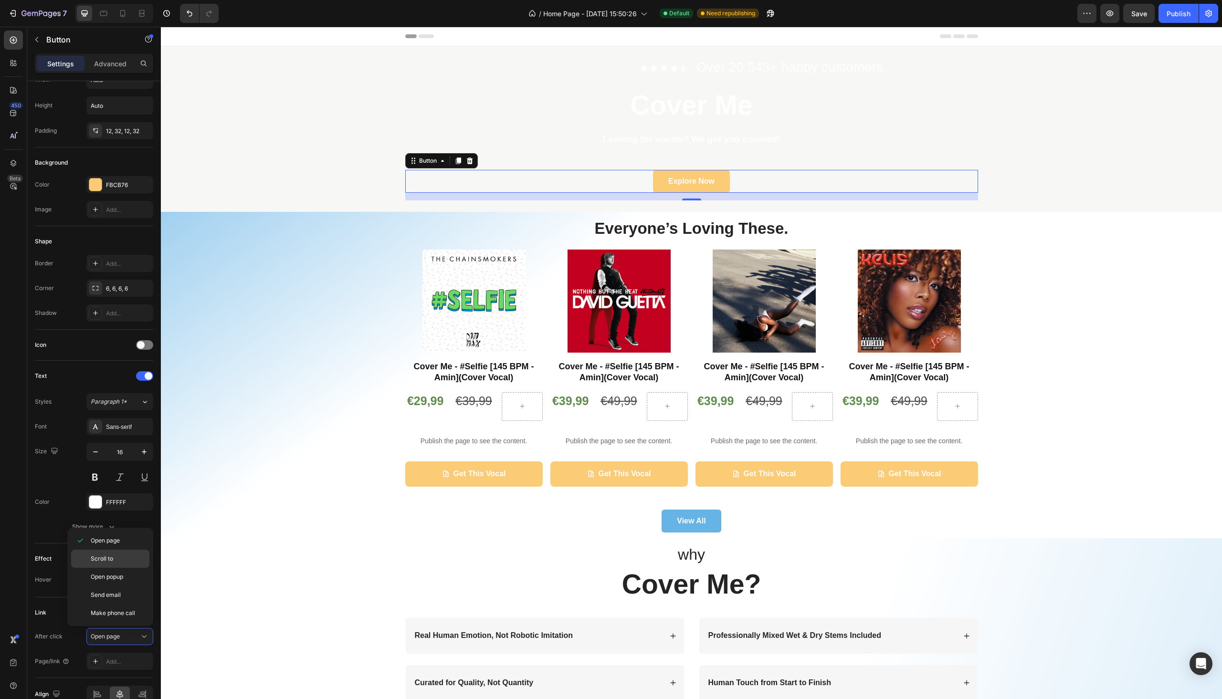
click at [114, 568] on div "Scroll to" at bounding box center [110, 577] width 78 height 18
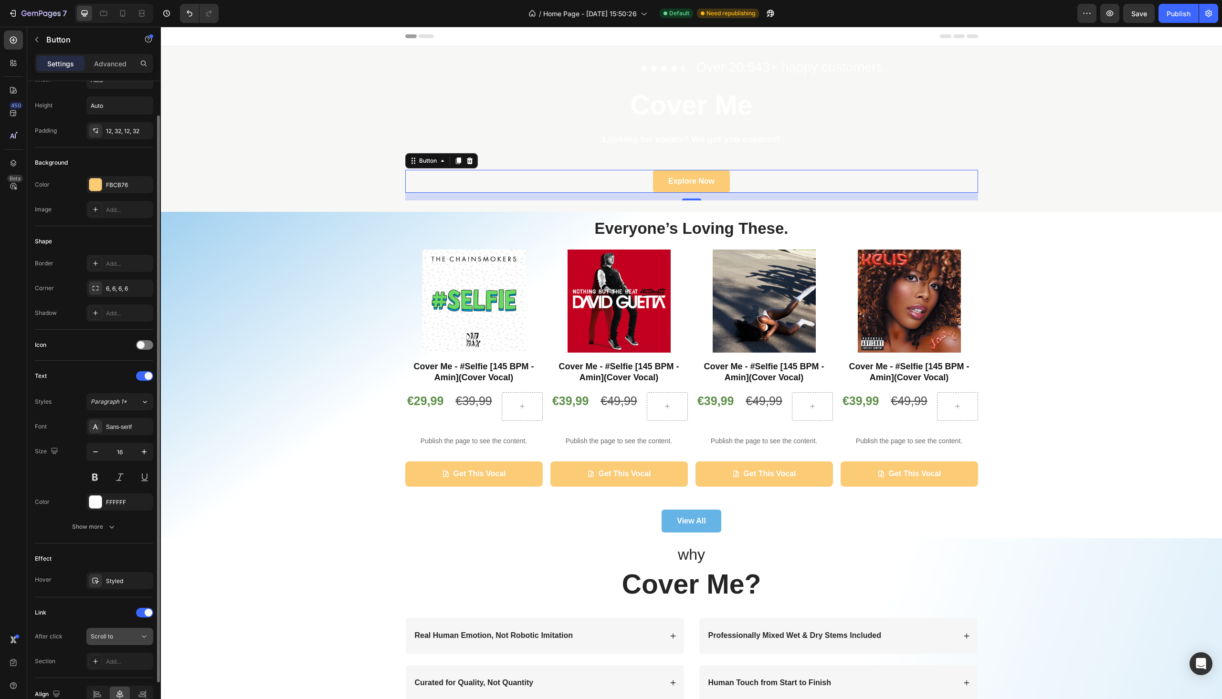
click at [133, 643] on button "Scroll to" at bounding box center [119, 636] width 67 height 17
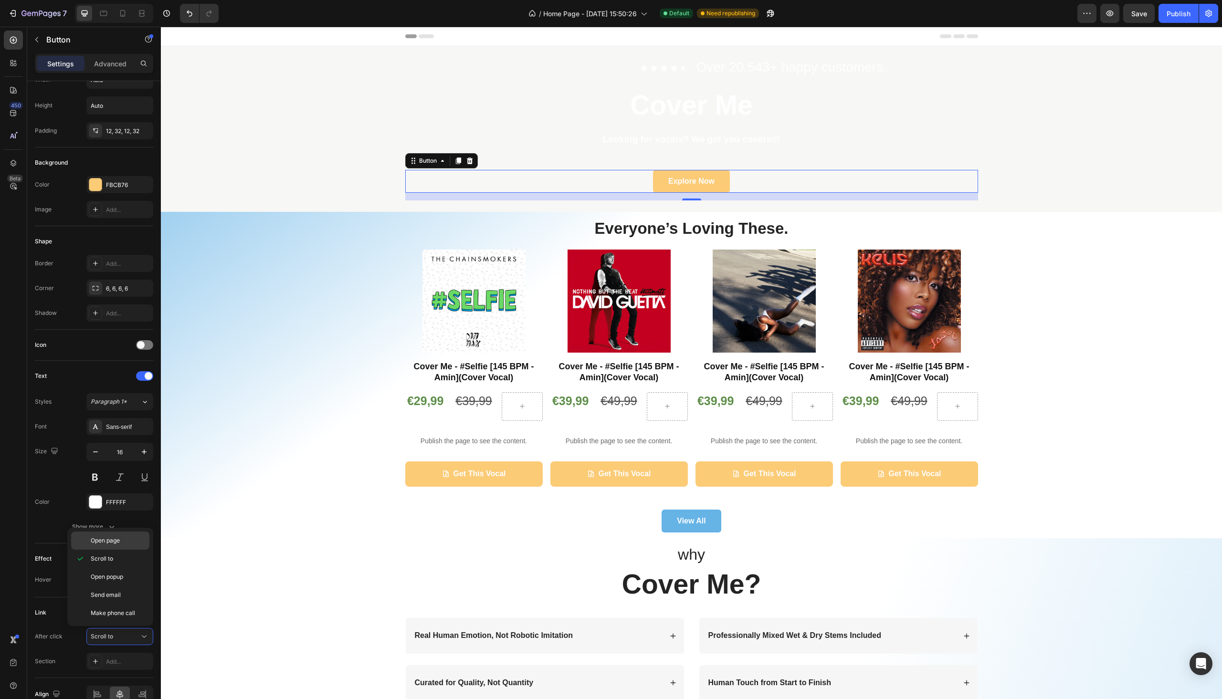
click at [106, 544] on span "Open page" at bounding box center [105, 541] width 29 height 9
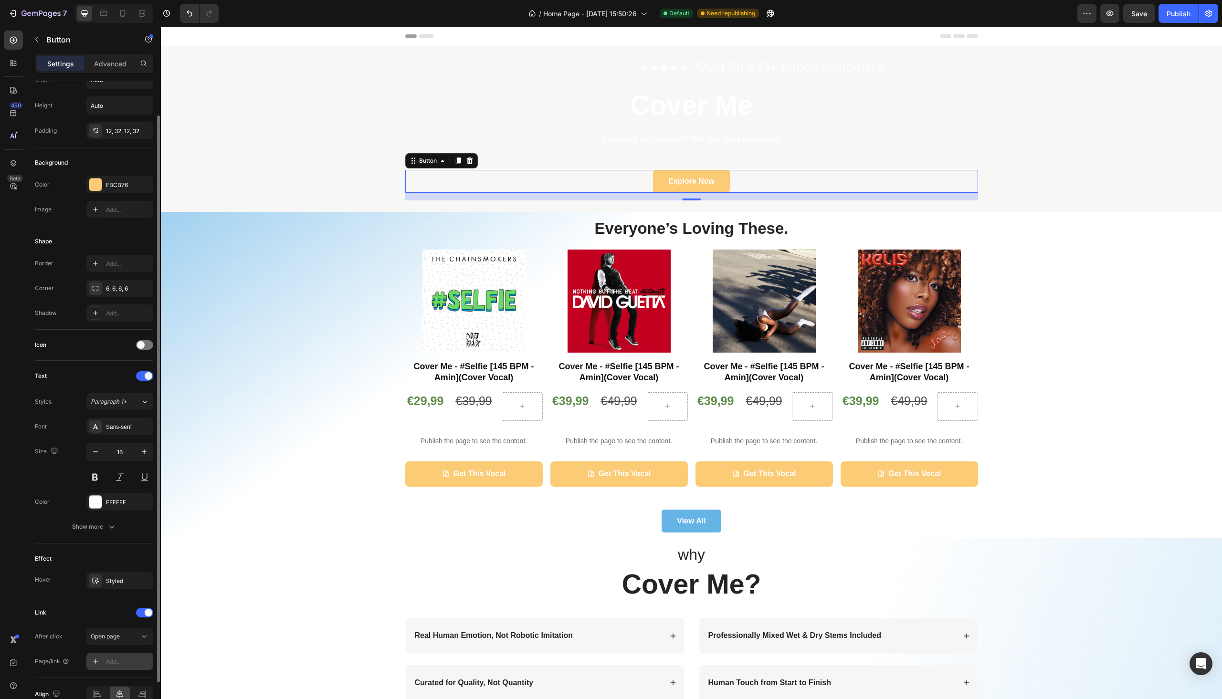
click at [127, 667] on div "Add..." at bounding box center [119, 661] width 67 height 17
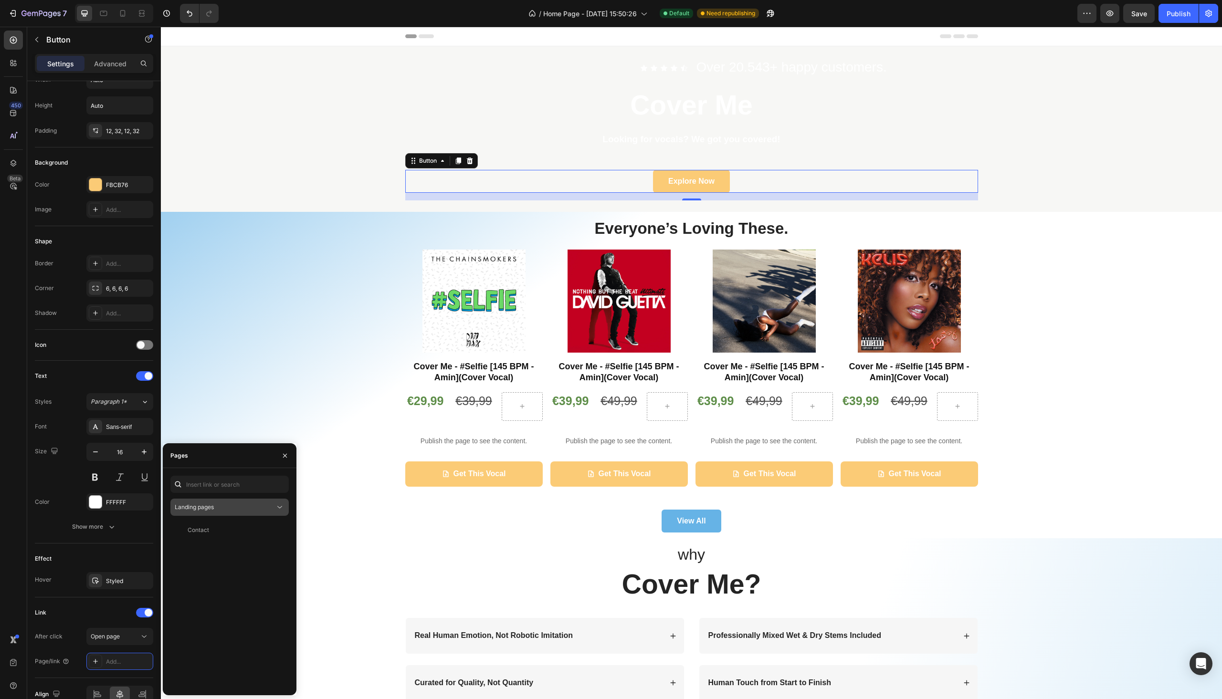
click at [244, 506] on div "Landing pages" at bounding box center [225, 507] width 100 height 9
click at [225, 558] on div "Collection pages" at bounding box center [229, 567] width 111 height 18
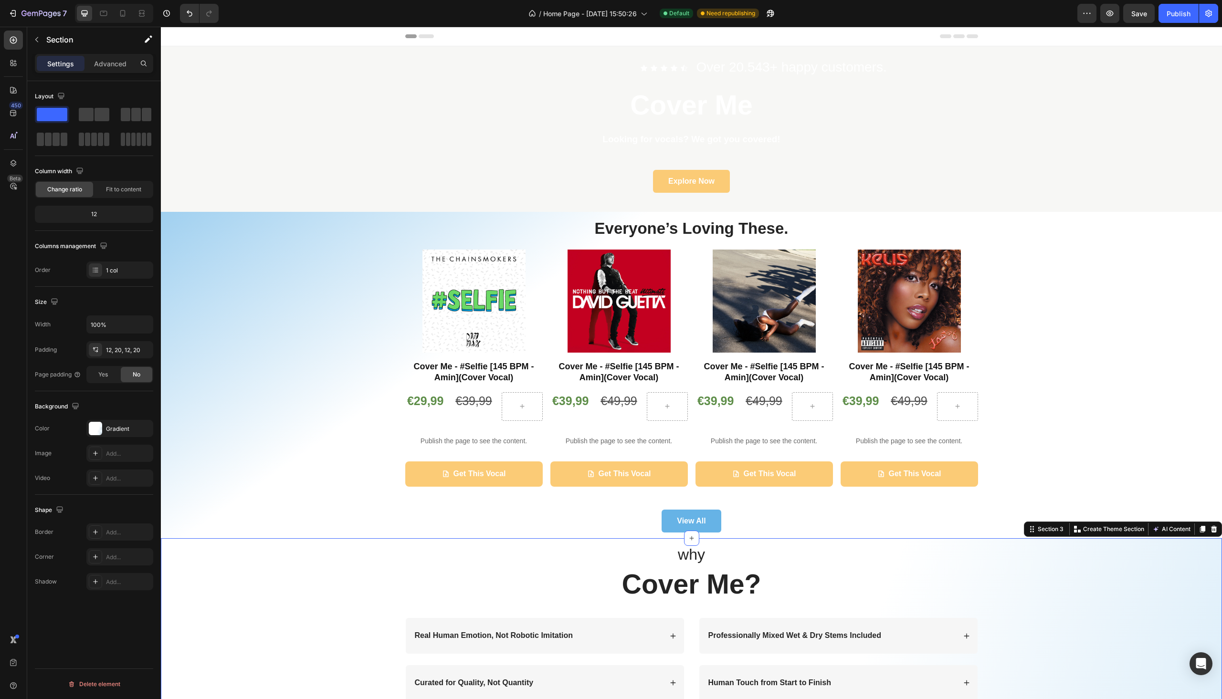
scroll to position [0, 0]
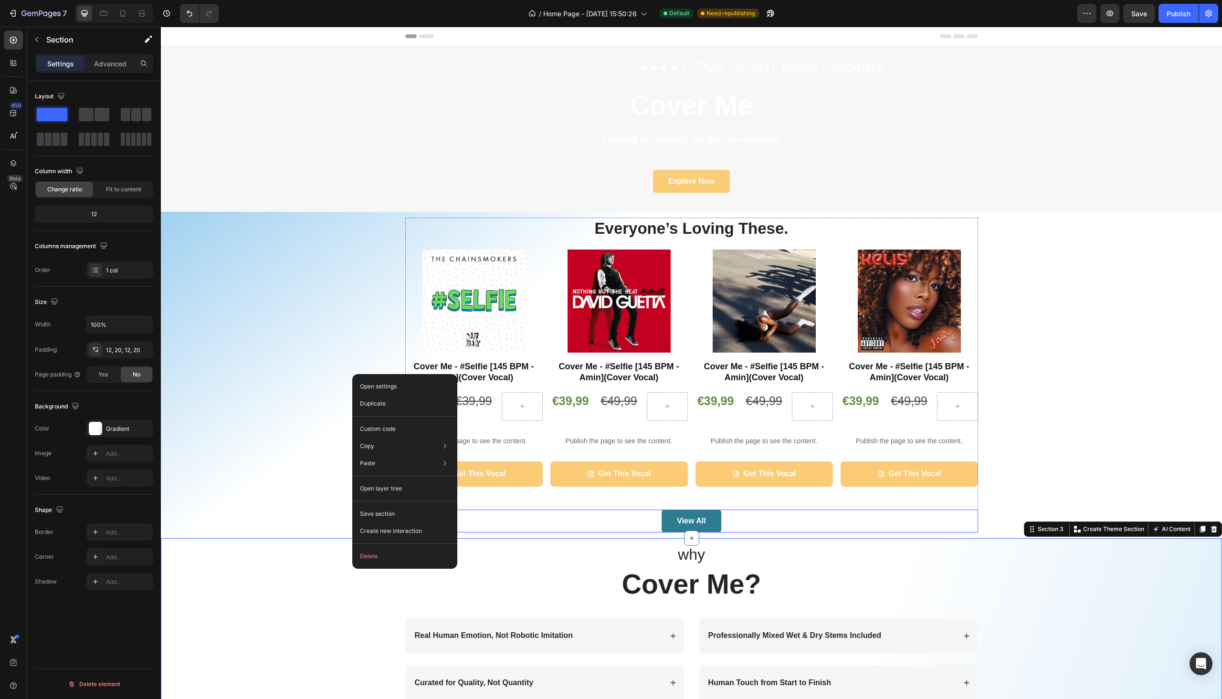
click at [695, 529] on link "View All" at bounding box center [691, 521] width 59 height 23
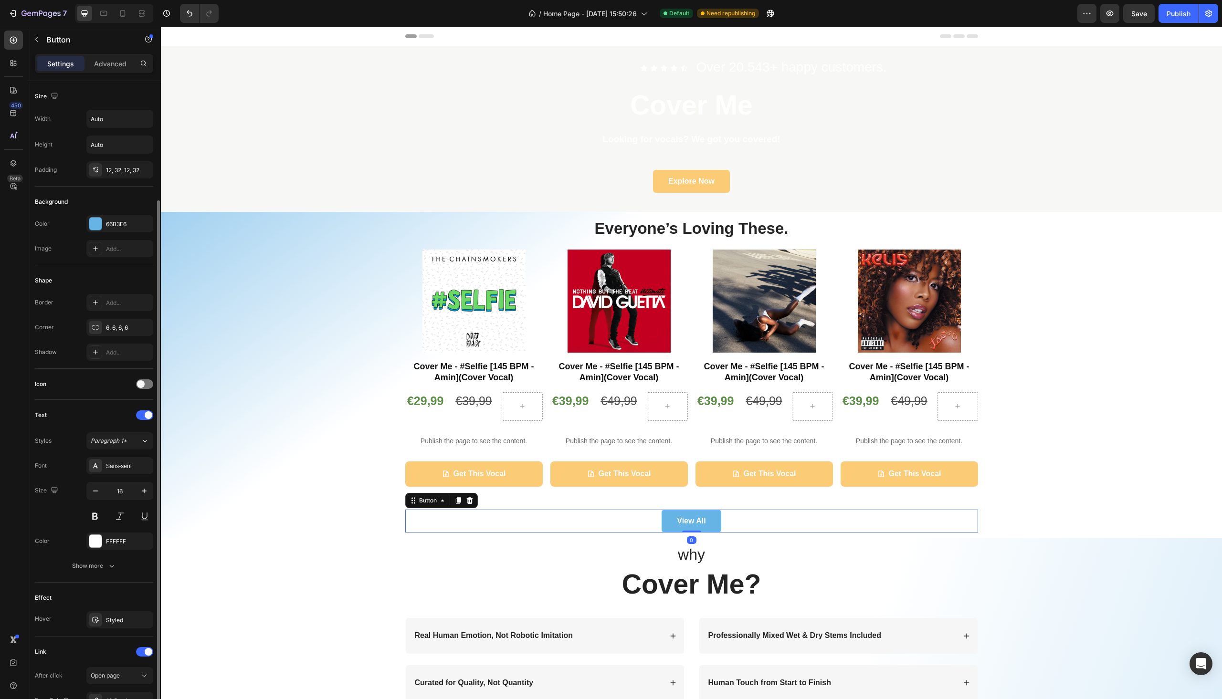
scroll to position [67, 0]
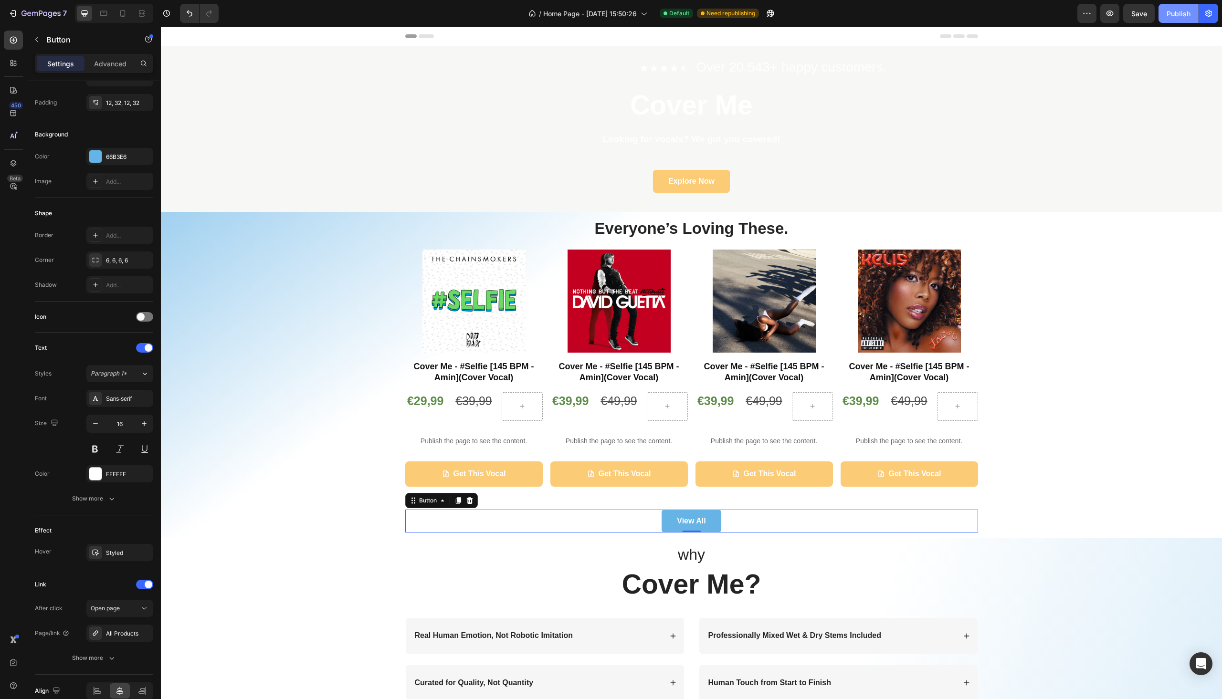
click at [1185, 9] on div "Publish" at bounding box center [1179, 14] width 24 height 10
click at [994, 283] on div "Everyone’s Loving These. Heading Product Images Cover Me - #Selfie [145 BPM - A…" at bounding box center [691, 375] width 1047 height 315
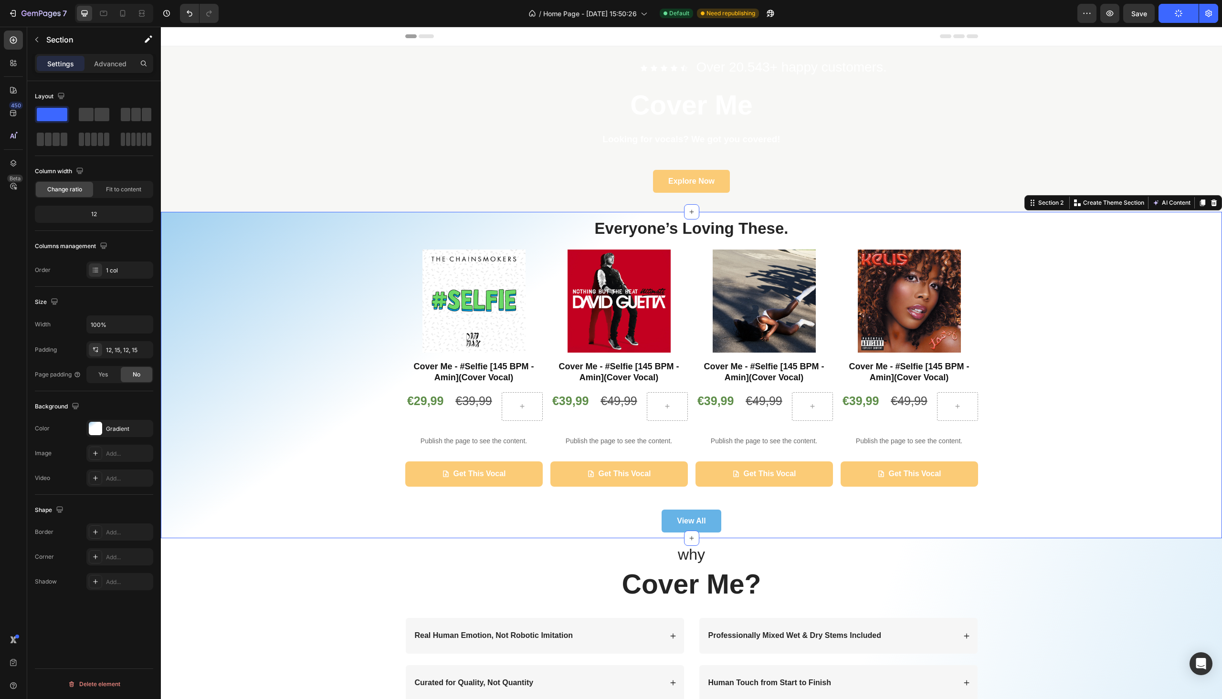
scroll to position [0, 0]
click at [928, 476] on div "Get This Vocal" at bounding box center [915, 474] width 53 height 14
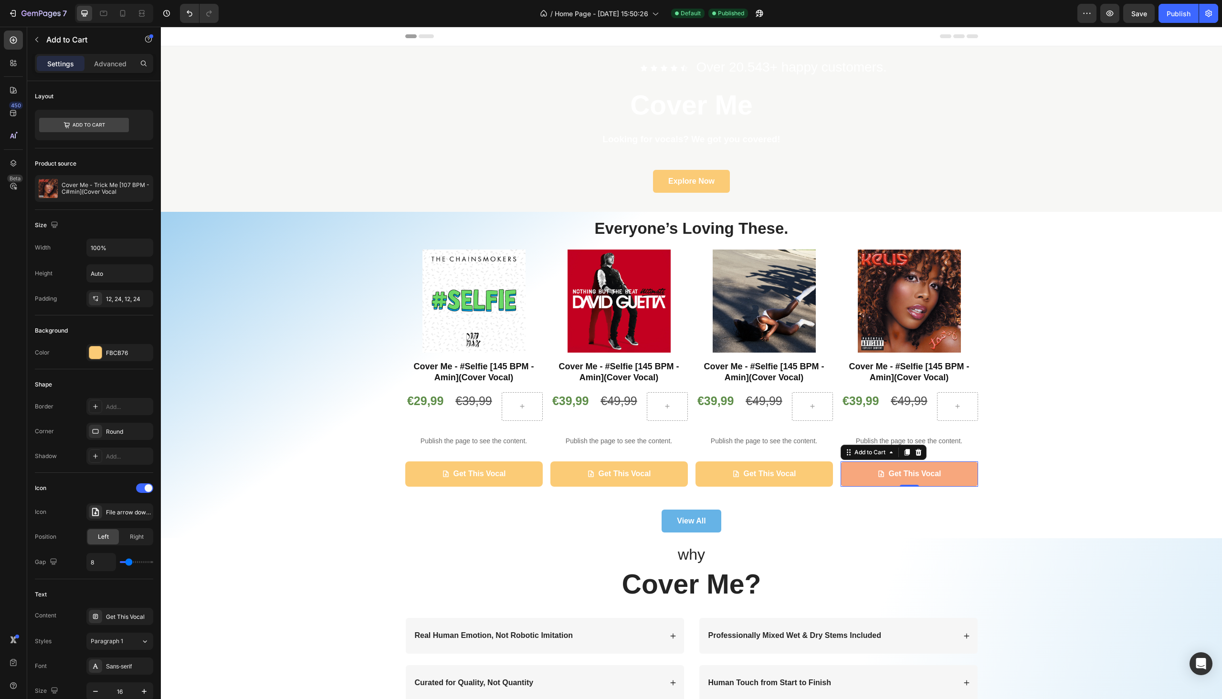
click at [951, 471] on button "Get This Vocal" at bounding box center [910, 474] width 138 height 25
click at [130, 182] on div at bounding box center [140, 188] width 27 height 27
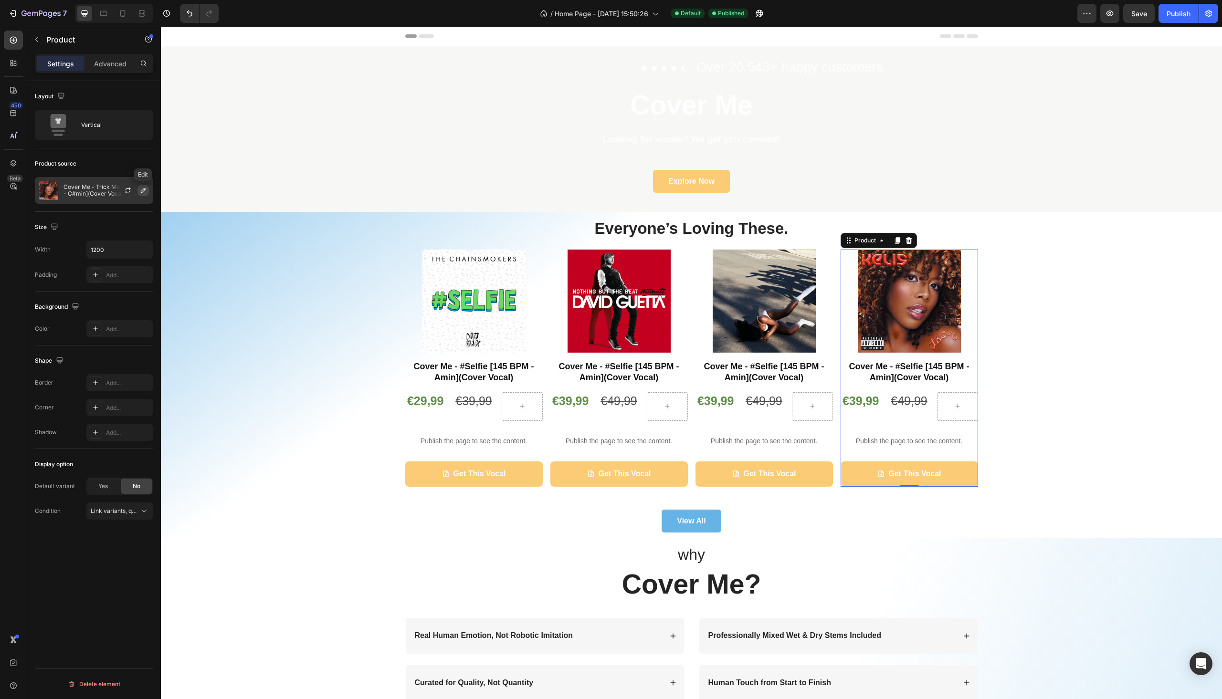
click at [144, 189] on icon "button" at bounding box center [143, 190] width 5 height 5
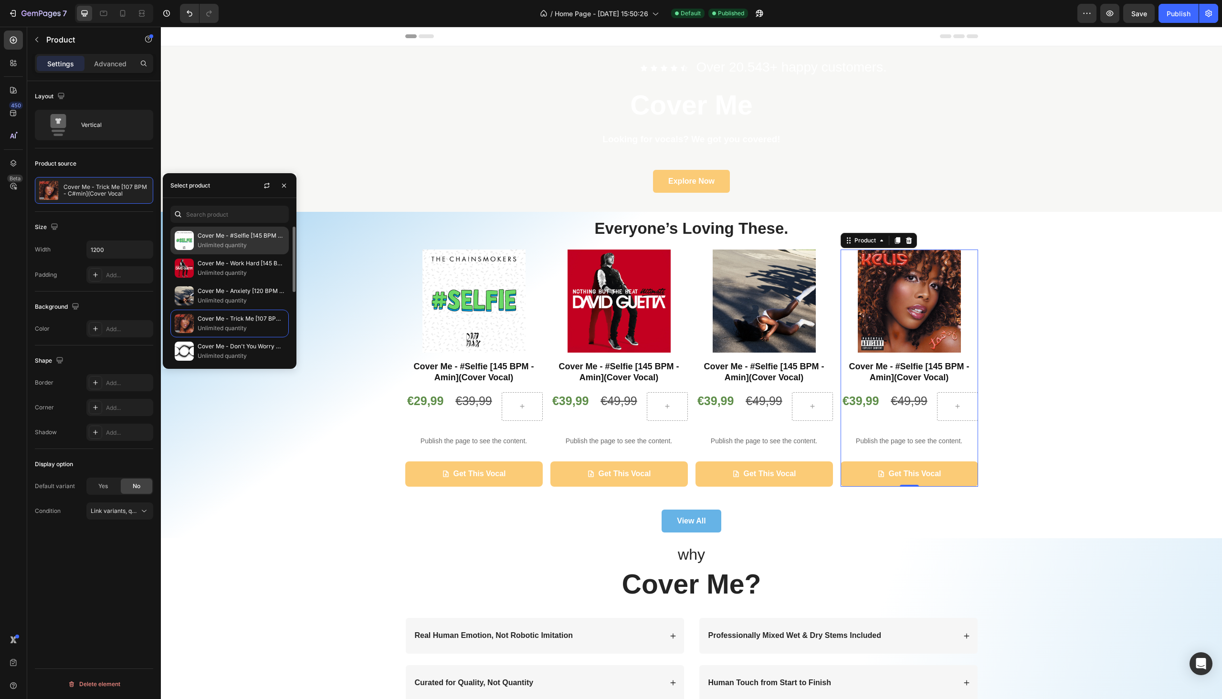
click at [213, 254] on div "Cover Me - #Selfie [145 BPM - Amin](Cover Vocal) Unlimited quantity" at bounding box center [229, 268] width 118 height 28
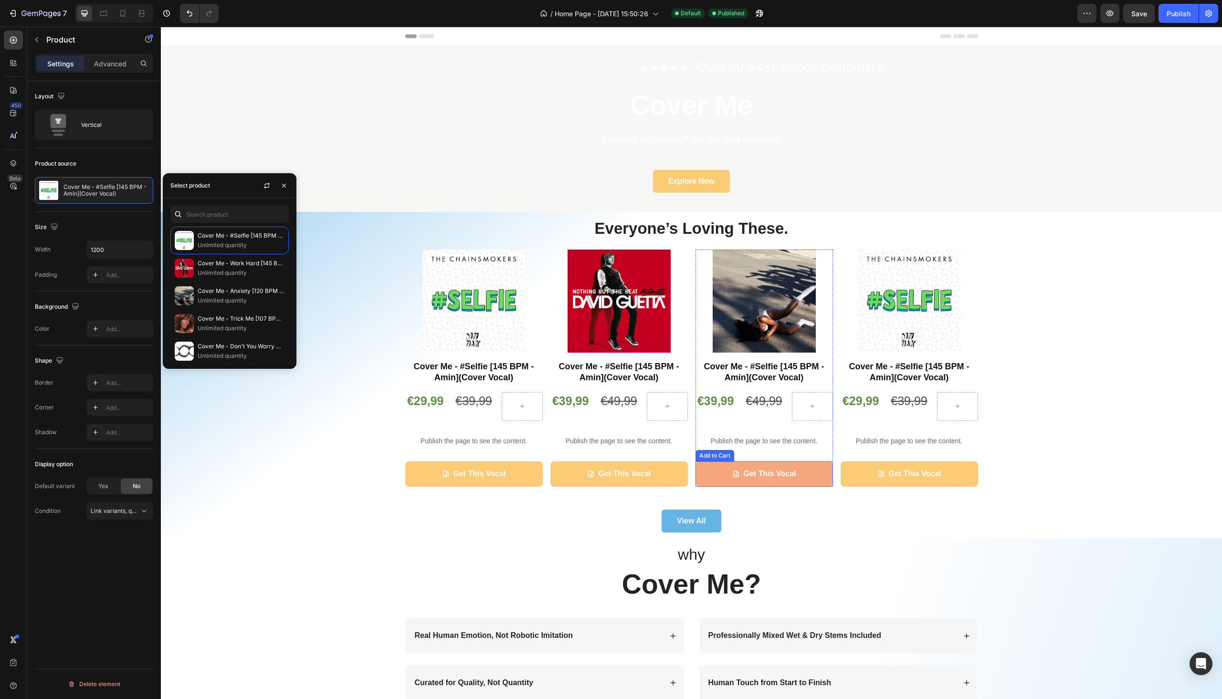
click at [794, 471] on button "Get This Vocal" at bounding box center [765, 474] width 138 height 25
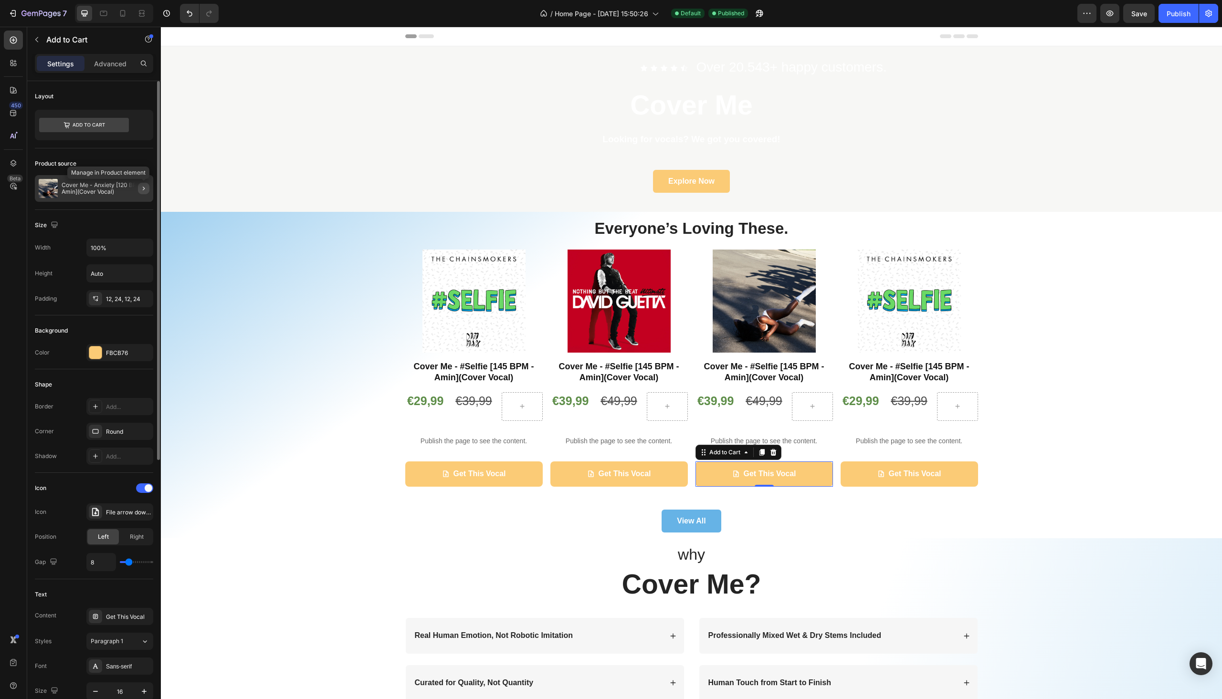
click at [141, 191] on icon "button" at bounding box center [144, 189] width 8 height 8
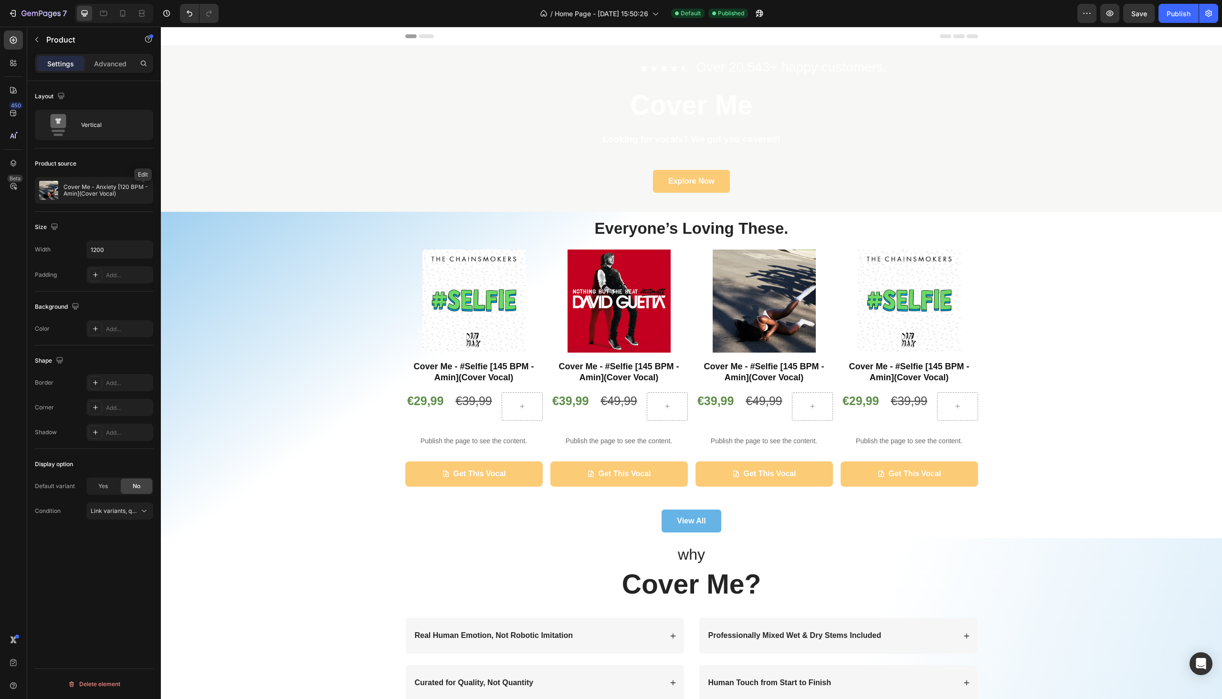
click at [0, 0] on icon "button" at bounding box center [0, 0] width 0 height 0
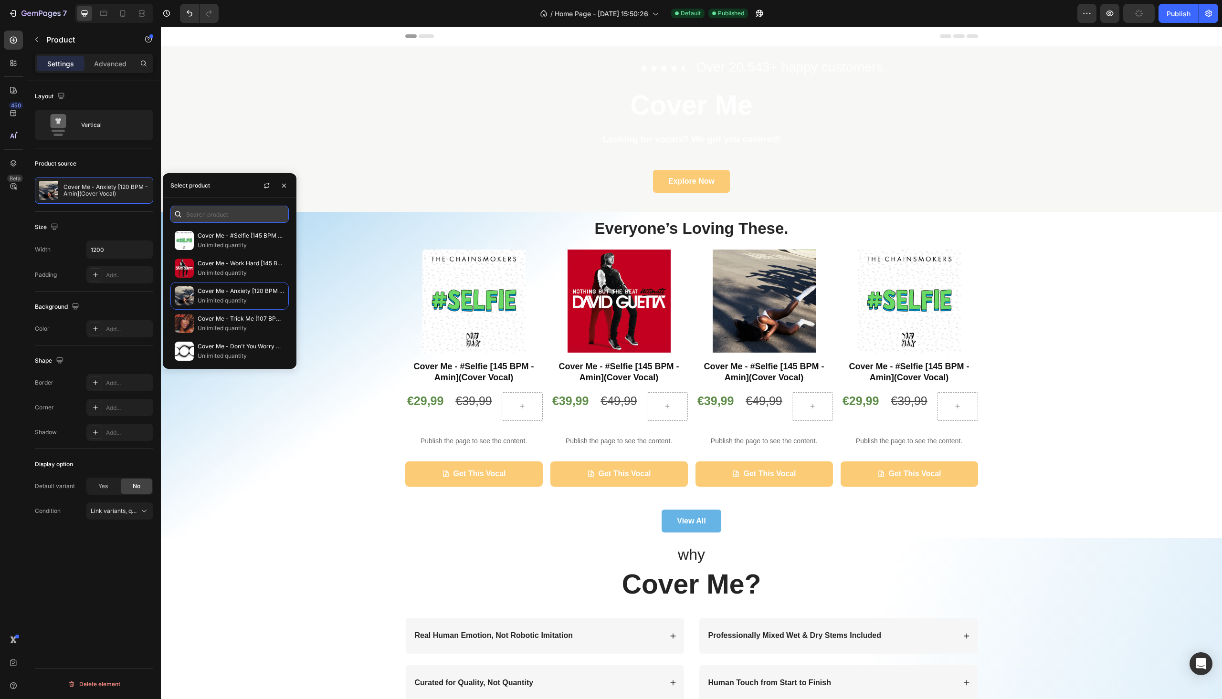
click at [208, 210] on input "text" at bounding box center [229, 214] width 118 height 17
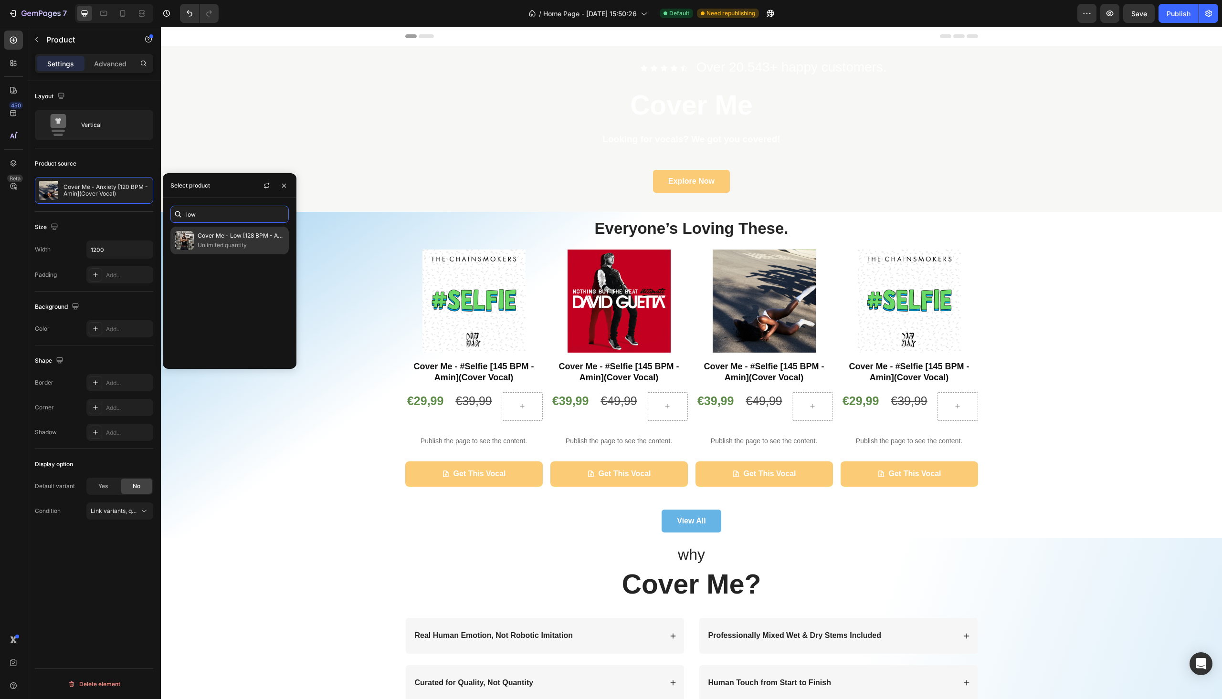
type input "low"
click at [215, 240] on p "Cover Me - Low [128 BPM - A#min](Cover Vocal)" at bounding box center [241, 236] width 87 height 10
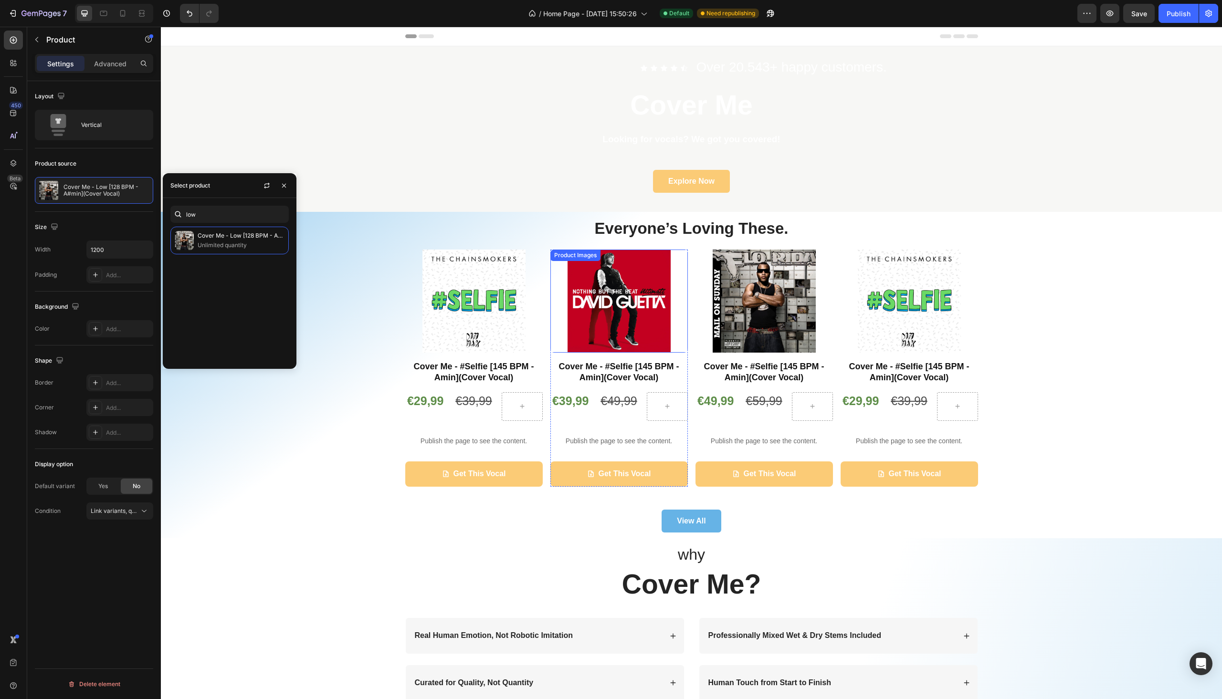
click at [650, 338] on img at bounding box center [619, 301] width 103 height 103
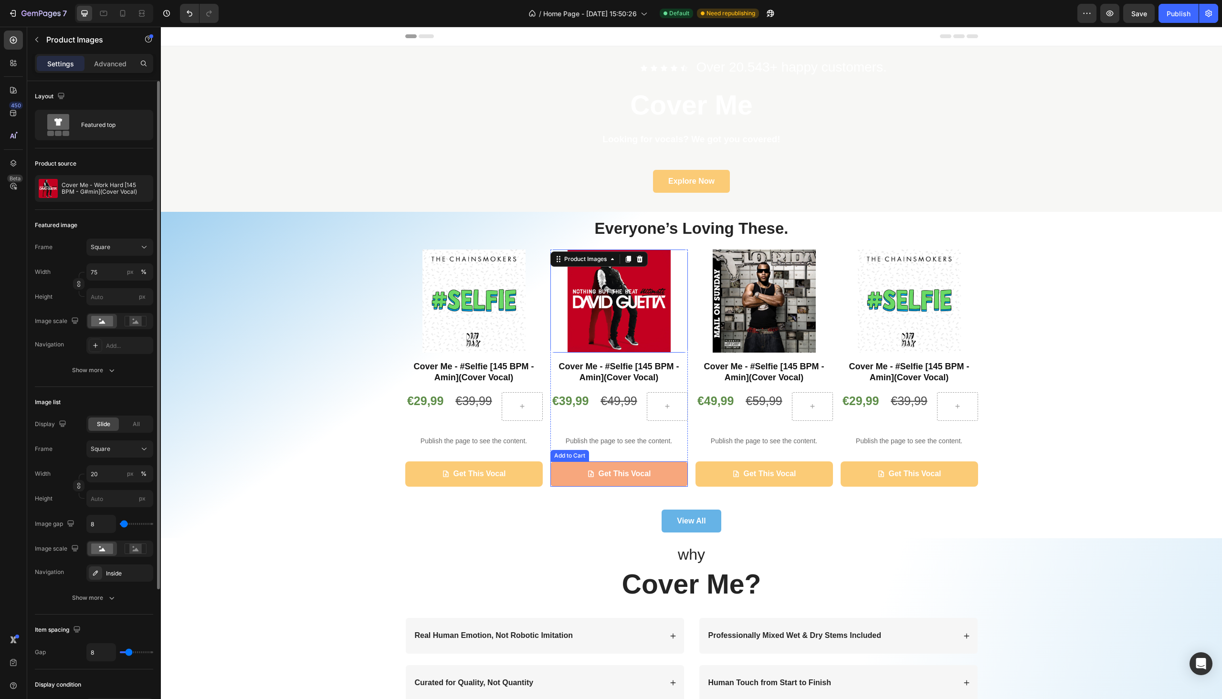
click at [611, 464] on button "Get This Vocal" at bounding box center [619, 474] width 138 height 25
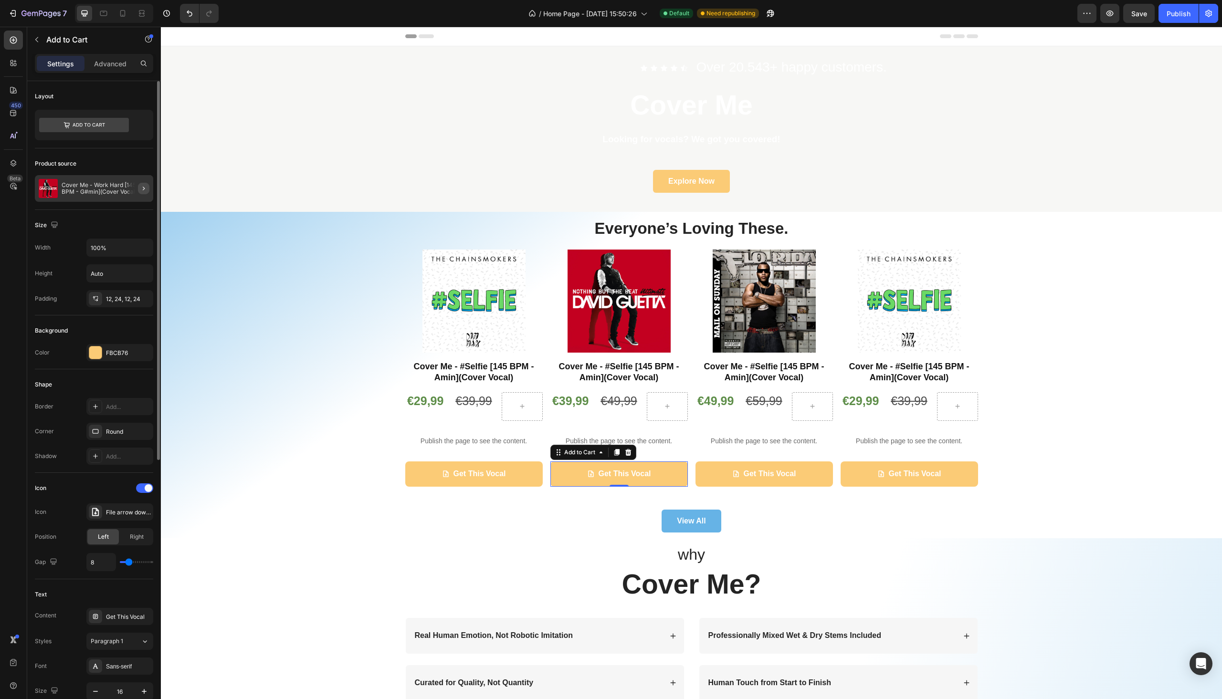
click at [147, 191] on icon "button" at bounding box center [144, 189] width 8 height 8
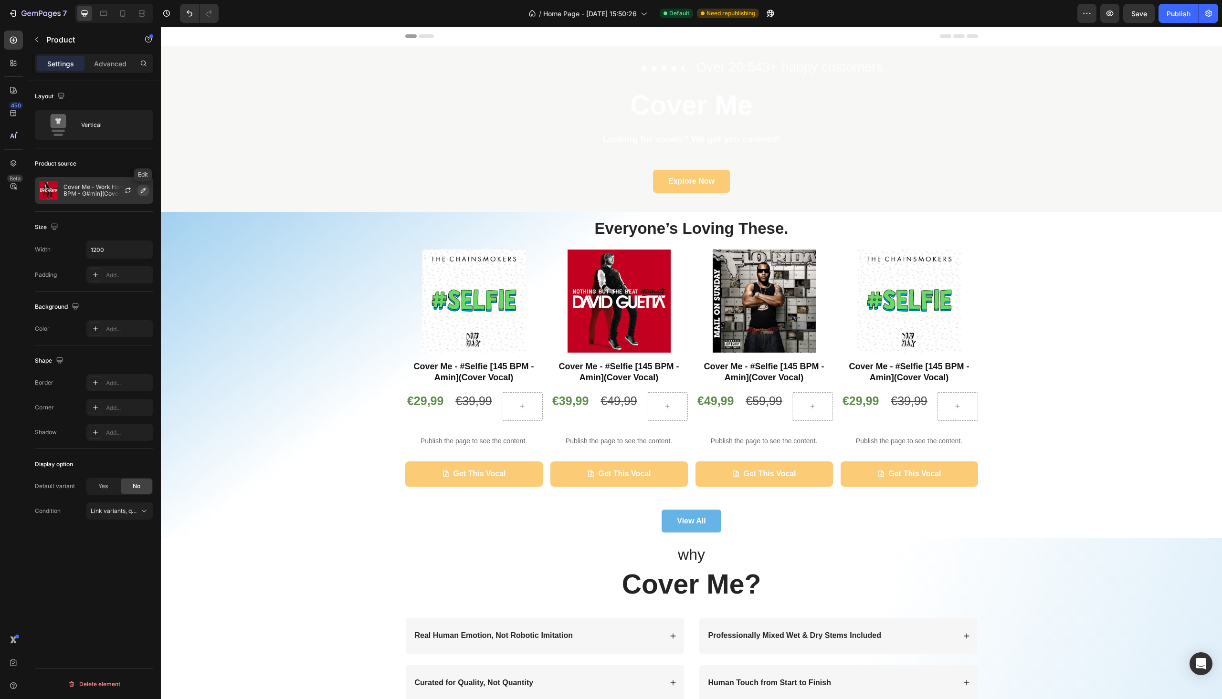
click at [144, 191] on icon "button" at bounding box center [143, 191] width 8 height 8
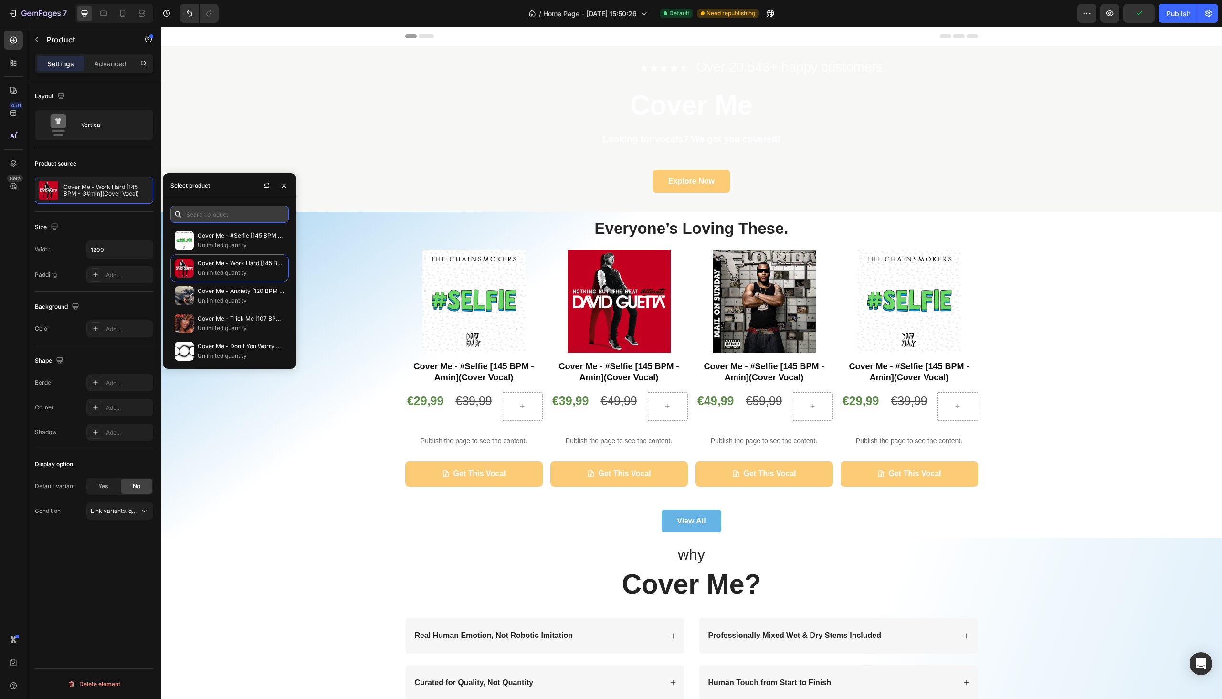
click at [196, 211] on input "text" at bounding box center [229, 214] width 118 height 17
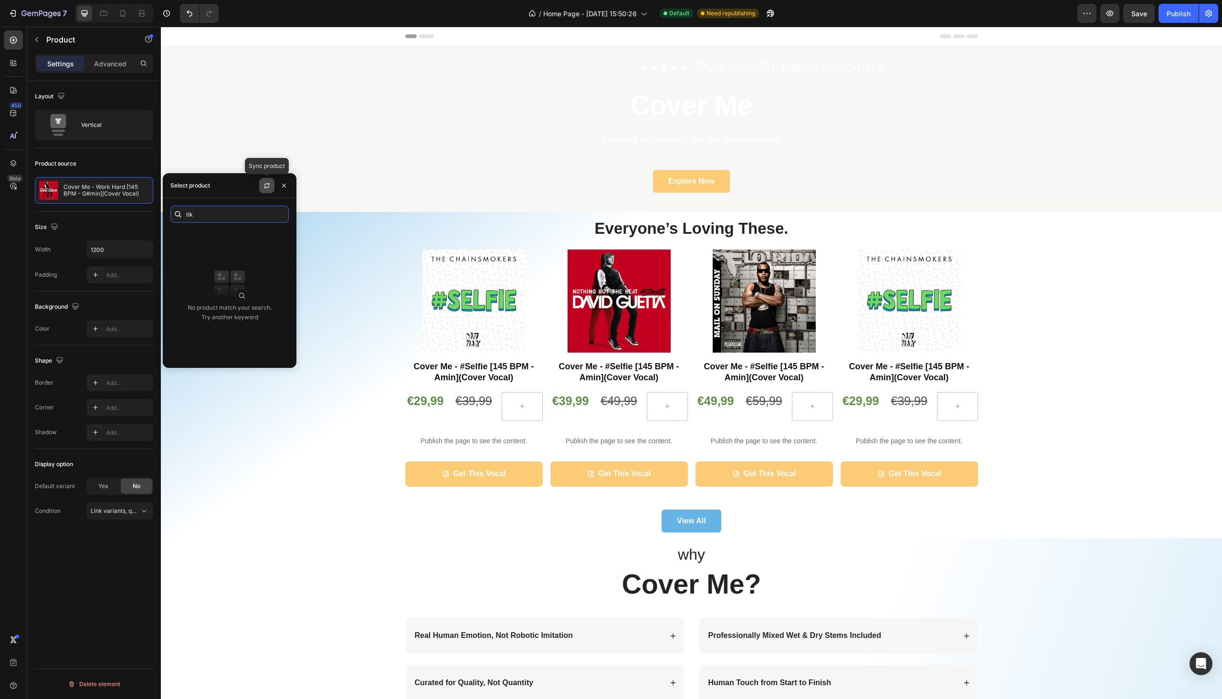
type input "tik"
click at [272, 182] on button "button" at bounding box center [266, 185] width 15 height 15
click at [226, 239] on p "Cover Me - TiK ToK [120 BPM - Dmin](Cover Vocal)" at bounding box center [241, 236] width 87 height 10
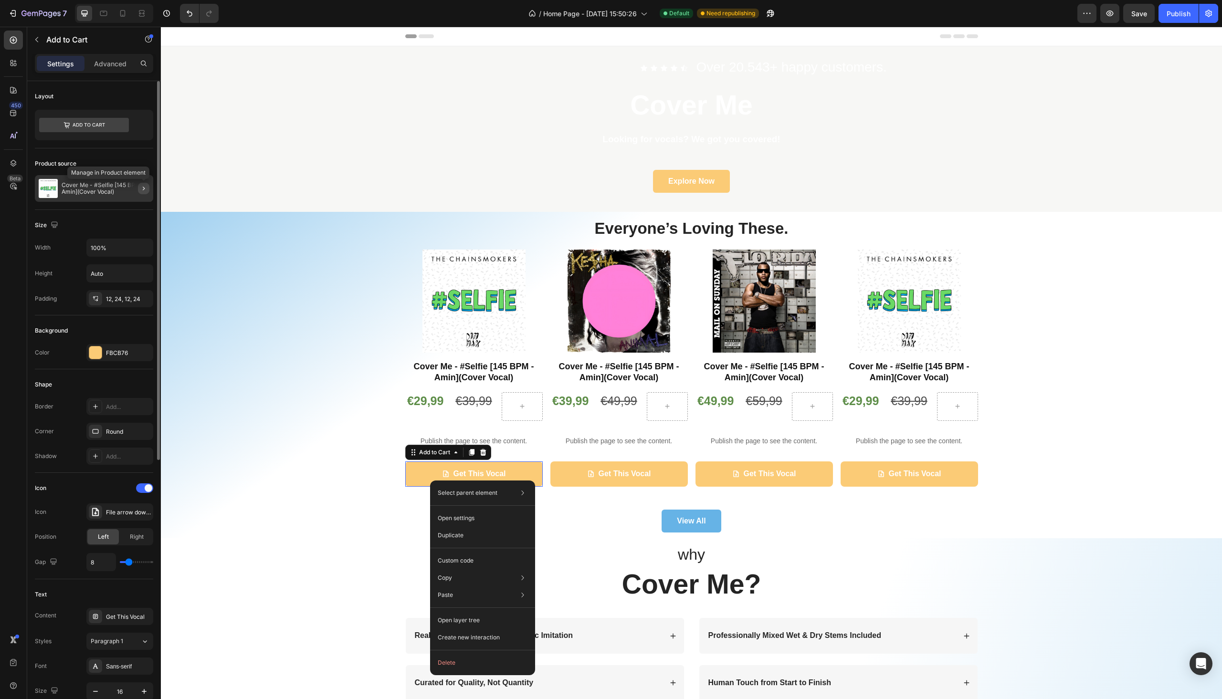
click at [146, 188] on icon "button" at bounding box center [144, 189] width 8 height 8
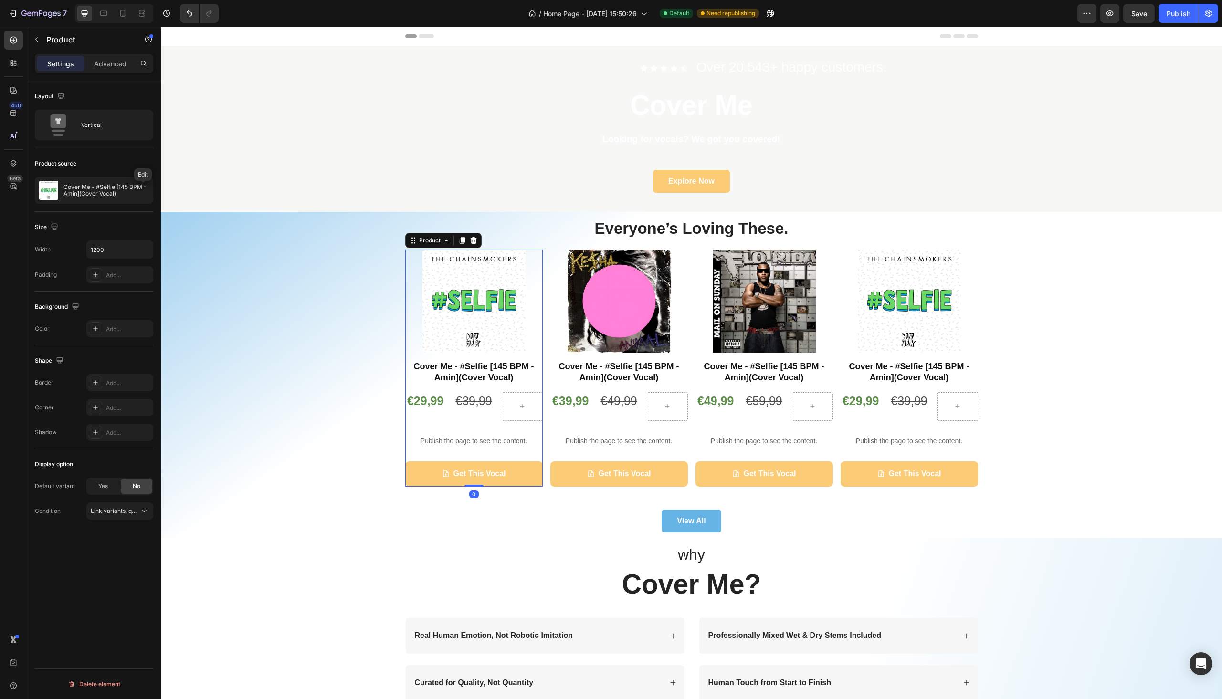
click at [0, 0] on icon "button" at bounding box center [0, 0] width 0 height 0
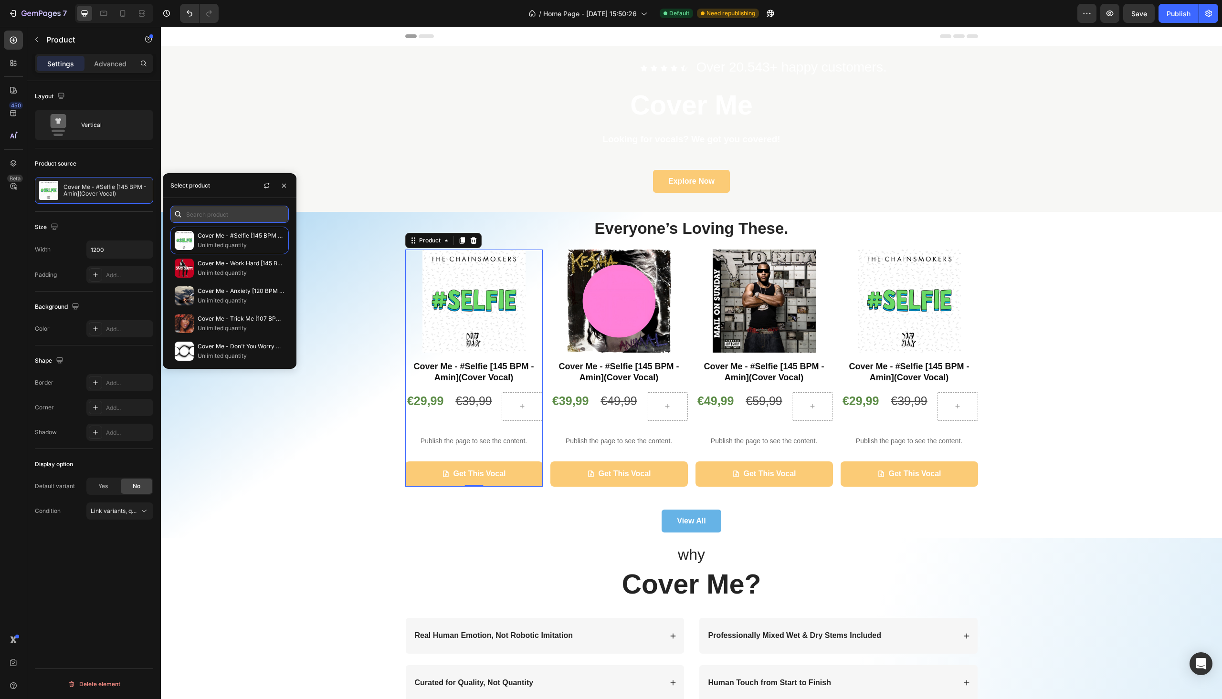
click at [192, 213] on input "text" at bounding box center [229, 214] width 118 height 17
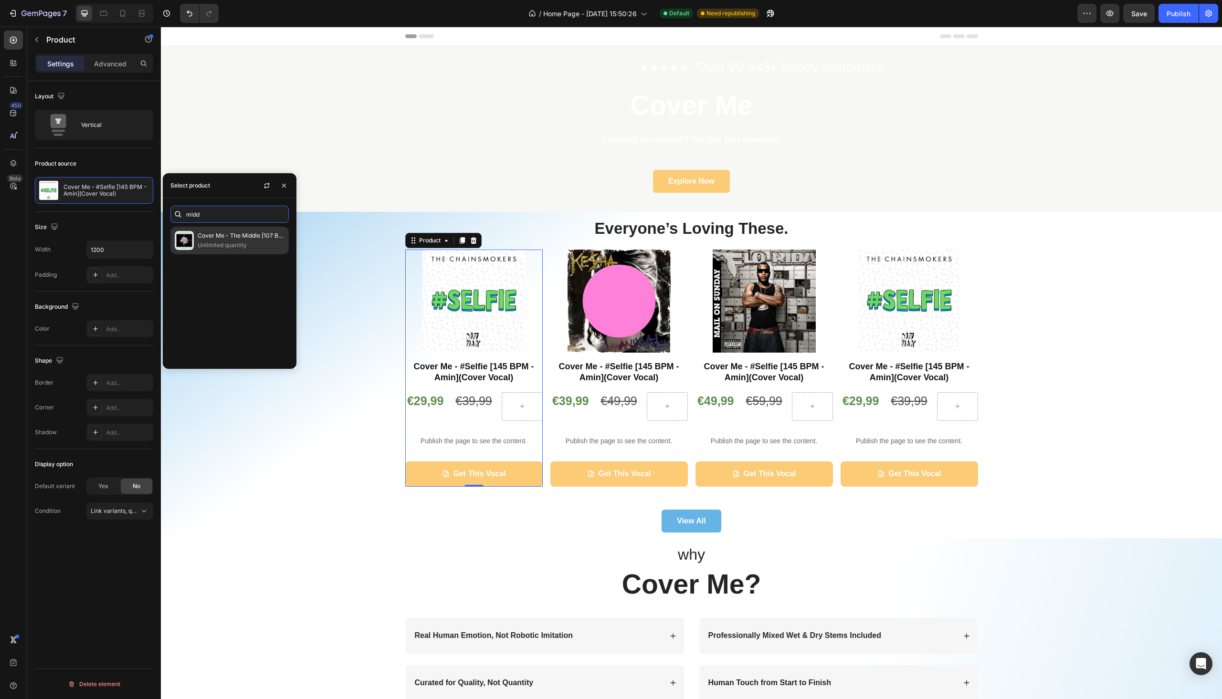
type input "midd"
click at [215, 233] on p "Cover Me - The Middle [107 BPM - Gmaj](Cover Vocal" at bounding box center [241, 236] width 87 height 10
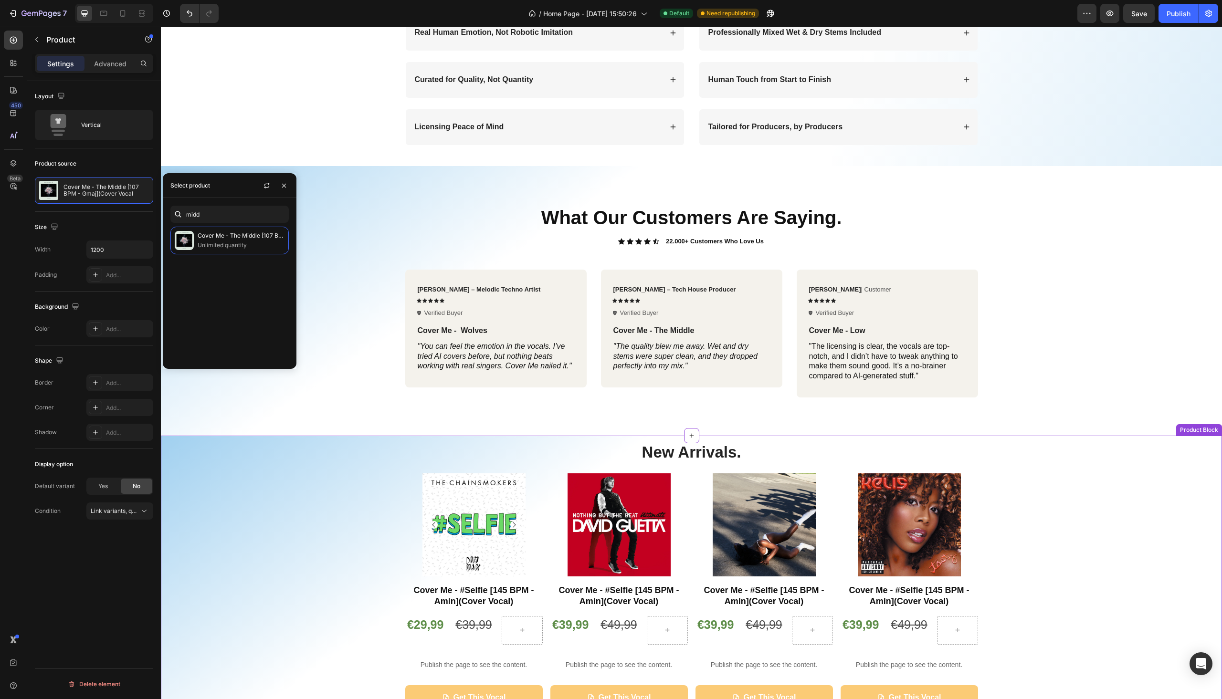
scroll to position [741, 0]
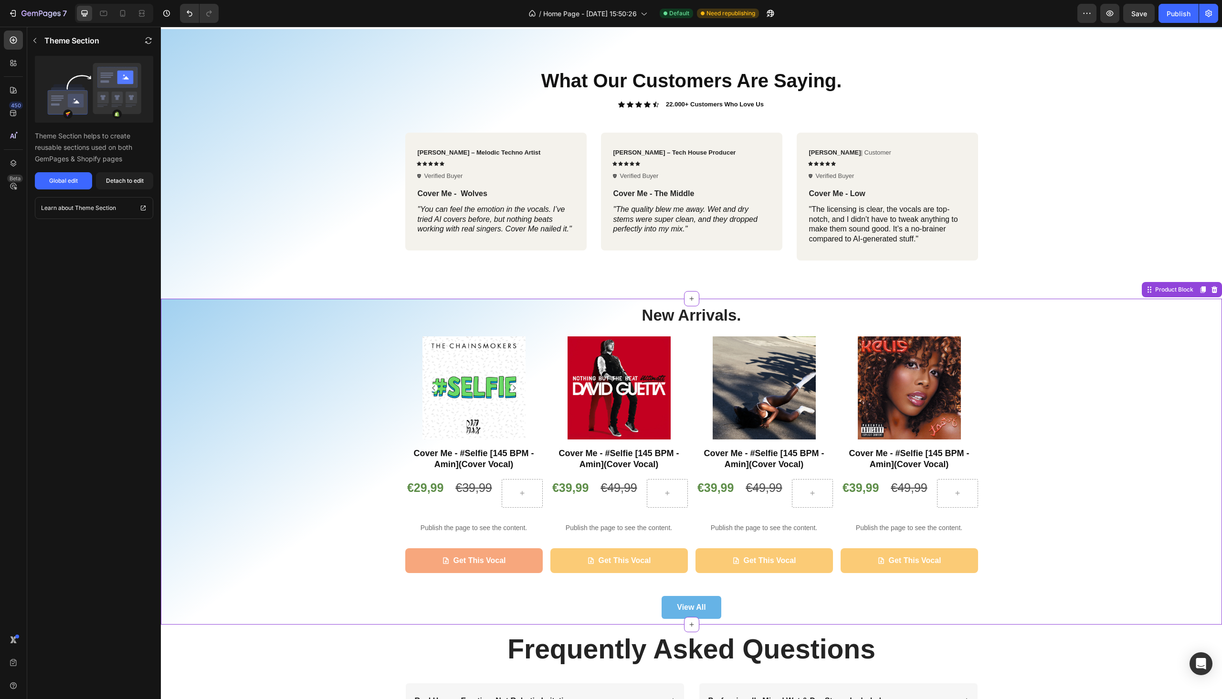
click at [493, 555] on div "Get This Vocal" at bounding box center [480, 561] width 53 height 14
click at [455, 553] on button "Get This Vocal" at bounding box center [474, 561] width 138 height 25
click at [455, 560] on div "Get This Vocal" at bounding box center [480, 561] width 53 height 14
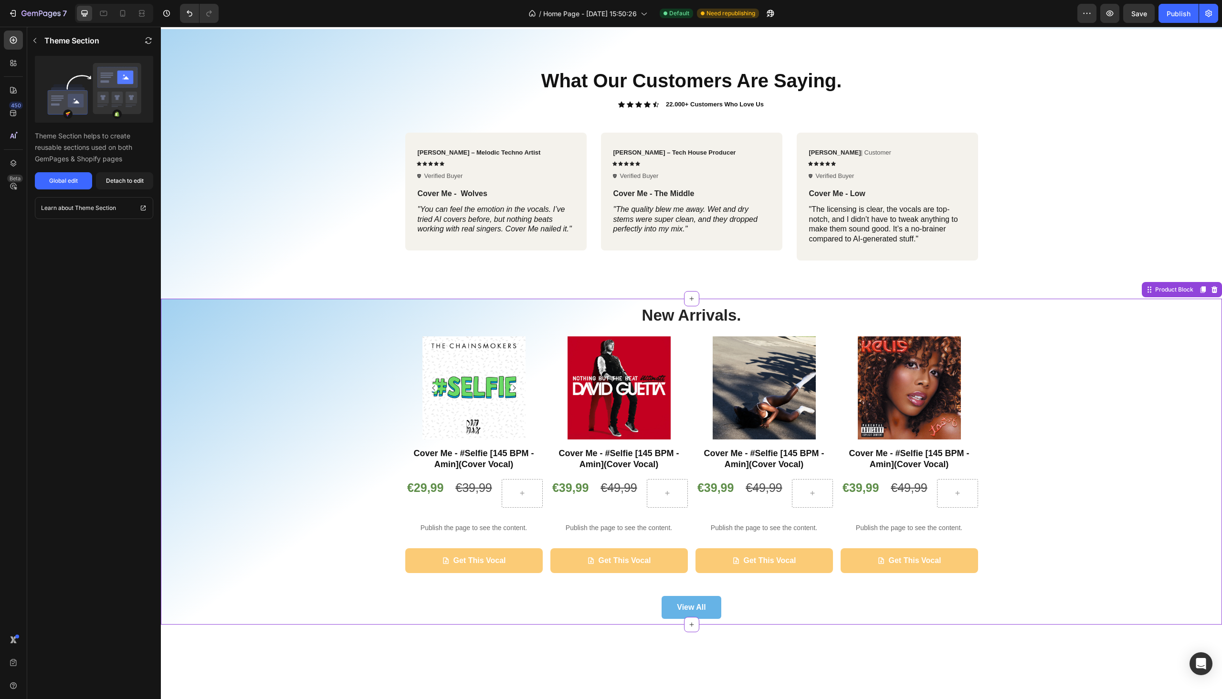
scroll to position [0, 0]
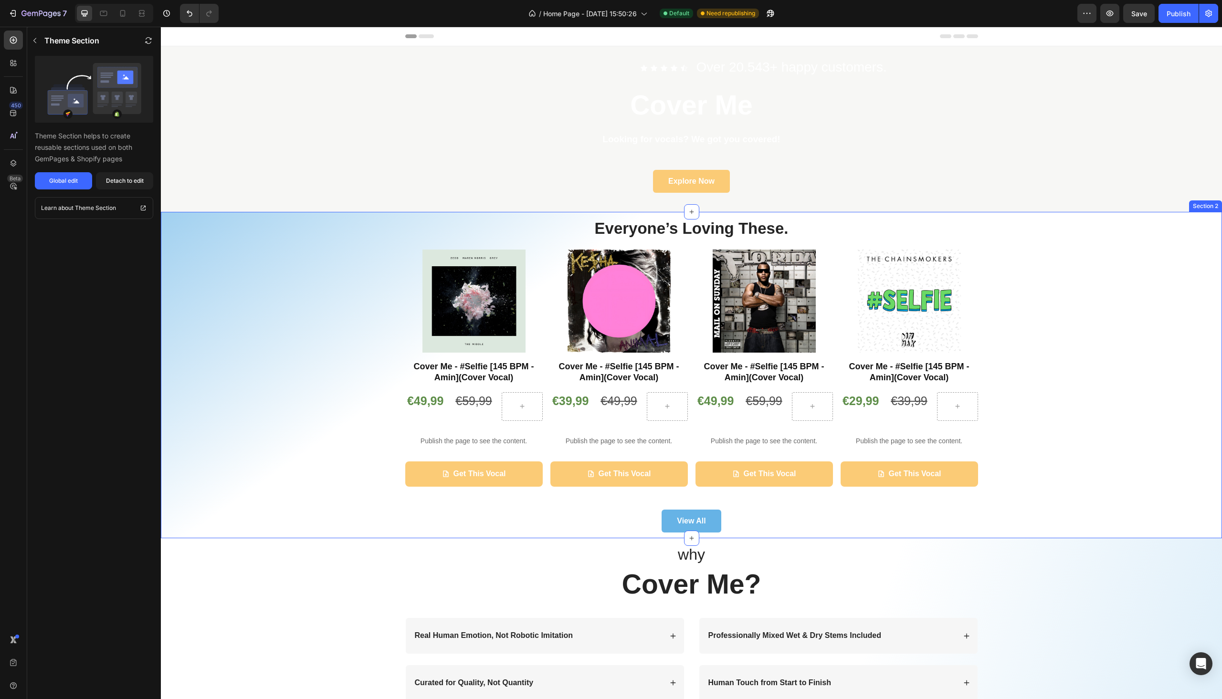
click at [994, 304] on div "Everyone’s Loving These. Heading Product Images Cover Me - #Selfie [145 BPM - A…" at bounding box center [691, 375] width 1047 height 315
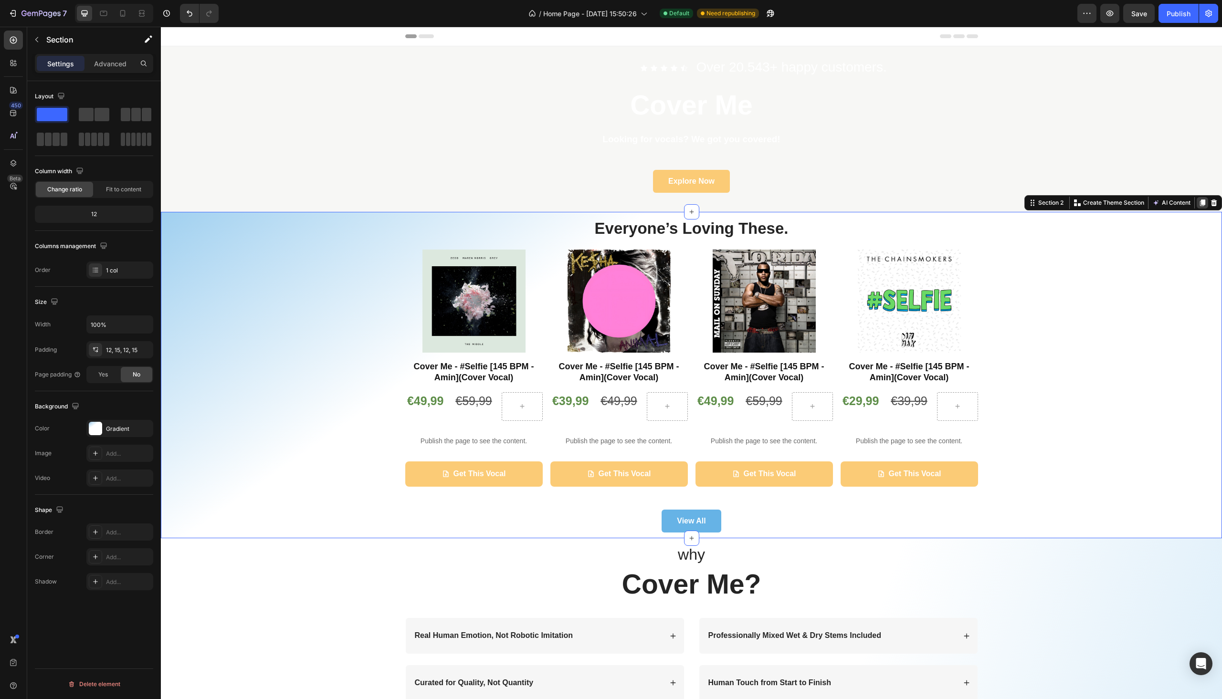
click at [1200, 203] on icon at bounding box center [1202, 203] width 5 height 7
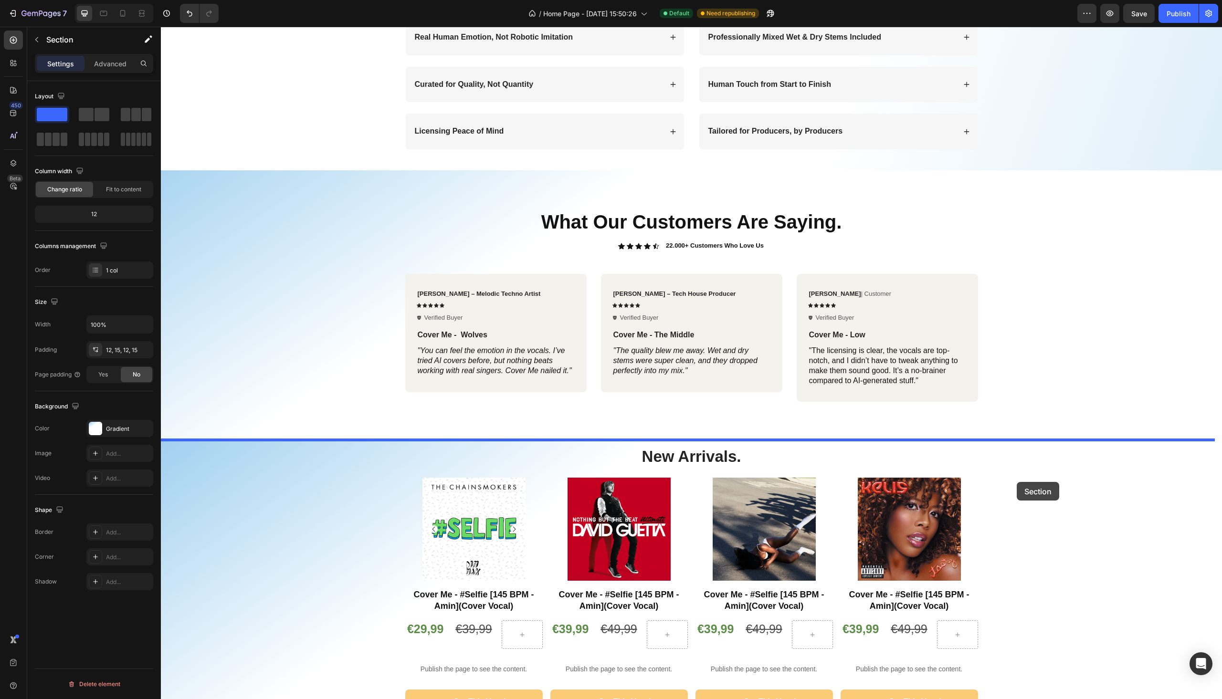
scroll to position [1005, 0]
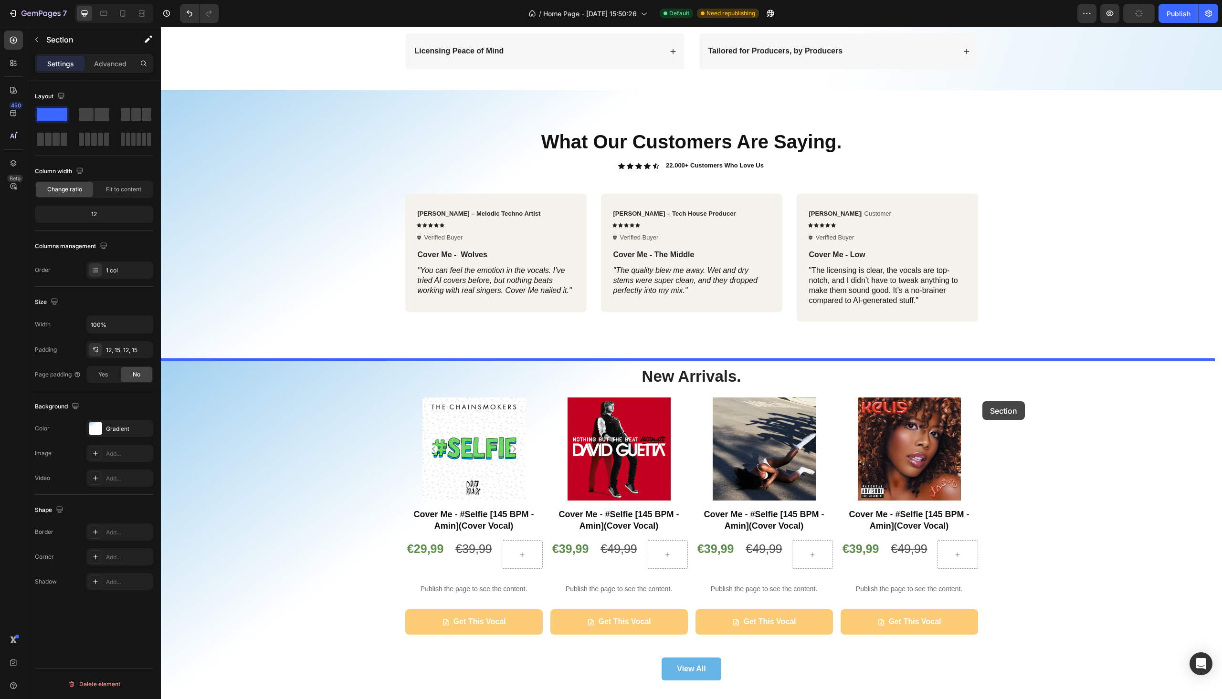
drag, startPoint x: 1027, startPoint y: 55, endPoint x: 983, endPoint y: 401, distance: 348.9
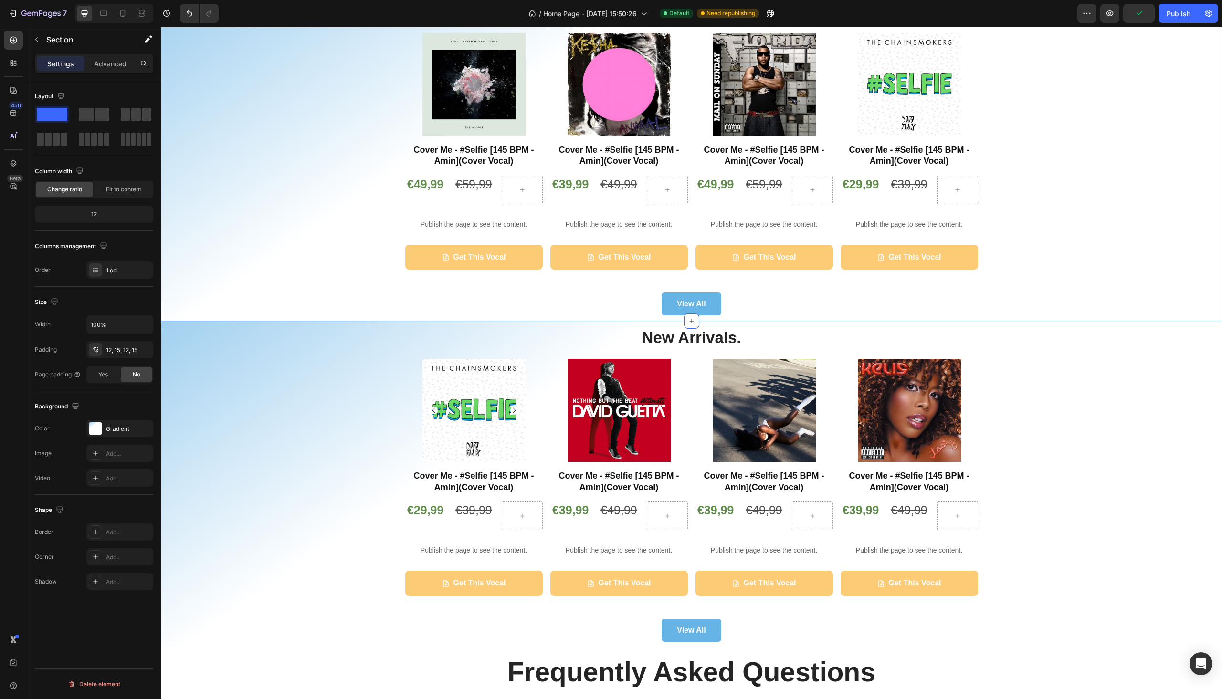
scroll to position [1048, 0]
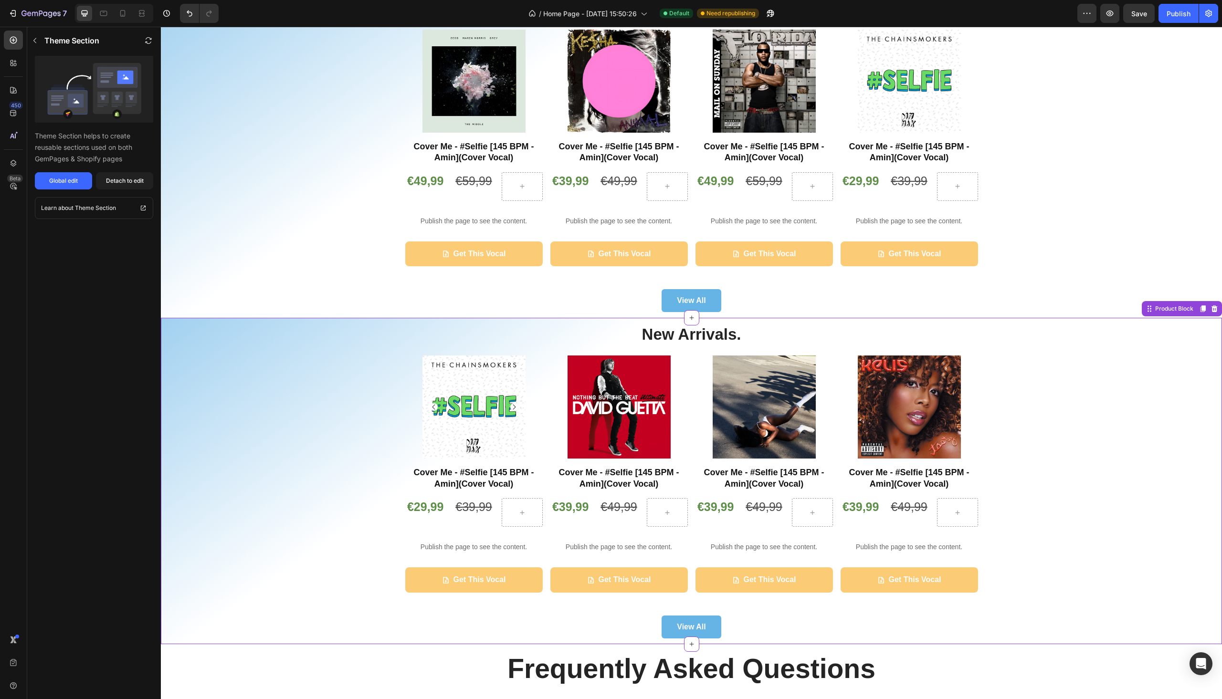
click at [1031, 415] on div "New Arrivals. Heading Product Images Cover Me - #Selfie [145 BPM - Amin](Cover …" at bounding box center [691, 481] width 1047 height 315
click at [722, 332] on h2 "New Arrivals." at bounding box center [691, 335] width 573 height 22
click at [715, 339] on h2 "New Arrivals." at bounding box center [691, 335] width 573 height 22
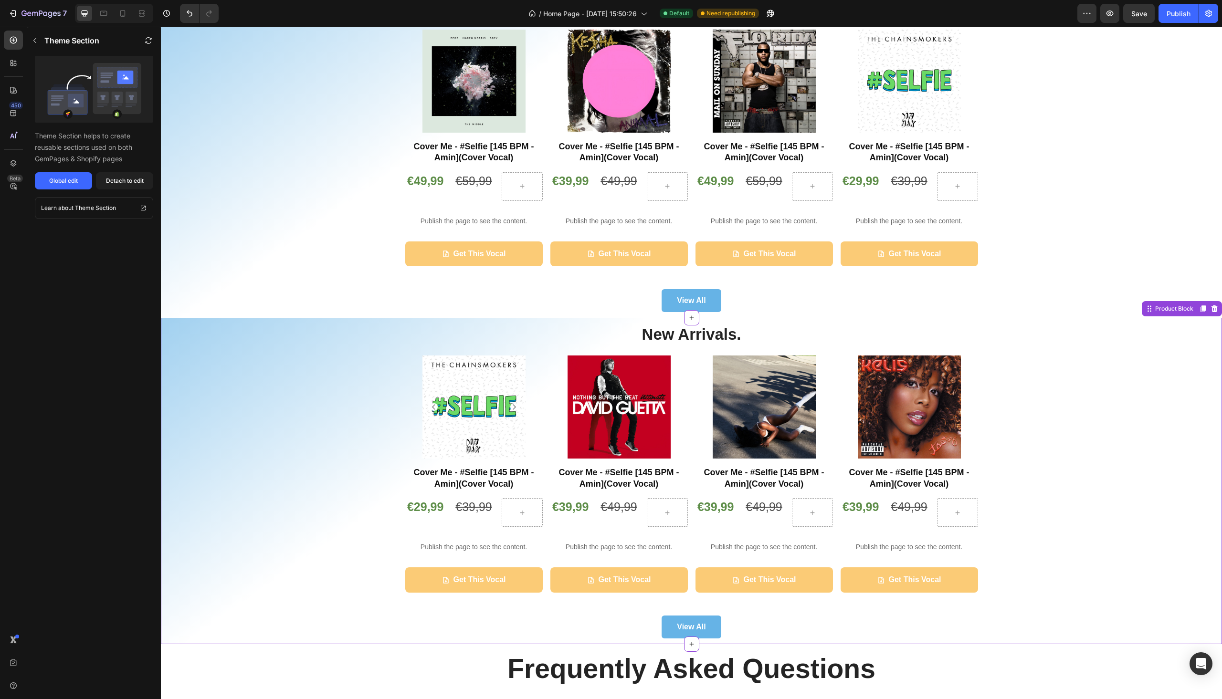
click at [713, 332] on h2 "New Arrivals." at bounding box center [691, 335] width 573 height 22
click at [1212, 308] on icon at bounding box center [1215, 309] width 6 height 7
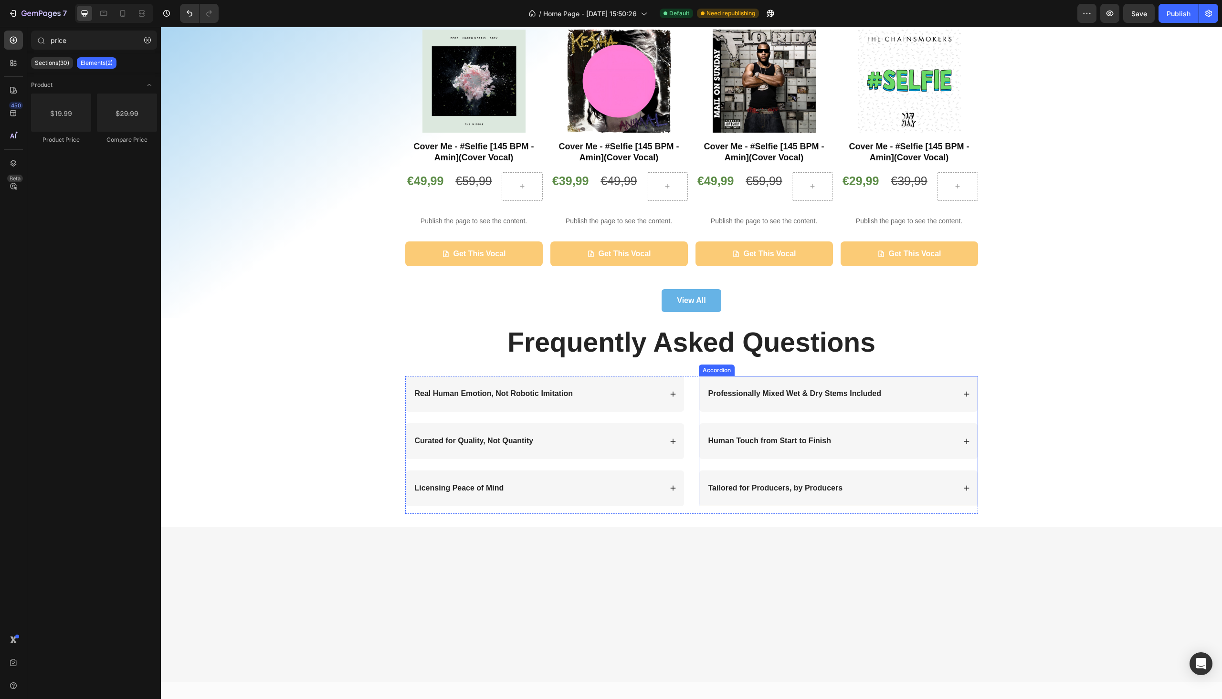
scroll to position [746, 0]
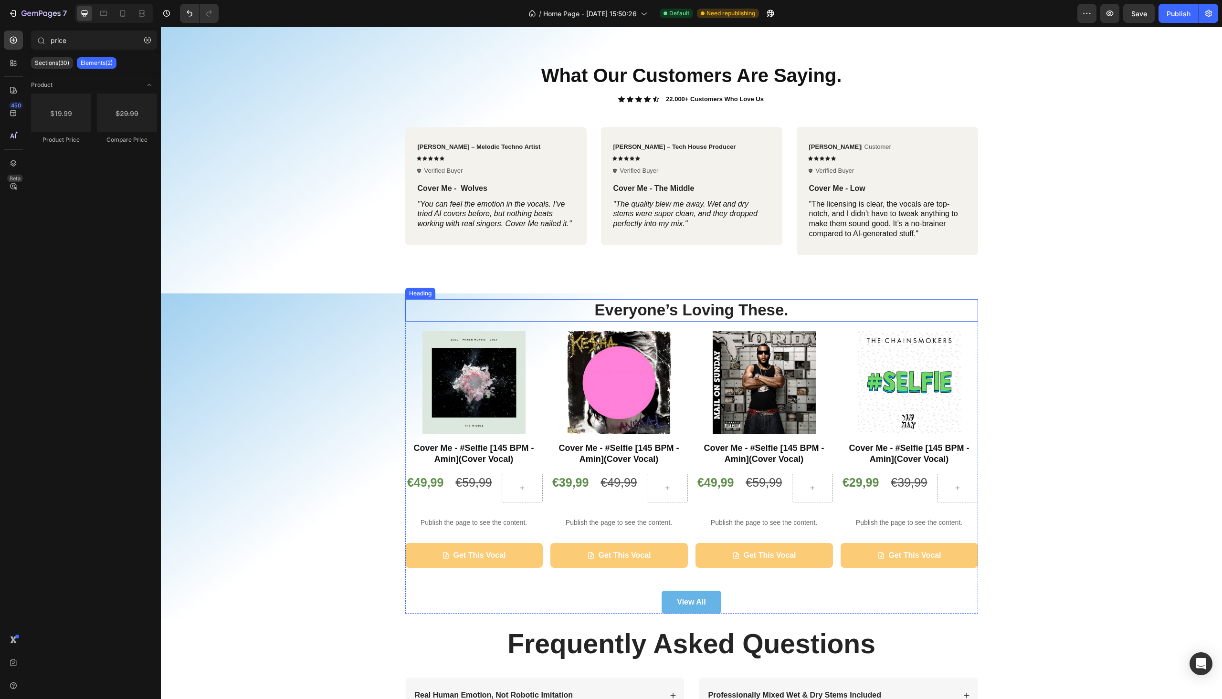
click at [709, 310] on h2 "Everyone’s Loving These." at bounding box center [691, 310] width 573 height 22
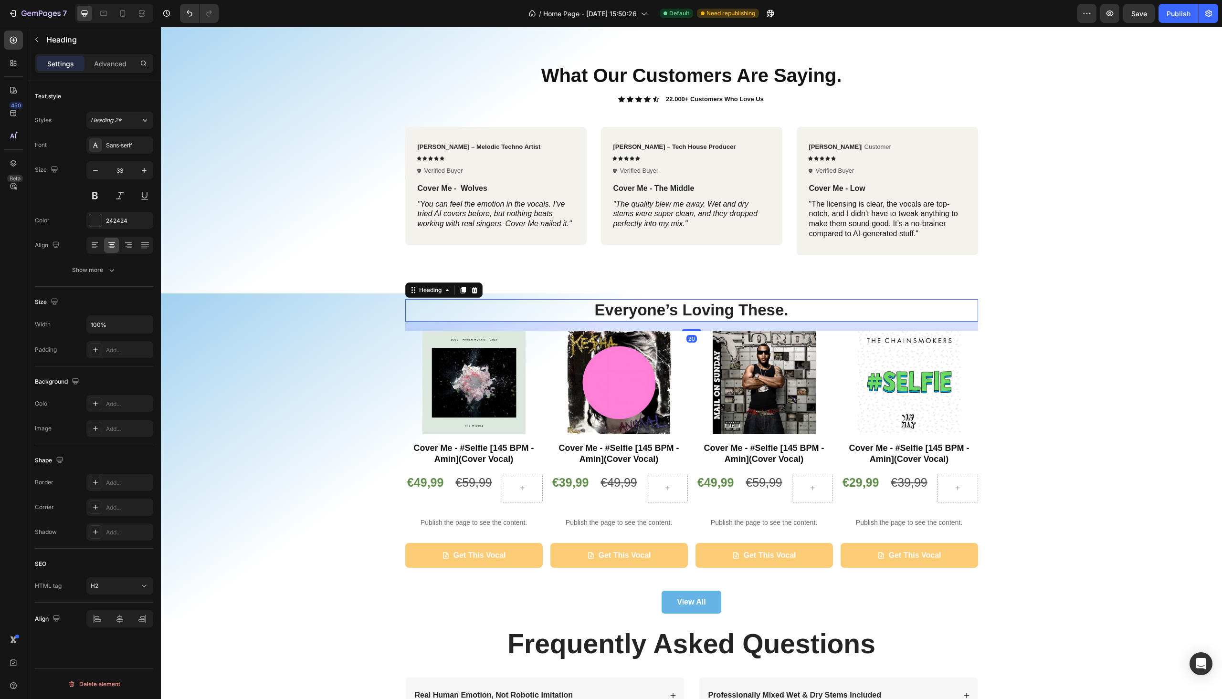
click at [721, 309] on h2 "Everyone’s Loving These." at bounding box center [691, 310] width 573 height 22
click at [721, 309] on p "Everyone’s Loving These." at bounding box center [691, 310] width 571 height 21
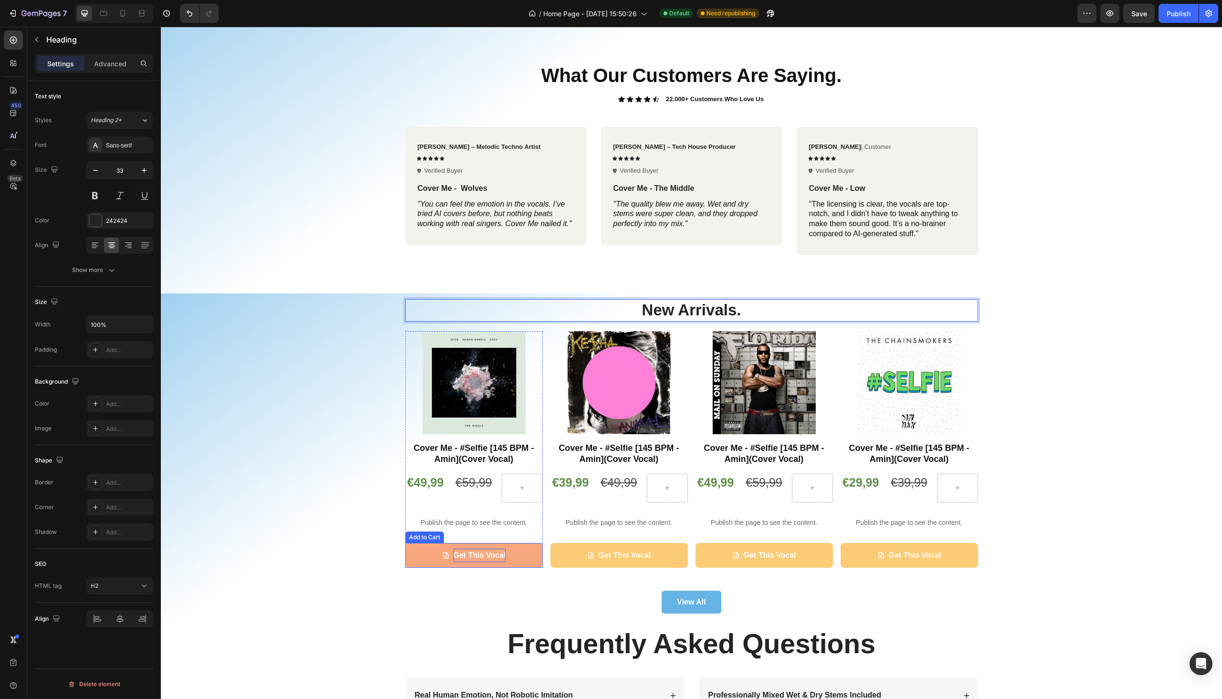
click at [491, 550] on div "Get This Vocal" at bounding box center [480, 556] width 53 height 14
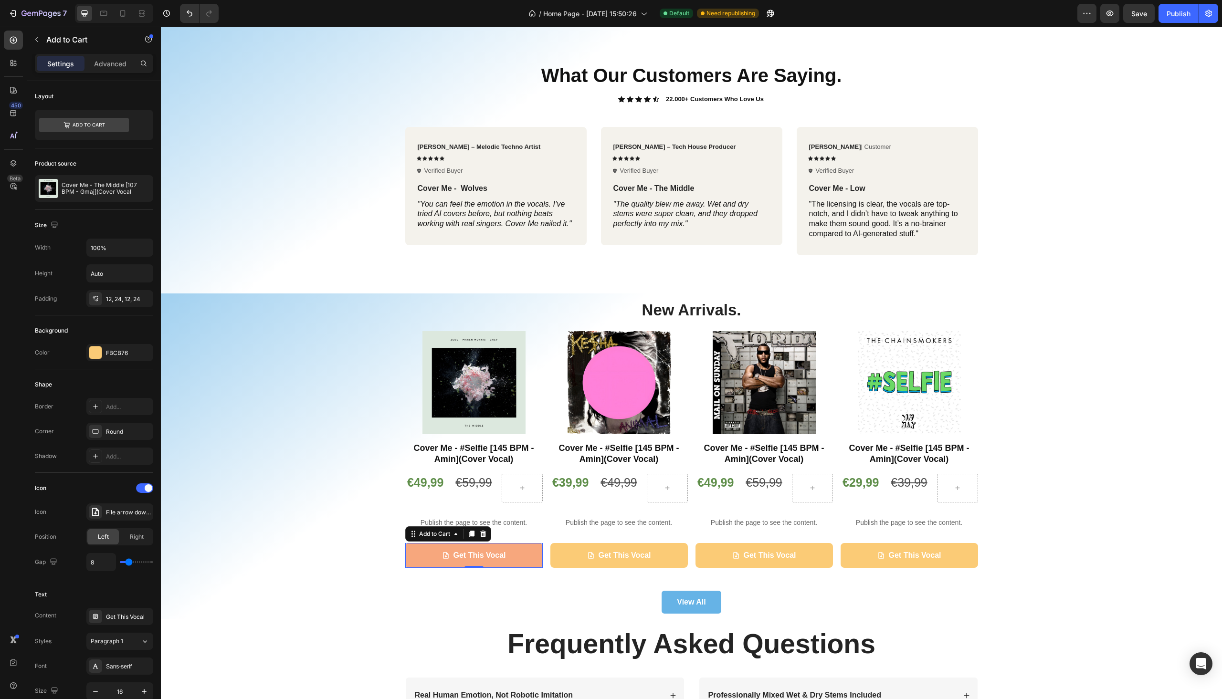
click at [523, 555] on button "Get This Vocal" at bounding box center [474, 555] width 138 height 25
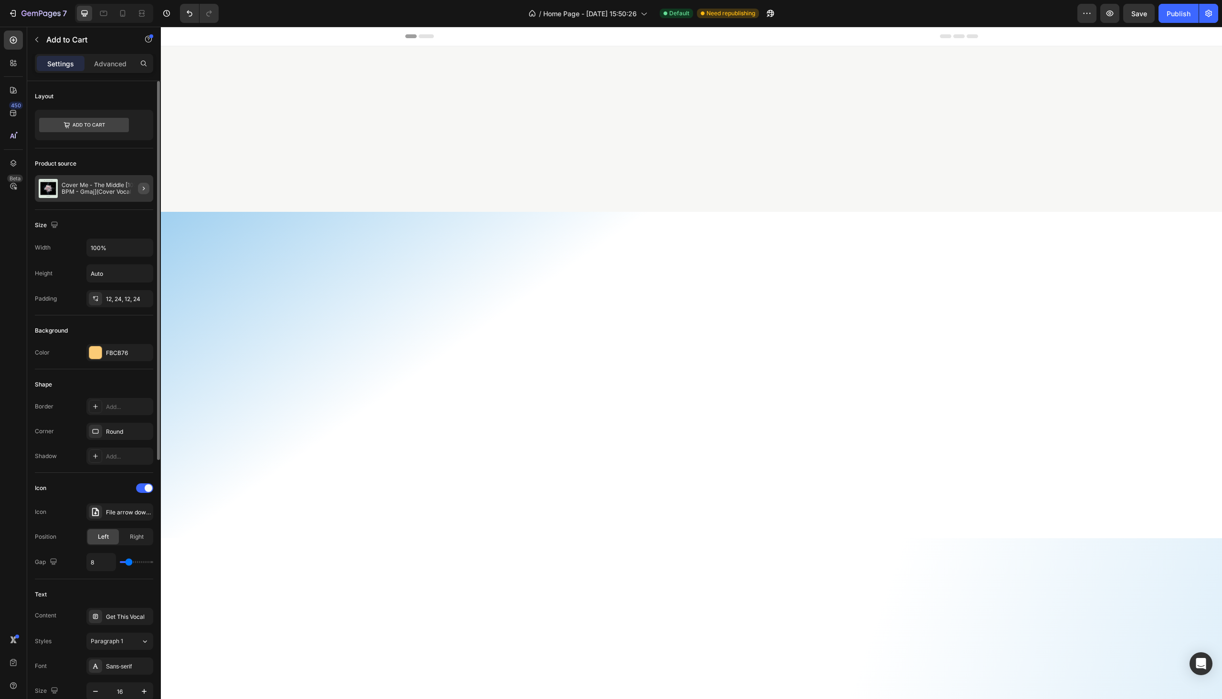
scroll to position [746, 0]
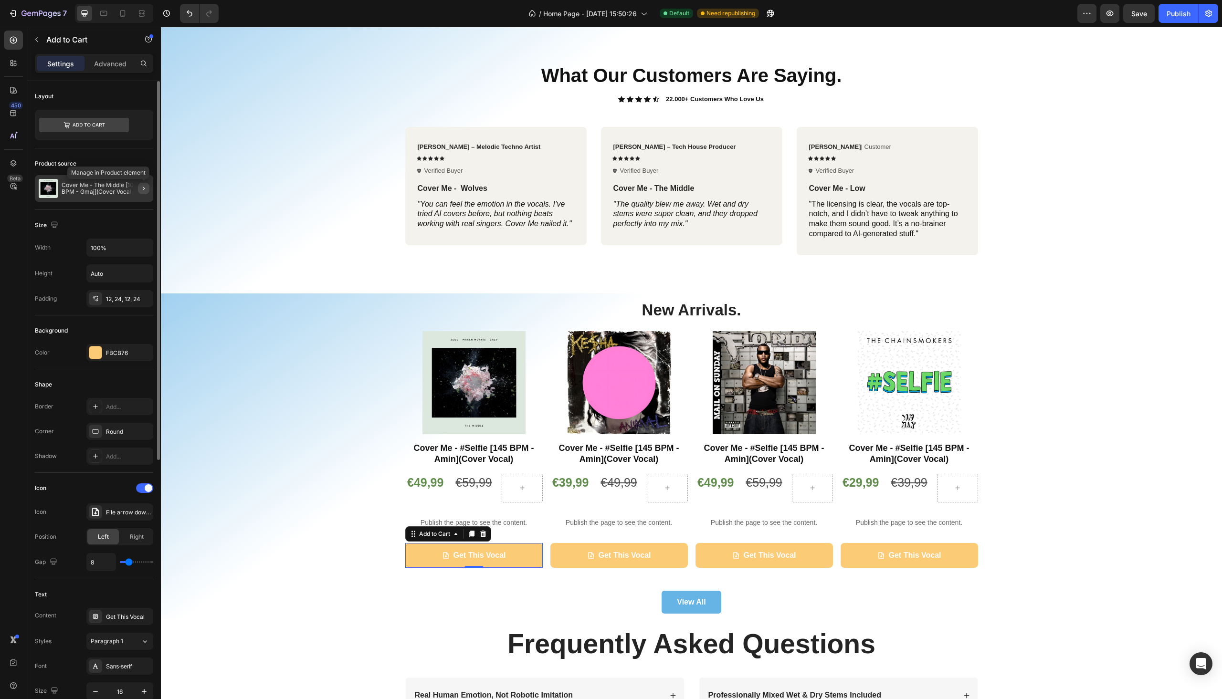
click at [138, 186] on button "button" at bounding box center [143, 188] width 11 height 11
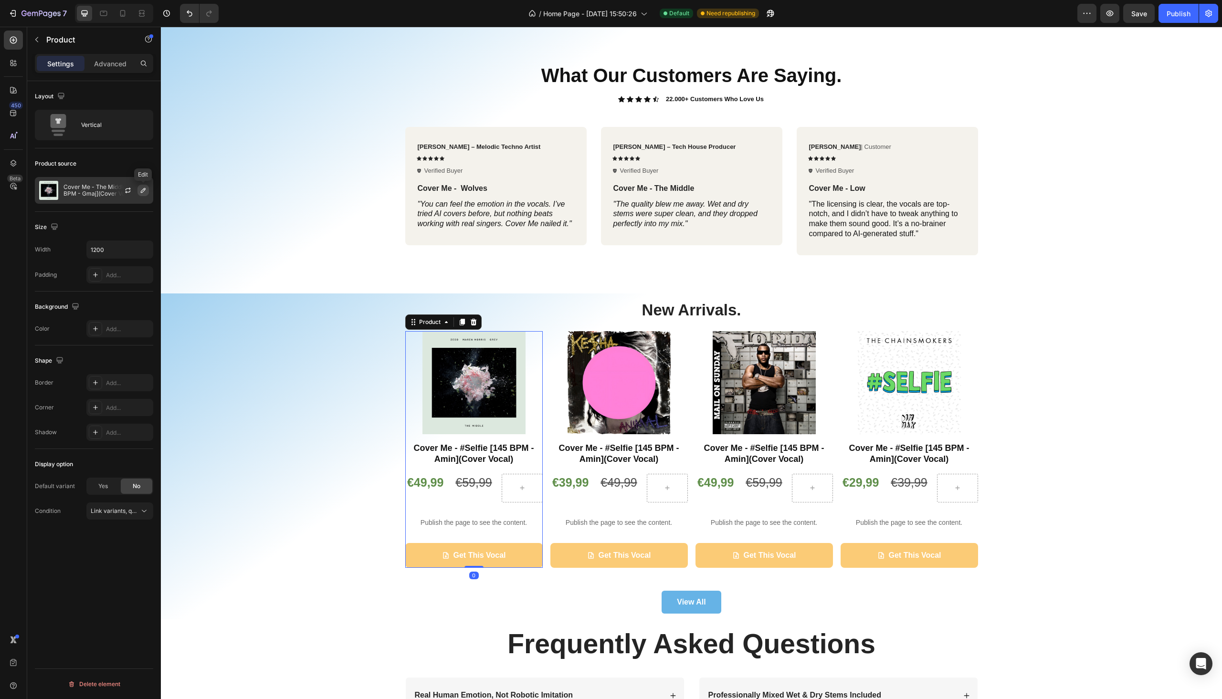
click at [140, 191] on icon "button" at bounding box center [143, 191] width 8 height 8
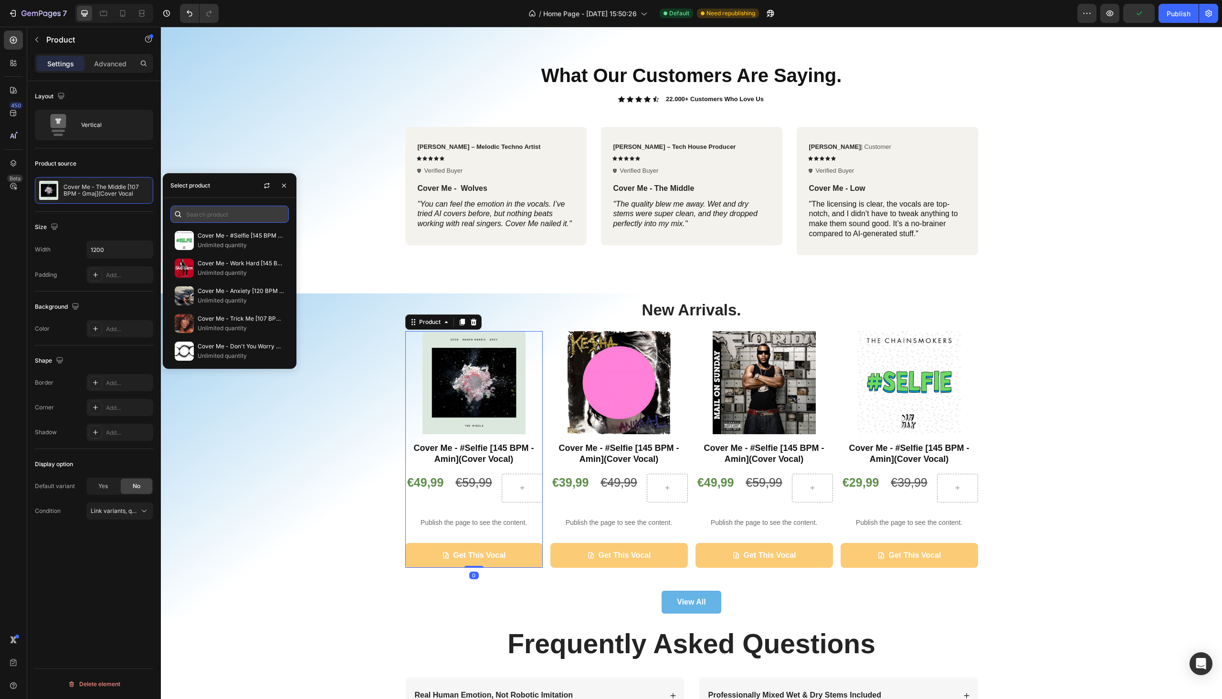
click at [205, 221] on input "text" at bounding box center [229, 214] width 118 height 17
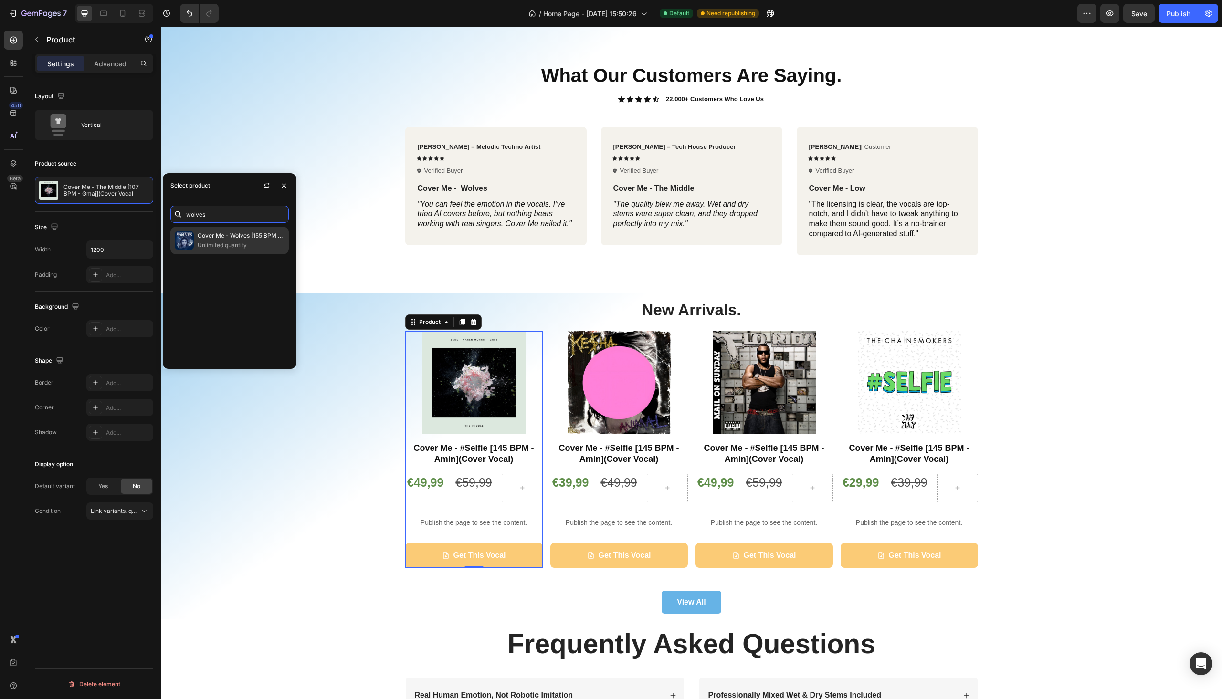
type input "wolves"
click at [211, 247] on p "Unlimited quantity" at bounding box center [241, 246] width 87 height 10
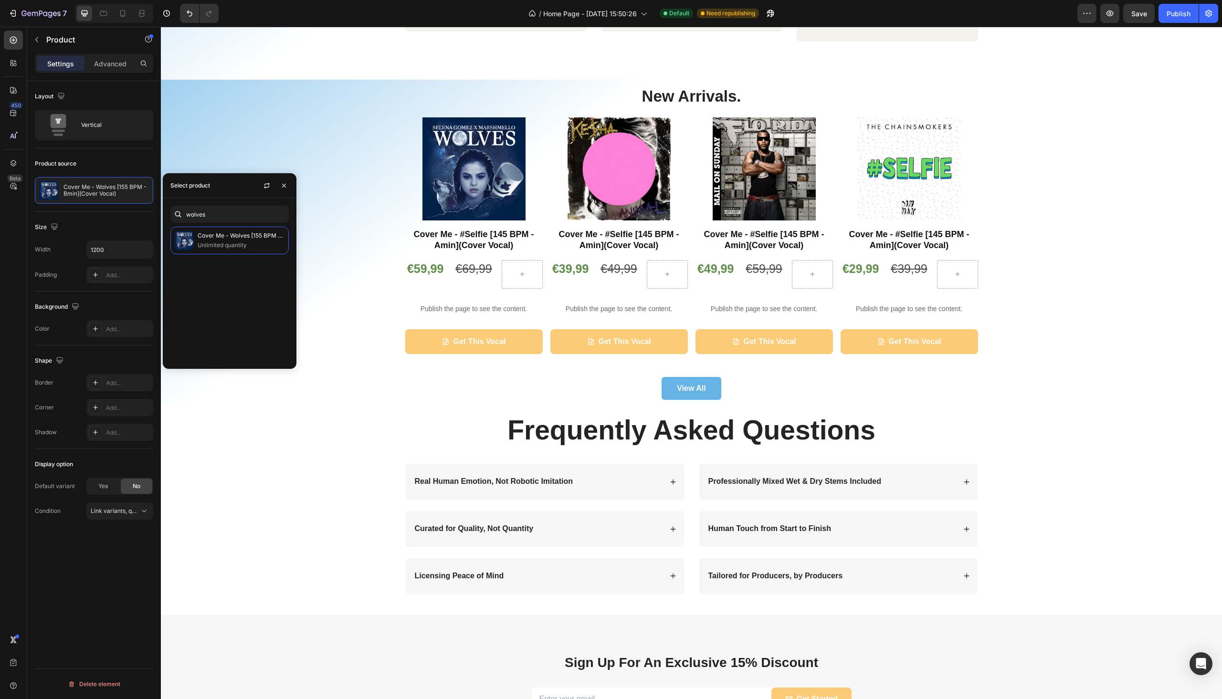
scroll to position [865, 0]
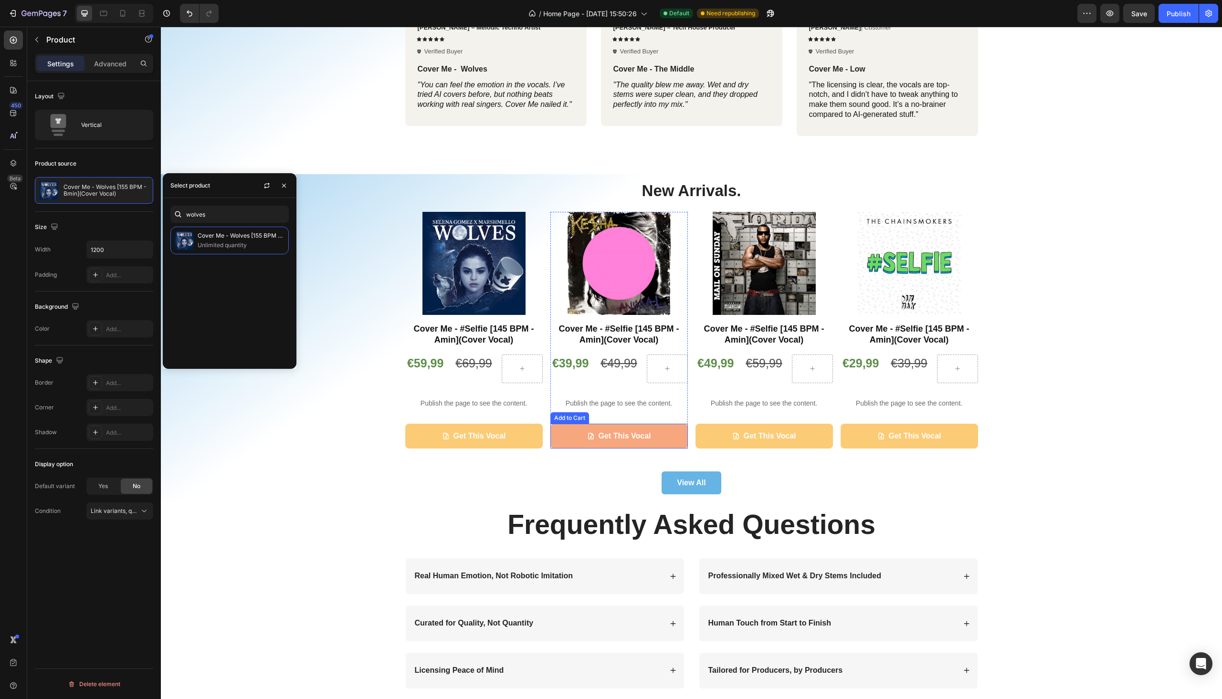
click at [572, 438] on button "Get This Vocal" at bounding box center [619, 436] width 138 height 25
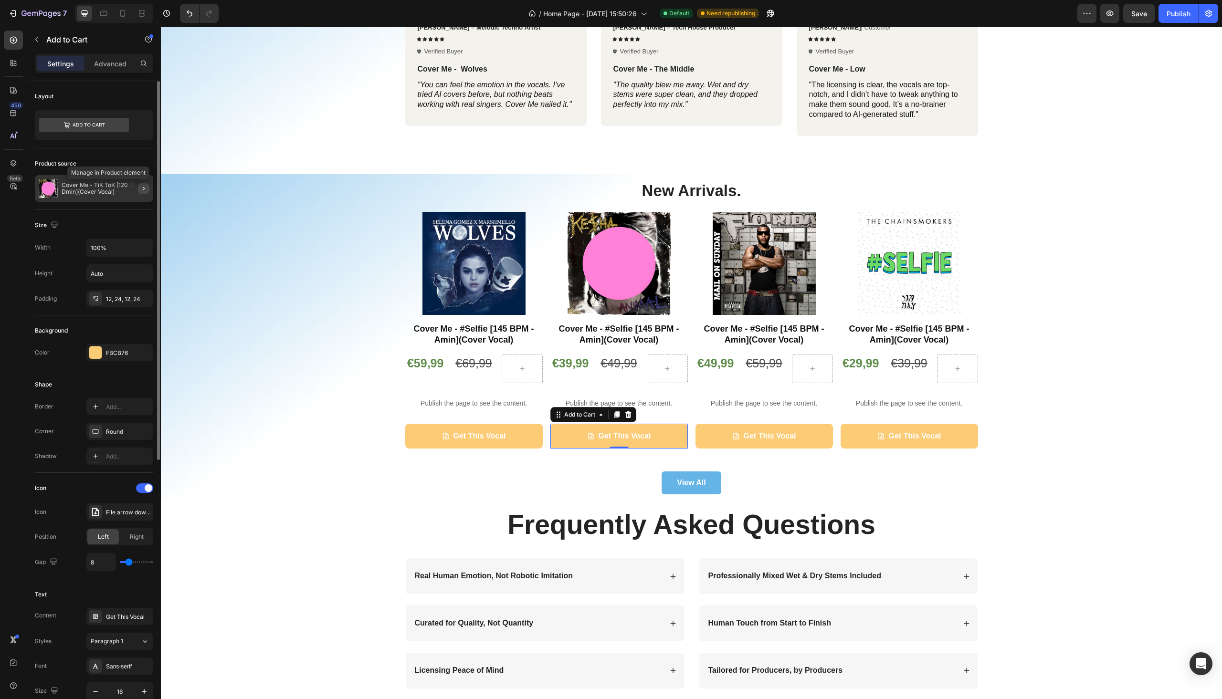
click at [144, 189] on icon "button" at bounding box center [144, 189] width 8 height 8
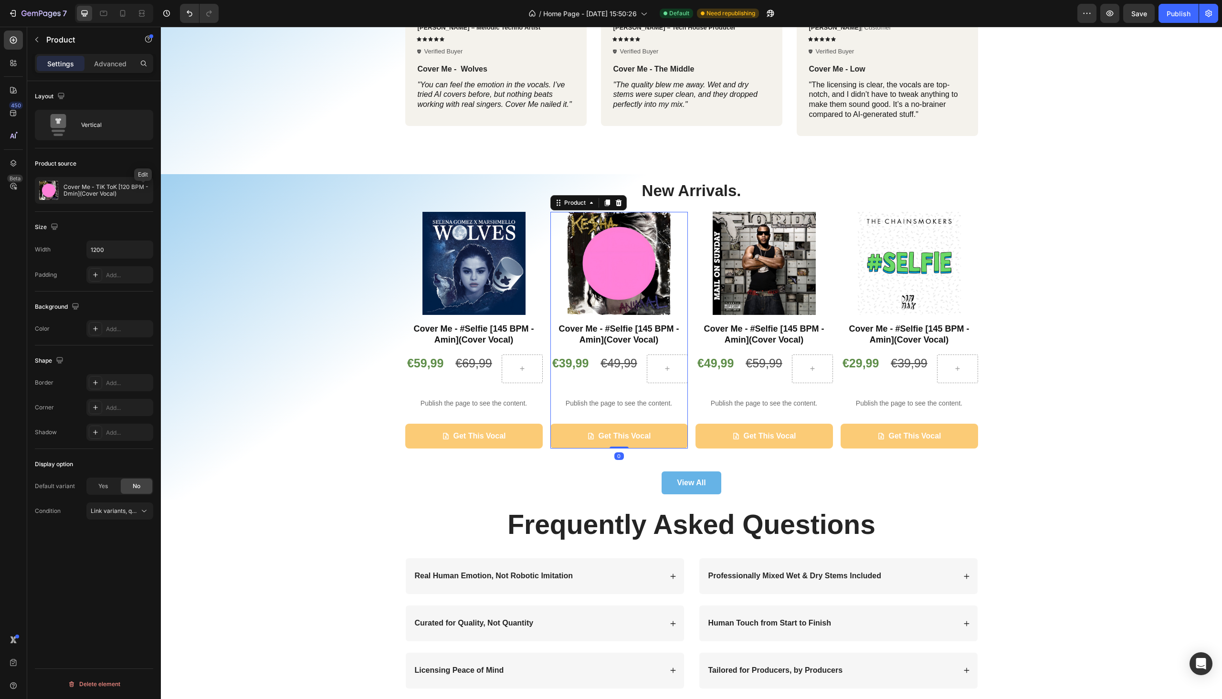
click at [0, 0] on icon "button" at bounding box center [0, 0] width 0 height 0
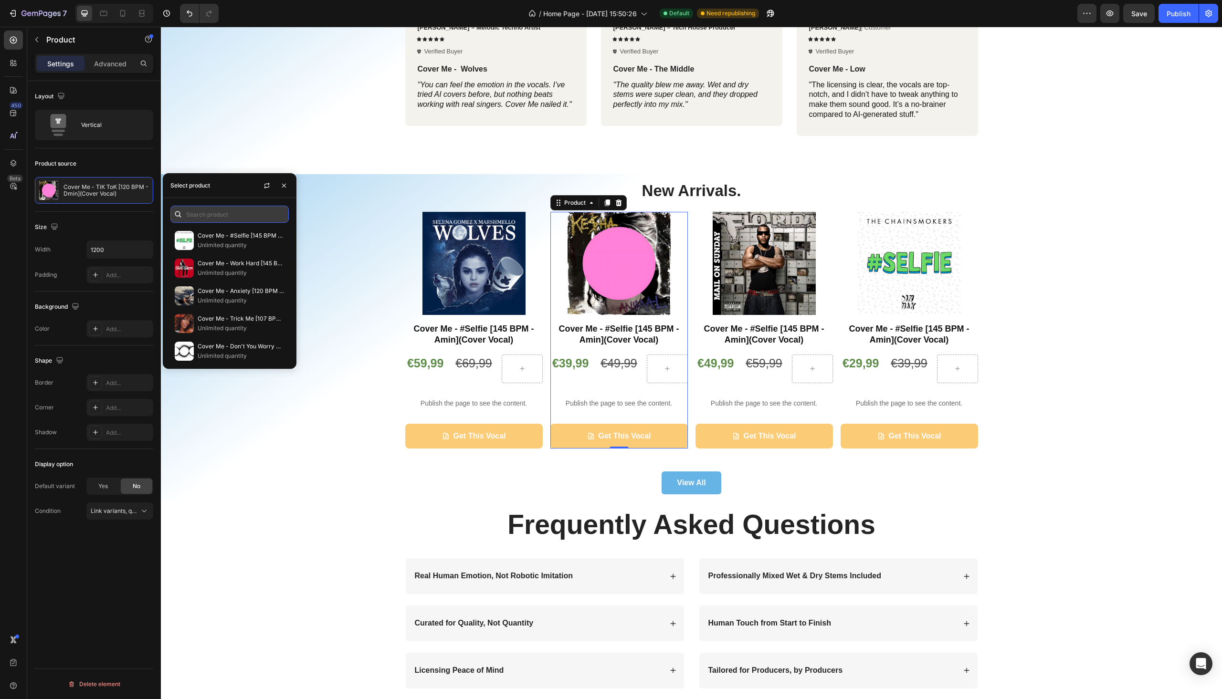
click at [225, 219] on input "text" at bounding box center [229, 214] width 118 height 17
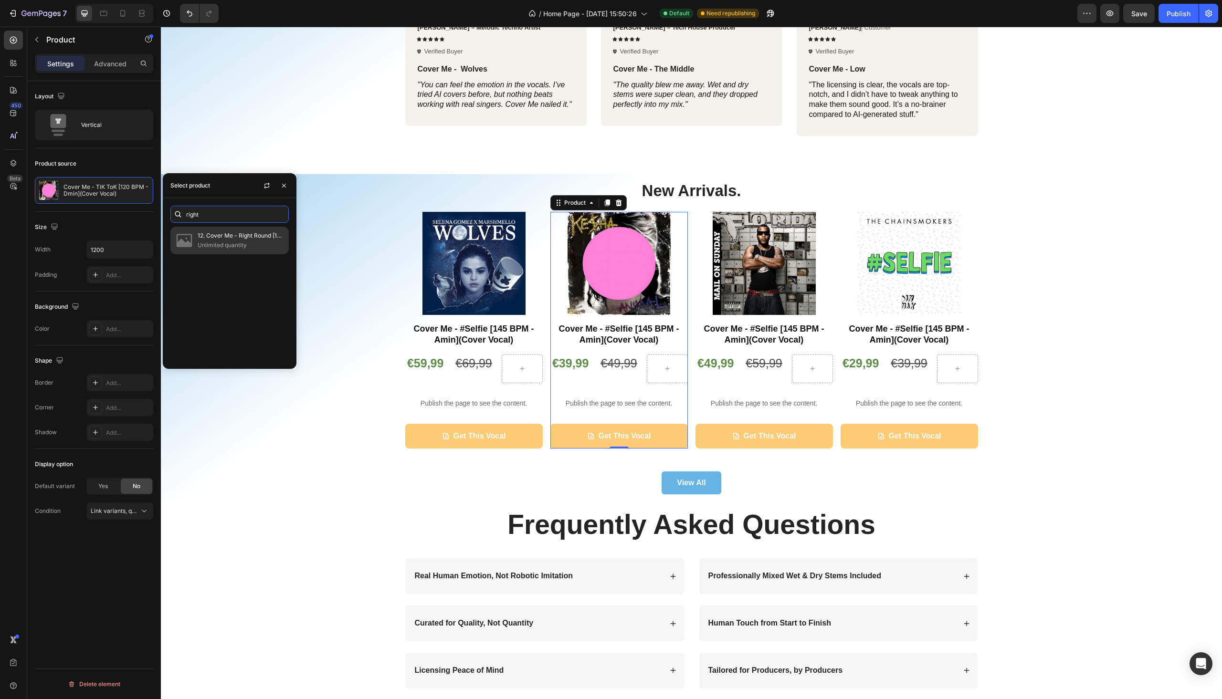
type input "right"
click at [237, 242] on p "Unlimited quantity" at bounding box center [241, 246] width 87 height 10
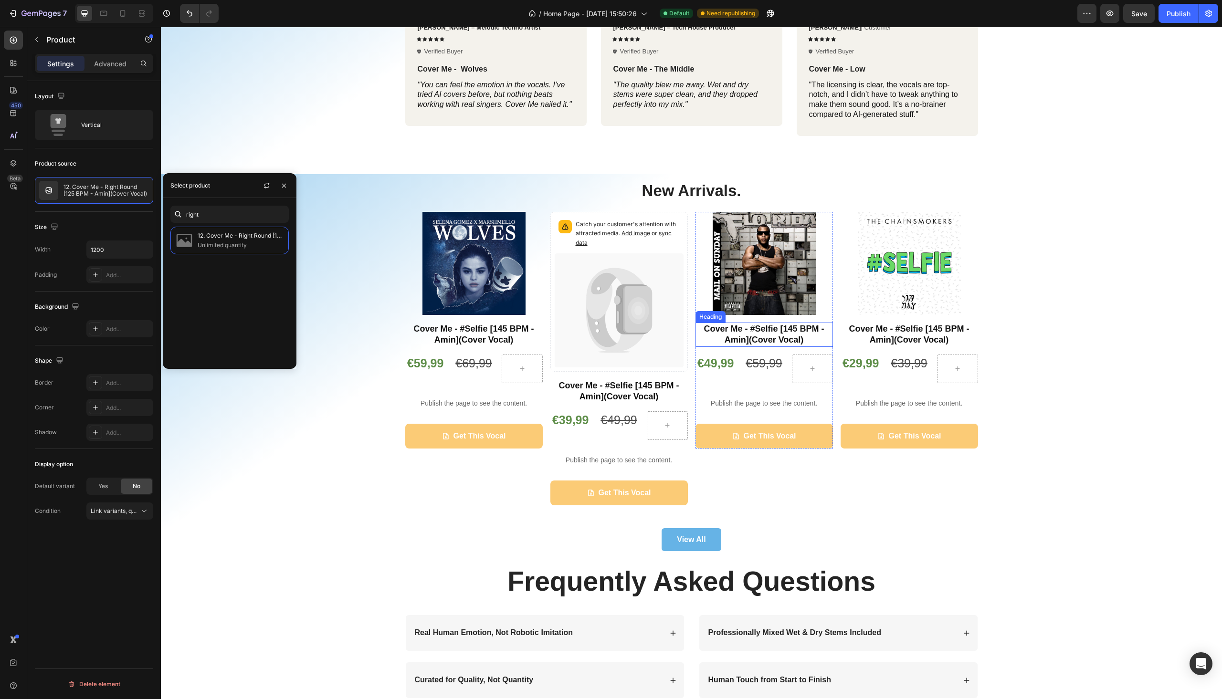
click at [754, 331] on strong "Cover Me - #Selfie [145 BPM - Amin](Cover Vocal)" at bounding box center [764, 334] width 120 height 21
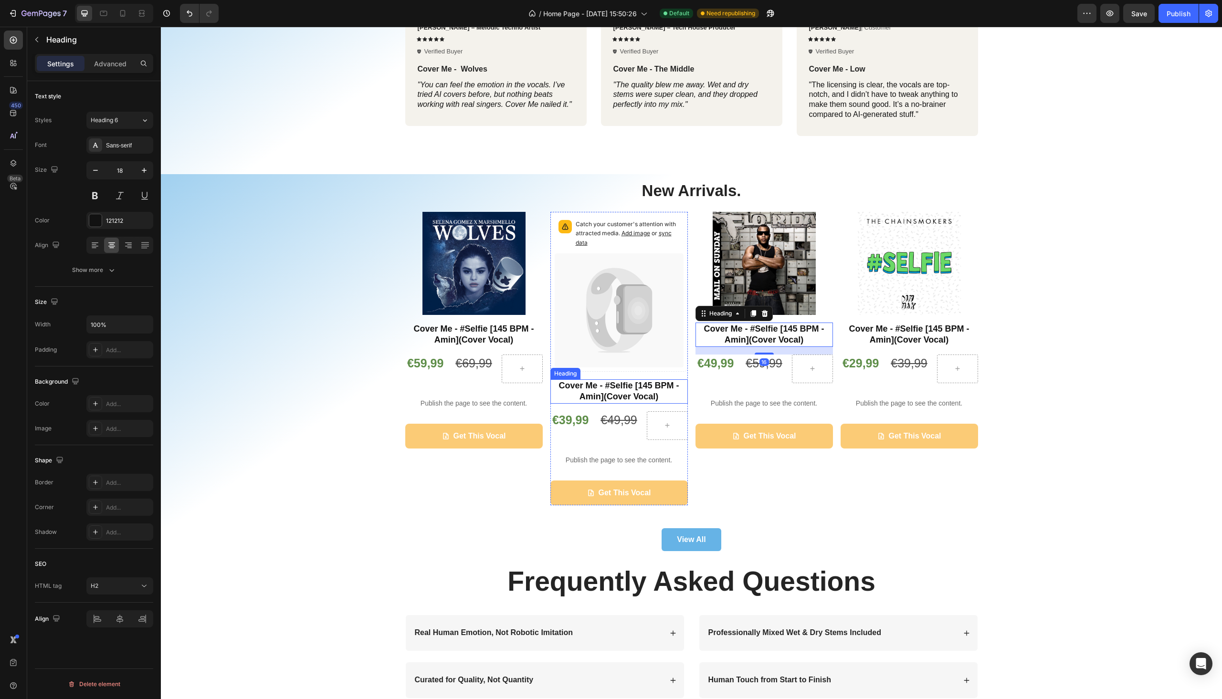
click at [622, 383] on strong "Cover Me - #Selfie [145 BPM - Amin](Cover Vocal)" at bounding box center [619, 391] width 120 height 21
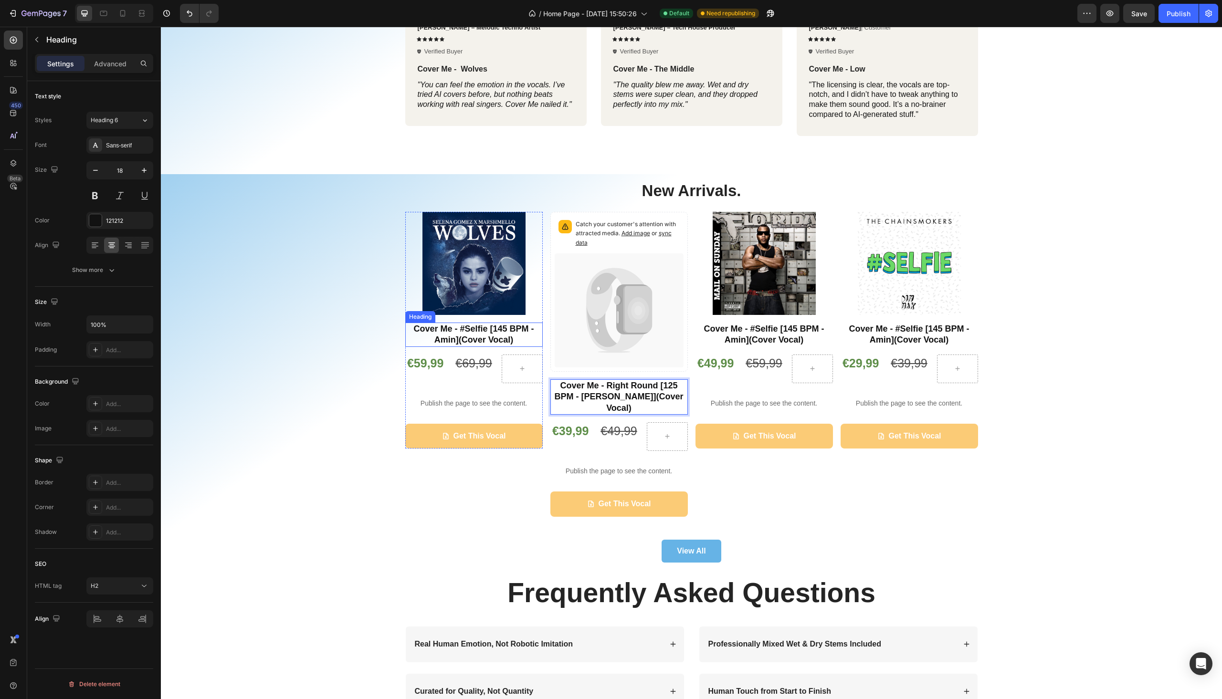
click at [472, 330] on strong "Cover Me - #Selfie [145 BPM - Amin](Cover Vocal)" at bounding box center [473, 334] width 120 height 21
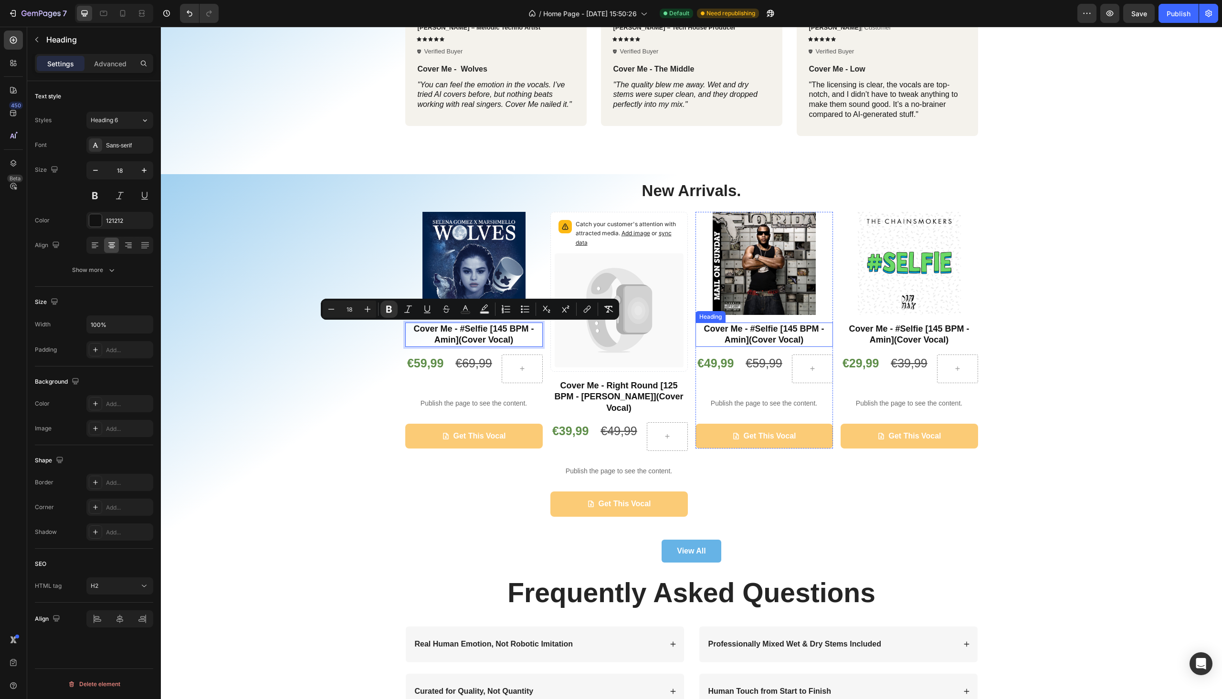
click at [753, 337] on strong "Cover Me - #Selfie [145 BPM - Amin](Cover Vocal)" at bounding box center [764, 334] width 120 height 21
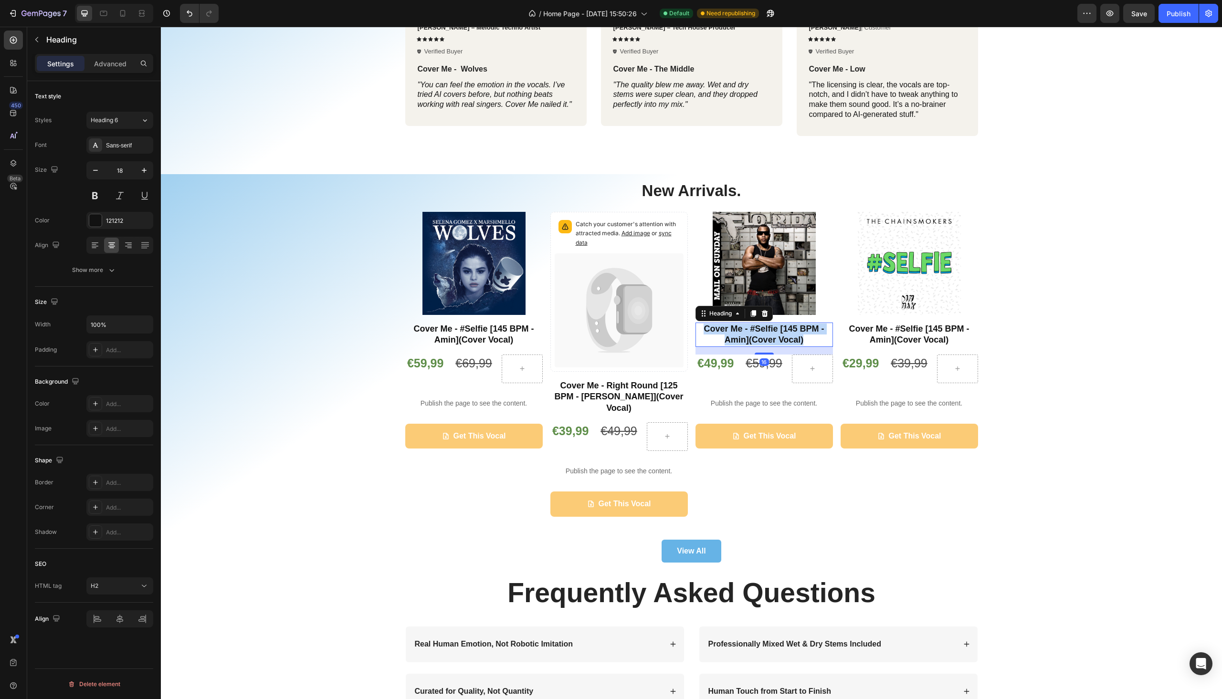
click at [753, 337] on strong "Cover Me - #Selfie [145 BPM - Amin](Cover Vocal)" at bounding box center [764, 334] width 120 height 21
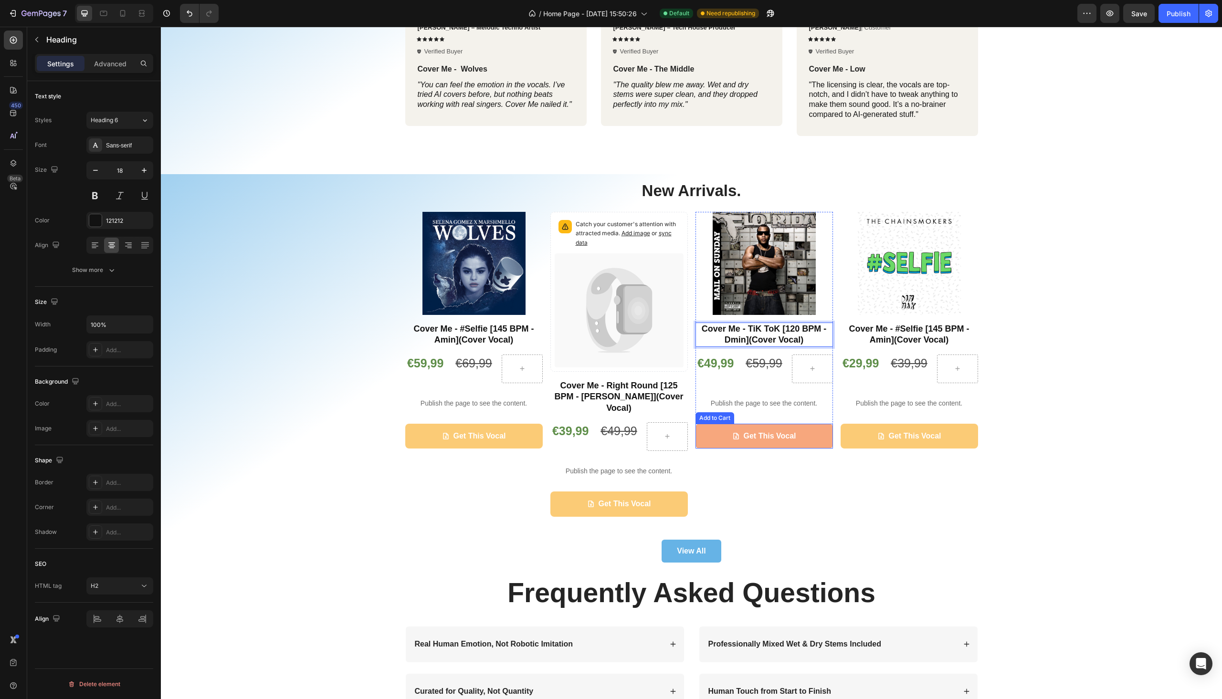
click at [718, 442] on button "Get This Vocal" at bounding box center [765, 436] width 138 height 25
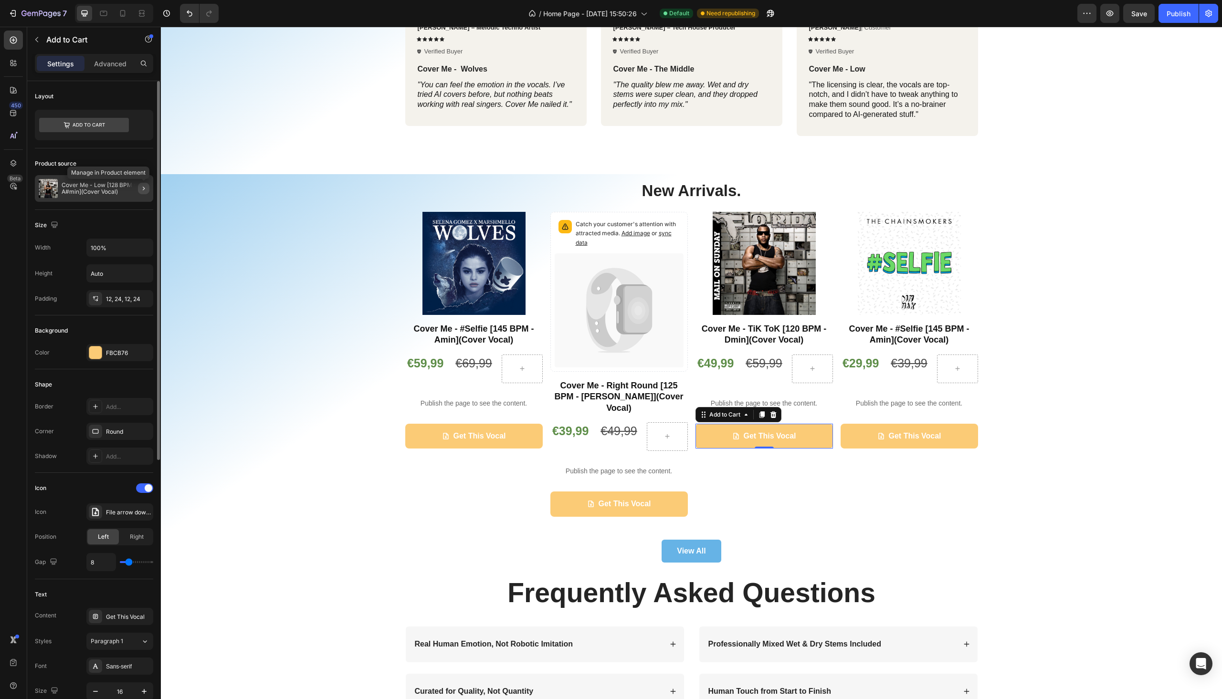
click at [141, 188] on icon "button" at bounding box center [144, 189] width 8 height 8
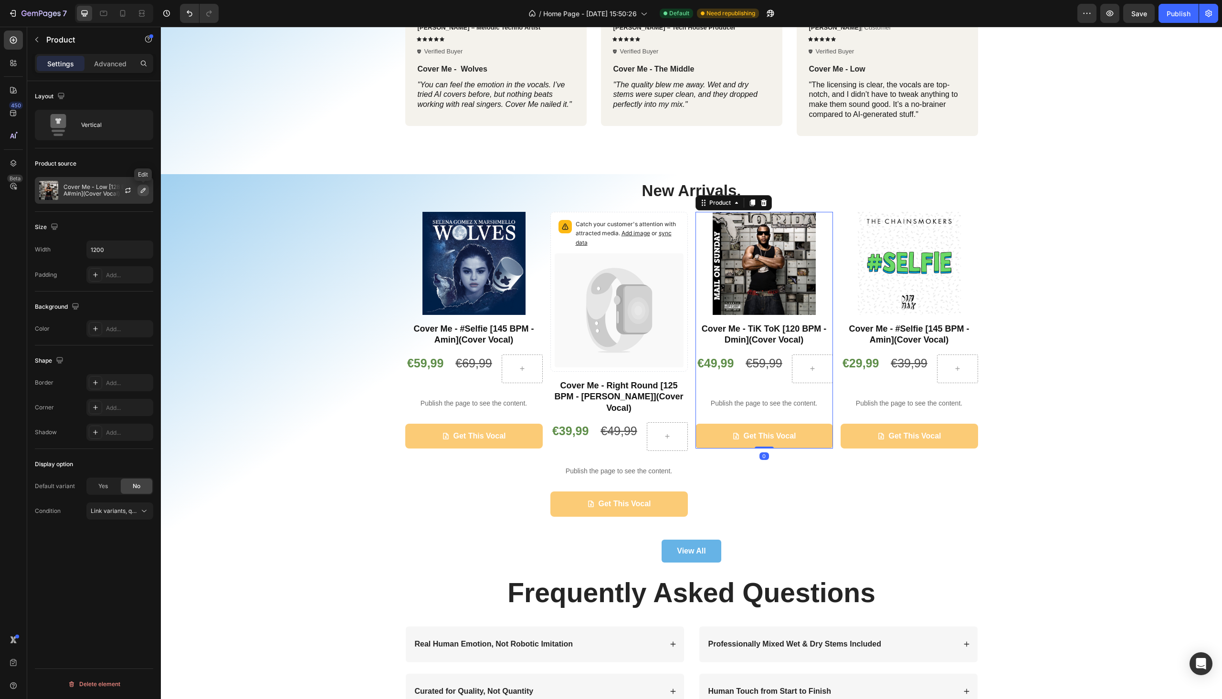
click at [142, 192] on icon "button" at bounding box center [143, 190] width 5 height 5
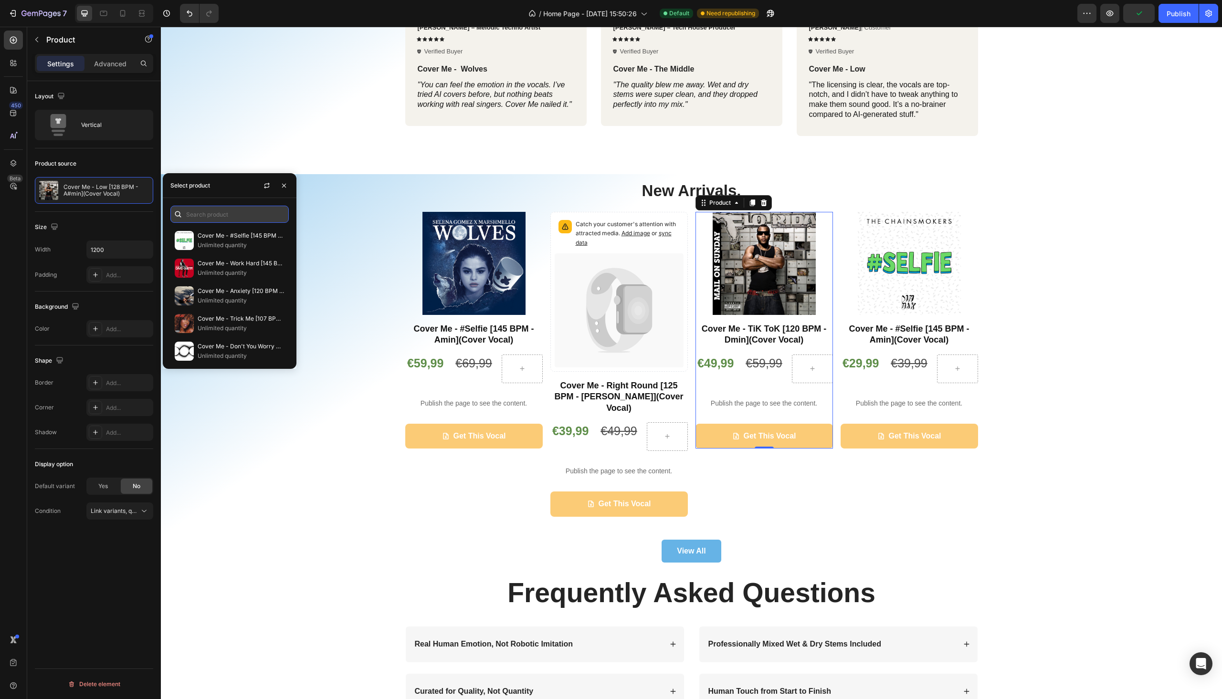
click at [204, 209] on input "text" at bounding box center [229, 214] width 118 height 17
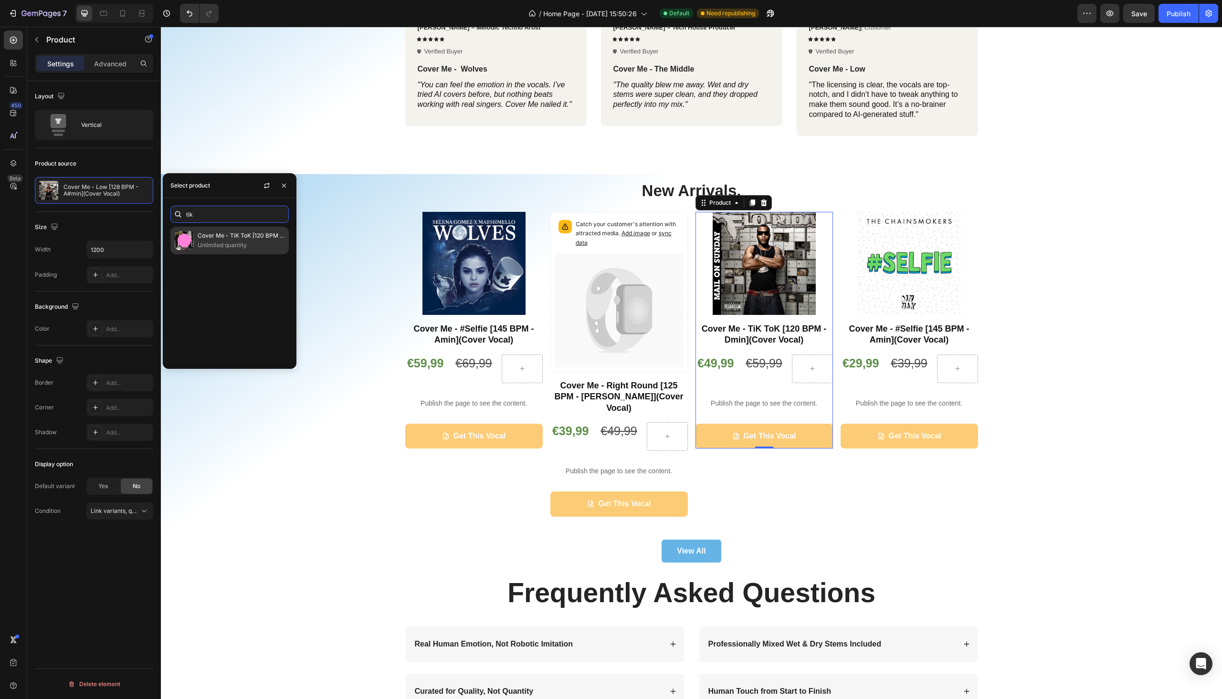
type input "tik"
click at [221, 243] on p "Unlimited quantity" at bounding box center [241, 246] width 87 height 10
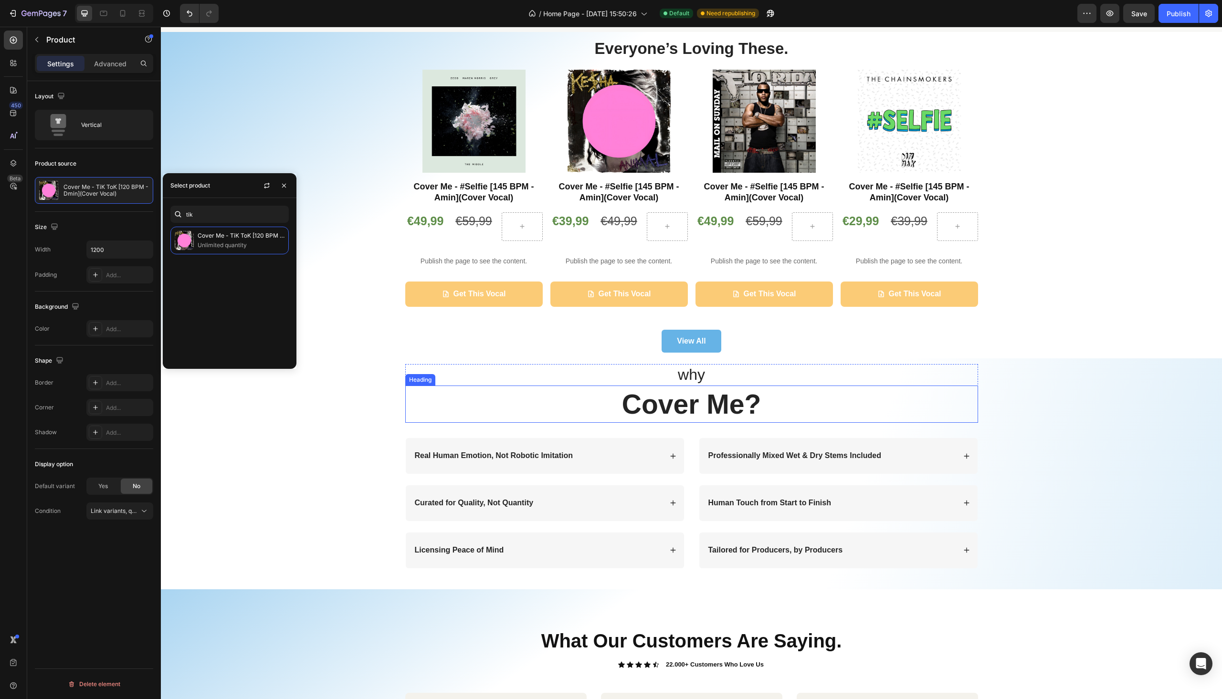
scroll to position [106, 0]
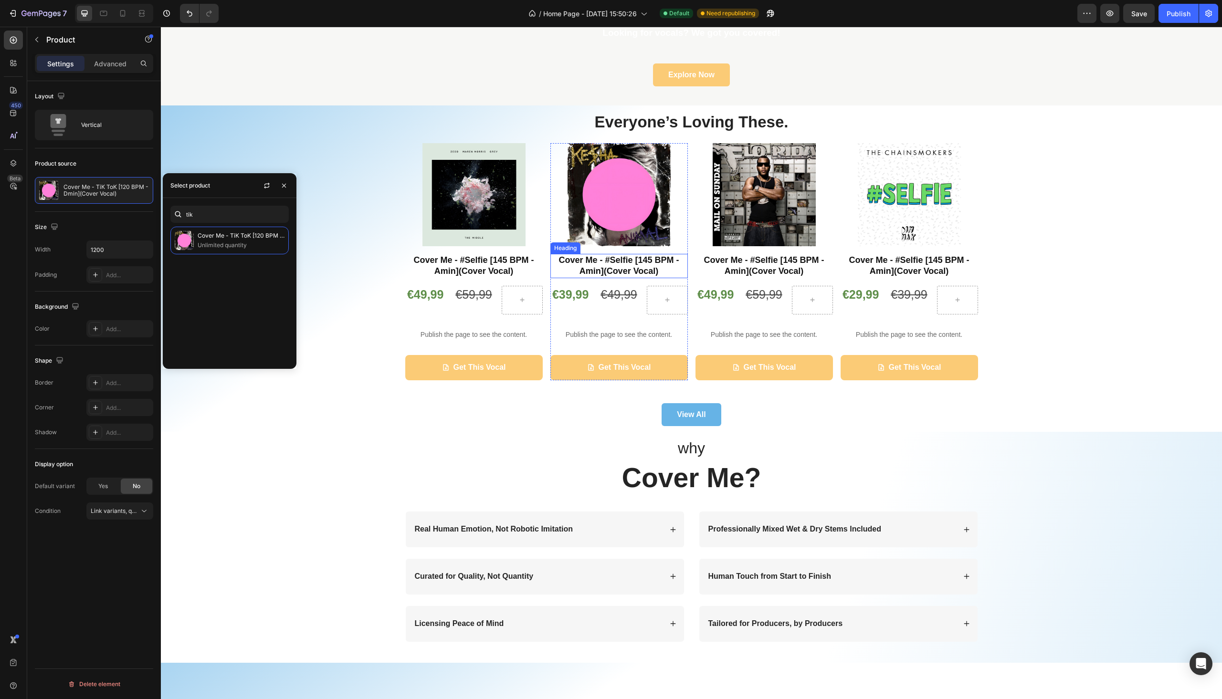
click at [624, 264] on strong "Cover Me - #Selfie [145 BPM - Amin](Cover Vocal)" at bounding box center [619, 265] width 120 height 21
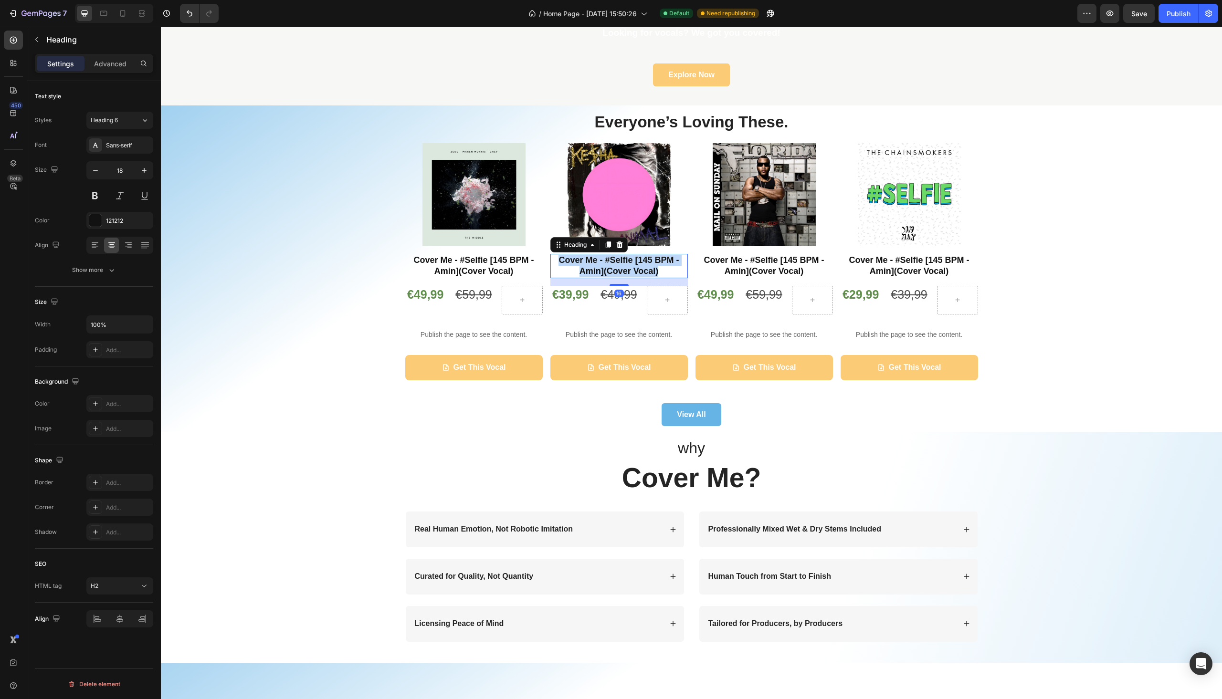
click at [624, 264] on strong "Cover Me - #Selfie [145 BPM - Amin](Cover Vocal)" at bounding box center [619, 265] width 120 height 21
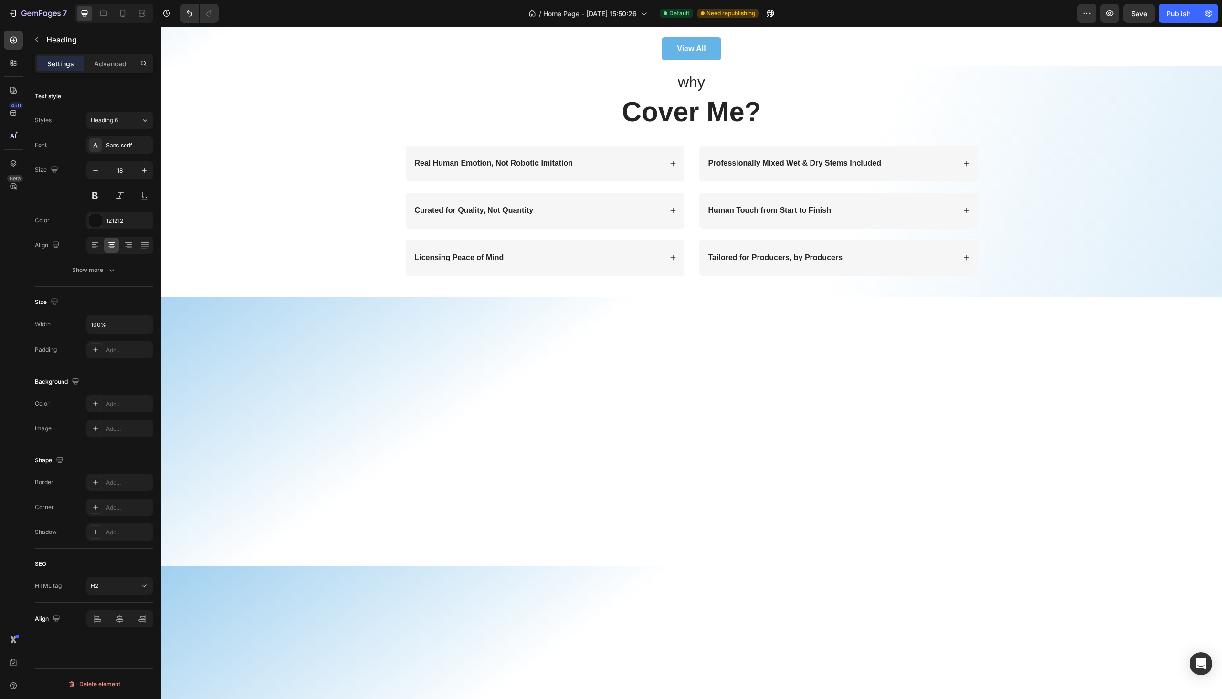
scroll to position [0, 0]
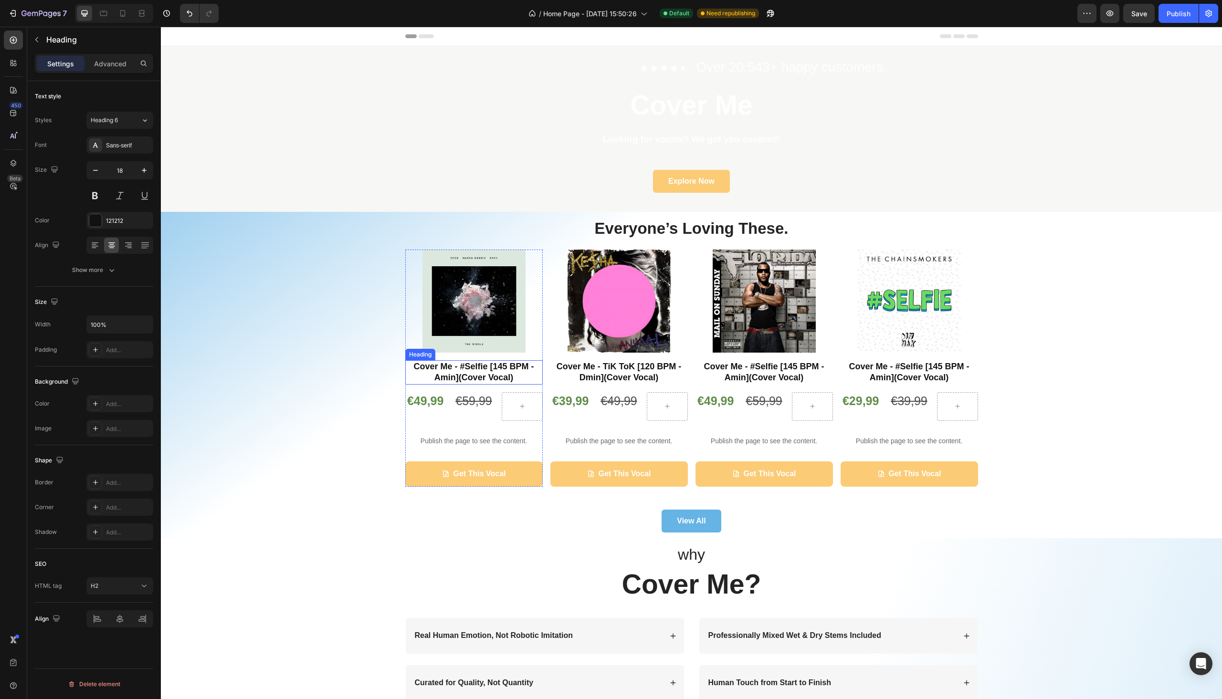
click at [472, 367] on strong "Cover Me - #Selfie [145 BPM - Amin](Cover Vocal)" at bounding box center [473, 372] width 120 height 21
click at [785, 373] on strong "Cover Me - #Selfie [145 BPM - Amin](Cover Vocal)" at bounding box center [764, 372] width 120 height 21
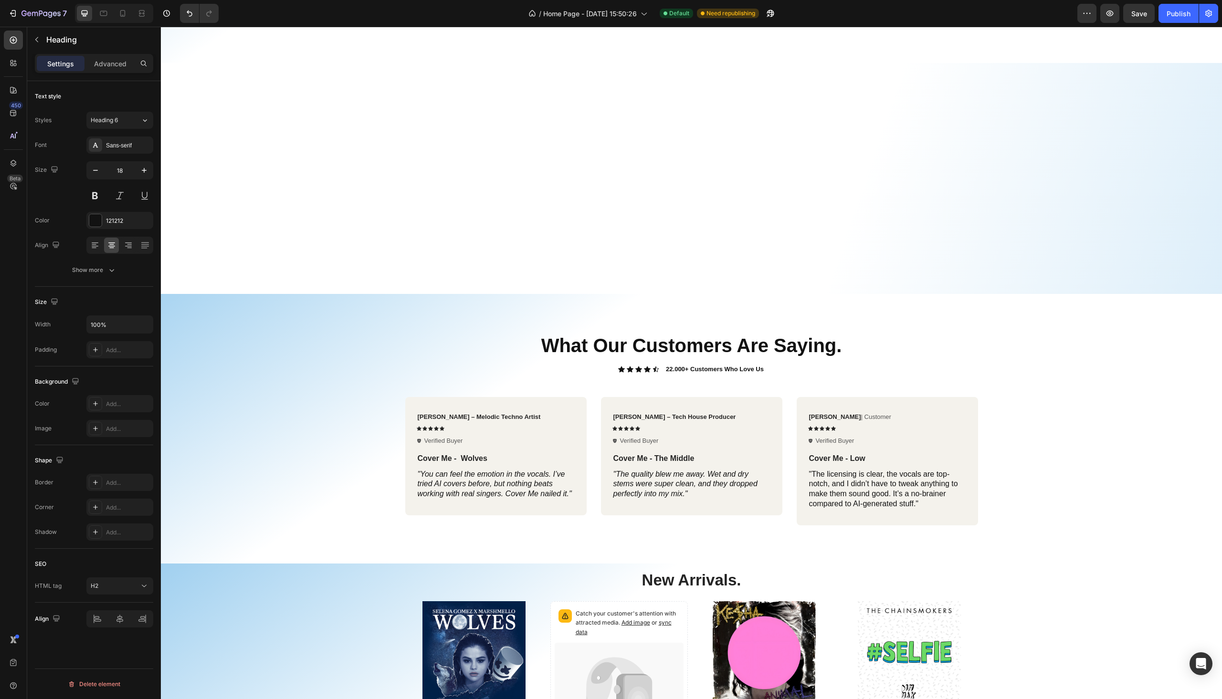
scroll to position [807, 0]
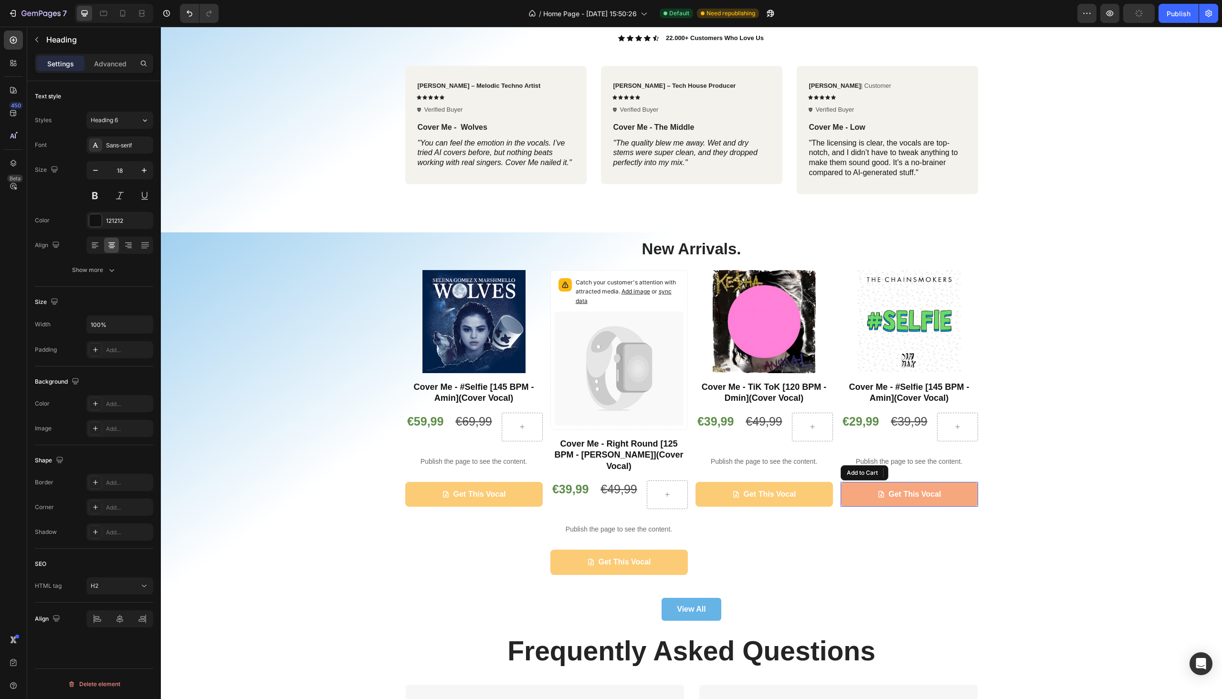
click at [858, 497] on button "Get This Vocal" at bounding box center [910, 494] width 138 height 25
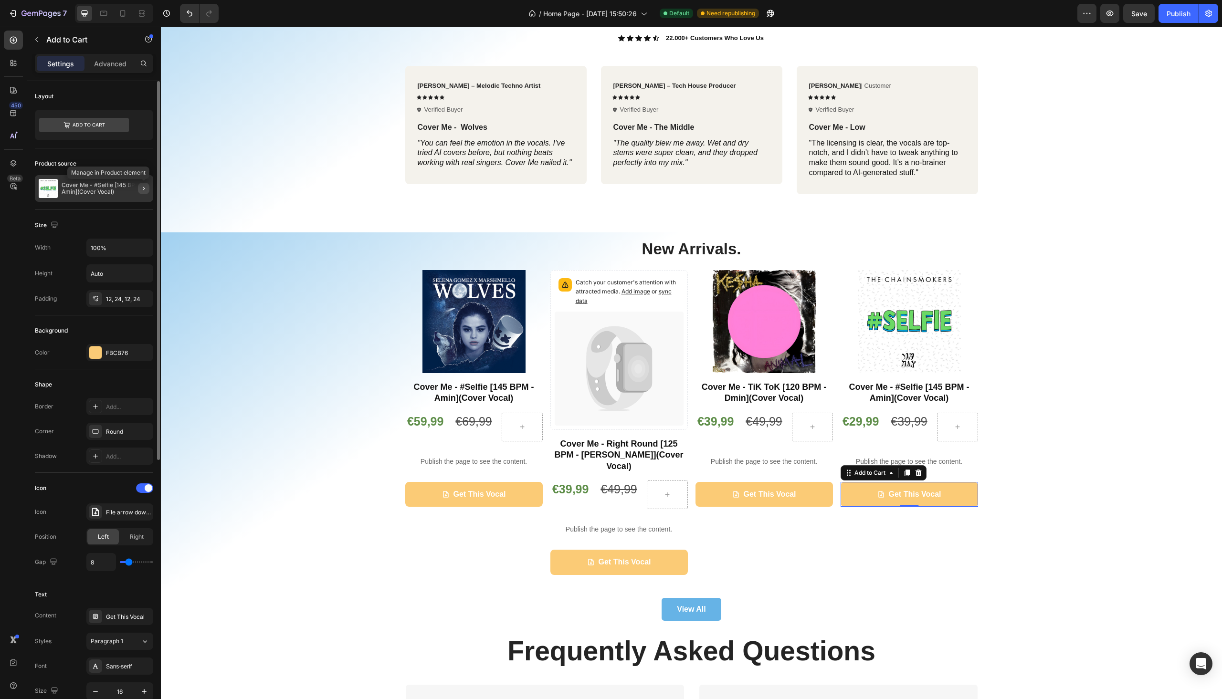
click at [141, 187] on icon "button" at bounding box center [144, 189] width 8 height 8
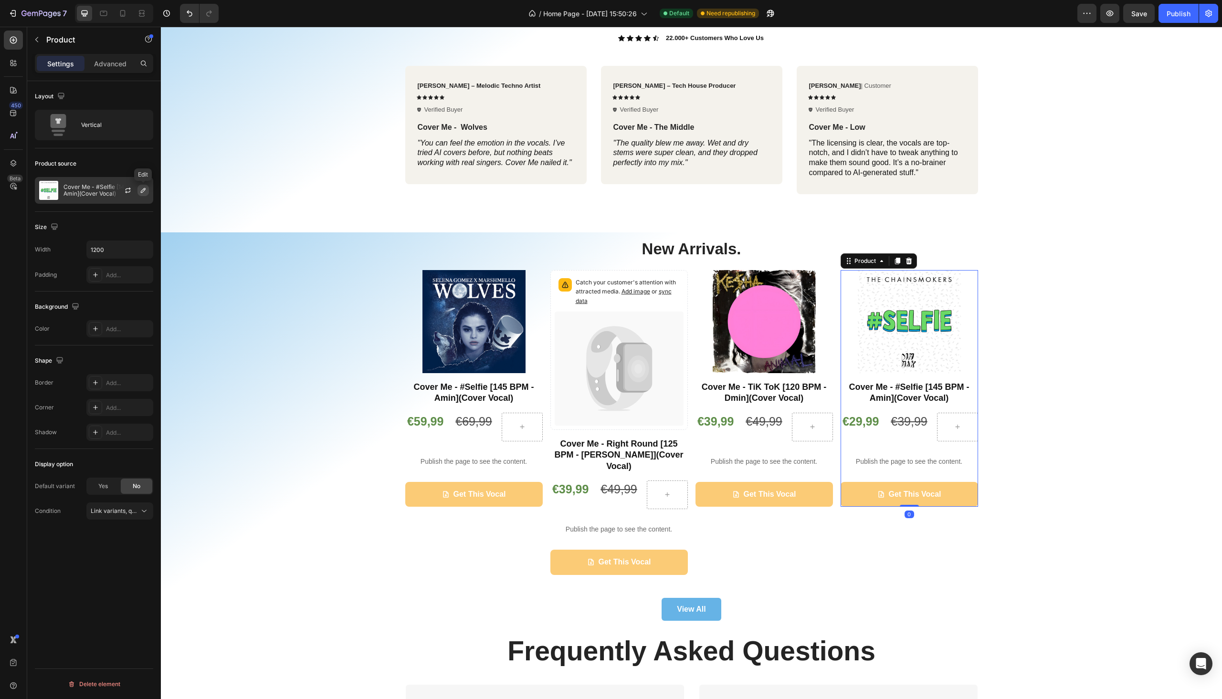
click at [146, 191] on icon "button" at bounding box center [143, 191] width 8 height 8
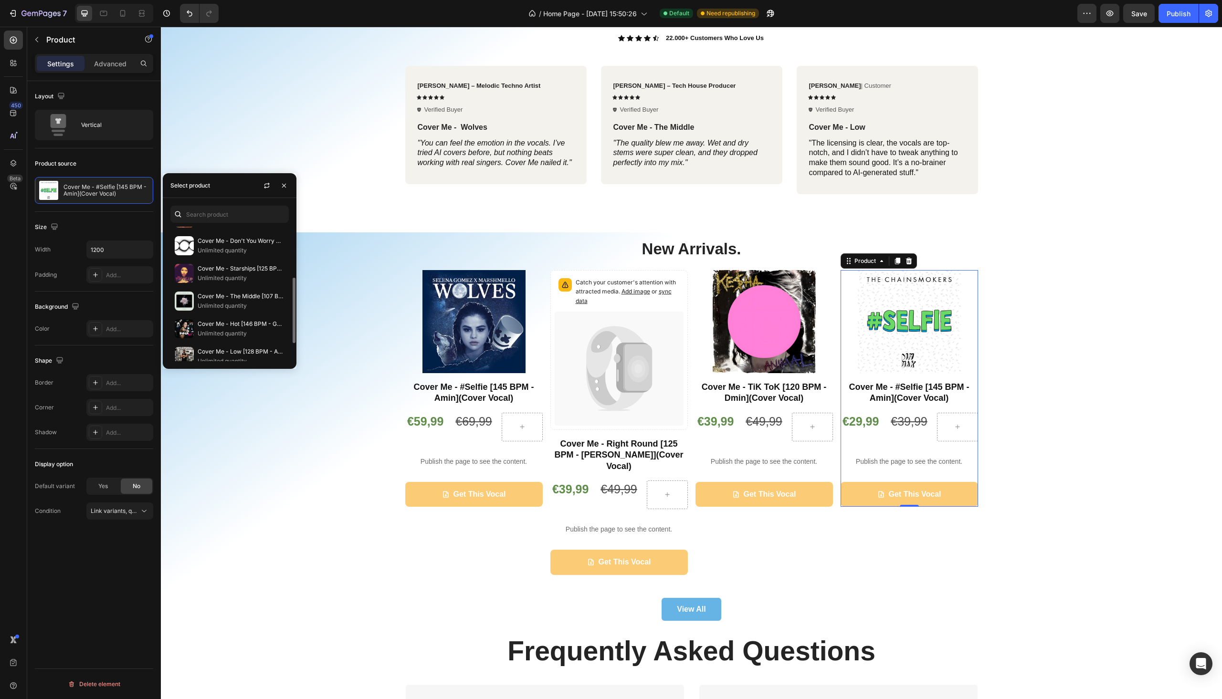
scroll to position [105, 0]
click at [237, 321] on p "Cover Me - Hot [146 BPM - Gmin](Cover Vocal)" at bounding box center [241, 325] width 87 height 10
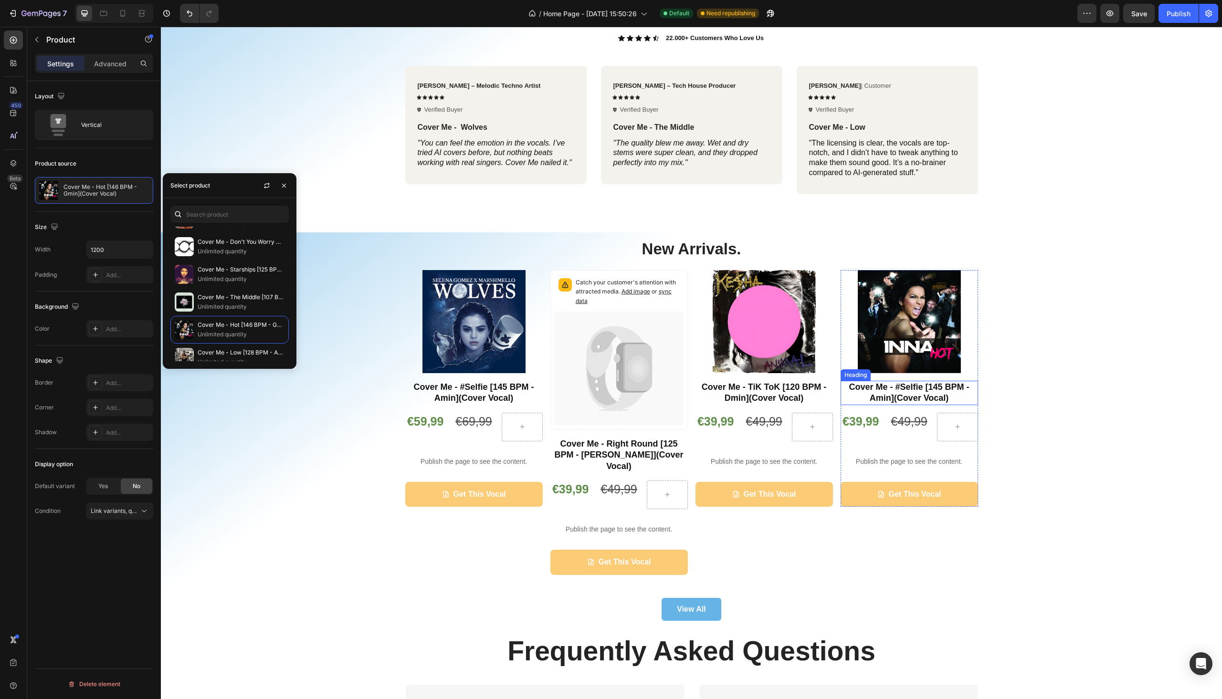
click at [885, 386] on strong "Cover Me - #Selfie [145 BPM - Amin](Cover Vocal)" at bounding box center [909, 392] width 120 height 21
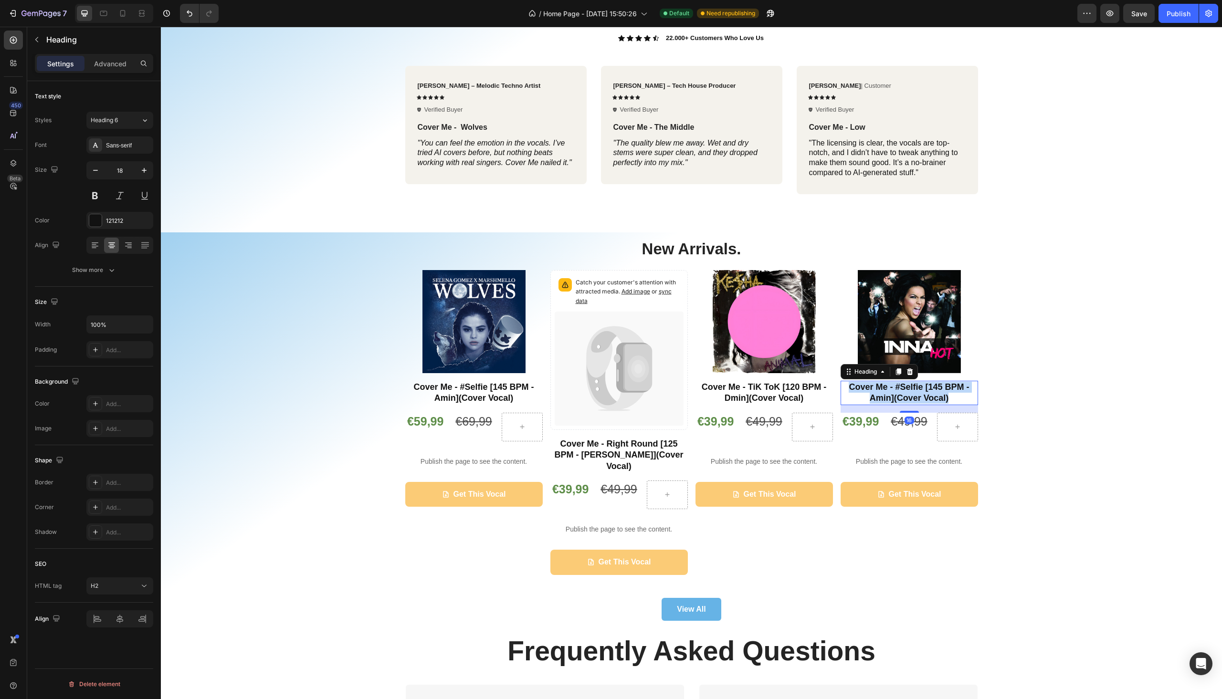
click at [885, 386] on strong "Cover Me - #Selfie [145 BPM - Amin](Cover Vocal)" at bounding box center [909, 392] width 120 height 21
click at [1091, 419] on div "New Arrivals. Heading Product Images Cover Me - #Selfie [145 BPM - Amin](Cover …" at bounding box center [691, 429] width 1047 height 383
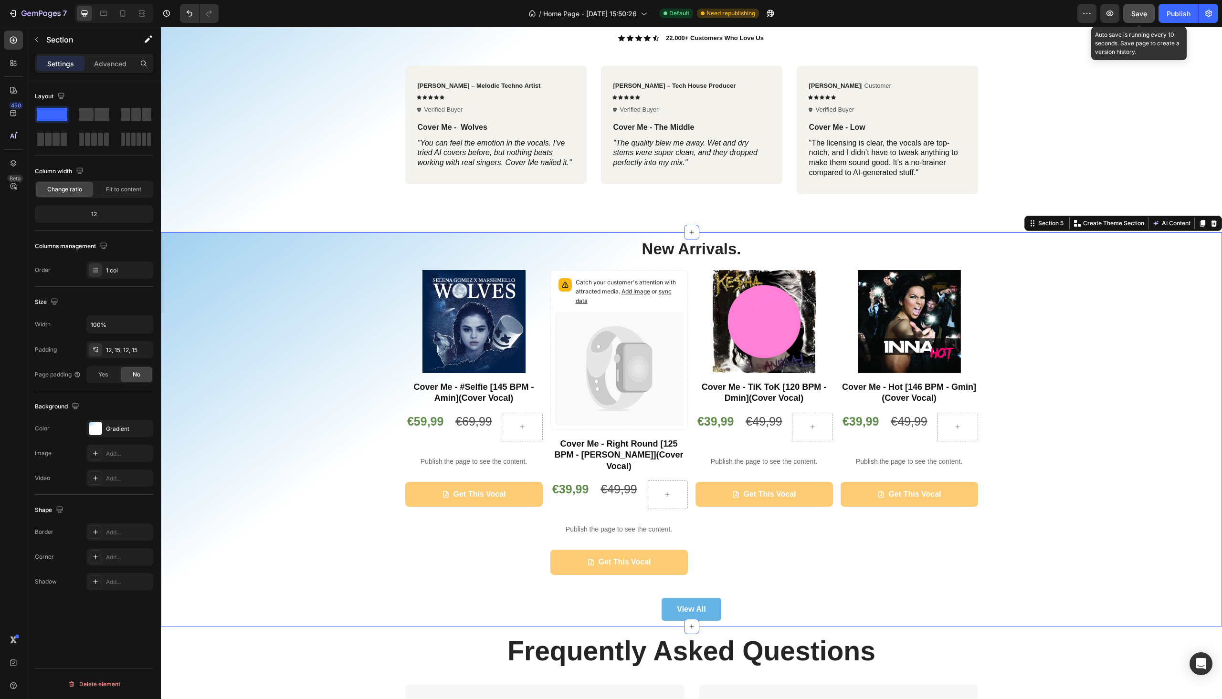
click at [1137, 18] on div "Save" at bounding box center [1140, 14] width 16 height 10
click at [1167, 18] on div "Publish" at bounding box center [1179, 14] width 24 height 10
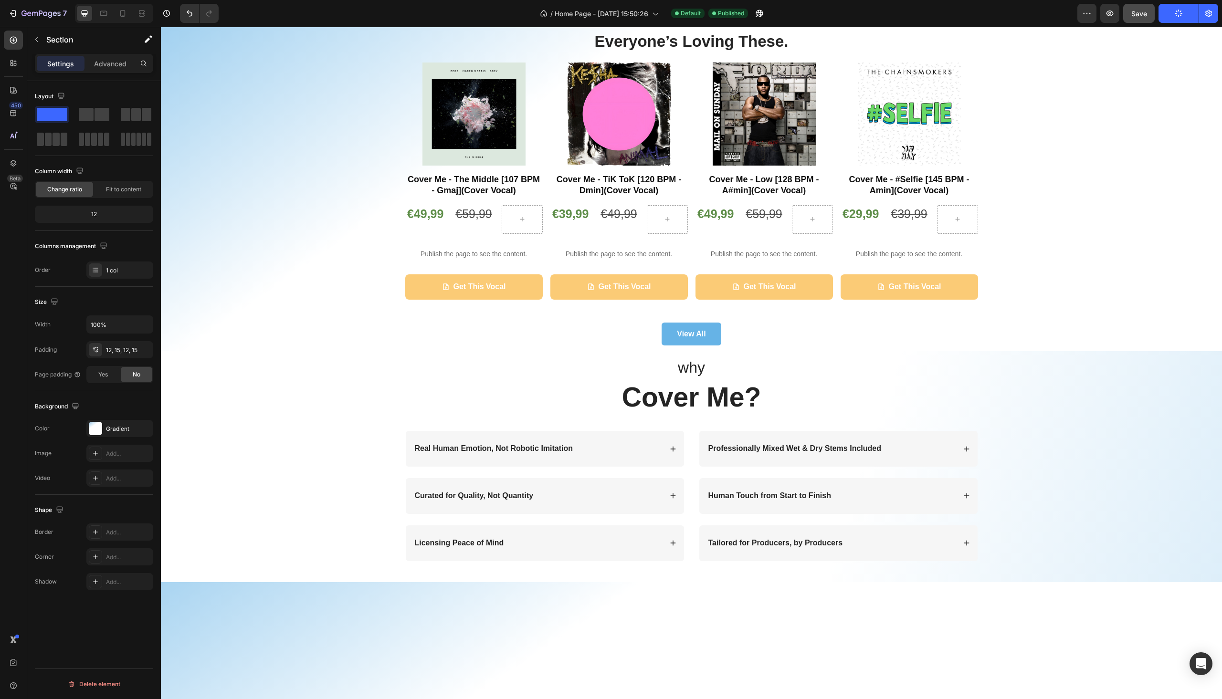
scroll to position [0, 0]
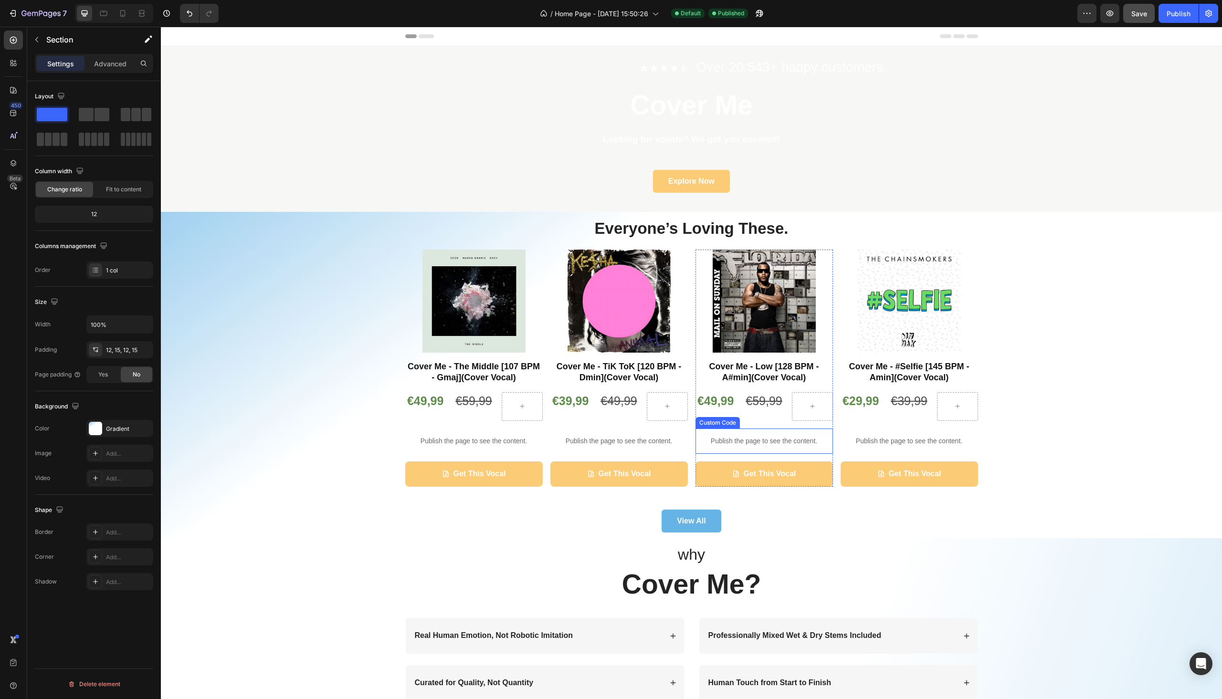
click at [751, 435] on div "Publish the page to see the content." at bounding box center [765, 441] width 138 height 25
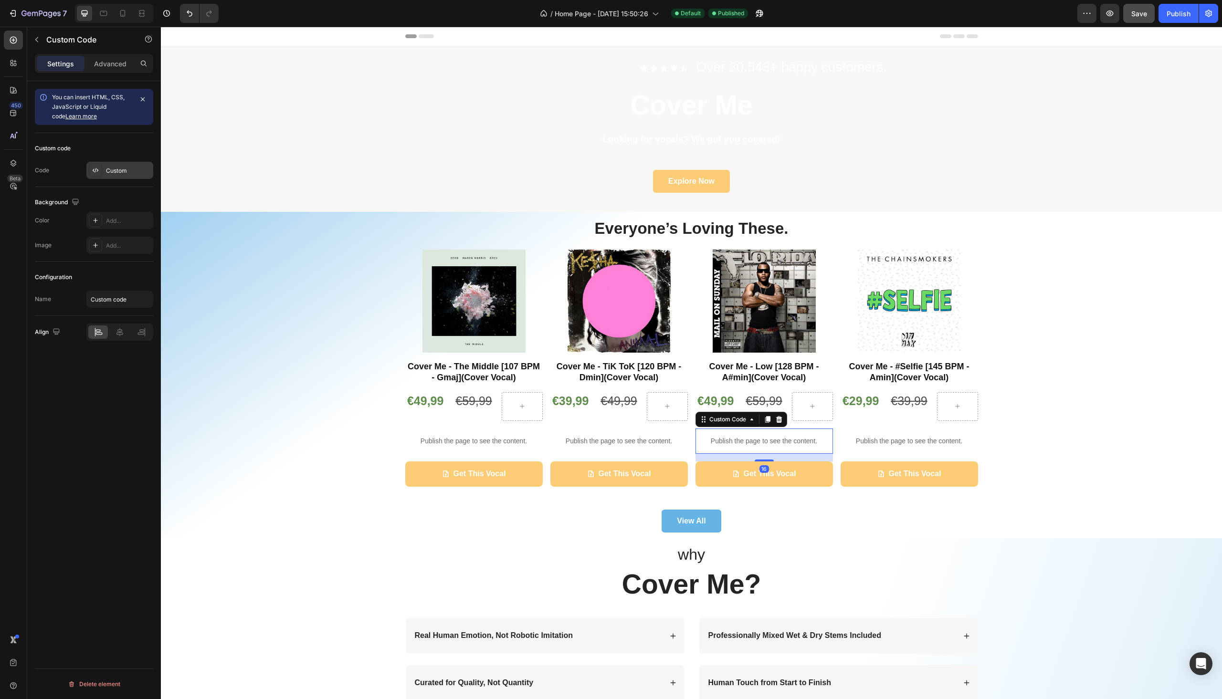
click at [129, 169] on div "Custom" at bounding box center [128, 171] width 45 height 9
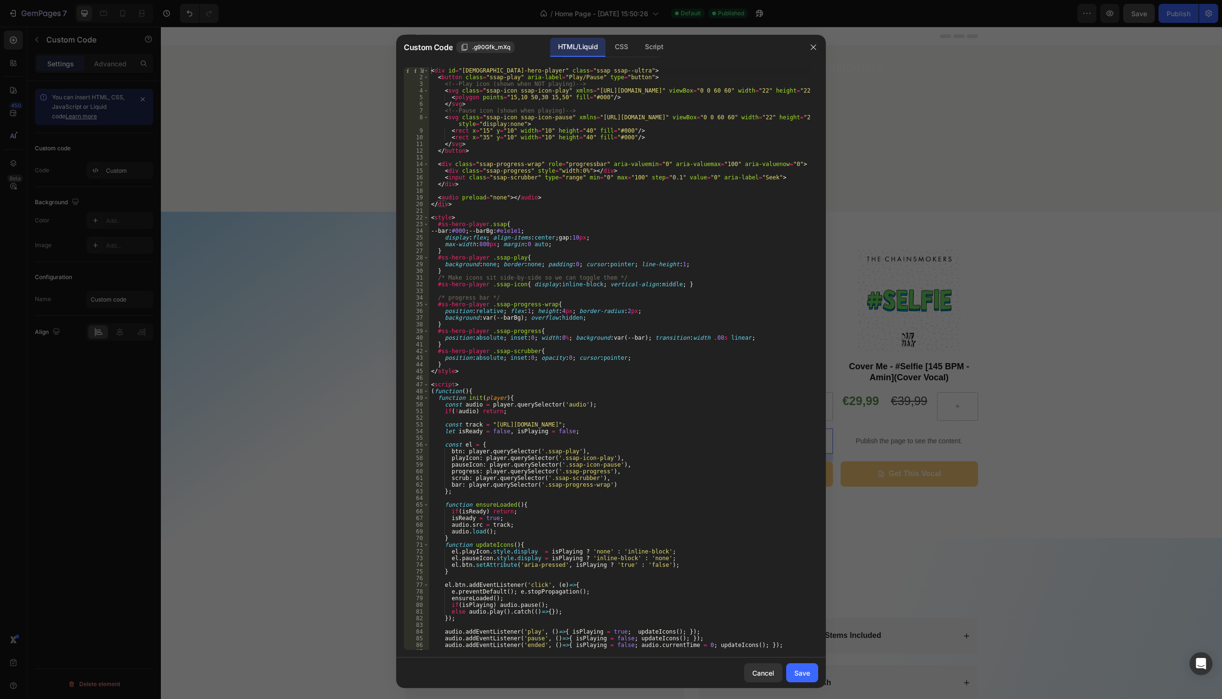
click at [745, 423] on div "< div id = "ss-hero-player" class = "ssap ssap--ultra" > < button class = "ssap…" at bounding box center [620, 365] width 382 height 596
paste textarea "CM_007_-_Low.mp3?v=1756319066"
type textarea "const track = "https://cdn.shopify.com/s/files/1/0944/9603/1068/files/CM_007_-_…"
click at [799, 671] on div "Save" at bounding box center [802, 673] width 16 height 10
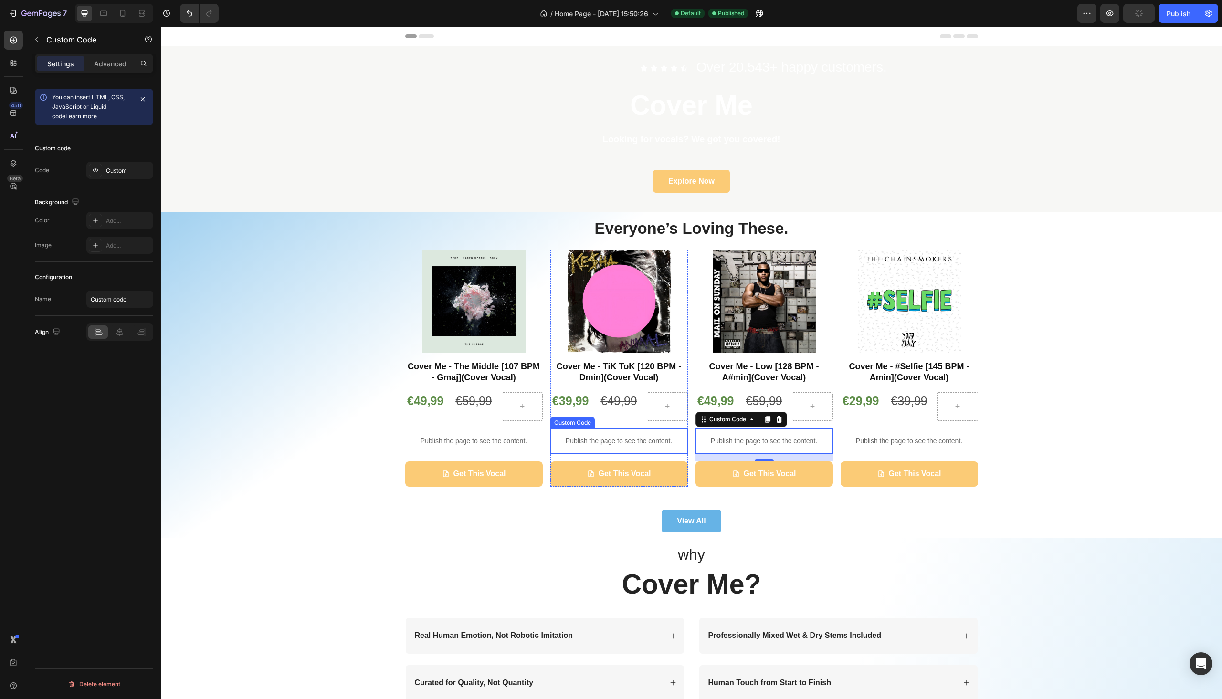
click at [591, 445] on p "Publish the page to see the content." at bounding box center [619, 441] width 138 height 10
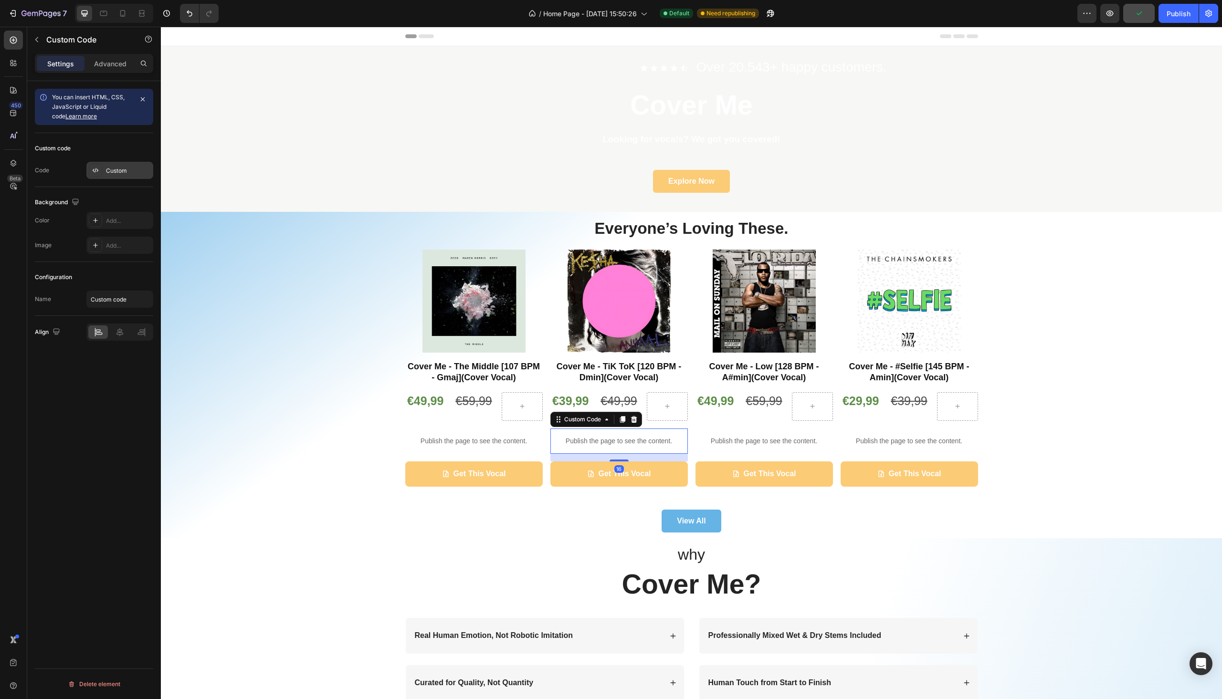
click at [126, 166] on div "Custom" at bounding box center [119, 170] width 67 height 17
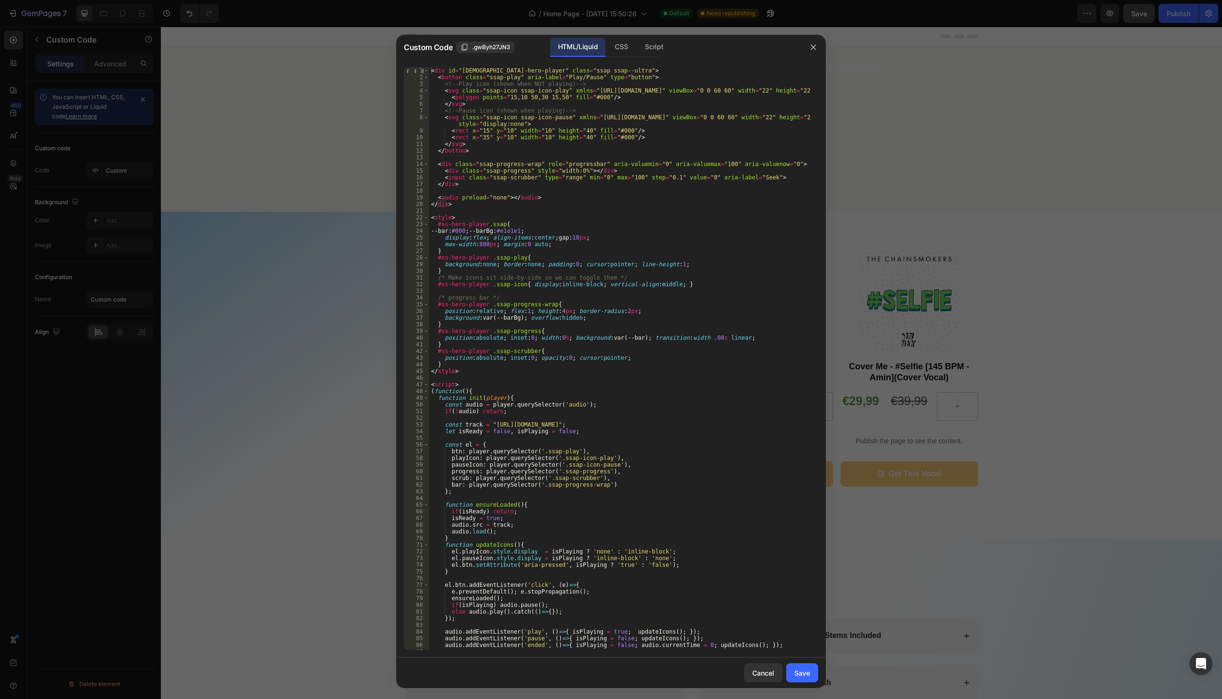
click at [660, 427] on div "< div id = "ss-hero-player" class = "ssap ssap--ultra" > < button class = "ssap…" at bounding box center [620, 365] width 382 height 596
paste textarea "CM_011_-_TiK_ToK.mp3?v=1756319066"
type textarea "const track = "https://cdn.shopify.com/s/files/1/0944/9603/1068/files/CM_011_-_…"
click at [806, 675] on div "Save" at bounding box center [802, 673] width 16 height 10
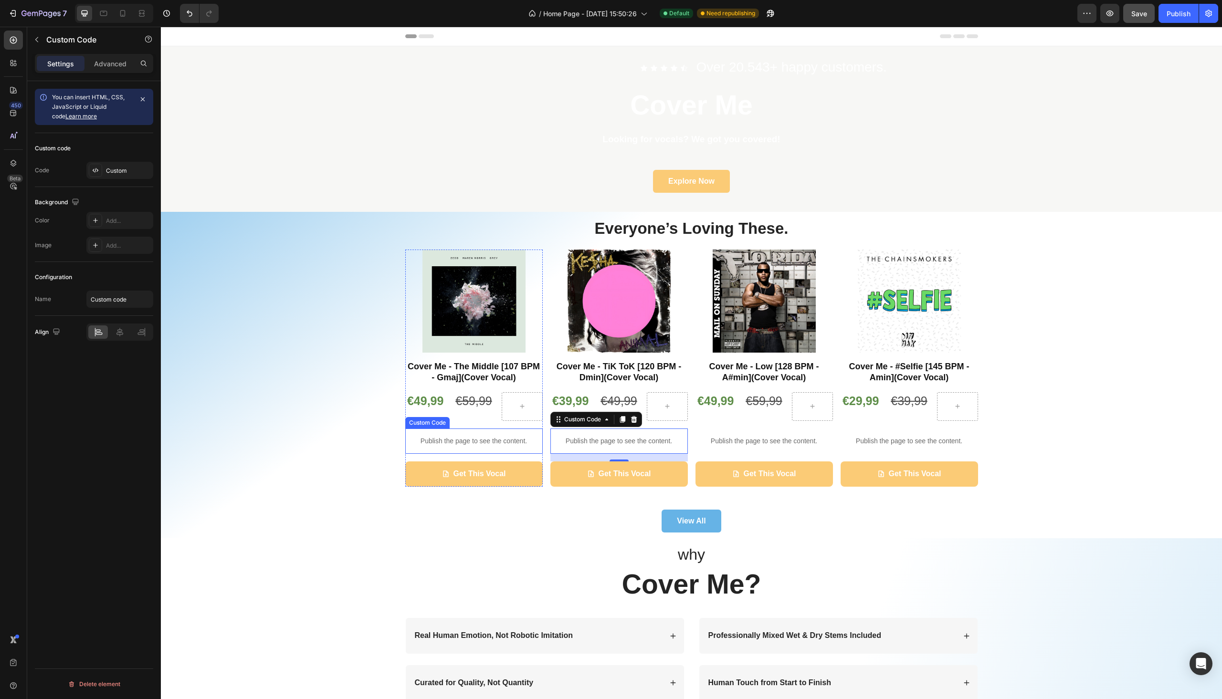
click at [464, 444] on p "Publish the page to see the content." at bounding box center [474, 441] width 138 height 10
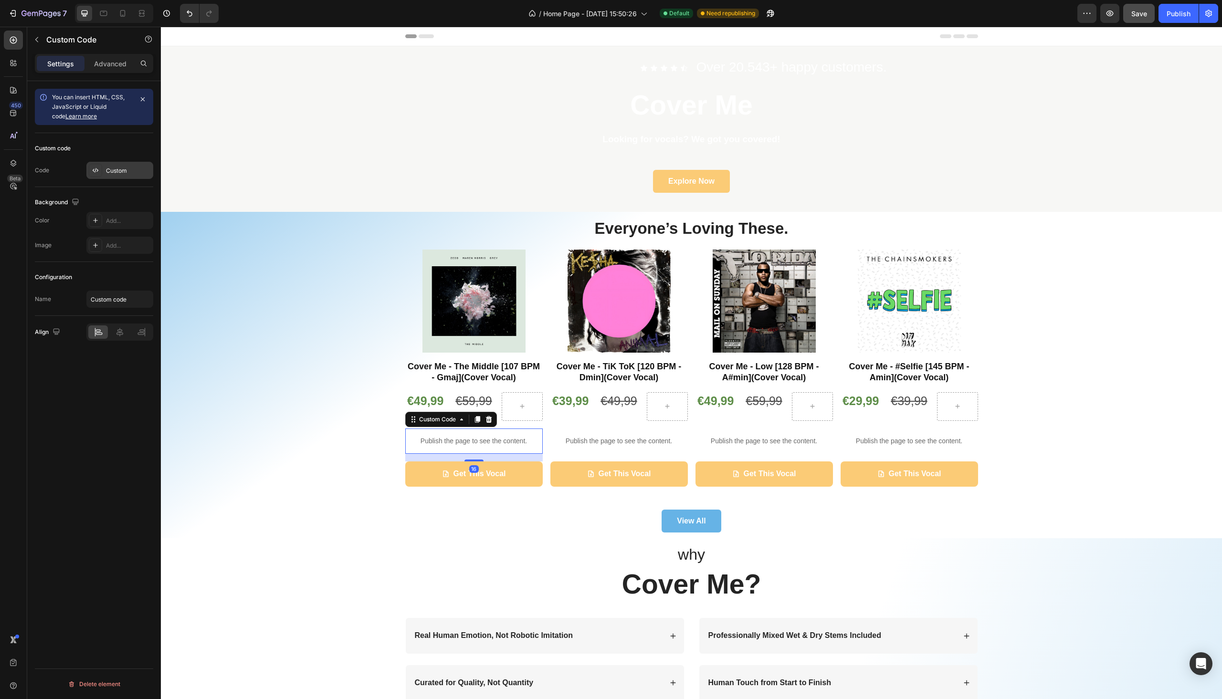
click at [126, 172] on div "Custom" at bounding box center [128, 171] width 45 height 9
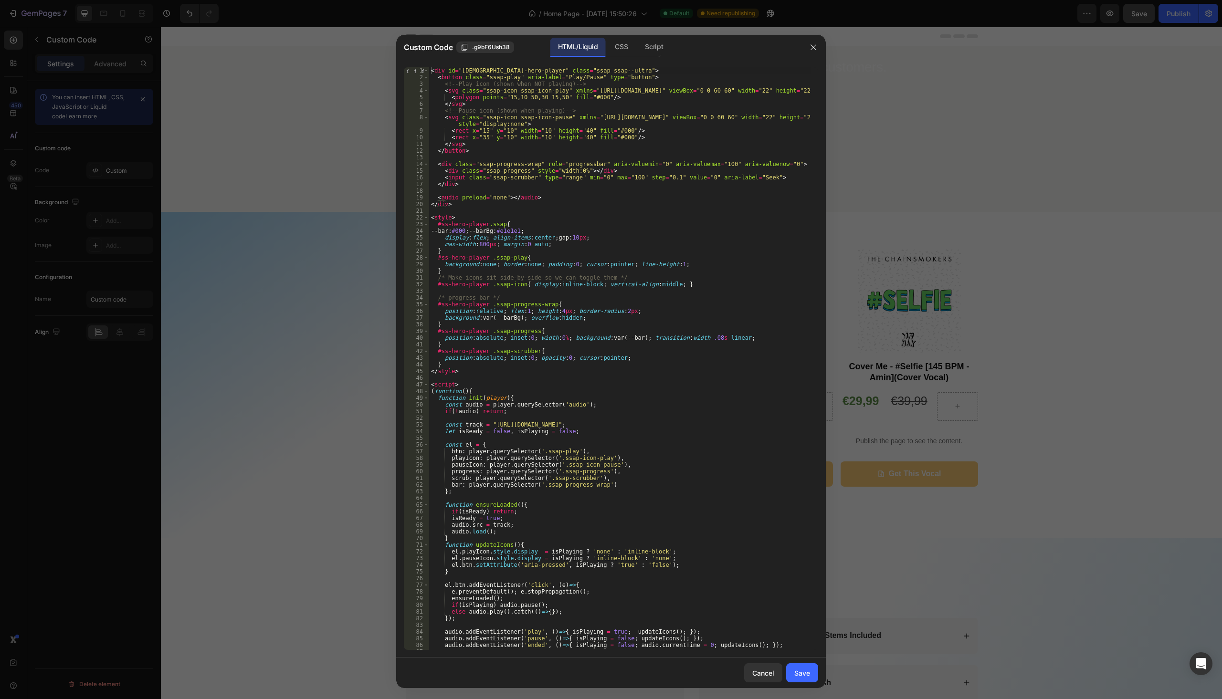
click at [721, 428] on div "< div id = "ss-hero-player" class = "ssap ssap--ultra" > < button class = "ssap…" at bounding box center [620, 365] width 382 height 596
paste textarea "CM_006_-_The_Middle.mp3?v=1756319058"
type textarea "const track = "https://cdn.shopify.com/s/files/1/0944/9603/1068/files/CM_006_-_…"
click at [798, 670] on div "Save" at bounding box center [802, 673] width 16 height 10
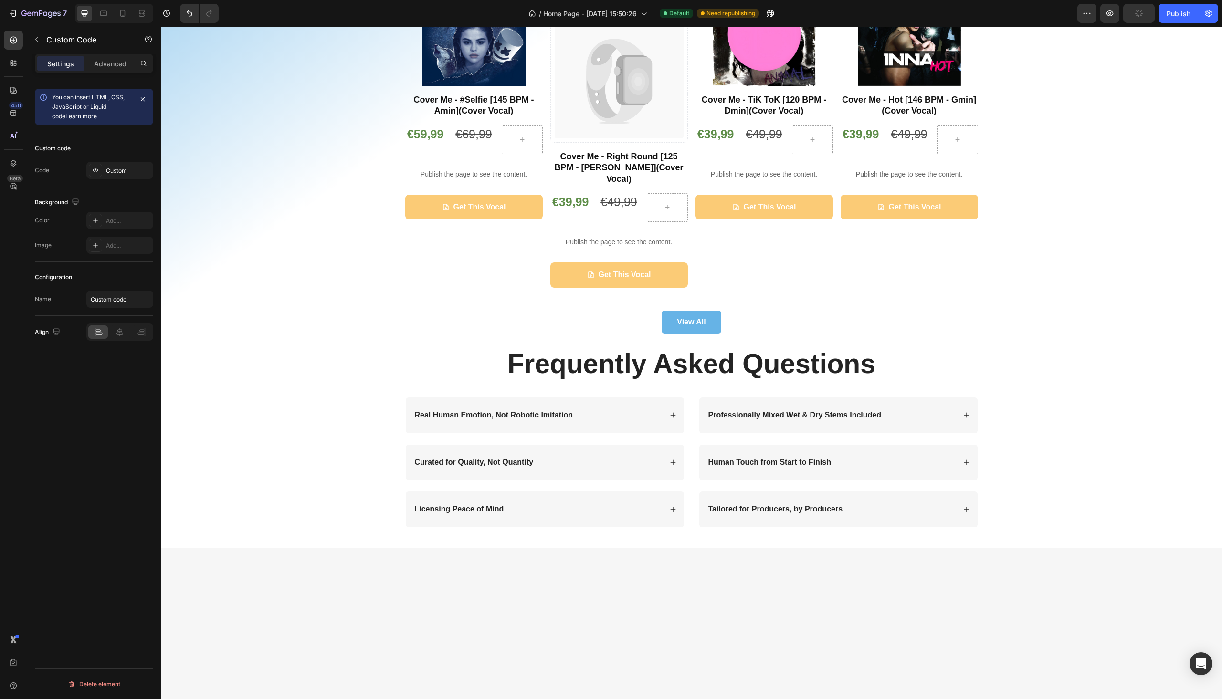
scroll to position [896, 0]
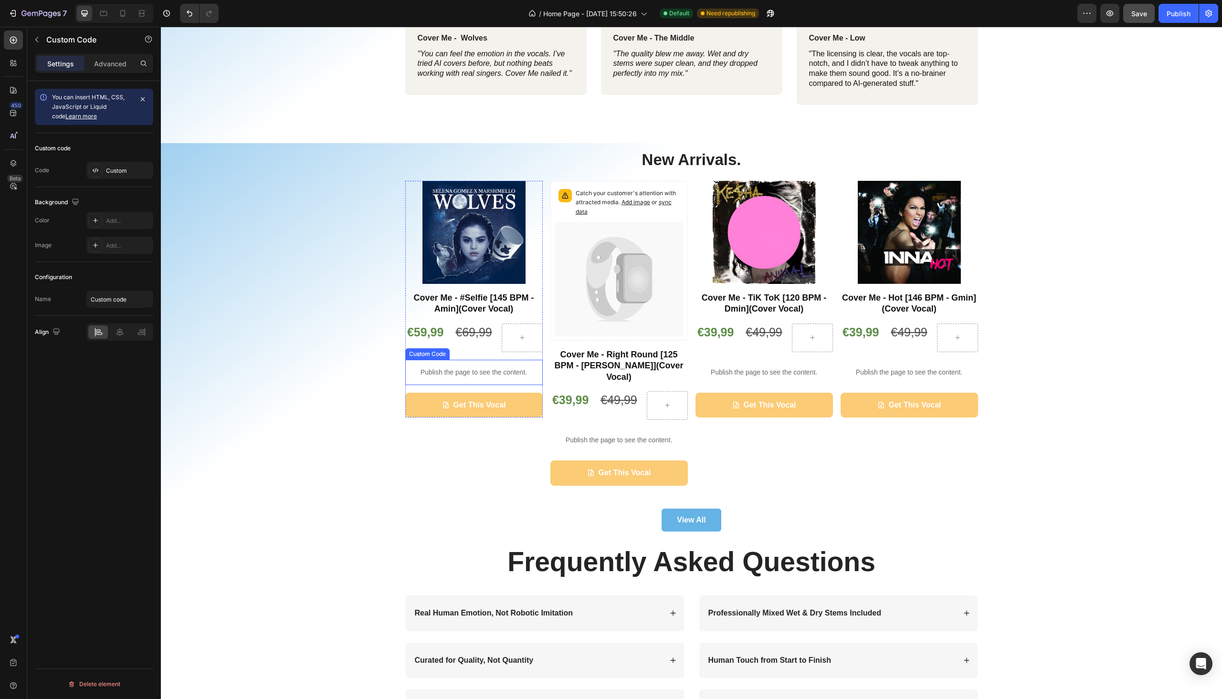
click at [497, 374] on p "Publish the page to see the content." at bounding box center [474, 373] width 138 height 10
click at [117, 176] on div "Custom" at bounding box center [119, 170] width 67 height 17
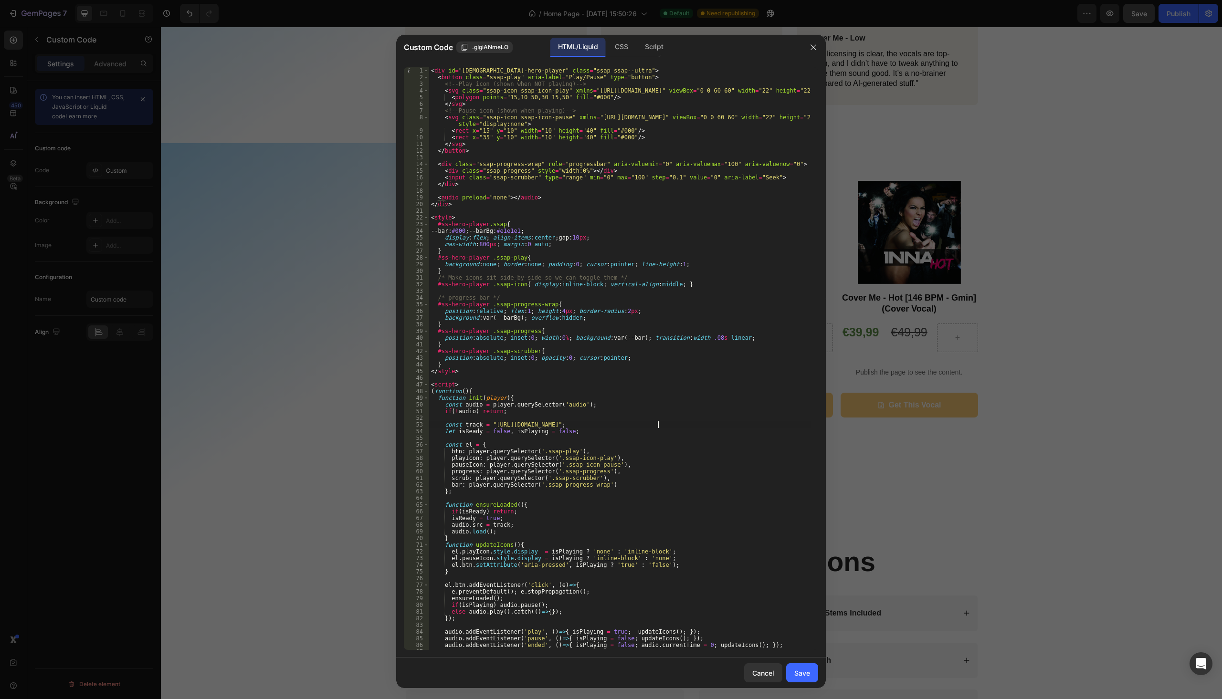
click at [657, 425] on div "< div id = "ss-hero-player" class = "ssap ssap--ultra" > < button class = "ssap…" at bounding box center [620, 365] width 382 height 596
paste textarea "CM_010_-_Wolves.mp3?v=1756319065"
type textarea "const track = "https://cdn.shopify.com/s/files/1/0944/9603/1068/files/CM_010_-_…"
click at [810, 676] on div "Save" at bounding box center [802, 673] width 16 height 10
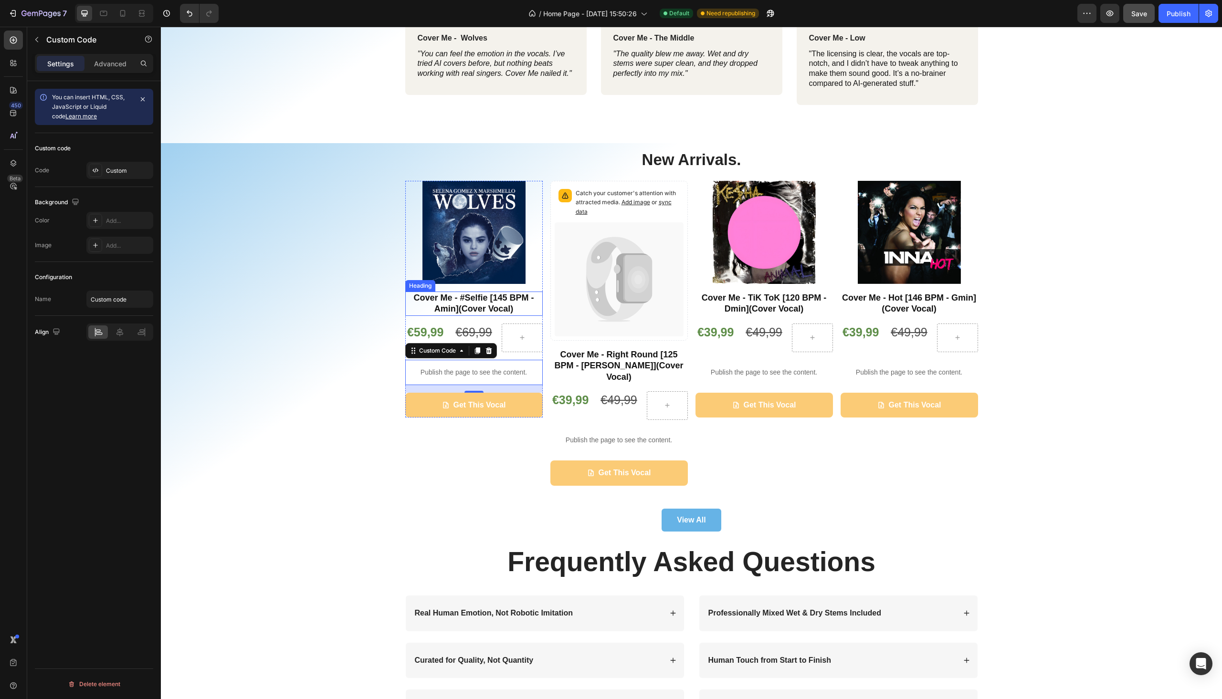
click at [497, 307] on strong "Cover Me - #Selfie [145 BPM - Amin](Cover Vocal)" at bounding box center [473, 303] width 120 height 21
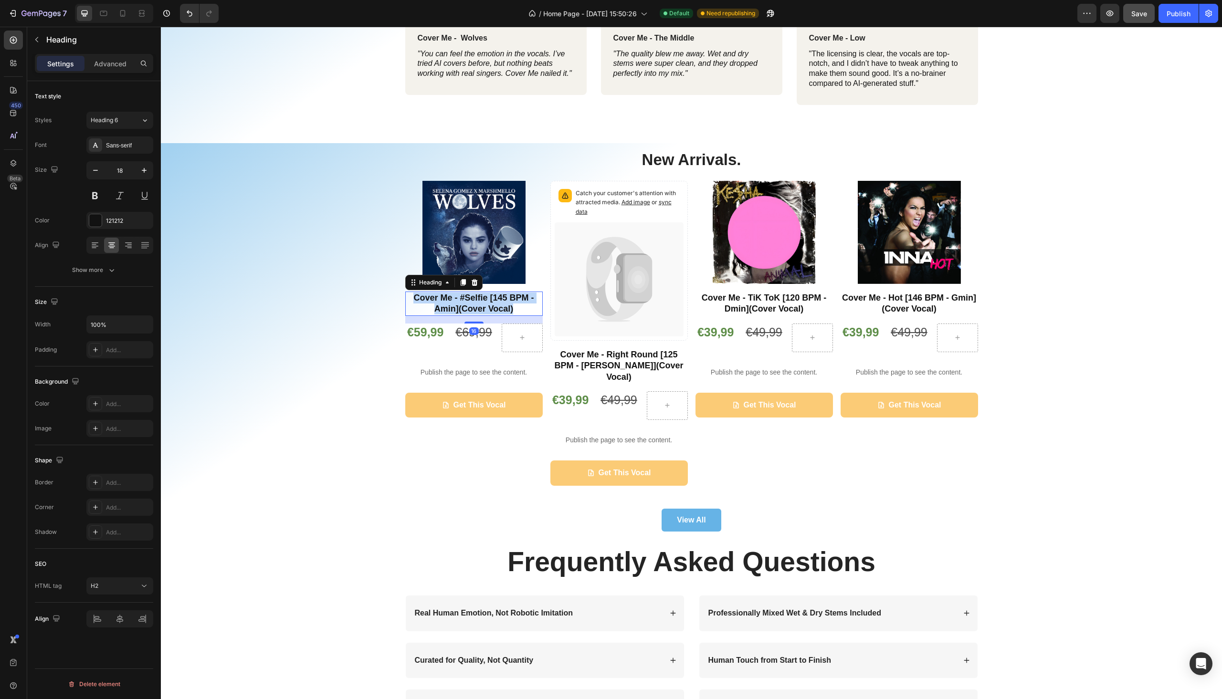
click at [497, 307] on strong "Cover Me - #Selfie [145 BPM - Amin](Cover Vocal)" at bounding box center [473, 303] width 120 height 21
click at [1063, 266] on div "New Arrivals. Heading Product Images Cover Me - Wolves [155 BPM - Bmin](Cover V…" at bounding box center [691, 340] width 1047 height 383
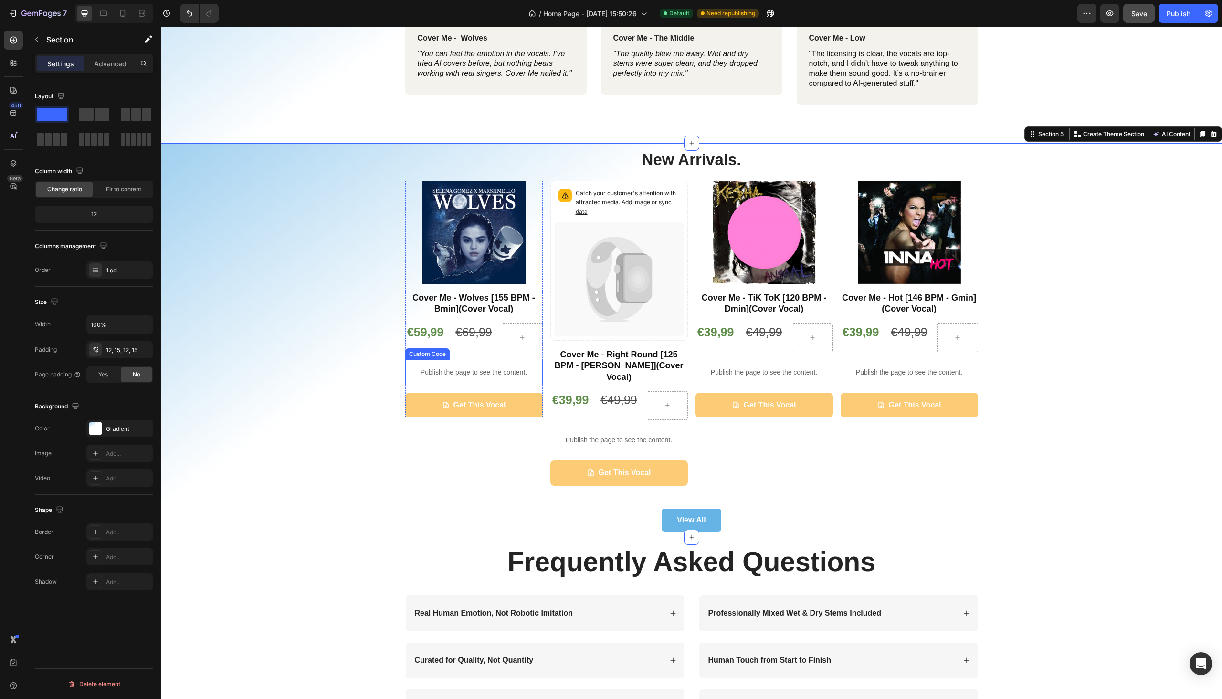
click at [490, 369] on p "Publish the page to see the content." at bounding box center [474, 373] width 138 height 10
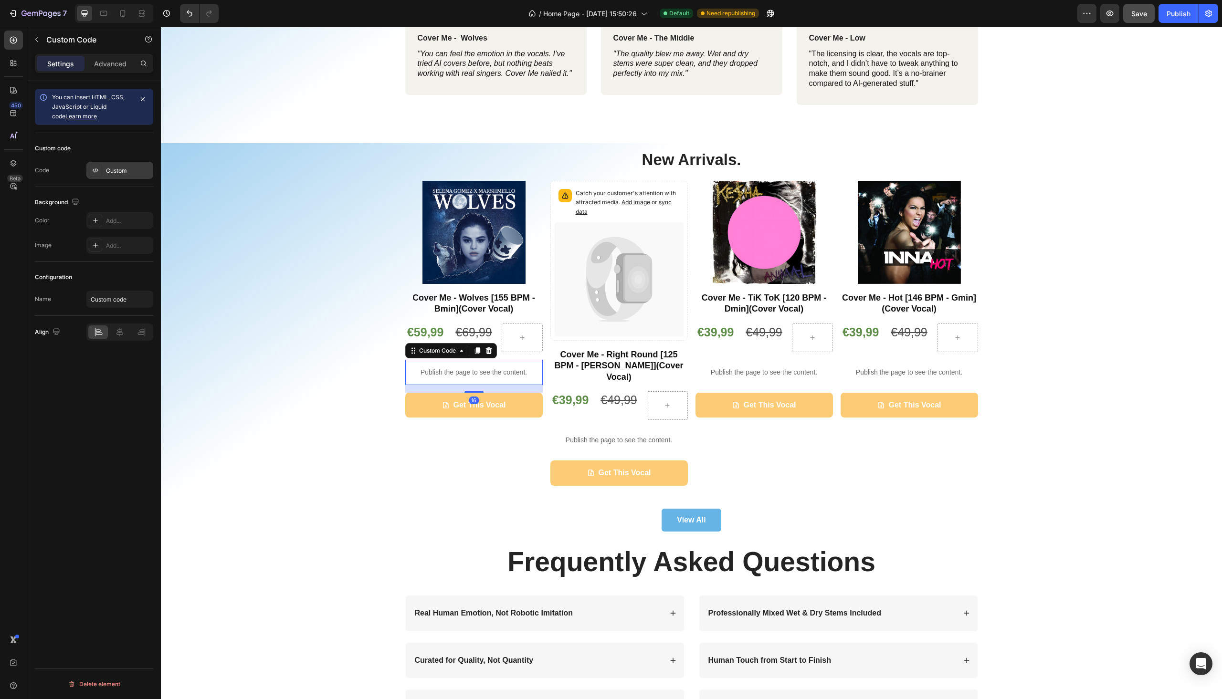
click at [120, 169] on div "Custom" at bounding box center [128, 171] width 45 height 9
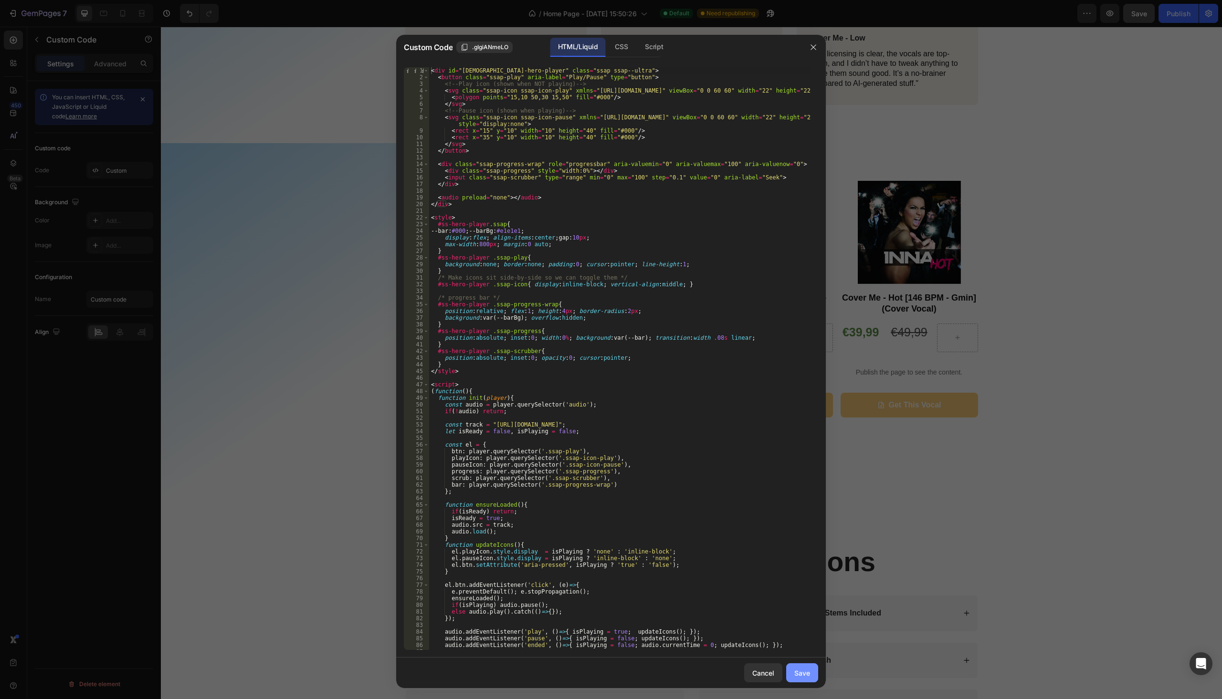
click at [808, 679] on button "Save" at bounding box center [802, 673] width 32 height 19
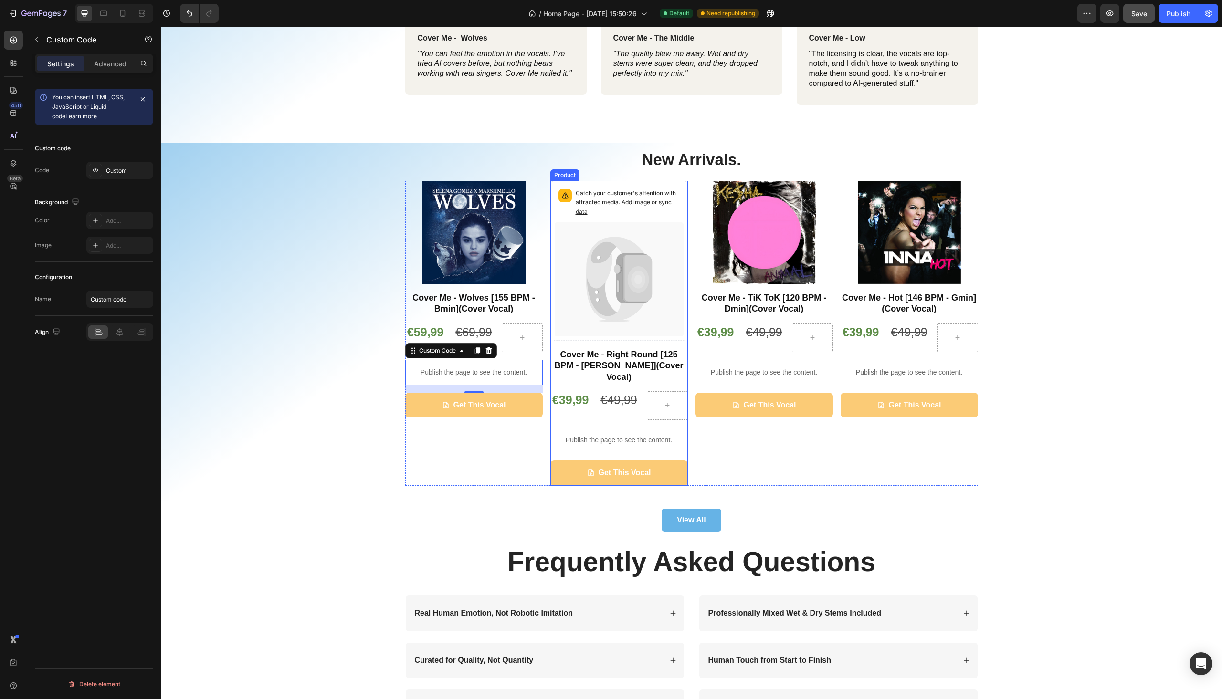
click at [594, 428] on div "Publish the page to see the content." at bounding box center [619, 440] width 138 height 25
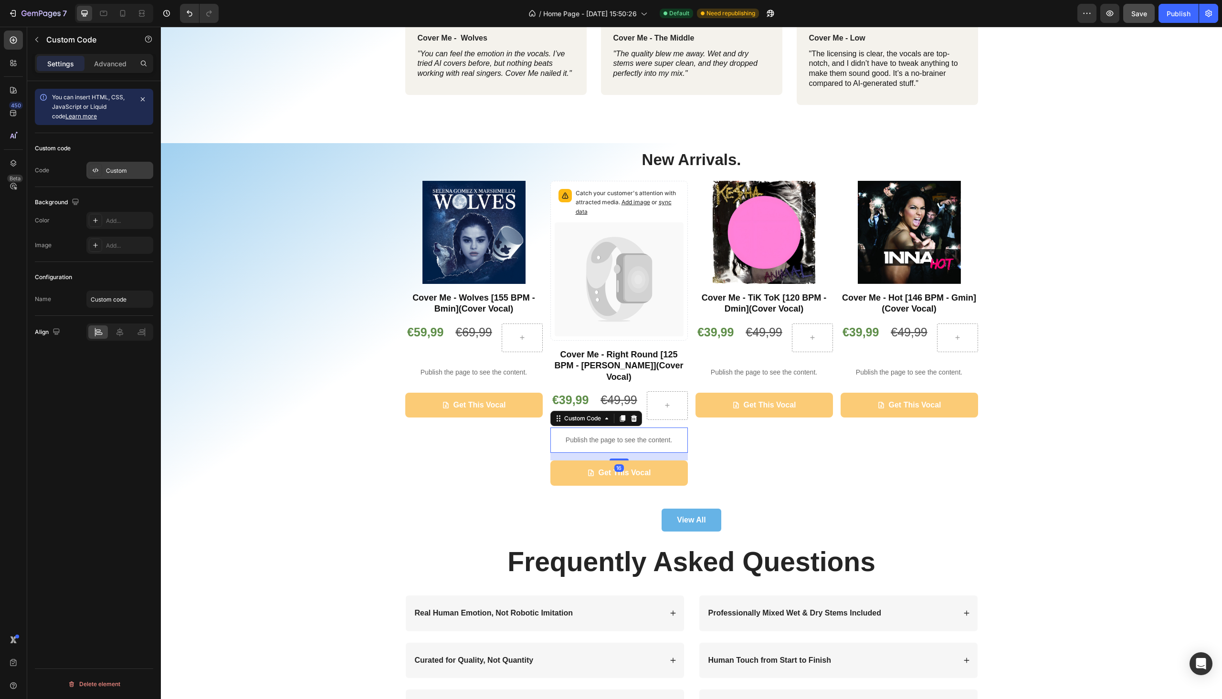
click at [125, 169] on div "Custom" at bounding box center [128, 171] width 45 height 9
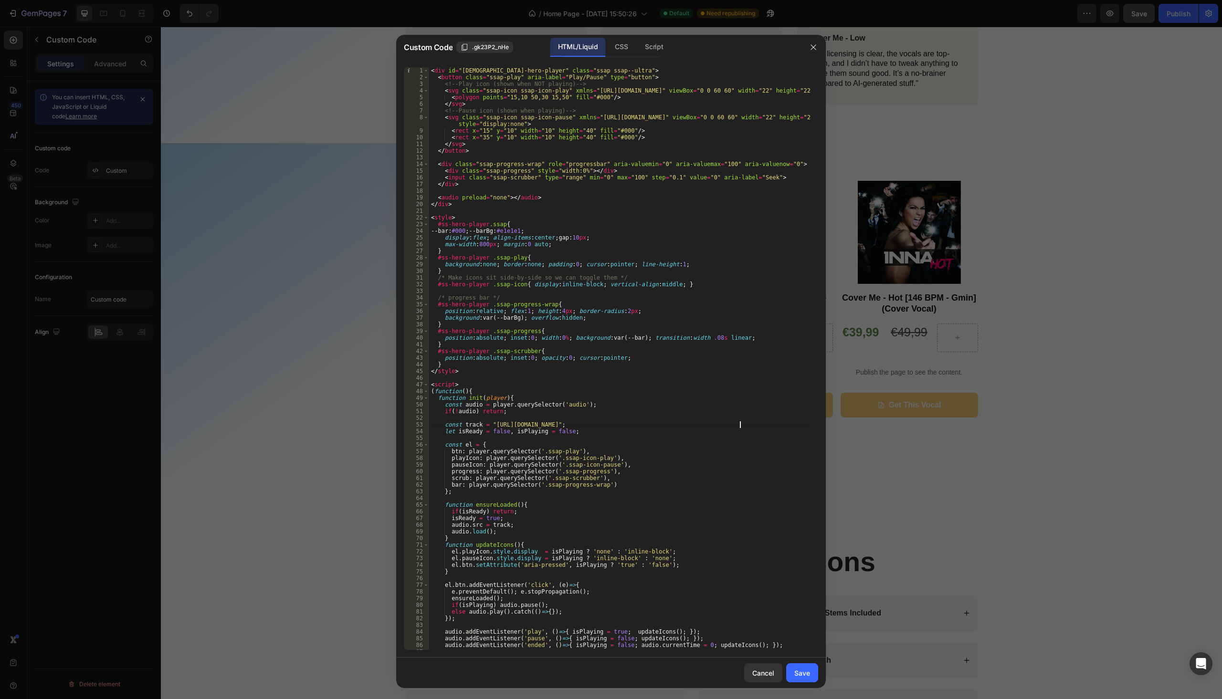
click at [741, 426] on div "< div id = "ss-hero-player" class = "ssap ssap--ultra" > < button class = "ssap…" at bounding box center [620, 365] width 382 height 596
paste textarea "CM_012_-_Right_Round.mp3?v=1756319059"
type textarea "const track = "https://cdn.shopify.com/s/files/1/0944/9603/1068/files/CM_012_-_…"
click at [801, 677] on div "Save" at bounding box center [802, 673] width 16 height 10
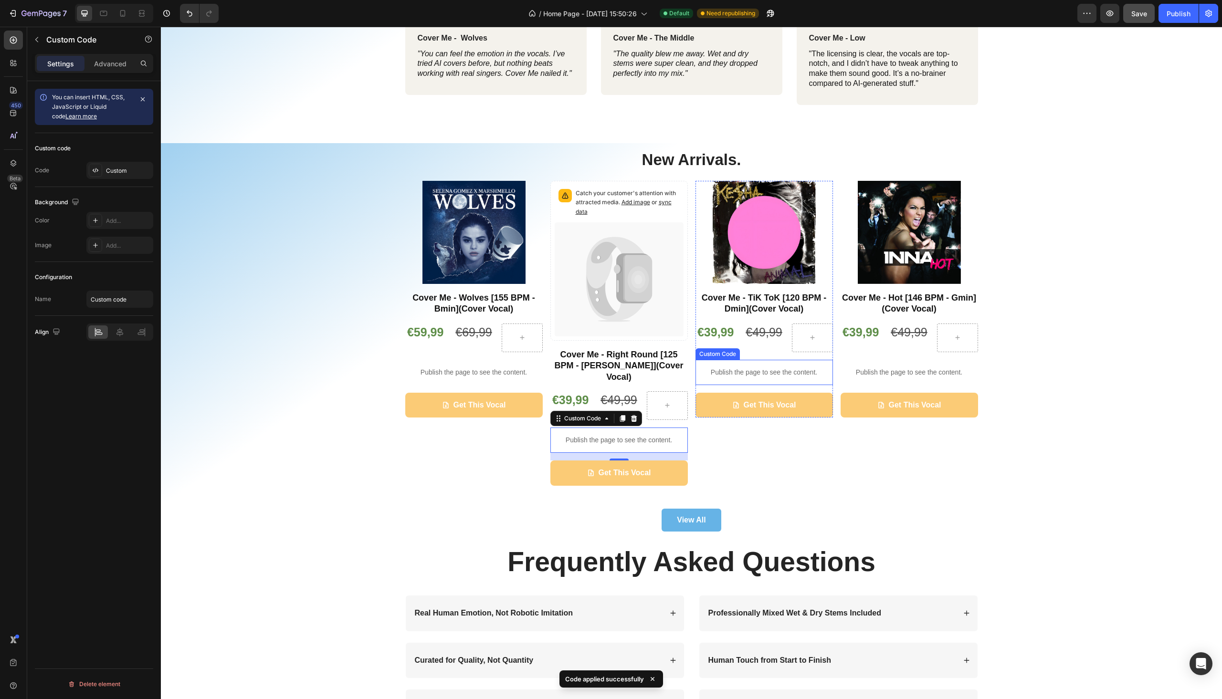
click at [749, 375] on p "Publish the page to see the content." at bounding box center [765, 373] width 138 height 10
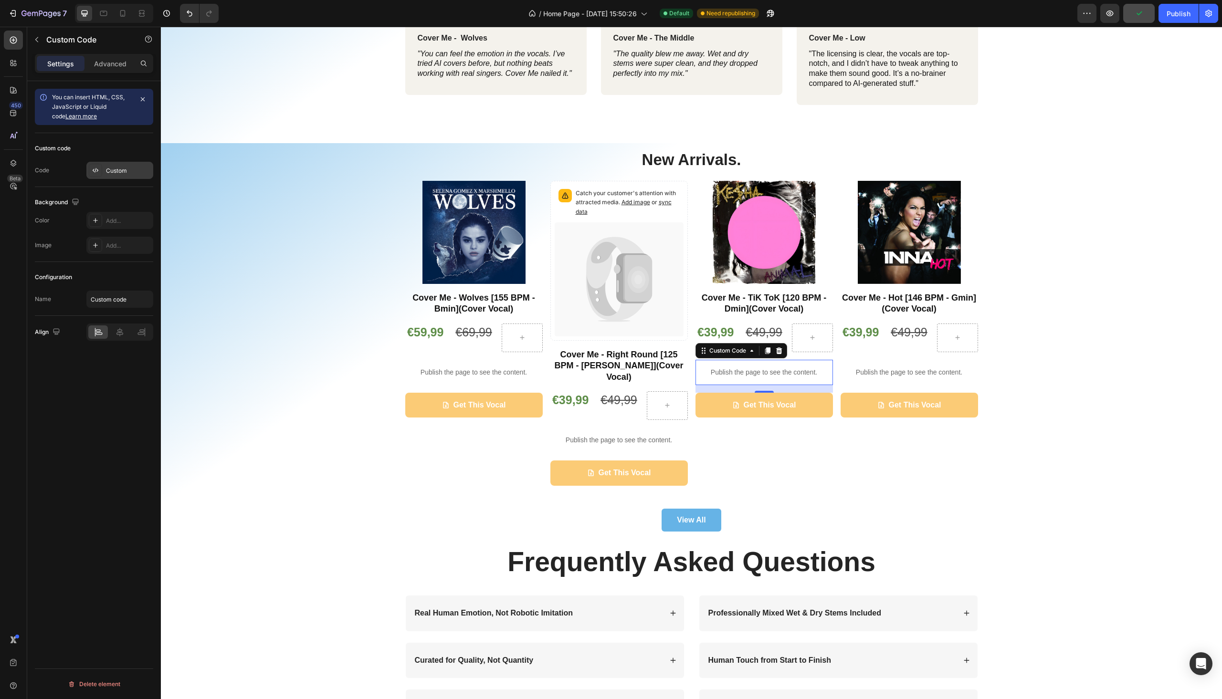
click at [124, 177] on div "Custom" at bounding box center [119, 170] width 67 height 17
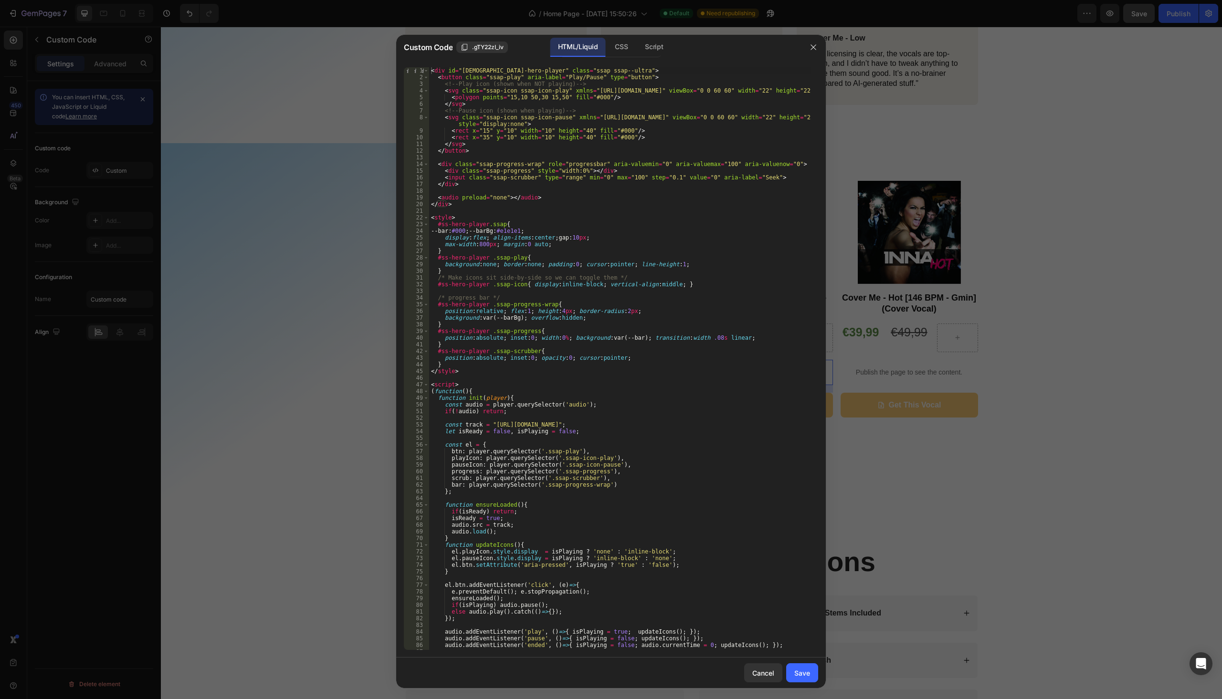
click at [730, 437] on div "< div id = "ss-hero-player" class = "ssap ssap--ultra" > < button class = "ssap…" at bounding box center [620, 365] width 382 height 596
click at [722, 424] on div "< div id = "ss-hero-player" class = "ssap ssap--ultra" > < button class = "ssap…" at bounding box center [620, 365] width 382 height 596
paste textarea "CM_011_-_TiK_ToK.mp3?v=1756319066"
type textarea "const track = "https://cdn.shopify.com/s/files/1/0944/9603/1068/files/CM_011_-_…"
click at [805, 672] on div "Save" at bounding box center [802, 673] width 16 height 10
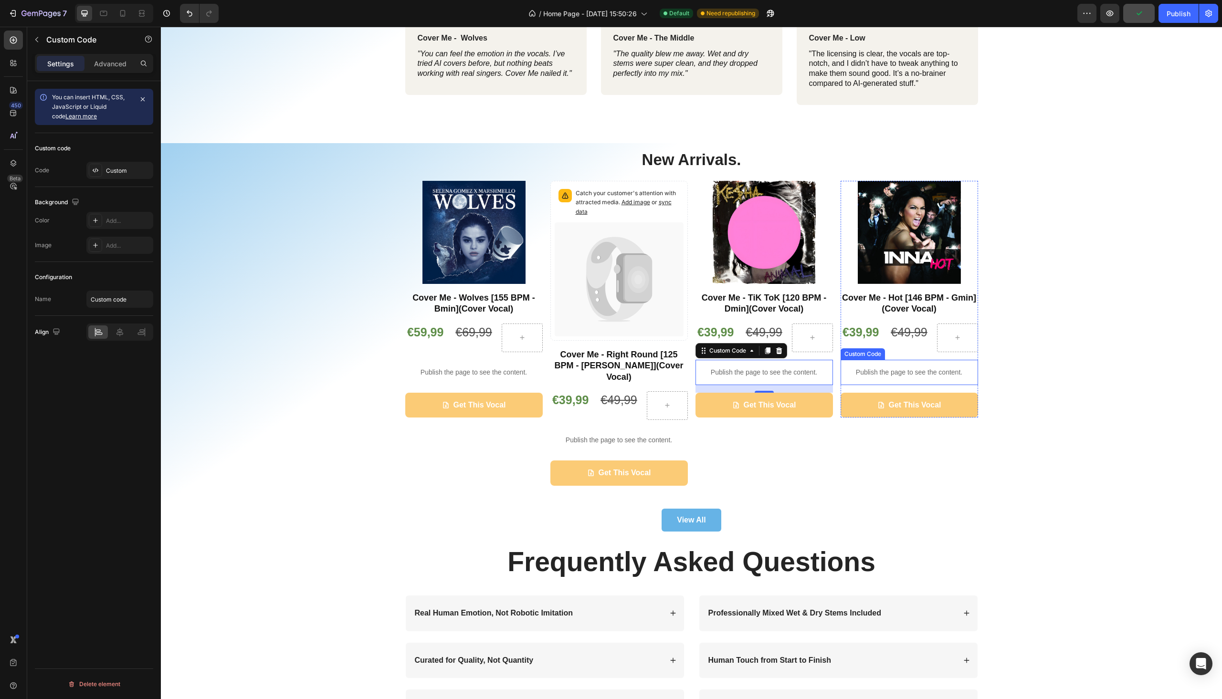
click at [899, 368] on p "Publish the page to see the content." at bounding box center [910, 373] width 138 height 10
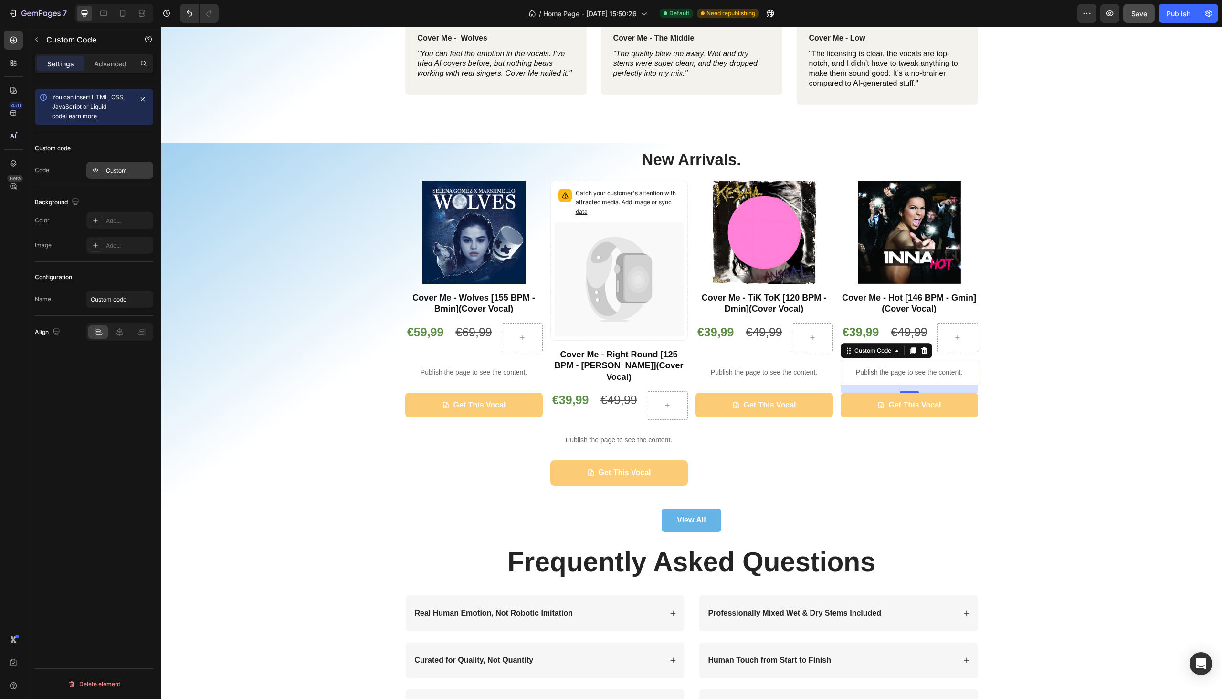
click at [112, 173] on div "Custom" at bounding box center [128, 171] width 45 height 9
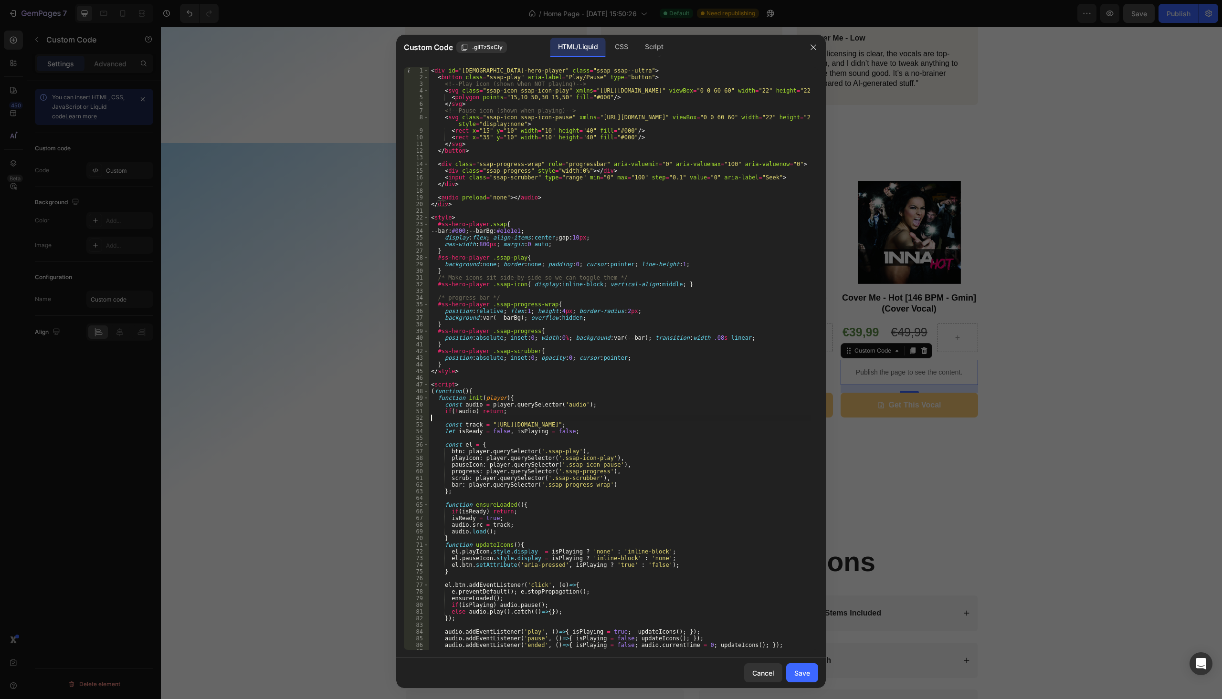
click at [708, 421] on div "< div id = "ss-hero-player" class = "ssap ssap--ultra" > < button class = "ssap…" at bounding box center [620, 365] width 382 height 596
click at [709, 421] on div "< div id = "ss-hero-player" class = "ssap ssap--ultra" > < button class = "ssap…" at bounding box center [620, 365] width 382 height 596
click at [709, 423] on div "< div id = "ss-hero-player" class = "ssap ssap--ultra" > < button class = "ssap…" at bounding box center [620, 365] width 382 height 596
paste textarea "CM_003_-_Hot.mp3?v=1756319063"
type textarea "const track = "https://cdn.shopify.com/s/files/1/0944/9603/1068/files/CM_003_-_…"
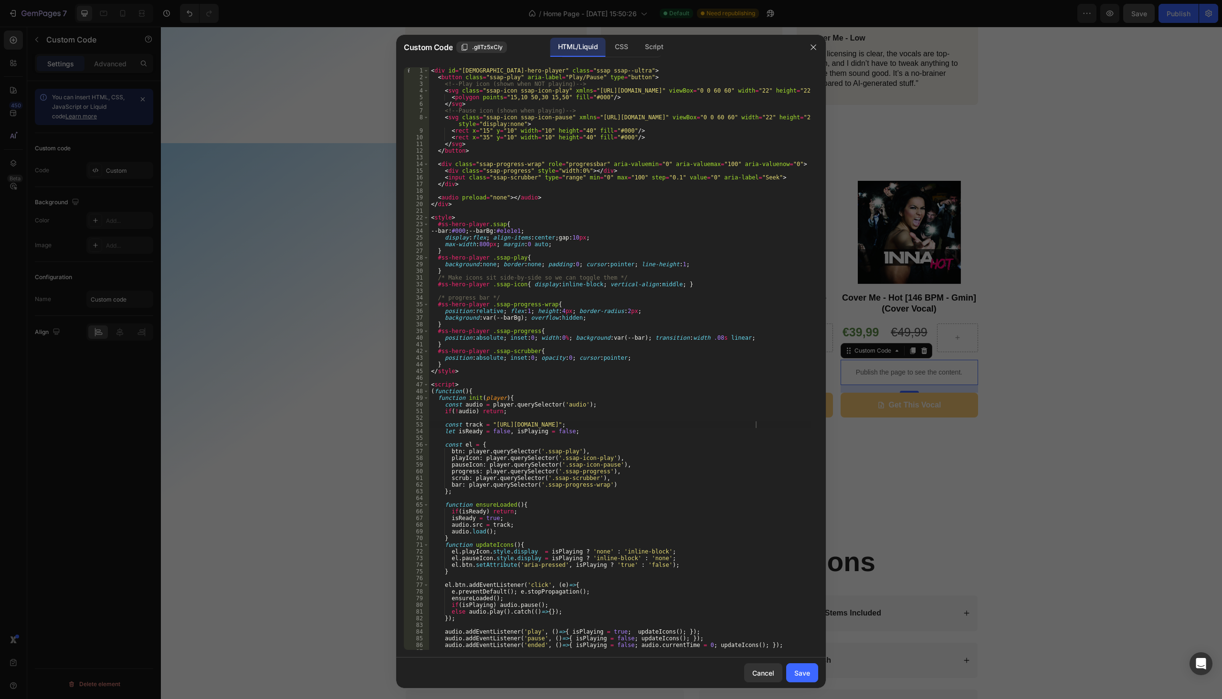
click at [804, 663] on div "Cancel Save" at bounding box center [611, 673] width 430 height 31
click at [806, 671] on div "Save" at bounding box center [802, 673] width 16 height 10
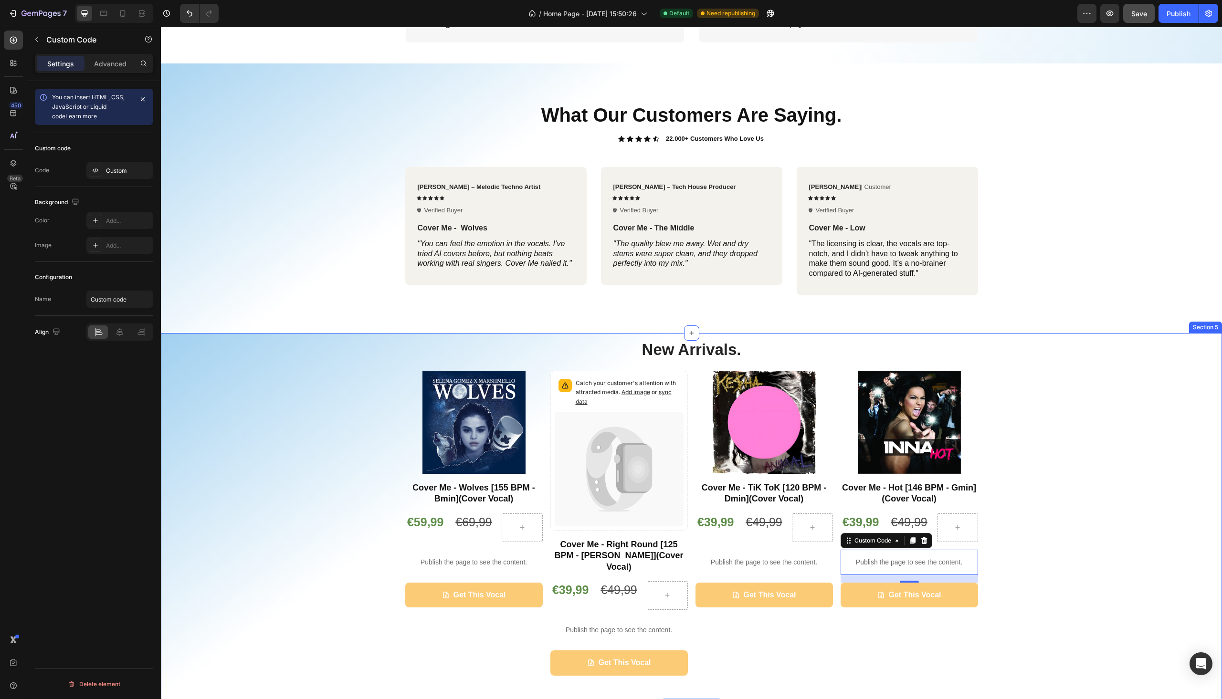
scroll to position [713, 0]
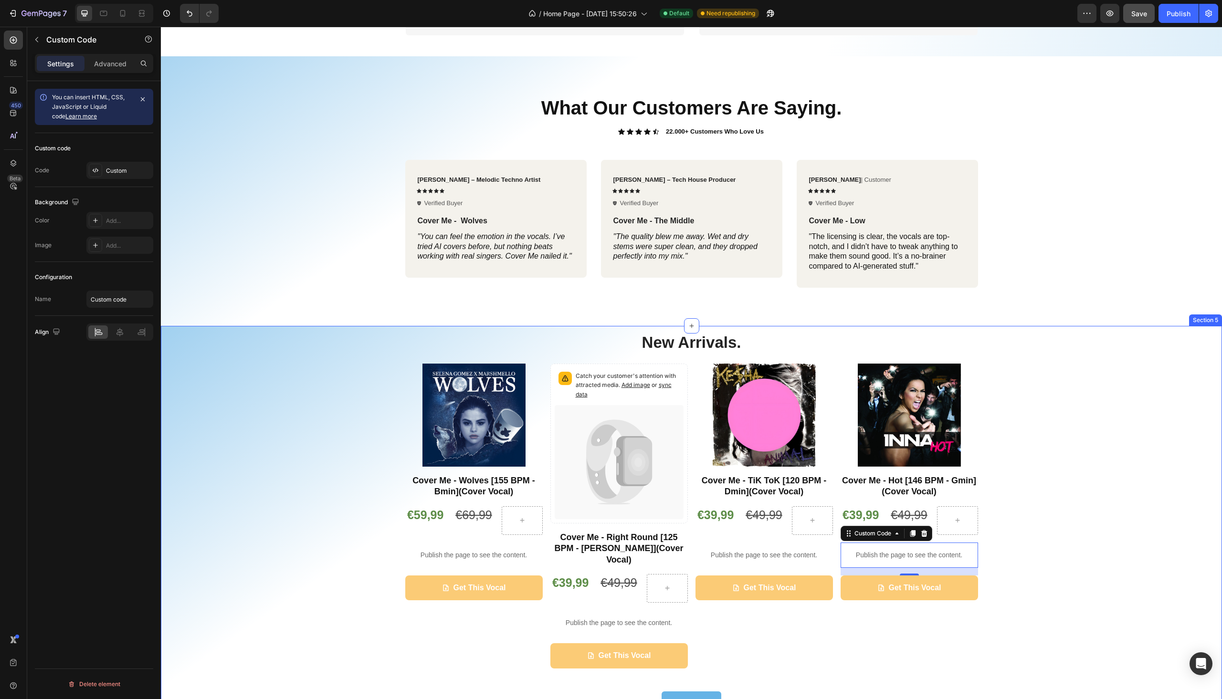
click at [1031, 414] on div "New Arrivals. Heading Product Images ⁠⁠⁠⁠⁠⁠⁠ Cover Me - Wolves [155 BPM - Bmin]…" at bounding box center [691, 523] width 1047 height 383
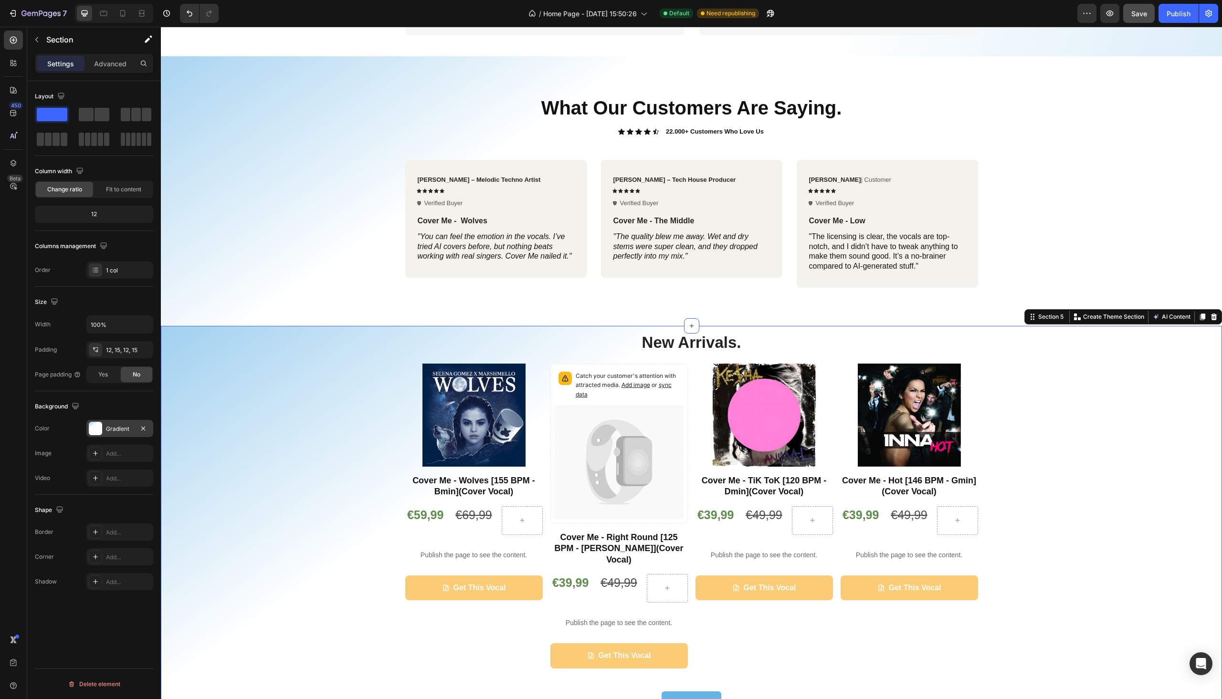
drag, startPoint x: 9, startPoint y: 413, endPoint x: 112, endPoint y: 433, distance: 105.2
click at [112, 433] on div "Gradient" at bounding box center [120, 429] width 28 height 9
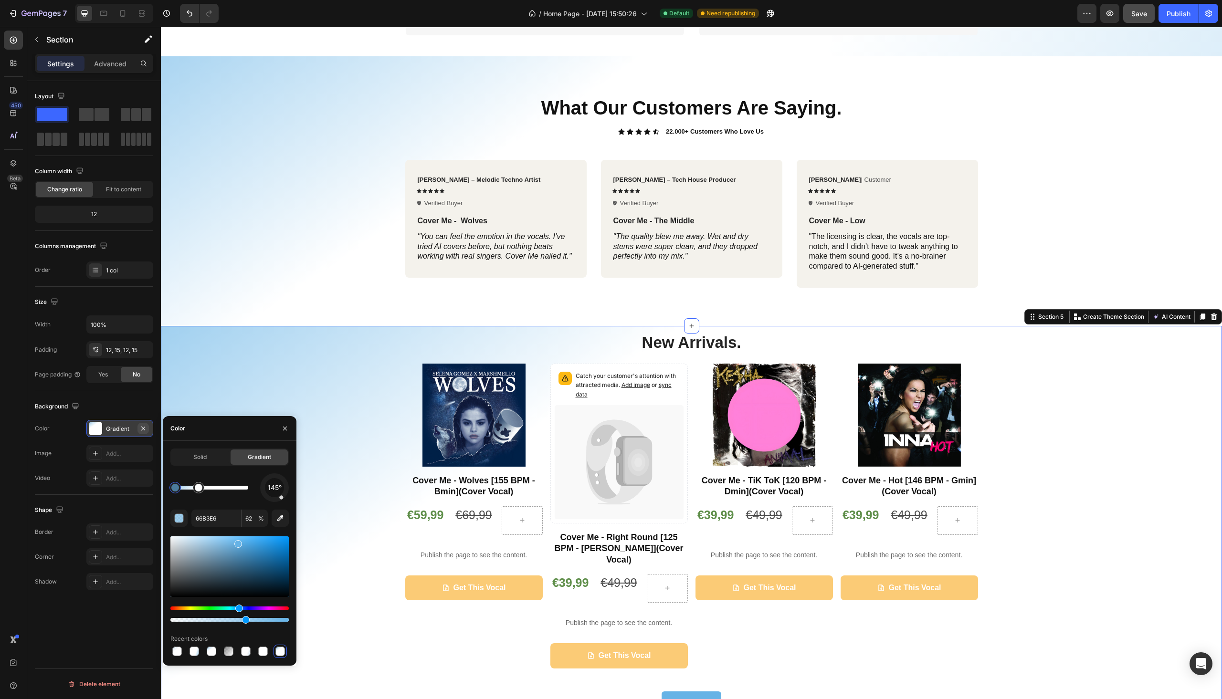
click at [143, 429] on icon "button" at bounding box center [143, 428] width 4 height 4
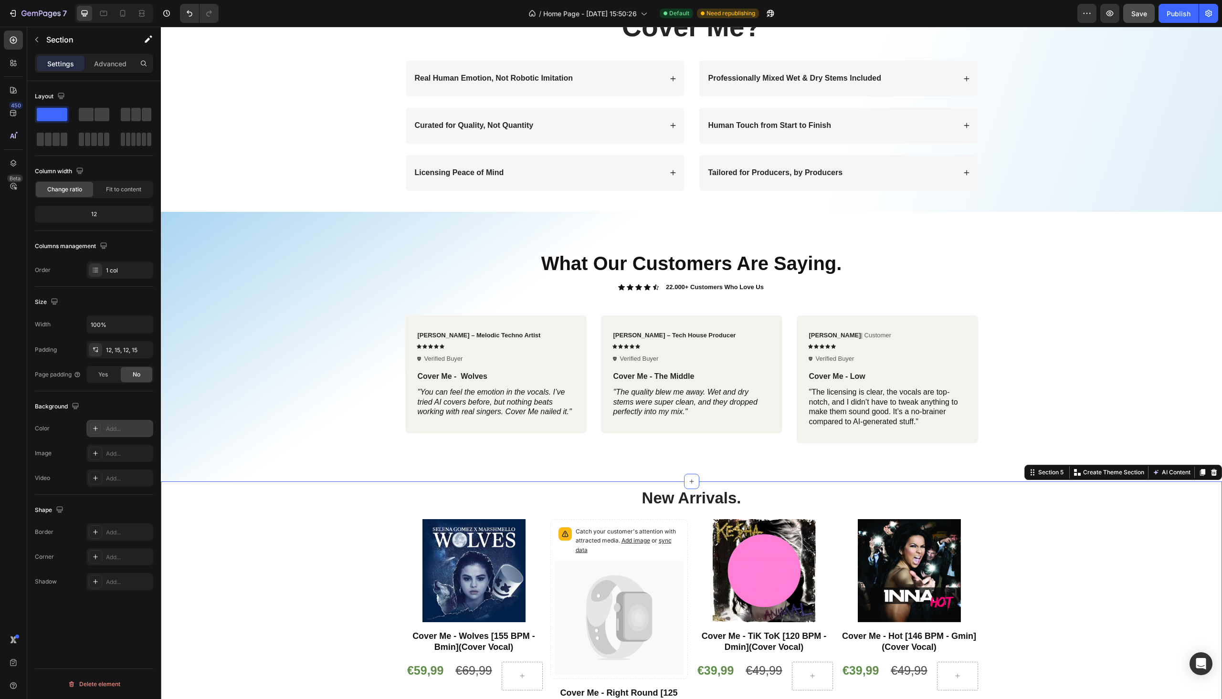
scroll to position [552, 0]
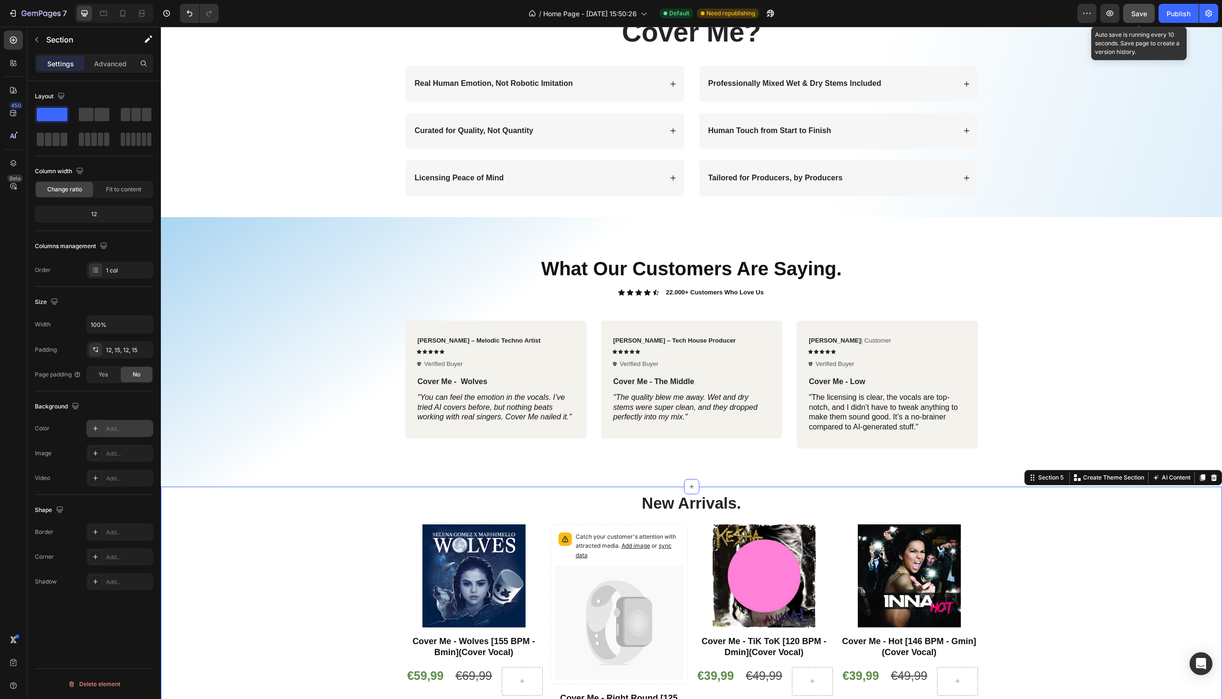
click at [1139, 15] on span "Save" at bounding box center [1140, 14] width 16 height 8
click at [1176, 16] on div "Publish" at bounding box center [1179, 14] width 24 height 10
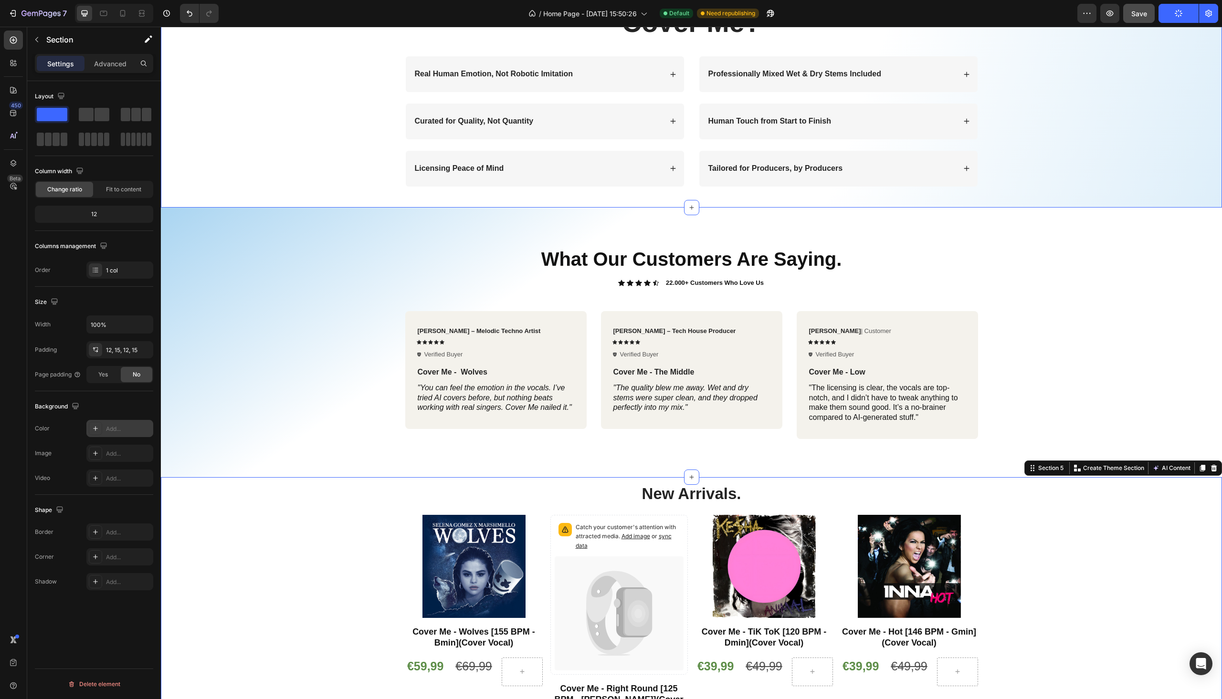
scroll to position [612, 0]
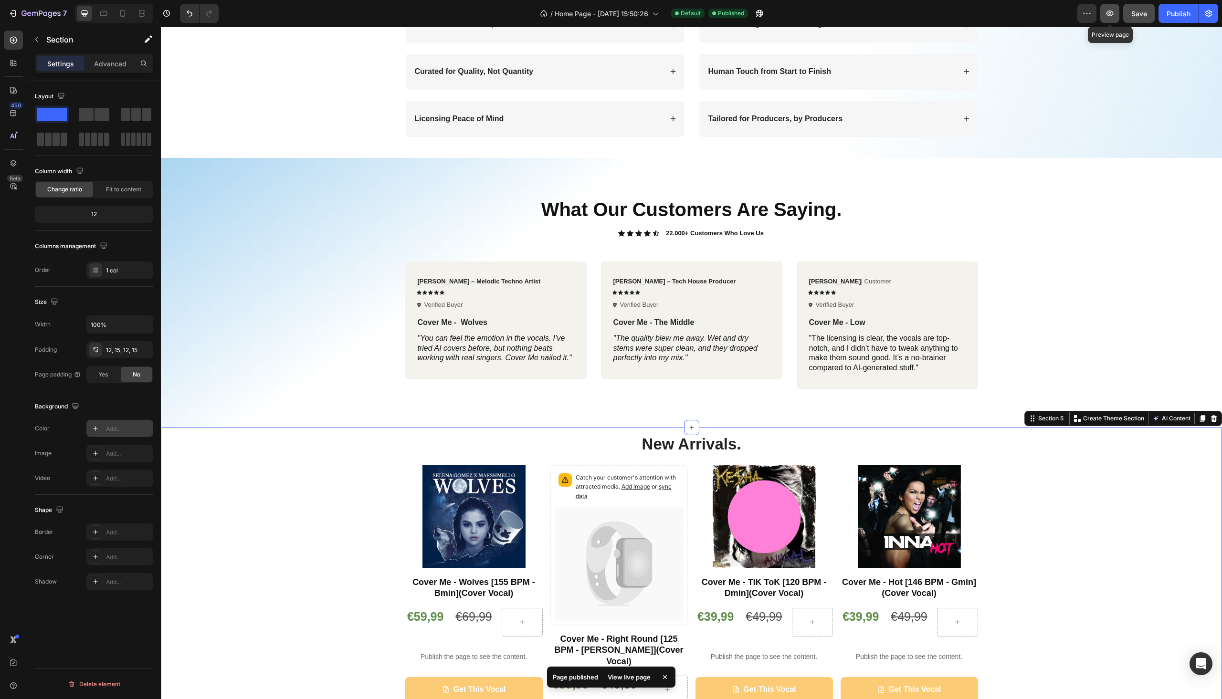
click at [1110, 8] on button "button" at bounding box center [1110, 13] width 19 height 19
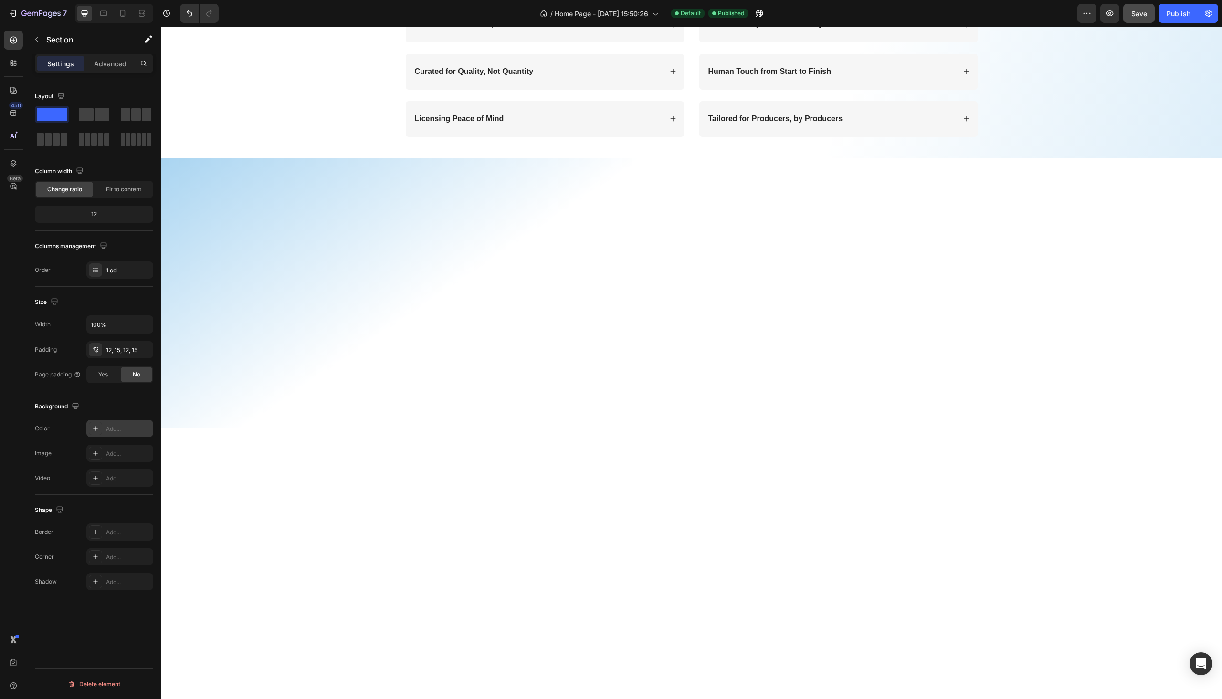
scroll to position [0, 0]
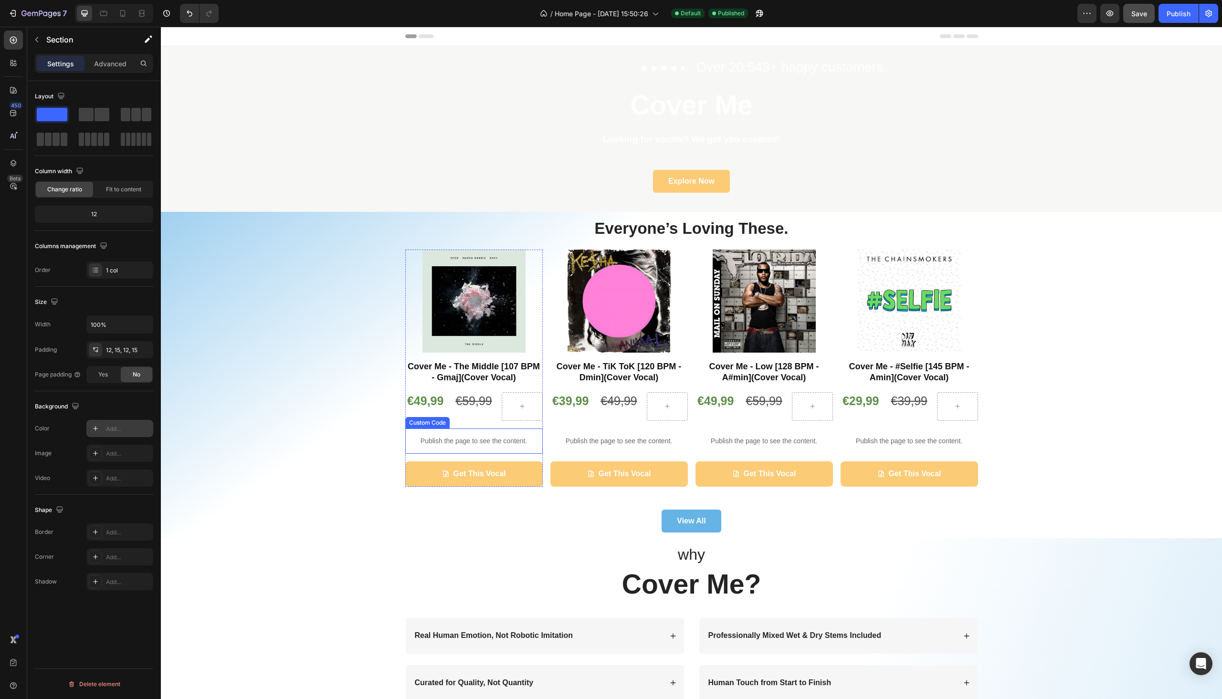
click at [451, 438] on p "Publish the page to see the content." at bounding box center [474, 441] width 138 height 10
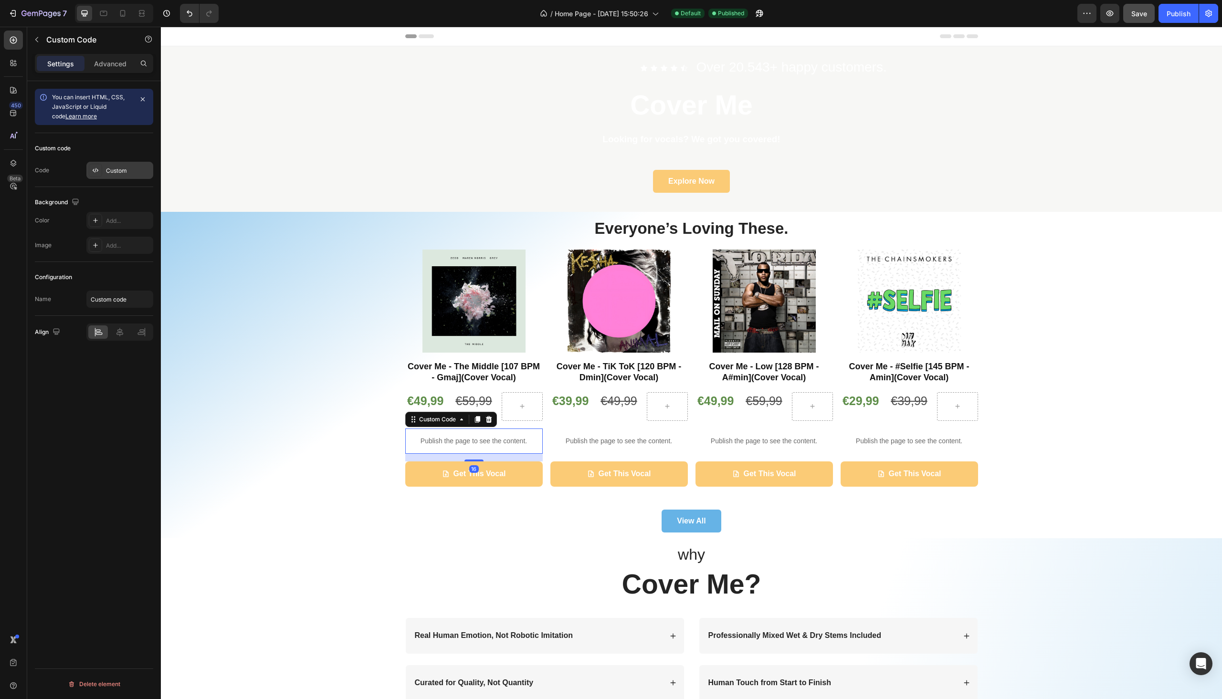
click at [116, 174] on div "Custom" at bounding box center [128, 171] width 45 height 9
